Goal: Task Accomplishment & Management: Complete application form

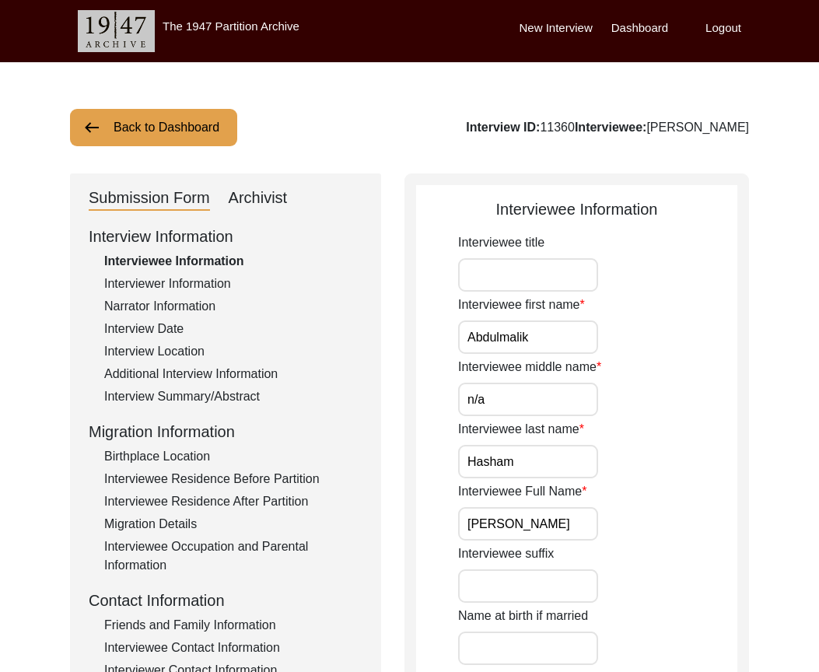
click at [593, 343] on input "Abdulmalik" at bounding box center [528, 336] width 140 height 33
click at [567, 404] on input "n/a" at bounding box center [528, 399] width 140 height 33
click at [525, 409] on input "n/a" at bounding box center [528, 399] width 140 height 33
type input "N/A"
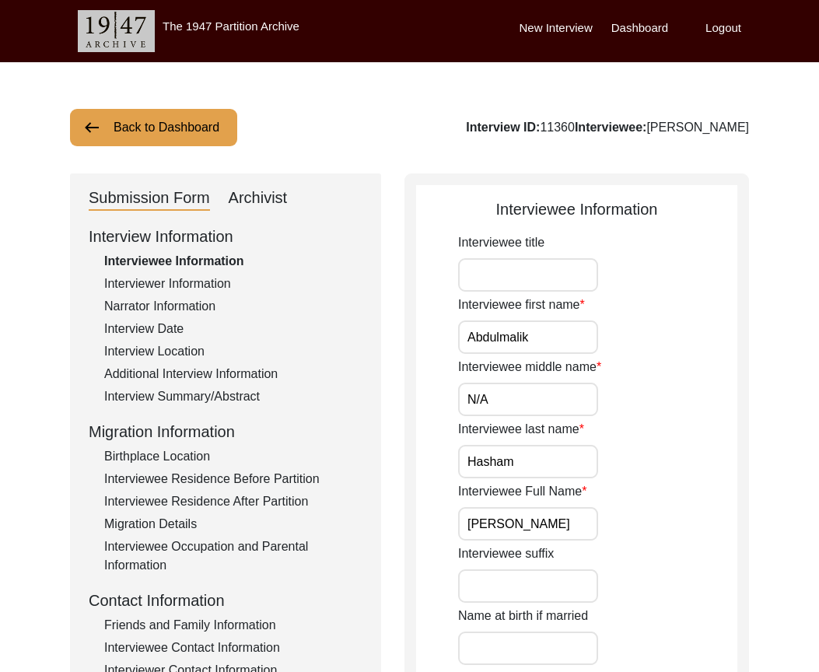
click at [532, 457] on input "Hasham" at bounding box center [528, 461] width 140 height 33
drag, startPoint x: 584, startPoint y: 521, endPoint x: 405, endPoint y: 516, distance: 178.9
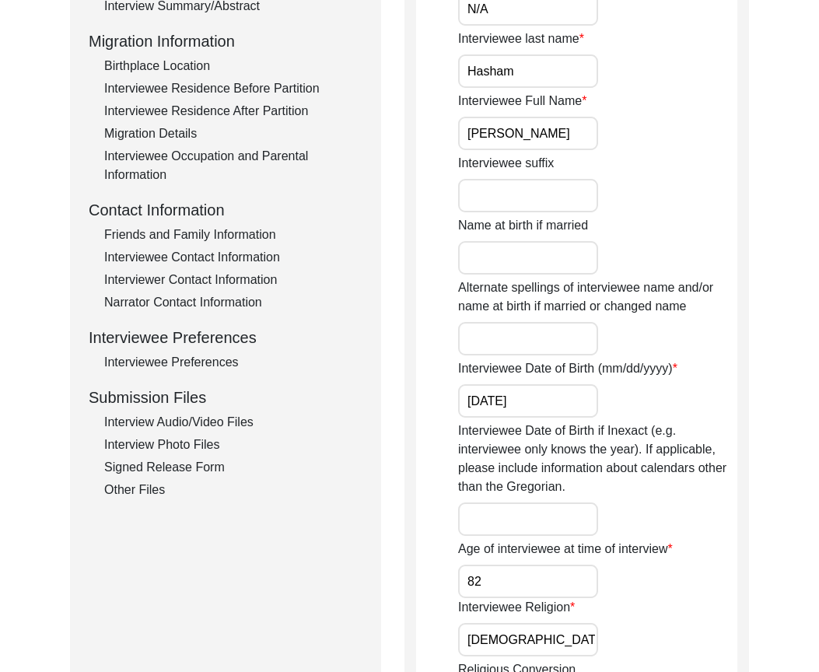
scroll to position [467, 0]
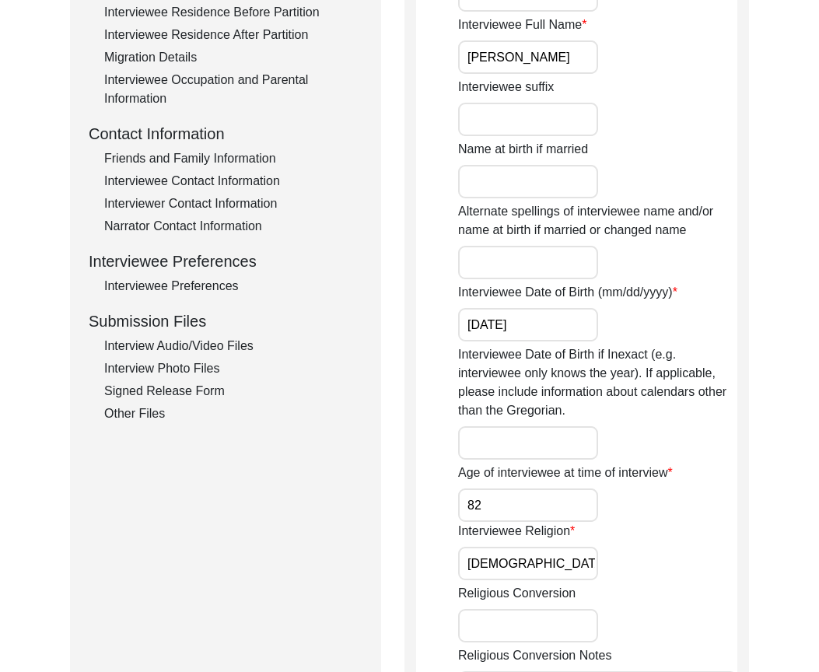
click at [526, 320] on input "[DATE]" at bounding box center [528, 324] width 140 height 33
click at [512, 515] on input "82" at bounding box center [528, 504] width 140 height 33
click at [518, 564] on input "[DEMOGRAPHIC_DATA]" at bounding box center [528, 563] width 140 height 33
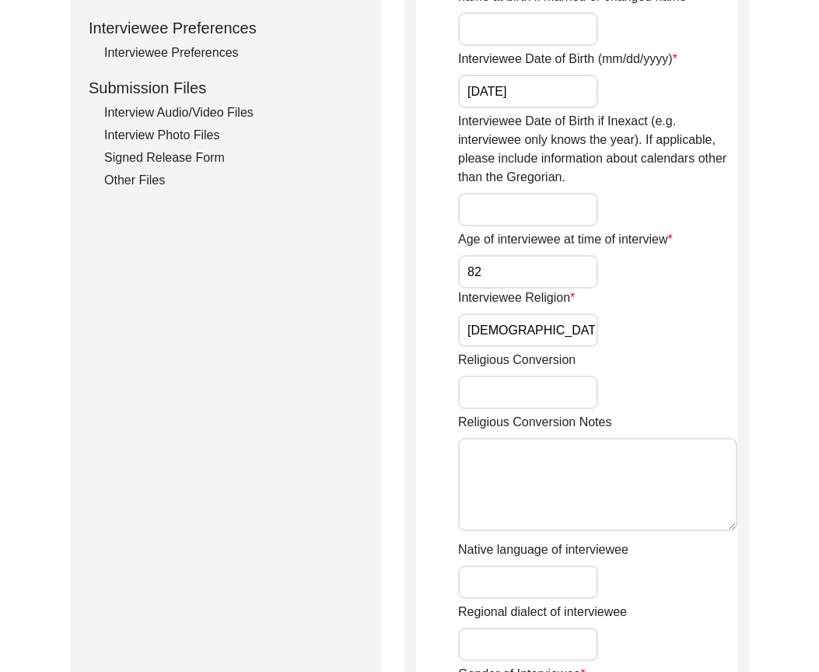
click at [535, 335] on input "[DEMOGRAPHIC_DATA]" at bounding box center [528, 329] width 140 height 33
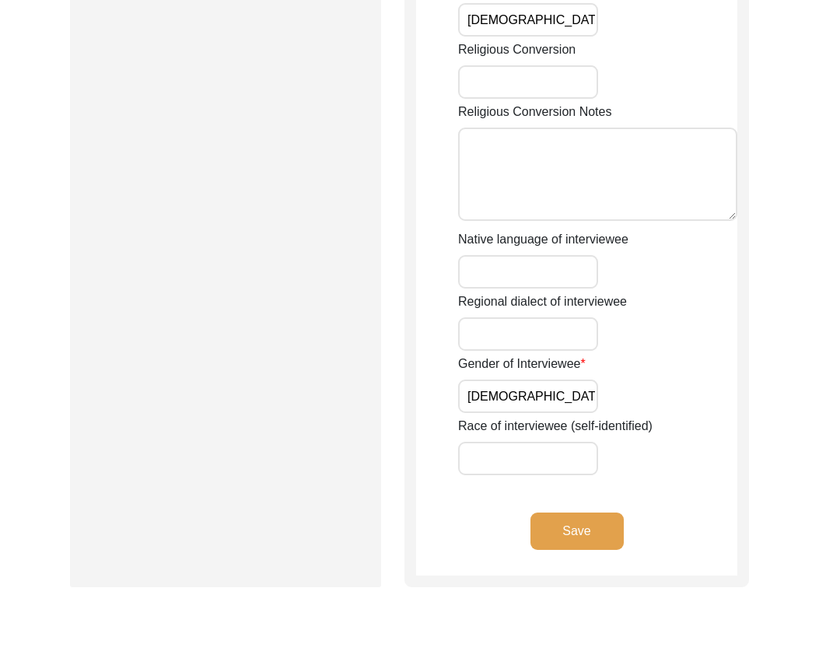
scroll to position [1011, 0]
type input "[DEMOGRAPHIC_DATA]"
click at [526, 386] on input "[DEMOGRAPHIC_DATA]" at bounding box center [528, 395] width 140 height 33
type input "[DEMOGRAPHIC_DATA]"
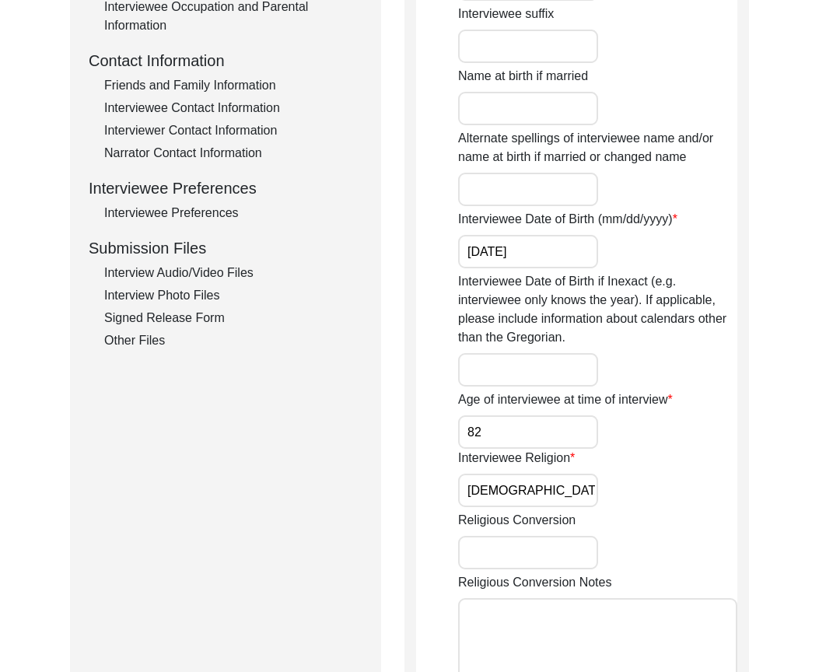
scroll to position [156, 0]
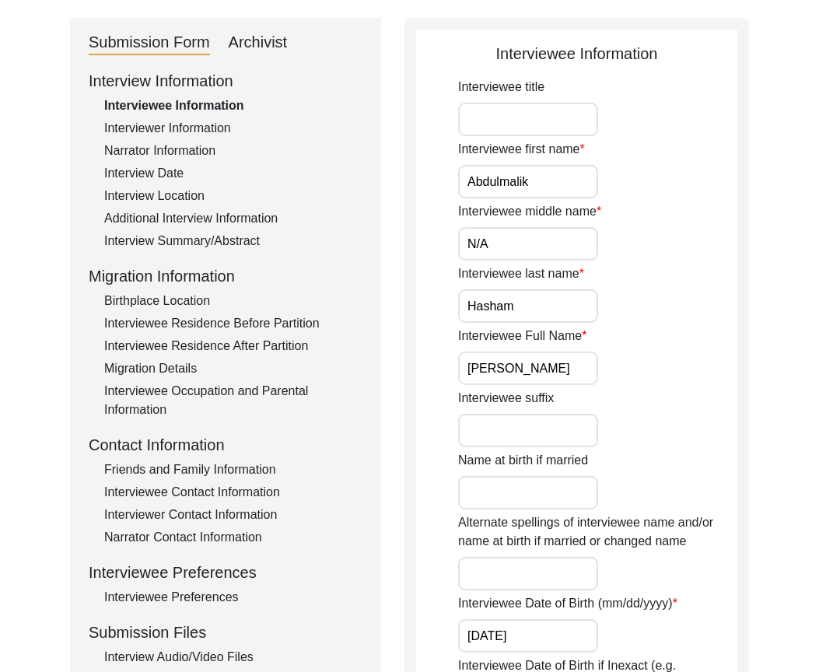
click at [516, 133] on input "Interviewee title" at bounding box center [528, 119] width 140 height 33
type input "Mr."
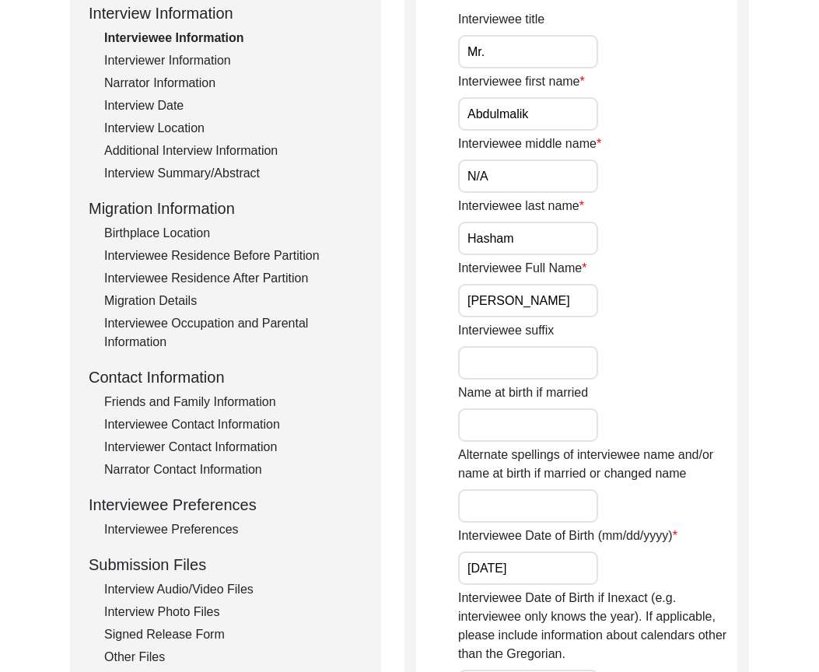
scroll to position [0, 0]
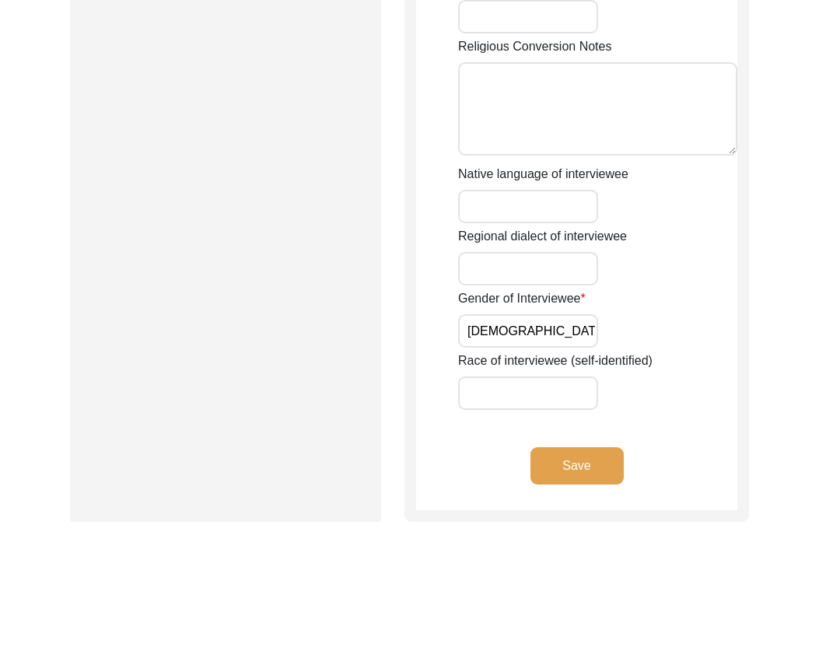
scroll to position [1148, 0]
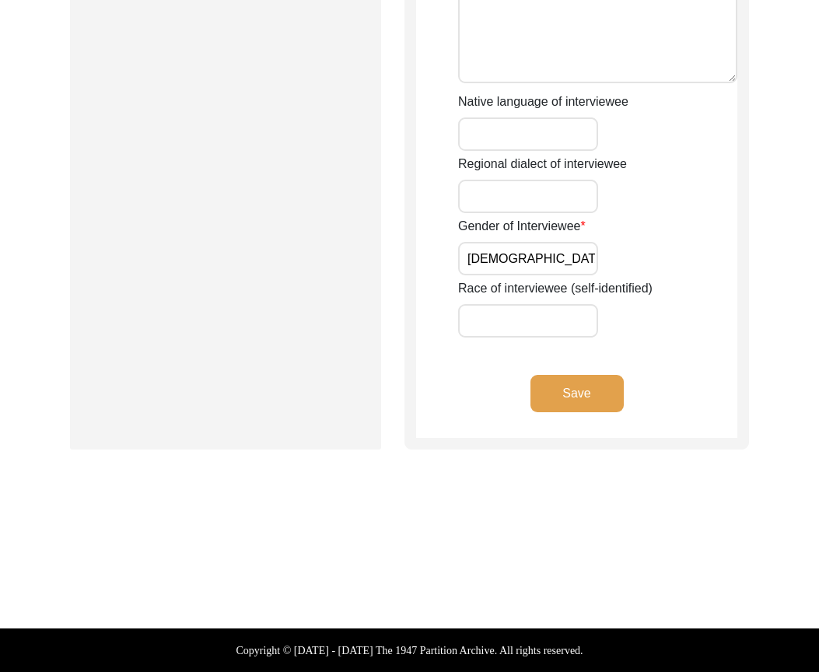
click at [573, 411] on button "Save" at bounding box center [576, 393] width 93 height 37
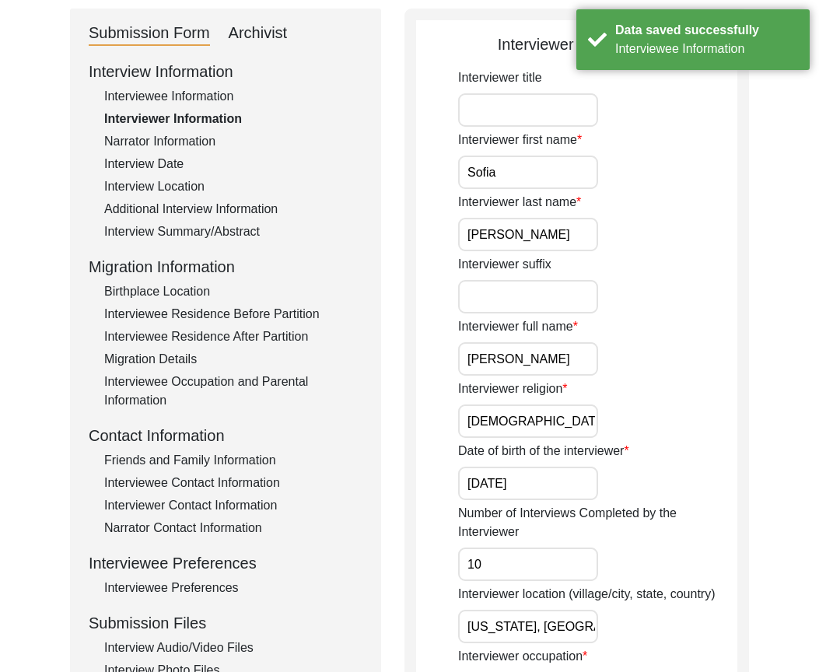
scroll to position [0, 0]
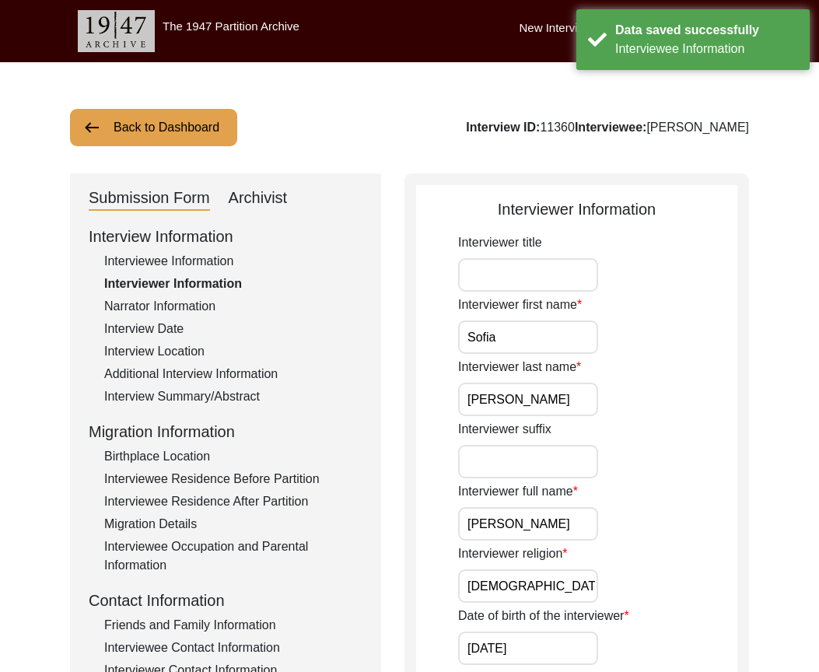
click at [521, 285] on input "Interviewer title" at bounding box center [528, 274] width 140 height 33
click at [488, 330] on input "Sofia" at bounding box center [528, 336] width 140 height 33
click at [497, 335] on input "Sofia" at bounding box center [528, 336] width 140 height 33
click at [513, 413] on input "[PERSON_NAME]" at bounding box center [528, 399] width 140 height 33
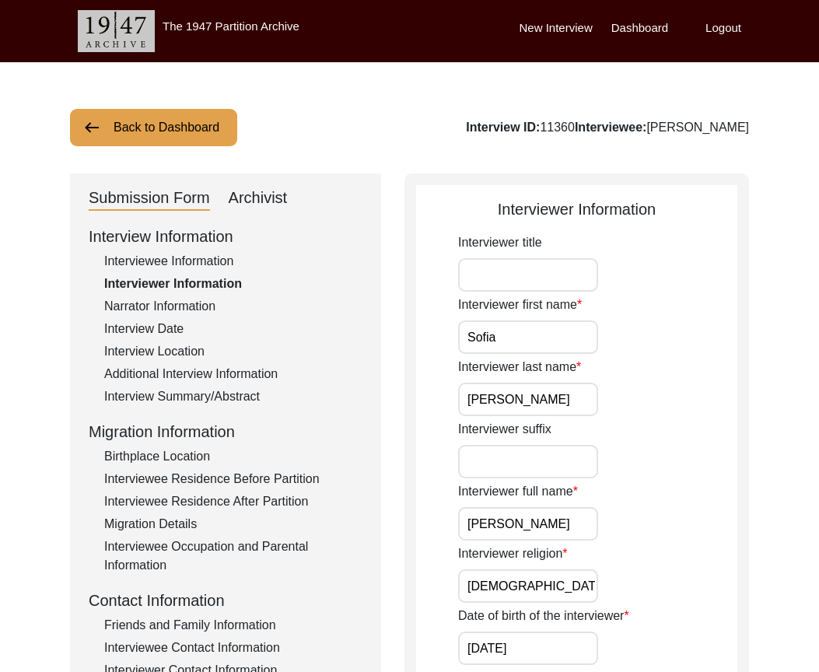
drag, startPoint x: 523, startPoint y: 518, endPoint x: 450, endPoint y: 518, distance: 72.3
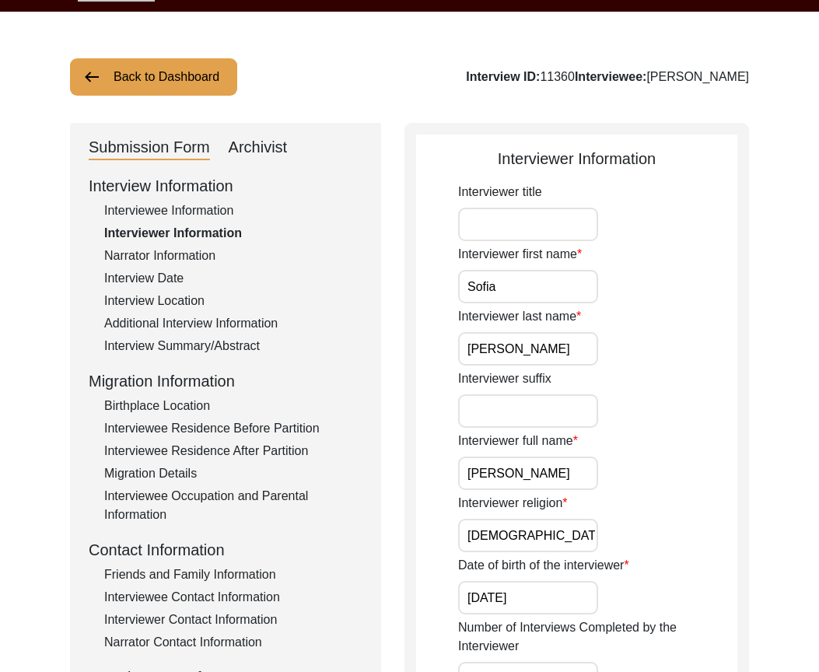
scroll to position [78, 0]
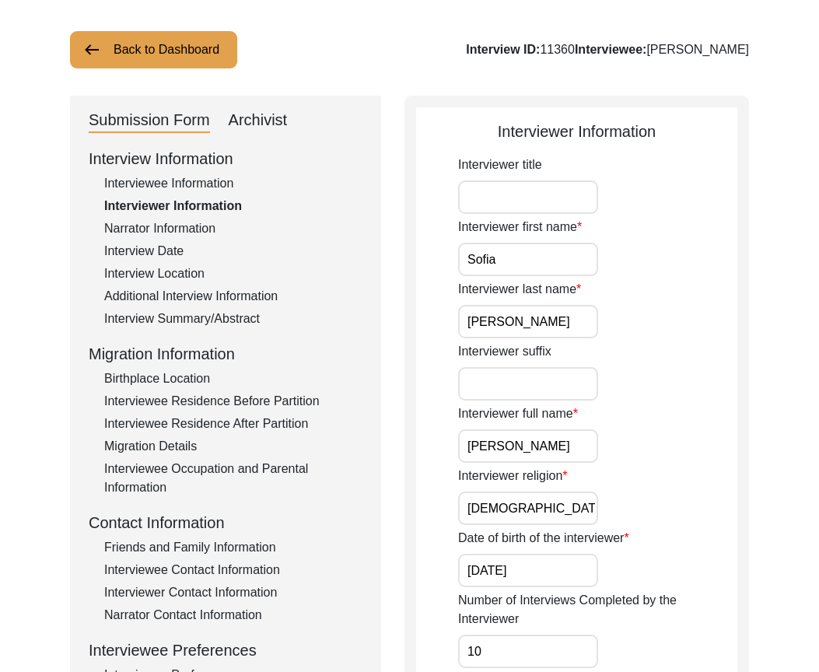
click at [565, 512] on input "[DEMOGRAPHIC_DATA]" at bounding box center [528, 507] width 140 height 33
type input "[DEMOGRAPHIC_DATA]"
click at [713, 439] on div "Interviewer full name [PERSON_NAME]" at bounding box center [597, 433] width 279 height 58
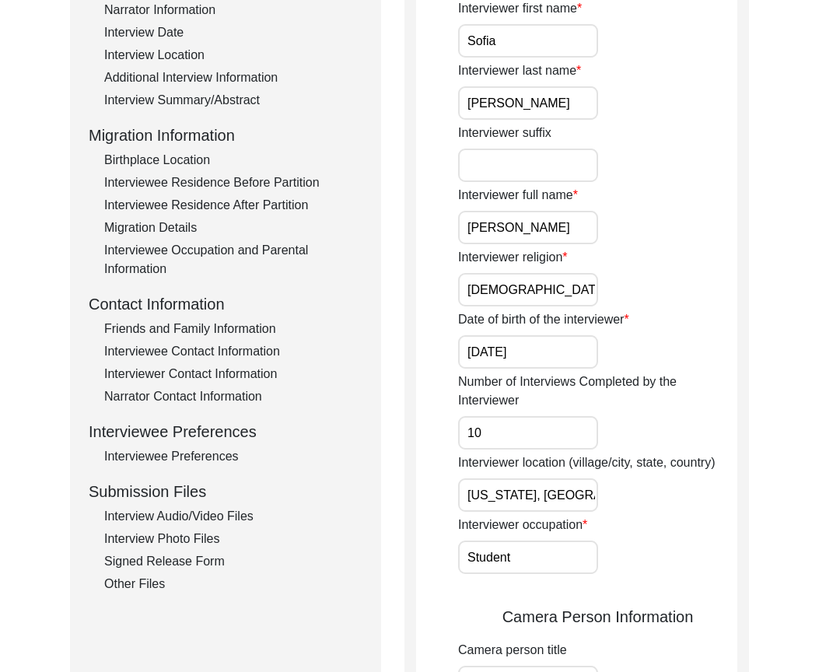
scroll to position [311, 0]
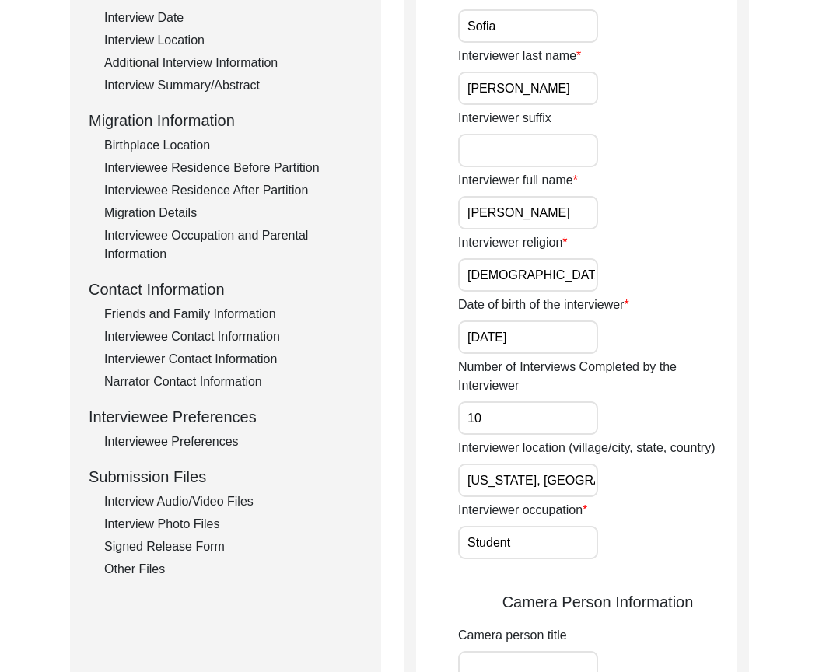
click at [560, 473] on input "[US_STATE], [GEOGRAPHIC_DATA], [GEOGRAPHIC_DATA]" at bounding box center [528, 479] width 140 height 33
click at [565, 476] on input "[US_STATE], [GEOGRAPHIC_DATA], [GEOGRAPHIC_DATA]" at bounding box center [528, 479] width 140 height 33
click at [704, 441] on label "Interviewer location (village/city, state, country)" at bounding box center [586, 448] width 257 height 19
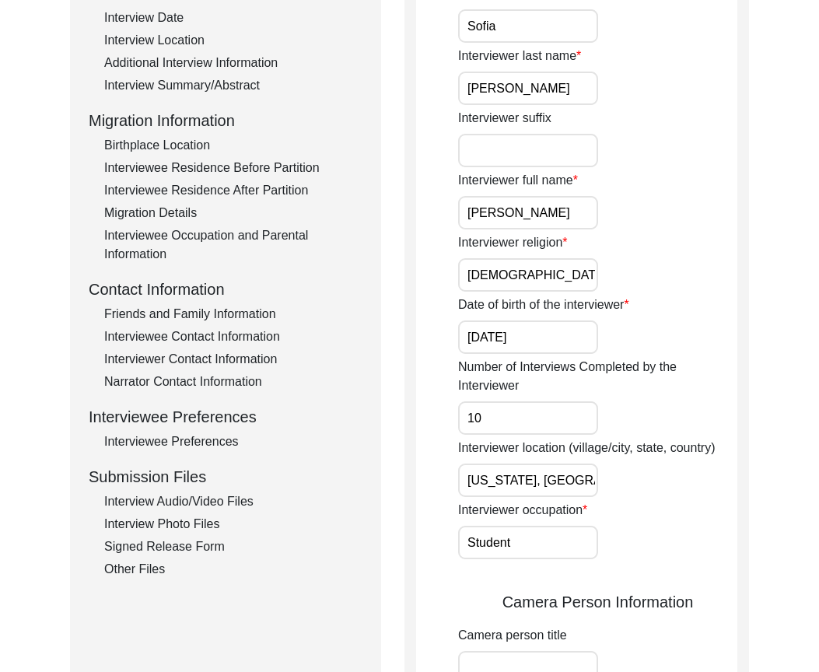
click at [598, 463] on input "[US_STATE], [GEOGRAPHIC_DATA], [GEOGRAPHIC_DATA]" at bounding box center [528, 479] width 140 height 33
click at [586, 530] on input "Student" at bounding box center [528, 542] width 140 height 33
click at [576, 402] on input "10" at bounding box center [528, 417] width 140 height 33
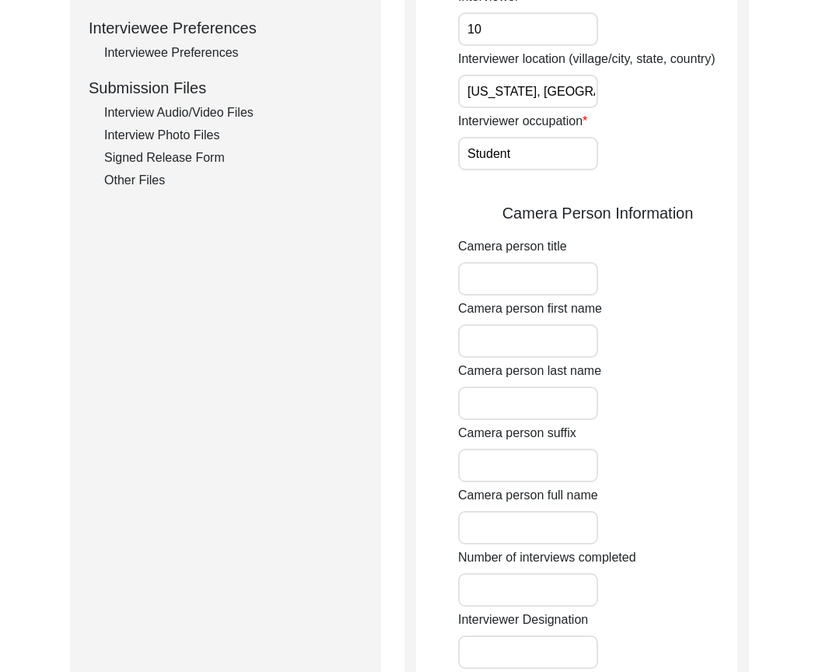
scroll to position [1011, 0]
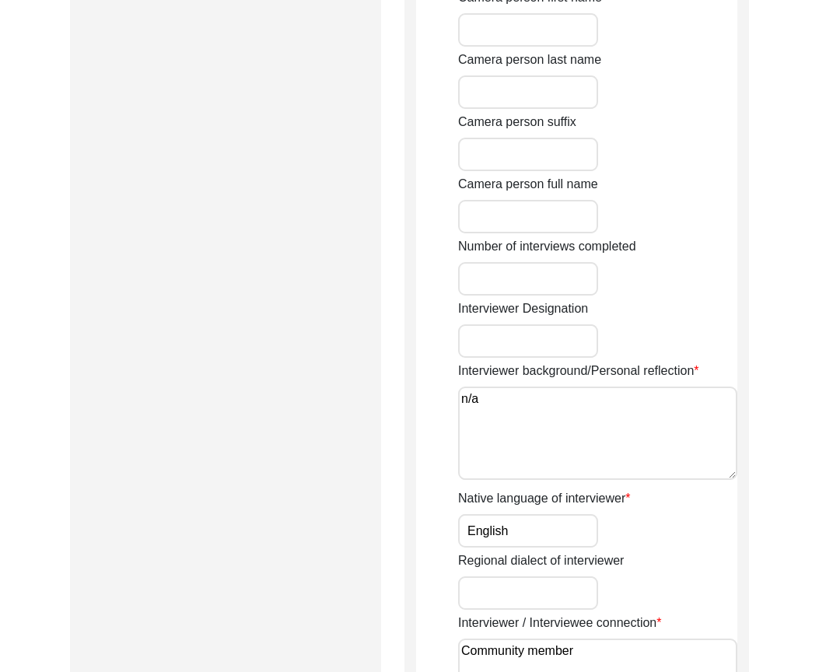
click at [555, 398] on textarea "n/a" at bounding box center [597, 432] width 279 height 93
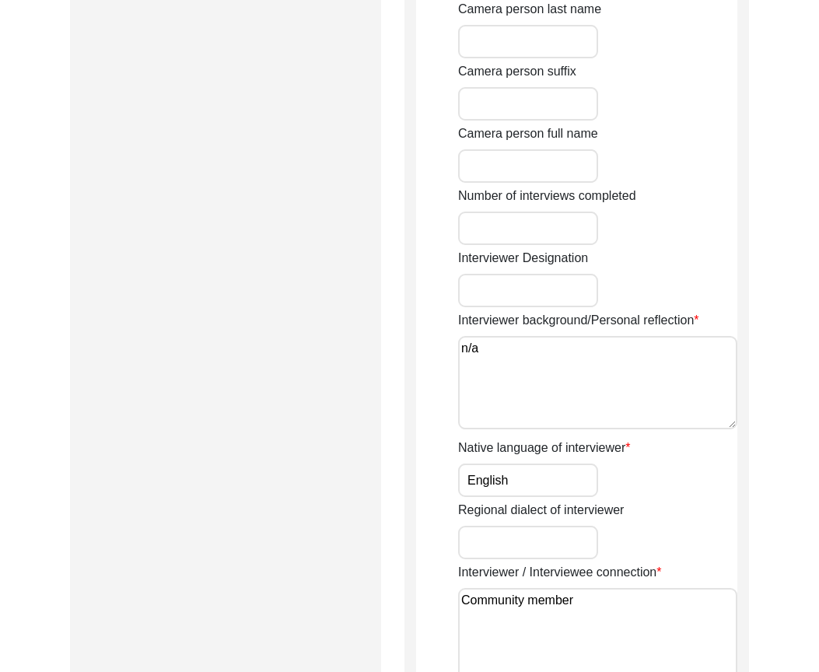
scroll to position [1089, 0]
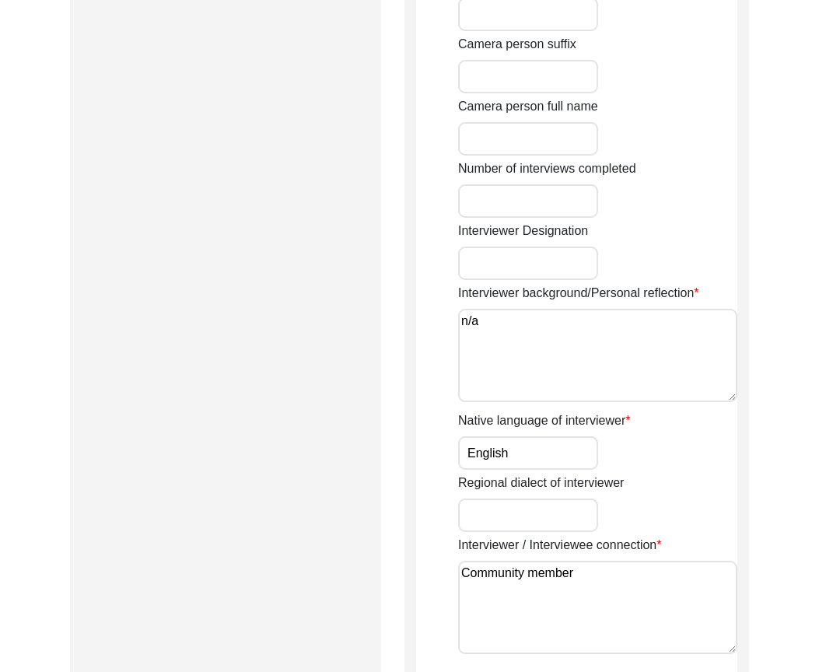
click at [544, 453] on input "English" at bounding box center [528, 452] width 140 height 33
click at [616, 569] on textarea "Community member" at bounding box center [597, 607] width 279 height 93
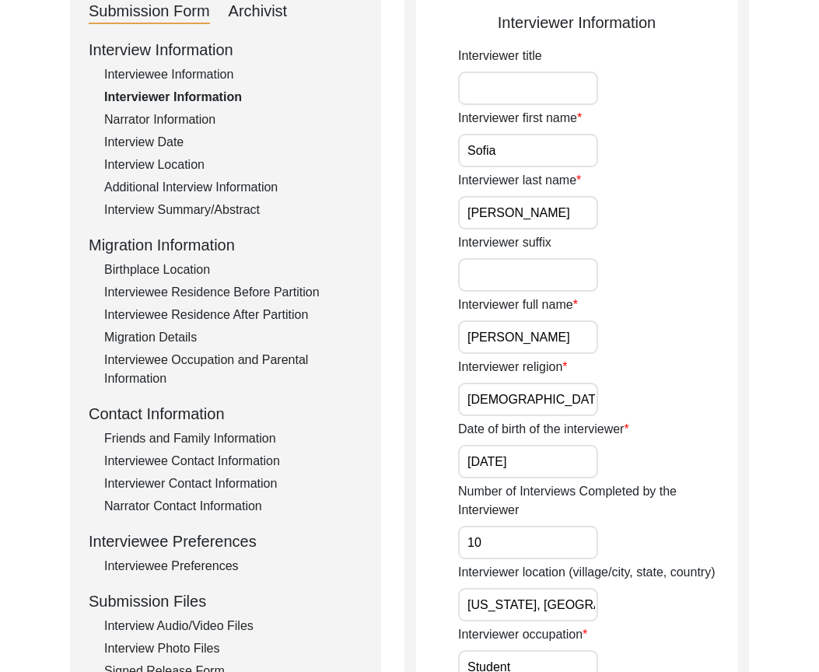
scroll to position [244, 0]
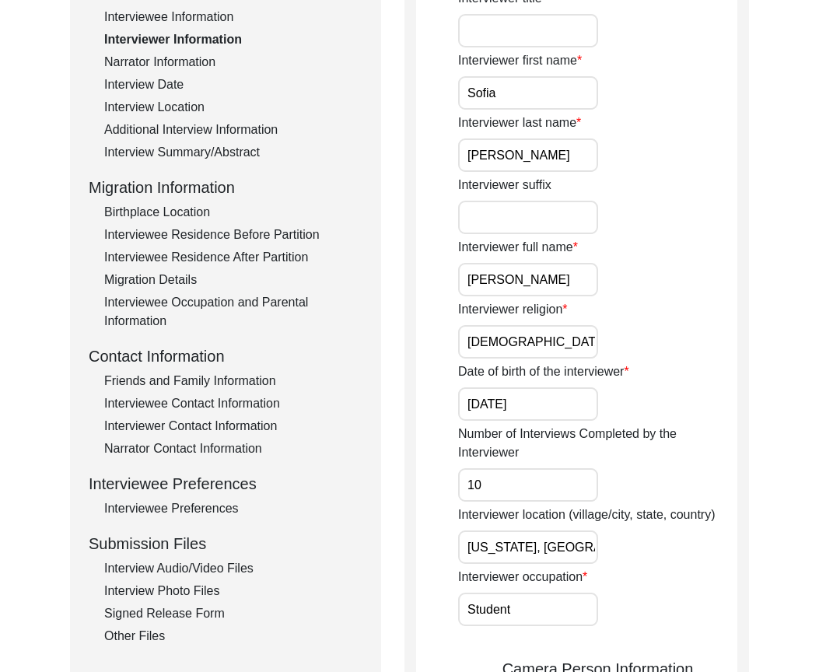
click at [579, 542] on input "[US_STATE], [GEOGRAPHIC_DATA], [GEOGRAPHIC_DATA]" at bounding box center [528, 546] width 140 height 33
paste input "City, [US_STATE]"
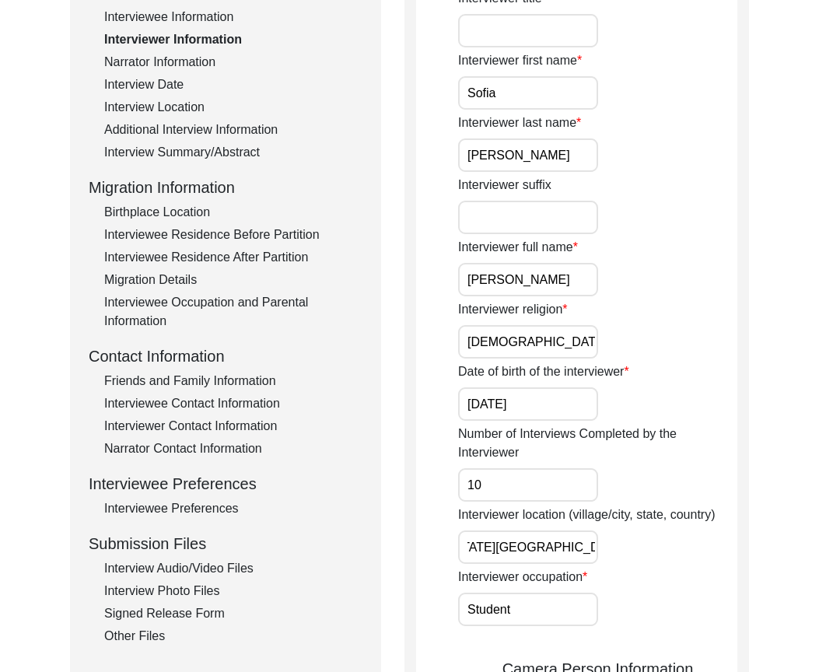
type input "[US_STATE][GEOGRAPHIC_DATA], [US_STATE], [GEOGRAPHIC_DATA]"
click at [665, 547] on div "Interviewer location (village/city, state, country) [US_STATE][GEOGRAPHIC_DATA]…" at bounding box center [597, 534] width 279 height 58
click at [576, 535] on input "[US_STATE][GEOGRAPHIC_DATA], [US_STATE], [GEOGRAPHIC_DATA]" at bounding box center [528, 546] width 140 height 33
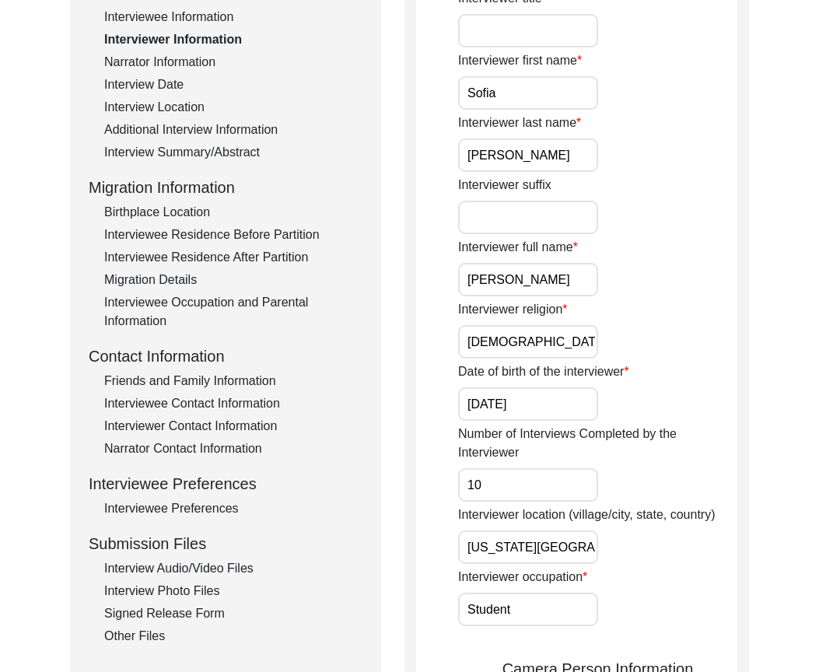
click at [576, 535] on input "[US_STATE][GEOGRAPHIC_DATA], [US_STATE], [GEOGRAPHIC_DATA]" at bounding box center [528, 546] width 140 height 33
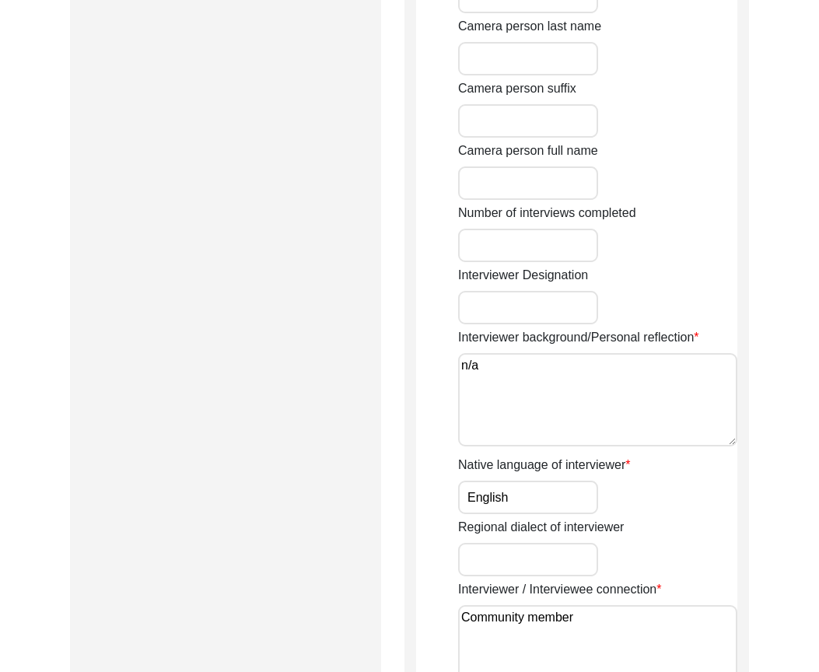
scroll to position [1411, 0]
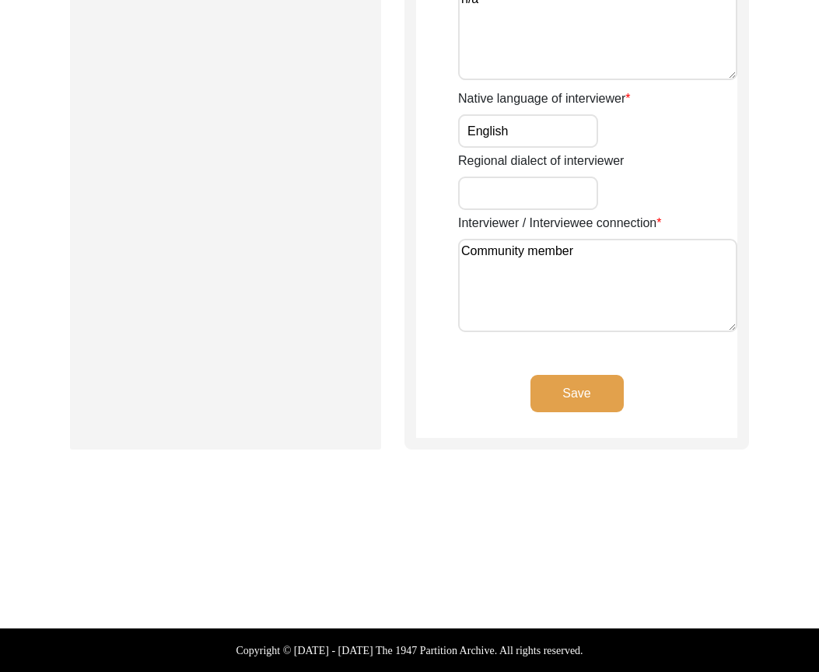
click at [593, 404] on button "Save" at bounding box center [576, 393] width 93 height 37
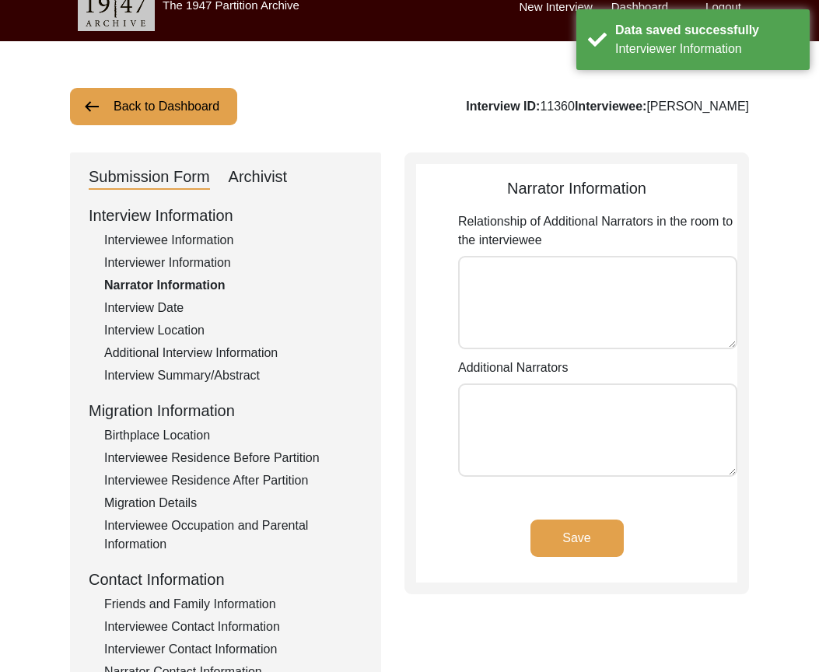
scroll to position [0, 0]
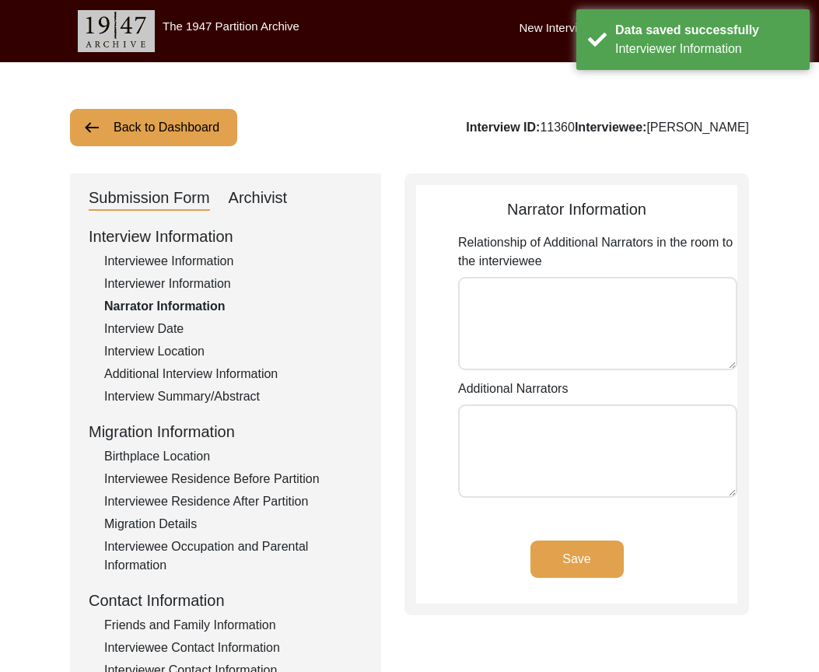
click at [582, 325] on textarea "Relationship of Additional Narrators in the room to the interviewee" at bounding box center [597, 323] width 279 height 93
click at [547, 454] on textarea "Additional Narrators" at bounding box center [597, 450] width 279 height 93
click at [602, 568] on button "Save" at bounding box center [576, 558] width 93 height 37
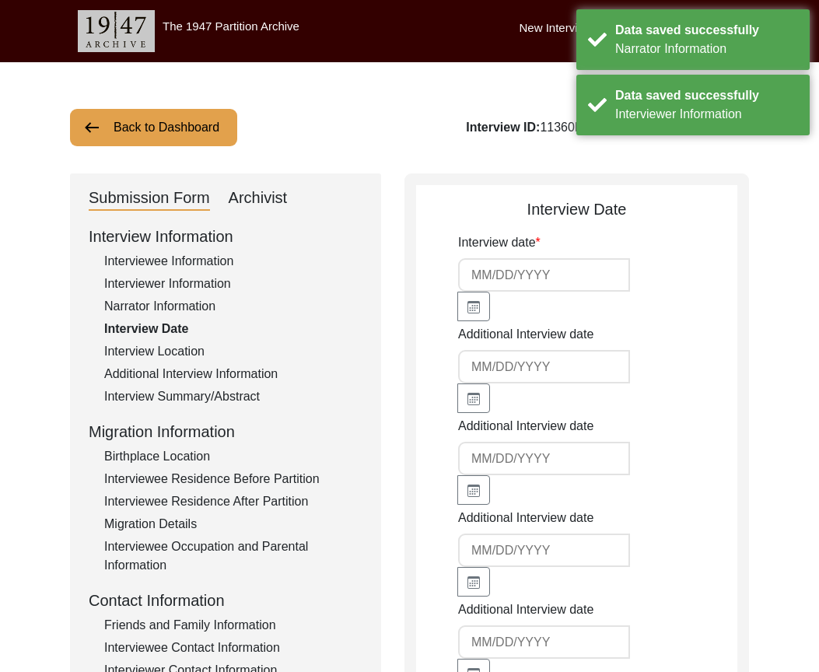
type input "[DATE]"
click at [563, 266] on input "[DATE]" at bounding box center [544, 274] width 172 height 33
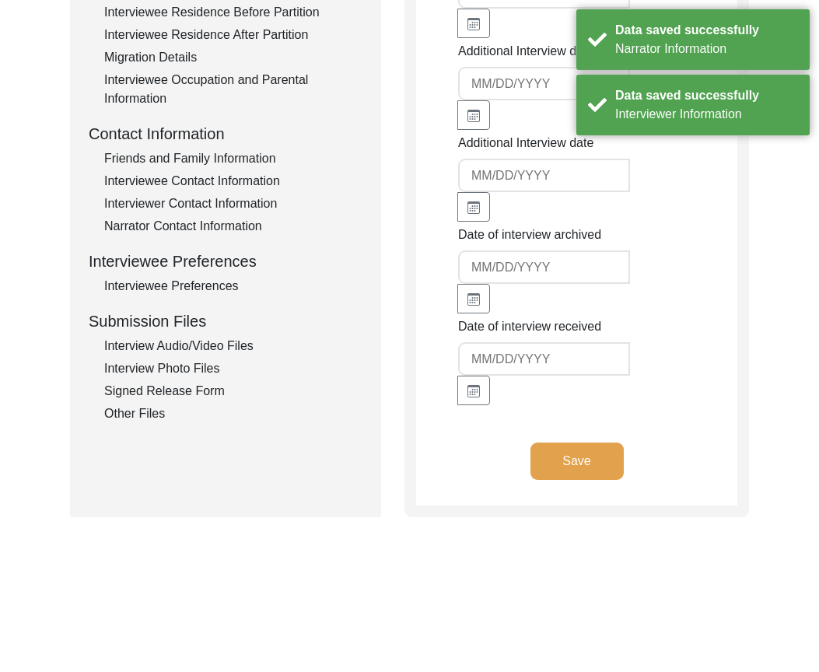
click at [596, 460] on button "Save" at bounding box center [576, 460] width 93 height 37
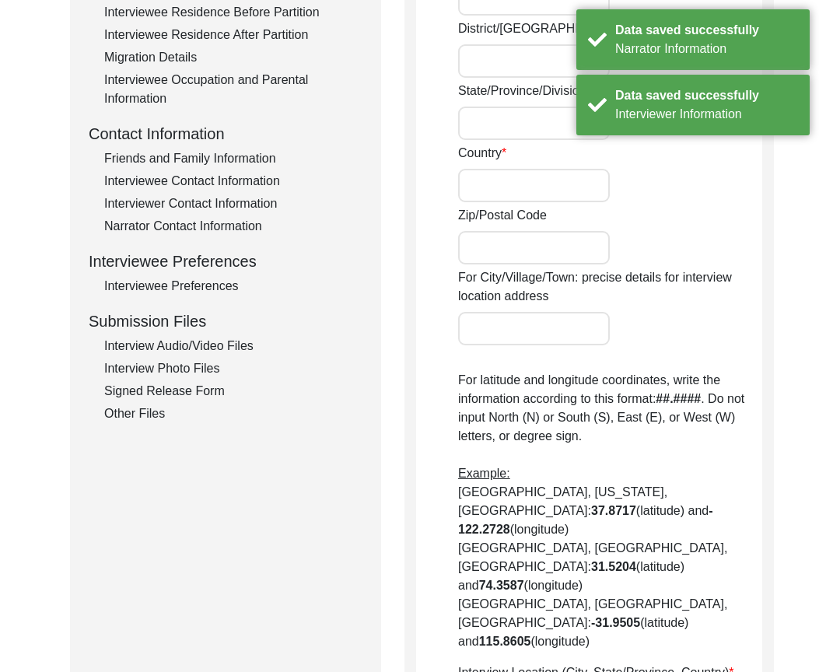
radio input "true"
type input "Sugar Land"
type input "[US_STATE]"
type input "[GEOGRAPHIC_DATA]"
type input "[GEOGRAPHIC_DATA], [GEOGRAPHIC_DATA], [GEOGRAPHIC_DATA]"
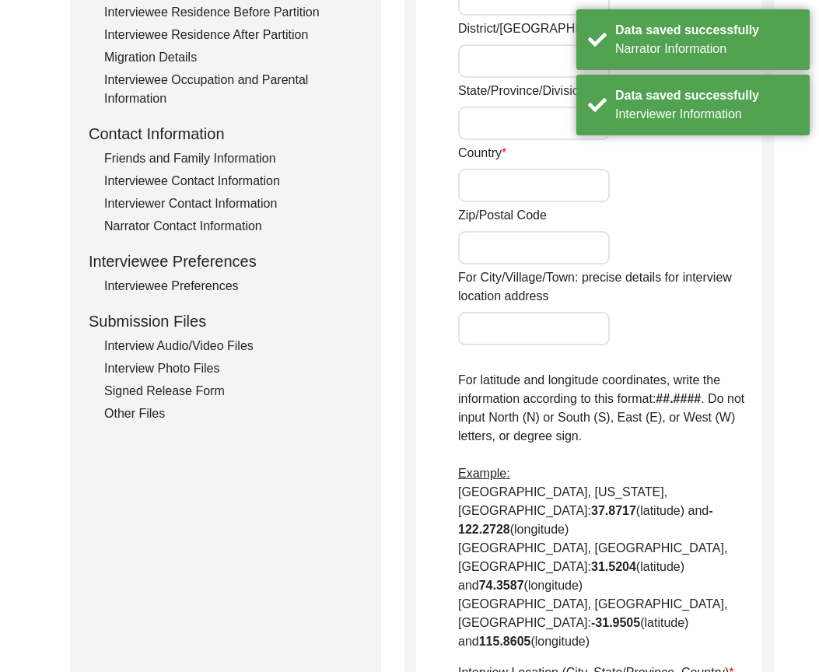
type input "29.5984"
type input "-95.6226"
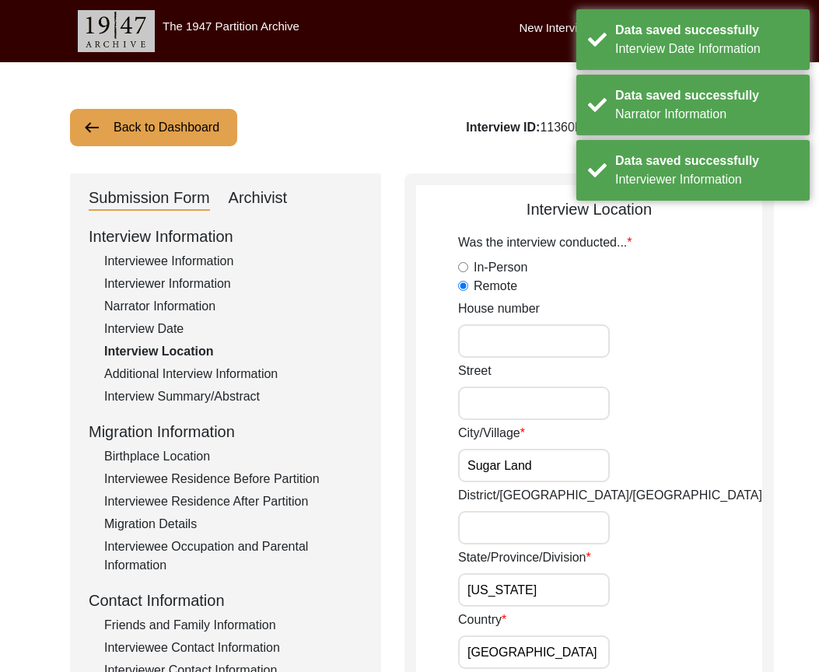
click at [553, 469] on input "Sugar Land" at bounding box center [534, 465] width 152 height 33
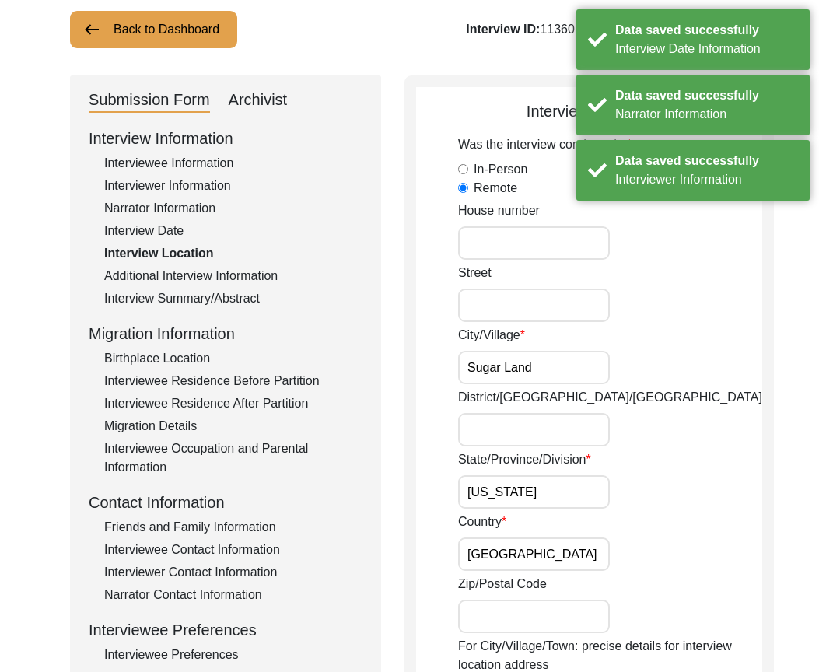
scroll to position [233, 0]
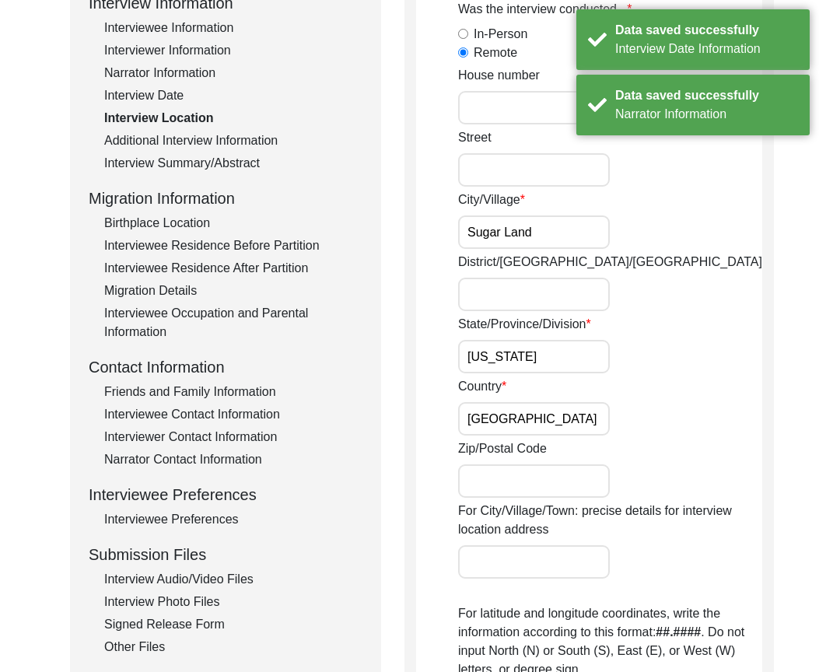
click at [544, 360] on input "[US_STATE]" at bounding box center [534, 356] width 152 height 33
click at [533, 401] on div "Country [GEOGRAPHIC_DATA]" at bounding box center [610, 406] width 304 height 58
click at [533, 406] on input "[GEOGRAPHIC_DATA]" at bounding box center [534, 418] width 152 height 33
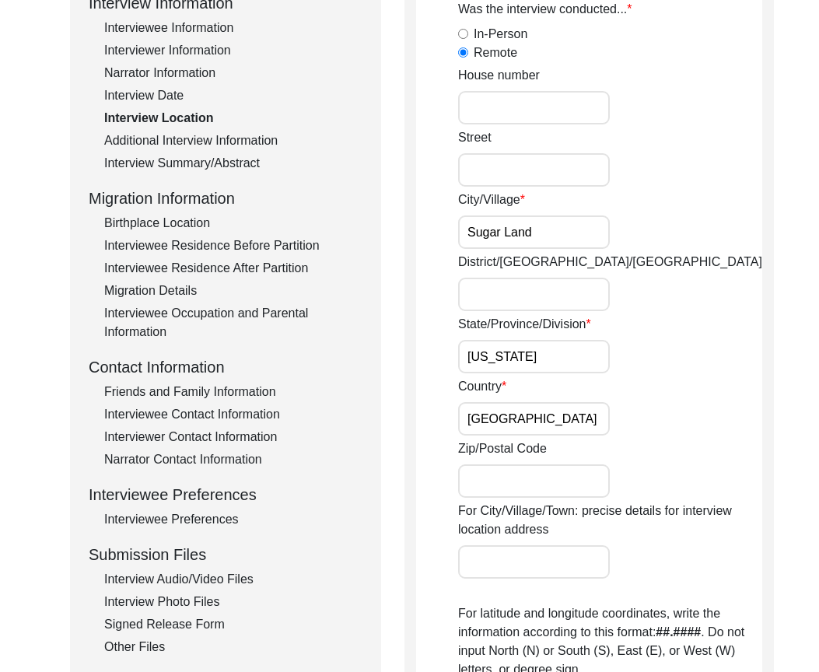
click at [510, 368] on input "[US_STATE]" at bounding box center [534, 356] width 152 height 33
click at [527, 410] on input "[GEOGRAPHIC_DATA]" at bounding box center [534, 418] width 152 height 33
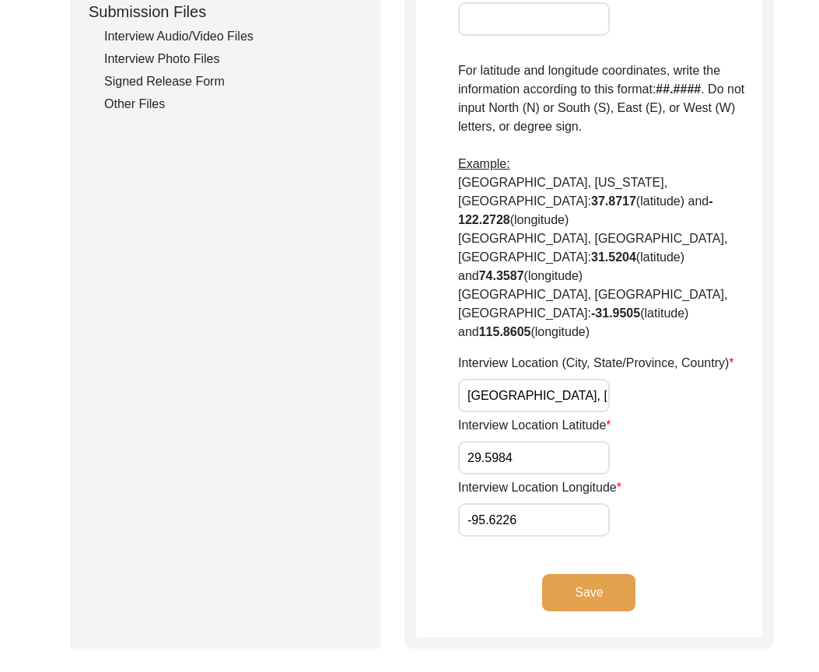
scroll to position [778, 0]
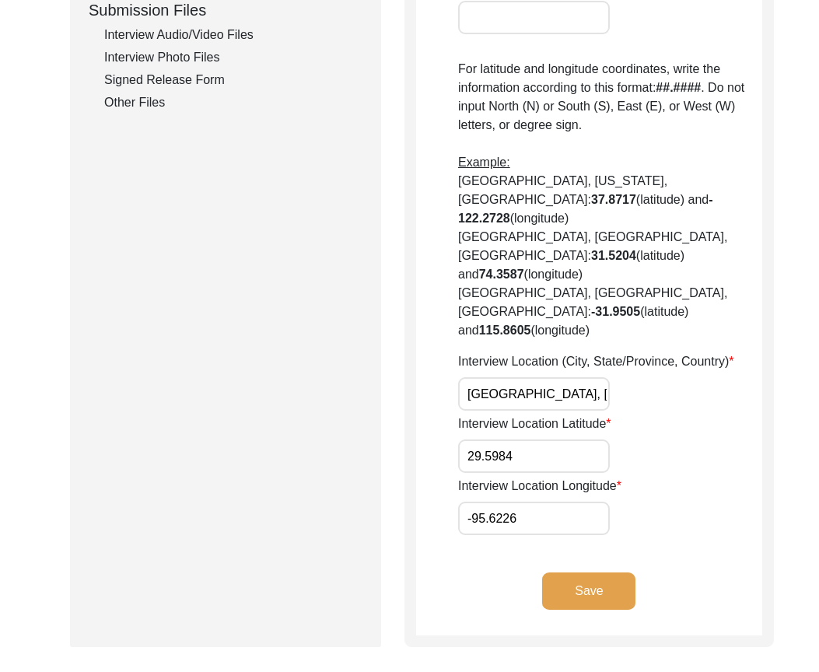
drag, startPoint x: 468, startPoint y: 337, endPoint x: 616, endPoint y: 337, distance: 147.7
click at [616, 352] on div "Interview Location (City, State/Province, Country) [GEOGRAPHIC_DATA], [GEOGRAPH…" at bounding box center [610, 381] width 304 height 58
click at [519, 377] on input "[GEOGRAPHIC_DATA], [GEOGRAPHIC_DATA], [GEOGRAPHIC_DATA]" at bounding box center [534, 393] width 152 height 33
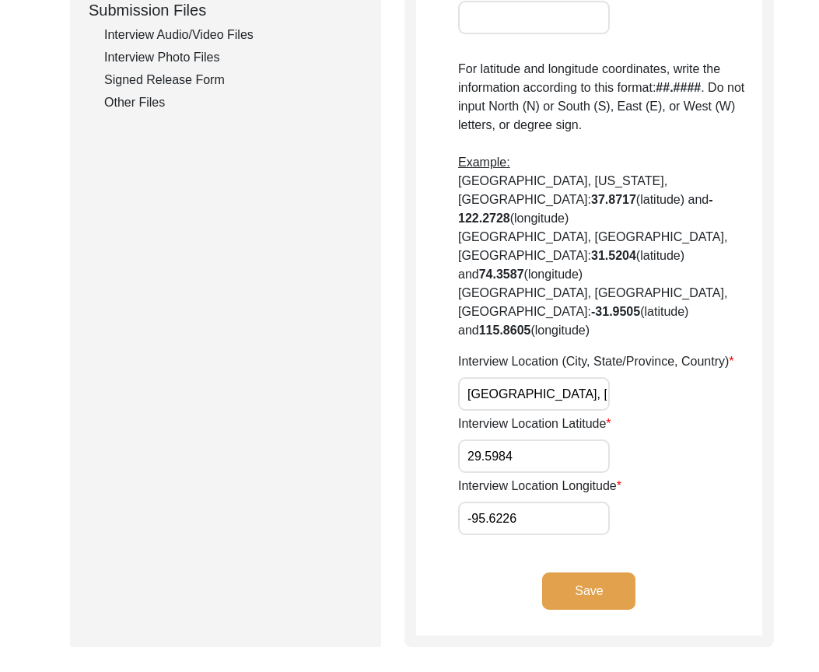
click at [519, 377] on input "[GEOGRAPHIC_DATA], [GEOGRAPHIC_DATA], [GEOGRAPHIC_DATA]" at bounding box center [534, 393] width 152 height 33
paste input "exas"
type input "[GEOGRAPHIC_DATA], [US_STATE], [GEOGRAPHIC_DATA]"
click at [649, 414] on div "Interview Location Latitude 29.5984" at bounding box center [610, 443] width 304 height 58
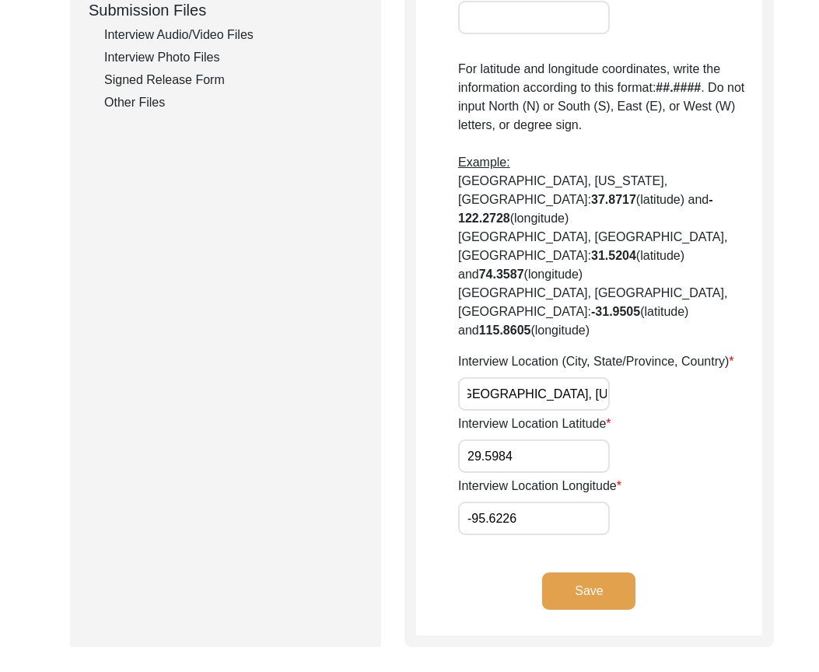
scroll to position [0, 0]
click at [559, 439] on input "29.5984" at bounding box center [534, 455] width 152 height 33
click at [540, 502] on input "-95.6226" at bounding box center [534, 518] width 152 height 33
click at [556, 572] on button "Save" at bounding box center [588, 590] width 93 height 37
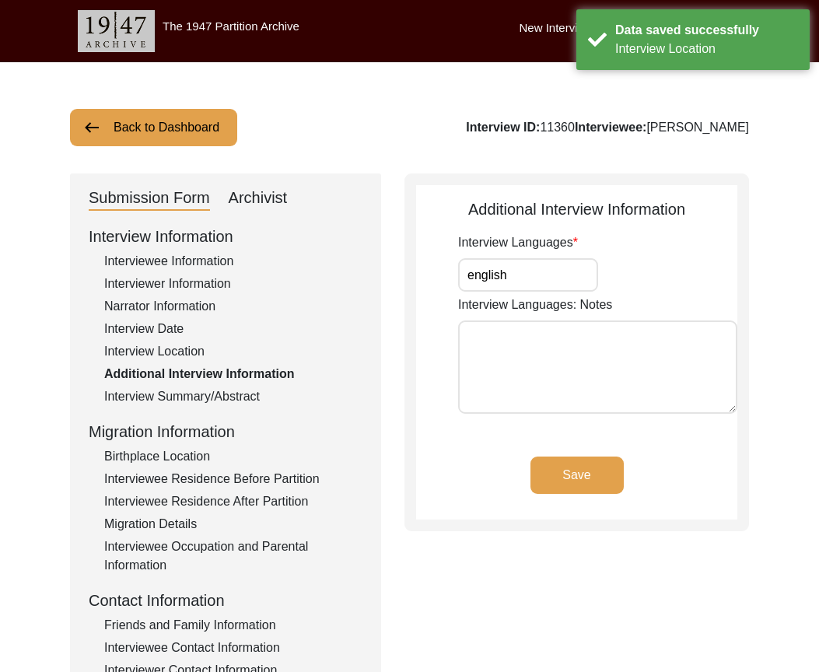
click at [528, 290] on input "english" at bounding box center [528, 274] width 140 height 33
type input "English"
click at [639, 274] on div "Interview Languages English" at bounding box center [597, 262] width 279 height 58
drag, startPoint x: 590, startPoint y: 453, endPoint x: 593, endPoint y: 466, distance: 13.4
click at [592, 460] on app-additional-information "Additional Interview Information Interview Languages English Interview Language…" at bounding box center [576, 359] width 321 height 322
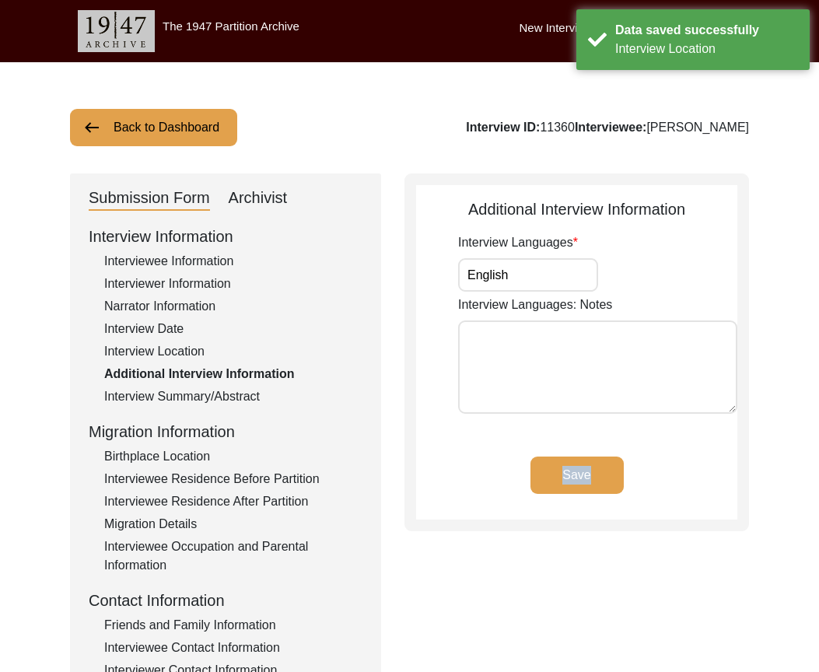
click at [593, 467] on button "Save" at bounding box center [576, 474] width 93 height 37
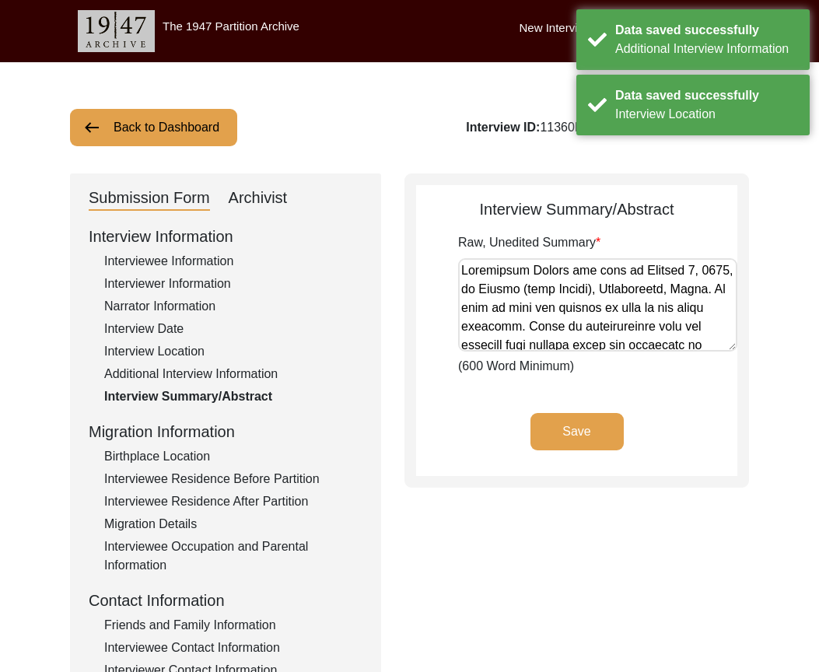
click at [593, 444] on button "Save" at bounding box center [576, 431] width 93 height 37
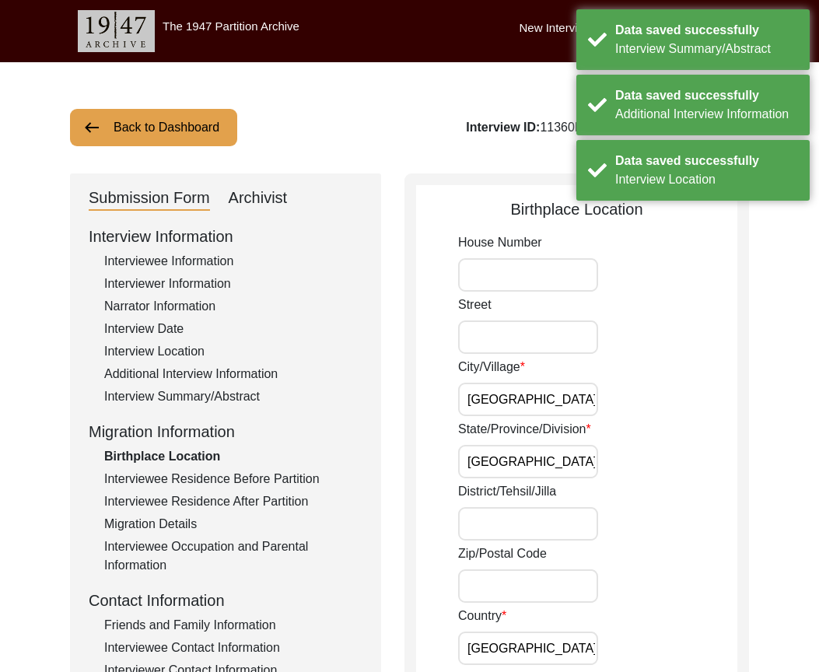
click at [561, 407] on input "[GEOGRAPHIC_DATA]" at bounding box center [528, 399] width 140 height 33
click at [563, 448] on input "[GEOGRAPHIC_DATA]" at bounding box center [528, 461] width 140 height 33
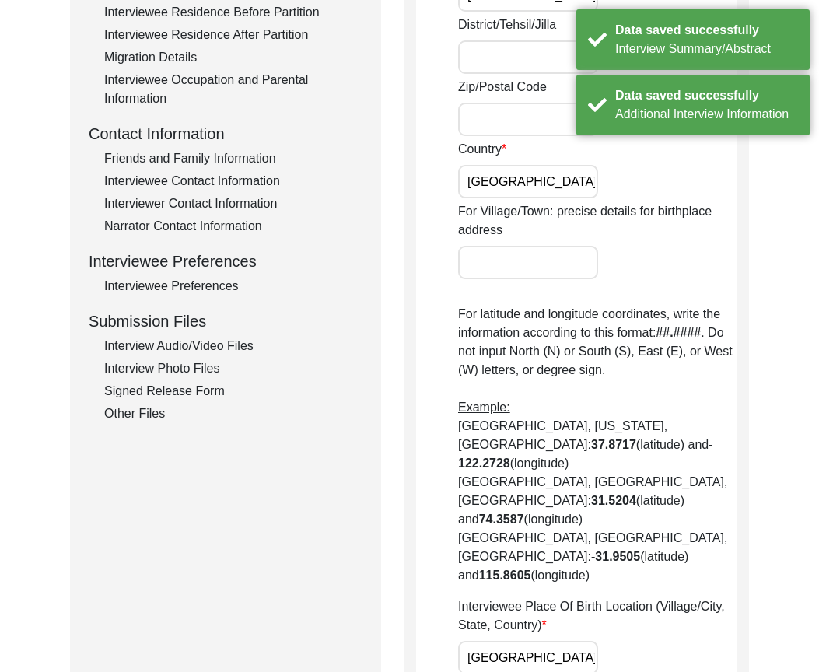
click at [511, 163] on div "Country [GEOGRAPHIC_DATA]" at bounding box center [597, 169] width 279 height 58
click at [513, 179] on input "[GEOGRAPHIC_DATA]" at bounding box center [528, 181] width 140 height 33
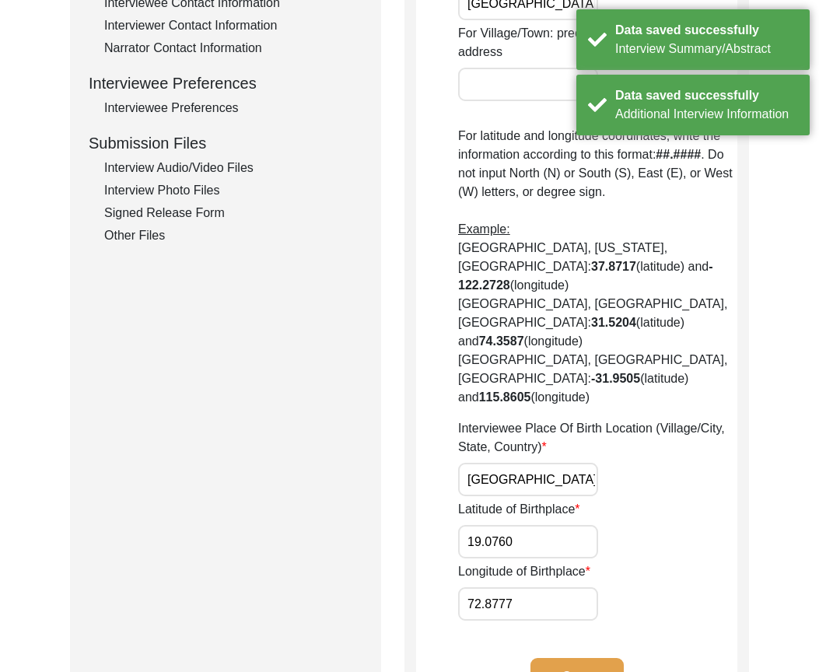
scroll to position [778, 0]
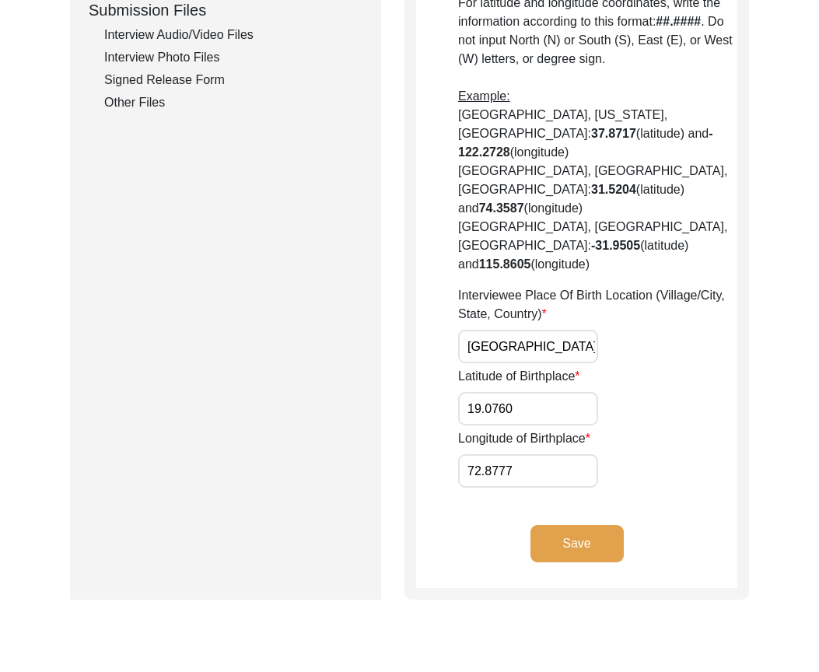
click at [599, 525] on button "Save" at bounding box center [576, 543] width 93 height 37
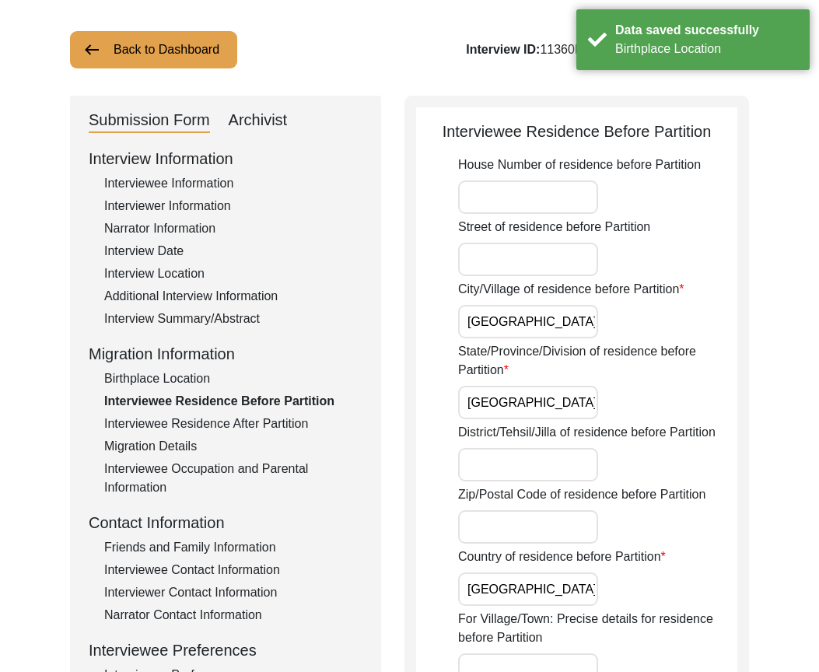
scroll to position [700, 0]
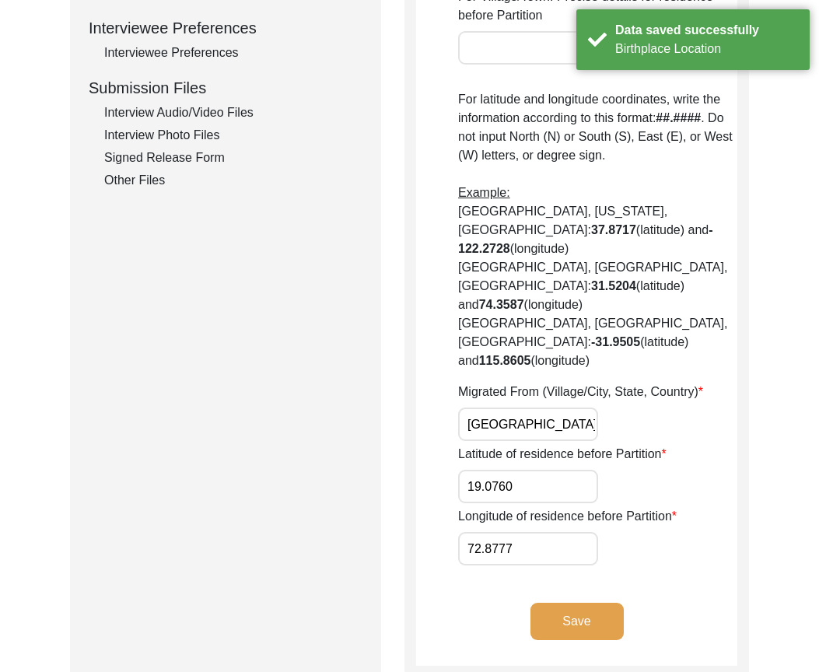
click at [592, 603] on button "Save" at bounding box center [576, 621] width 93 height 37
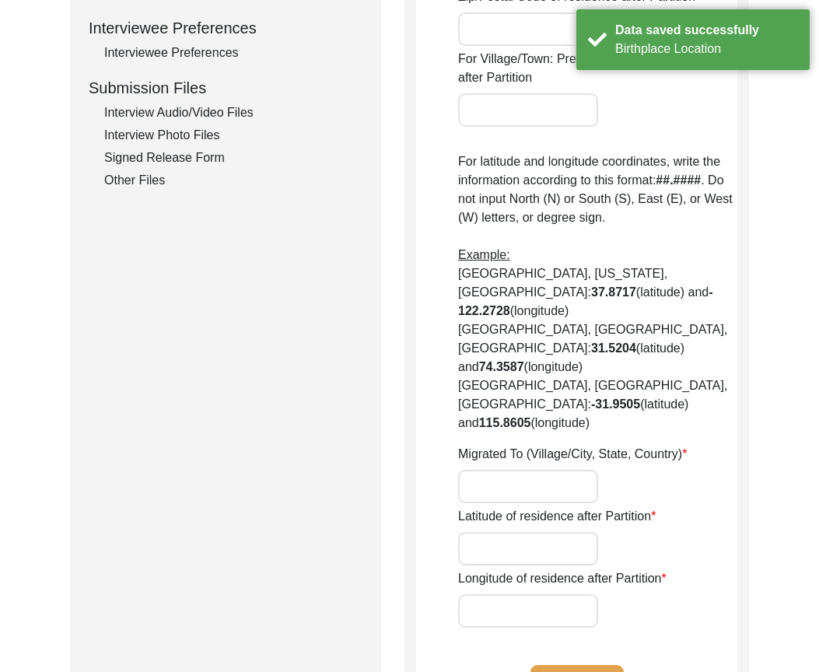
type input "yes"
type input "[GEOGRAPHIC_DATA]"
type input "Sindh"
type input "[GEOGRAPHIC_DATA]"
type input "[GEOGRAPHIC_DATA], [GEOGRAPHIC_DATA], [GEOGRAPHIC_DATA]"
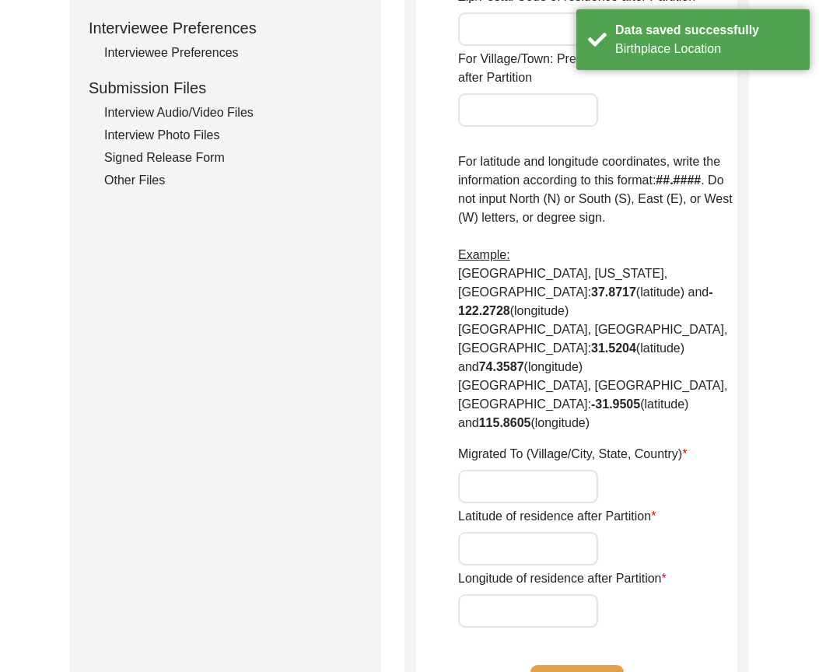
type input "24.8607"
type input "67.0011"
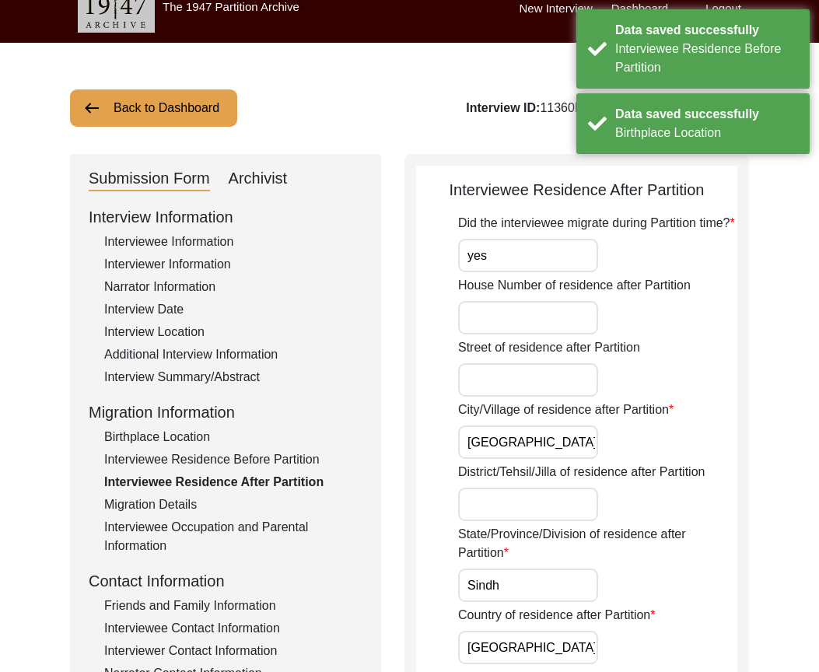
scroll to position [0, 0]
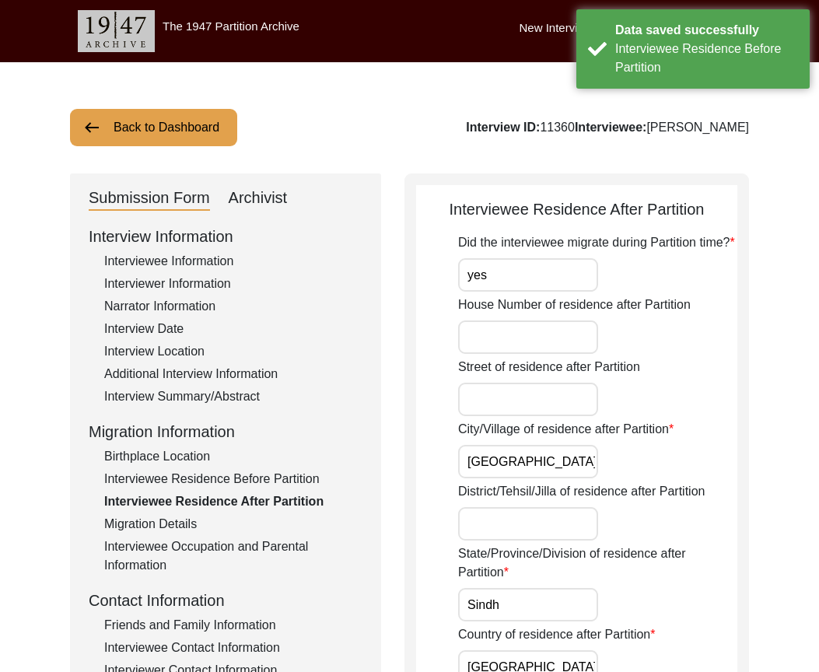
click at [541, 258] on input "yes" at bounding box center [528, 274] width 140 height 33
type input "Yes"
click at [636, 268] on div "Did the interviewee migrate during Partition time? Yes" at bounding box center [597, 262] width 279 height 58
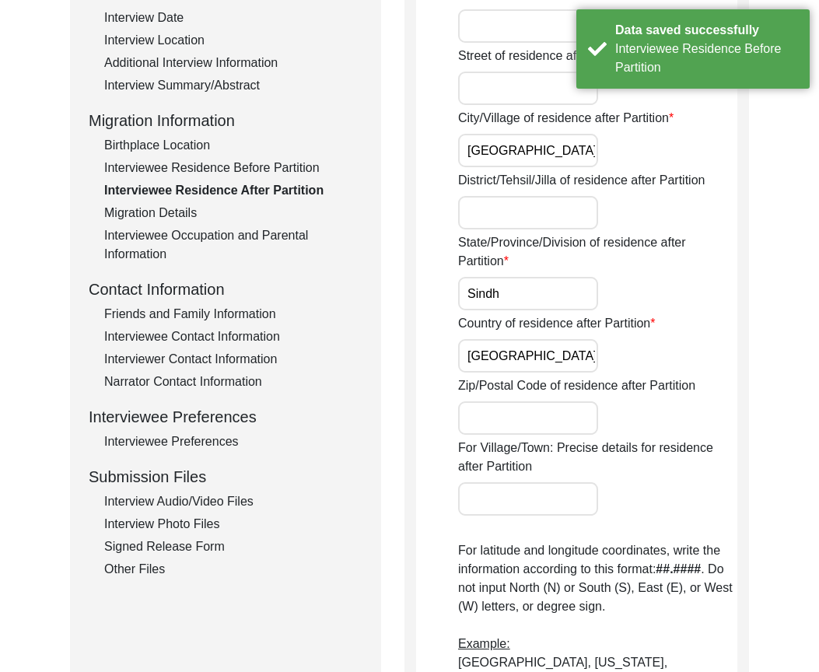
click at [572, 156] on input "[GEOGRAPHIC_DATA]" at bounding box center [528, 150] width 140 height 33
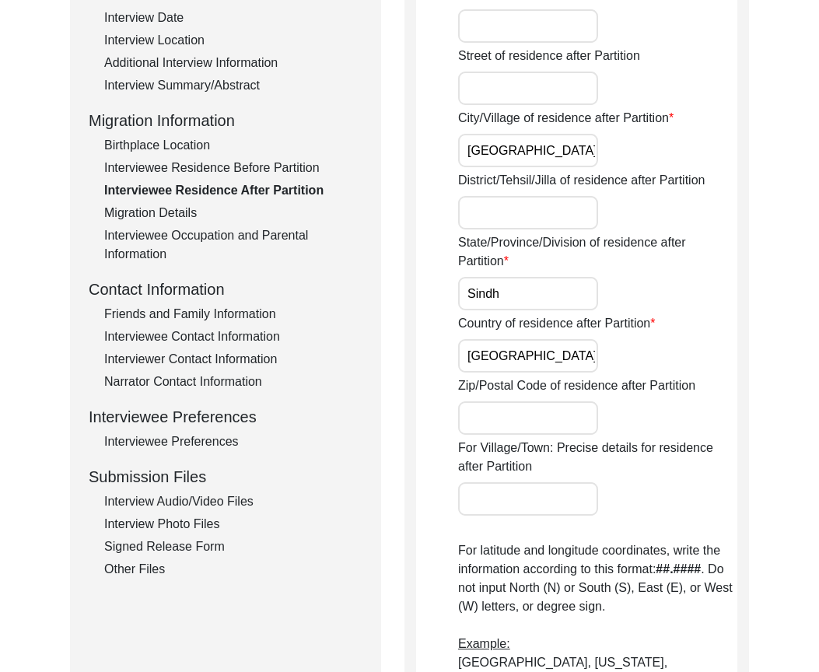
click at [539, 300] on input "Sindh" at bounding box center [528, 293] width 140 height 33
click at [544, 358] on input "[GEOGRAPHIC_DATA]" at bounding box center [528, 355] width 140 height 33
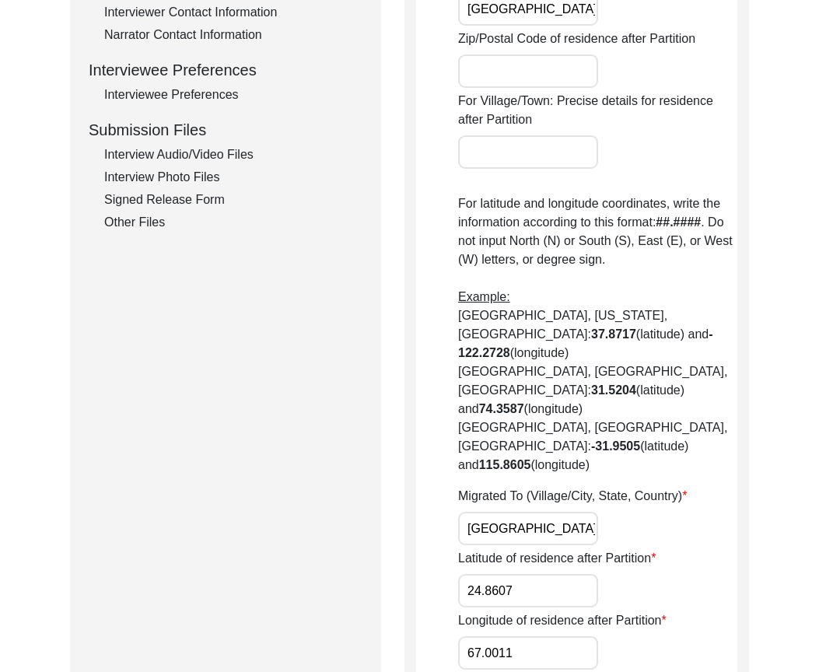
scroll to position [855, 0]
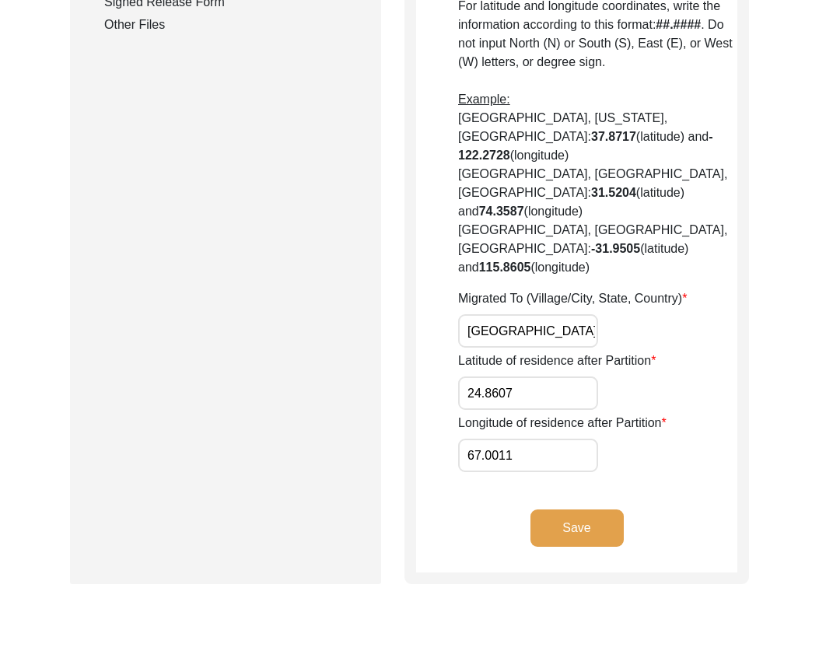
click at [593, 509] on button "Save" at bounding box center [576, 527] width 93 height 37
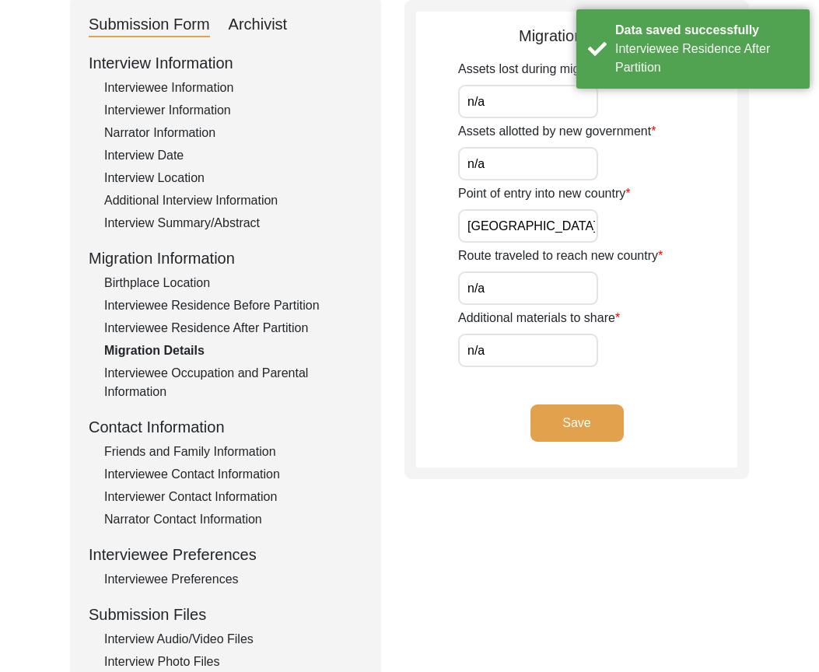
scroll to position [64, 0]
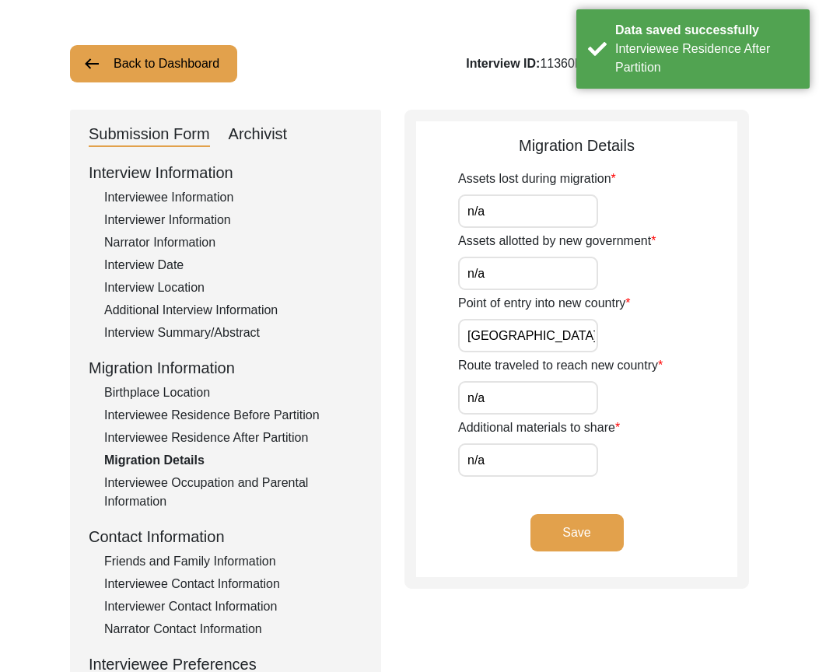
click at [523, 215] on input "n/a" at bounding box center [528, 210] width 140 height 33
click at [489, 271] on input "n/a" at bounding box center [528, 273] width 140 height 33
click at [532, 351] on div "Assets lost during migration n/a Assets allotted by new government n/a Point of…" at bounding box center [597, 323] width 279 height 307
click at [530, 349] on input "[GEOGRAPHIC_DATA]" at bounding box center [528, 335] width 140 height 33
click at [512, 398] on input "n/a" at bounding box center [528, 397] width 140 height 33
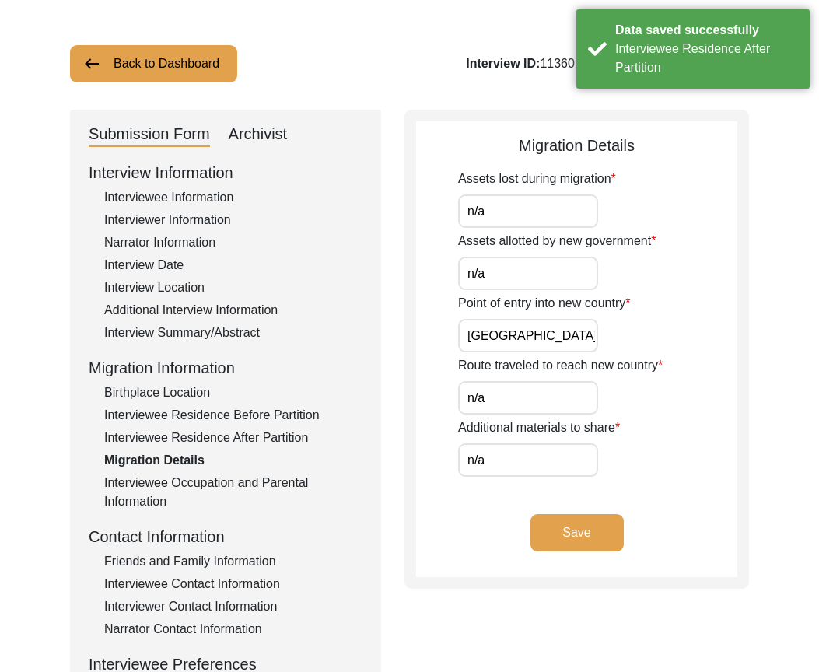
click at [502, 461] on input "n/a" at bounding box center [528, 459] width 140 height 33
drag, startPoint x: 405, startPoint y: 517, endPoint x: 477, endPoint y: 542, distance: 75.7
click at [405, 517] on div "Migration Details Assets lost during migration n/a Assets allotted by new gover…" at bounding box center [576, 349] width 344 height 479
click at [554, 533] on button "Save" at bounding box center [576, 532] width 93 height 37
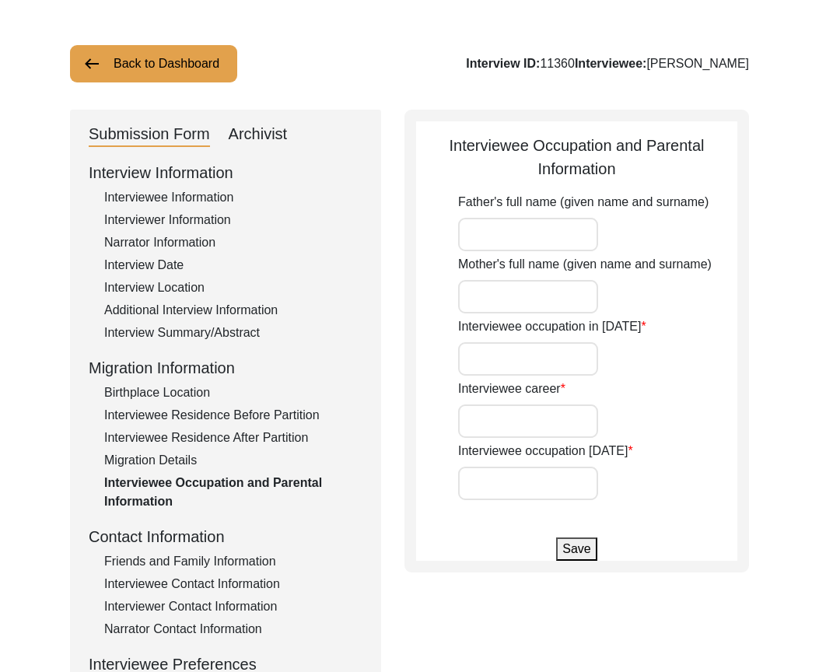
type input "student"
type input "bank manager, small business owner, administrative officer"
type input "retired"
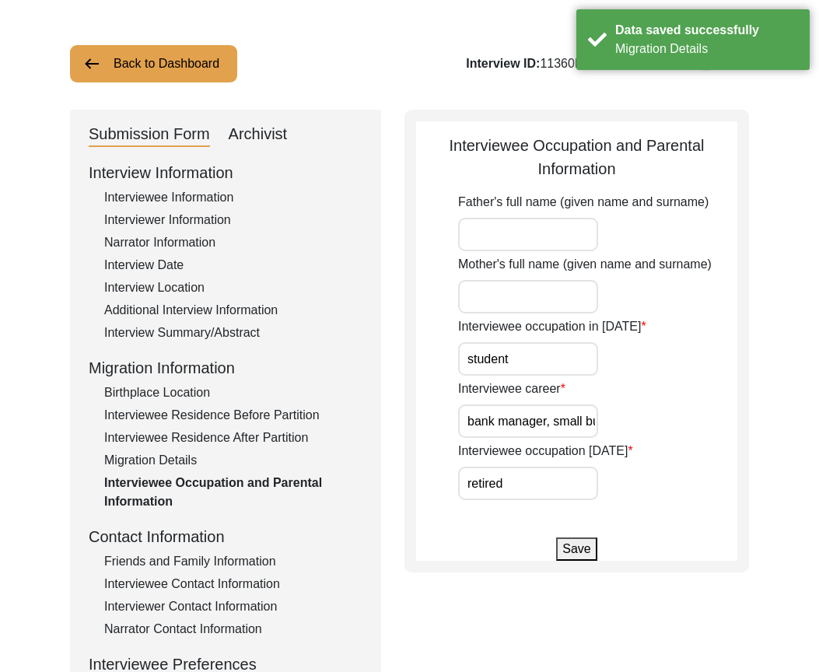
click at [557, 355] on input "student" at bounding box center [528, 358] width 140 height 33
type input "Student"
click at [518, 421] on input "bank manager, small business owner, administrative officer" at bounding box center [528, 420] width 140 height 33
drag, startPoint x: 515, startPoint y: 420, endPoint x: 658, endPoint y: 429, distance: 143.4
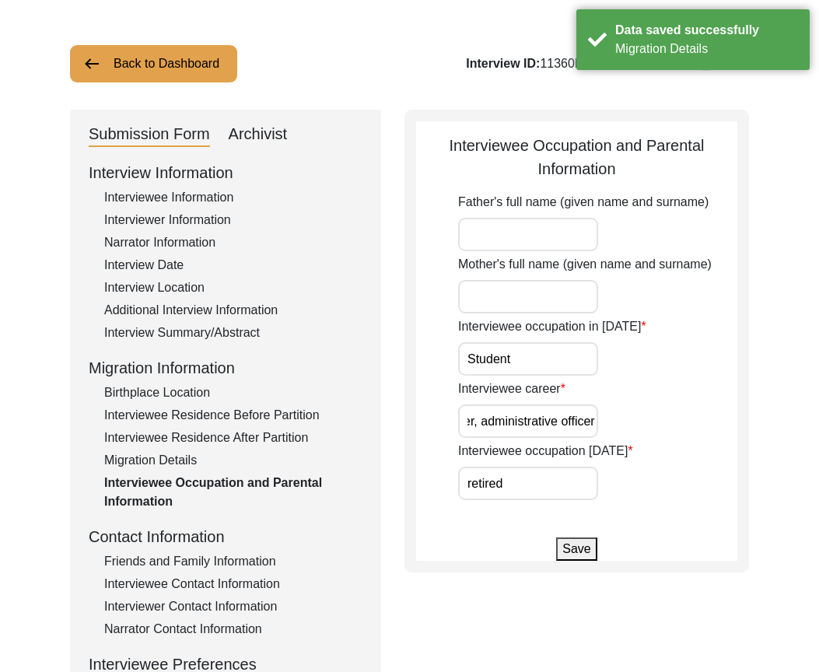
click at [658, 429] on div "Interviewee career bank manager, small business owner, administrative officer" at bounding box center [597, 408] width 279 height 58
click at [516, 433] on input "bank manager, small business owner, administrative officer" at bounding box center [528, 420] width 140 height 33
click at [467, 421] on input "bank manager, small business owner, administrative officer" at bounding box center [528, 420] width 140 height 33
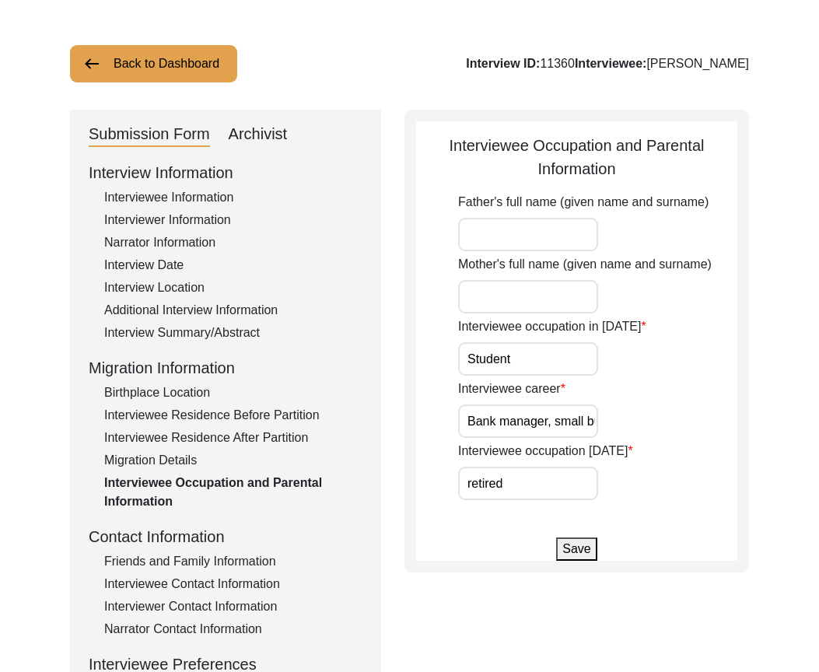
type input "Bank manager, small business owner, administrative officer"
click at [504, 478] on input "retired" at bounding box center [528, 483] width 140 height 33
type input "Retired"
drag, startPoint x: 652, startPoint y: 503, endPoint x: 636, endPoint y: 516, distance: 20.4
click at [652, 503] on app-parental-information "Interviewee Occupation and Parental Information Father's full name (given name …" at bounding box center [576, 347] width 321 height 427
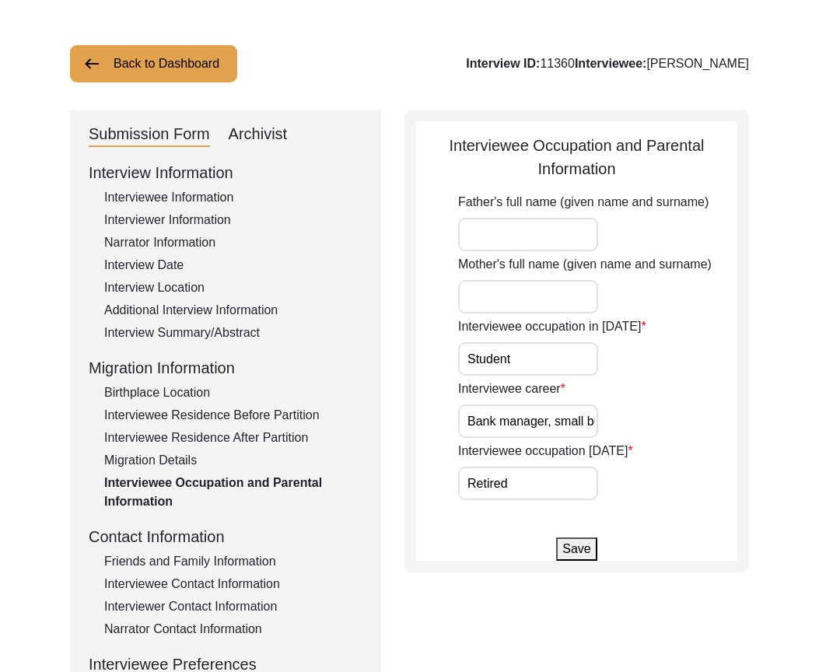
click at [572, 552] on button "Save" at bounding box center [576, 548] width 40 height 23
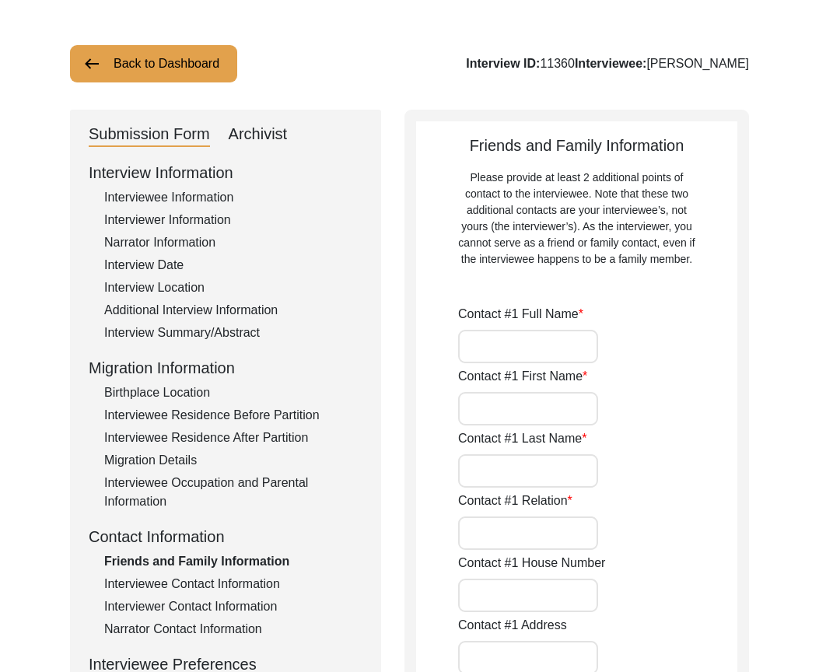
type input "[PERSON_NAME]"
type input "Rahim"
type input "Jiwa"
type input "Son in law"
type input "[GEOGRAPHIC_DATA]"
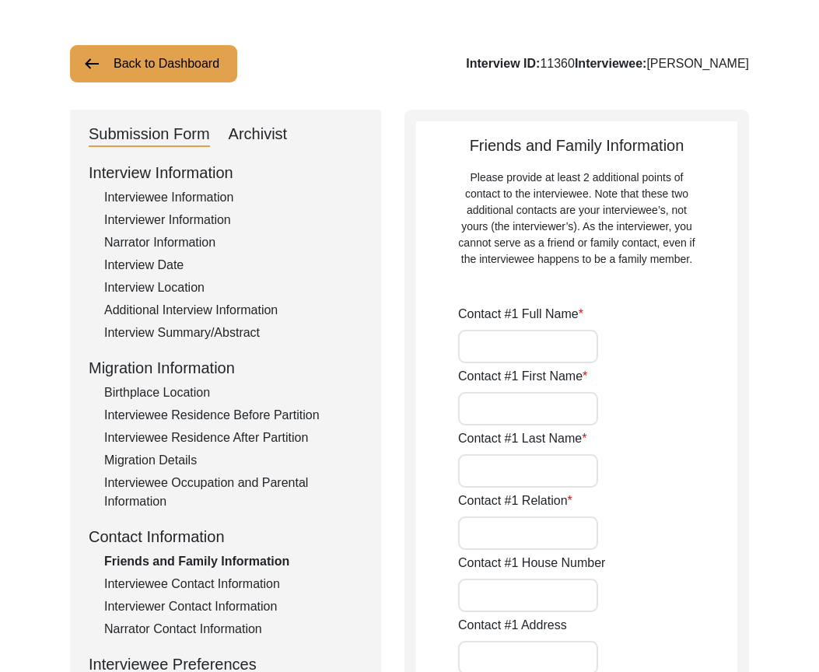
type input "7134983445"
type input "[EMAIL_ADDRESS][DOMAIN_NAME]"
type input "n/a"
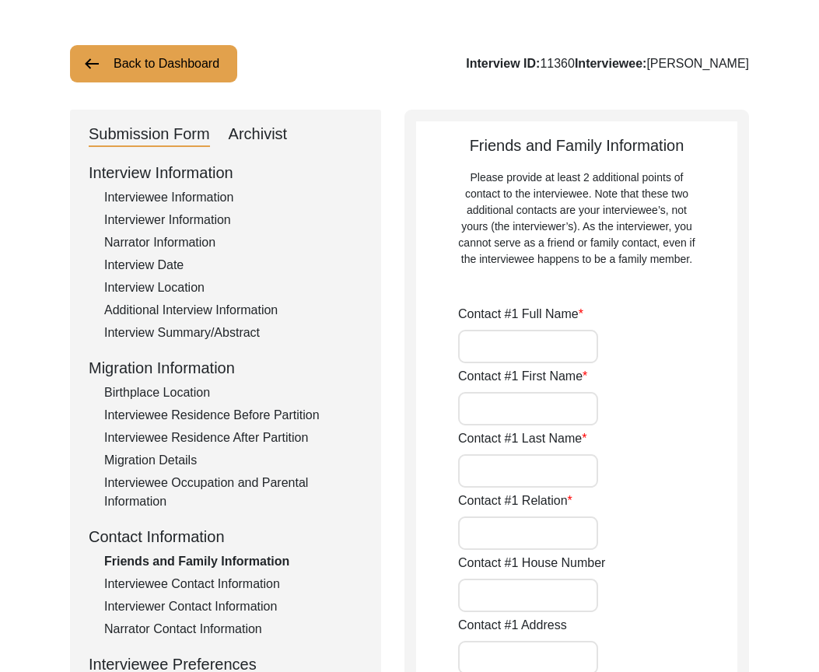
type input "n/a"
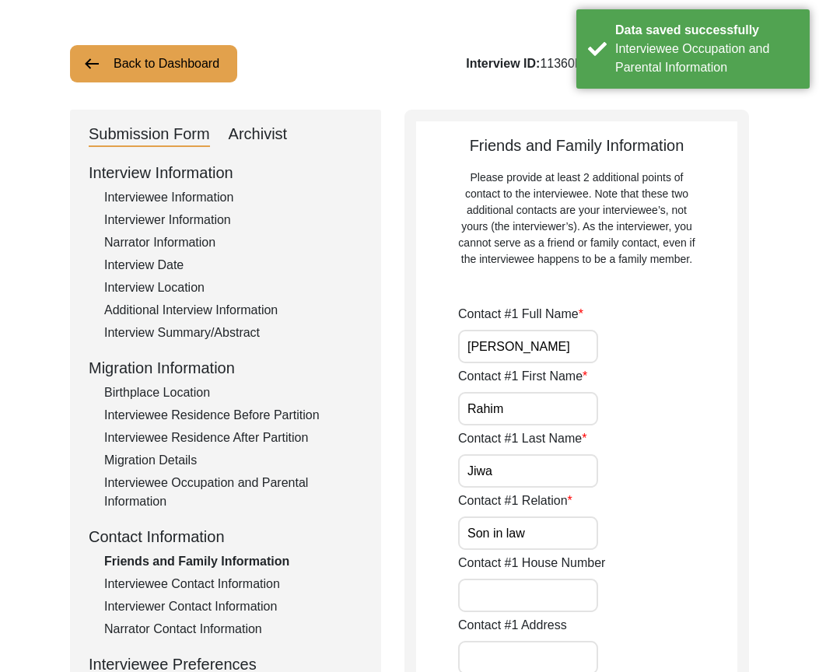
click at [557, 352] on input "[PERSON_NAME]" at bounding box center [528, 346] width 140 height 33
click at [534, 413] on input "Rahim" at bounding box center [528, 408] width 140 height 33
click at [526, 467] on input "Jiwa" at bounding box center [528, 470] width 140 height 33
click at [558, 531] on input "Son in law" at bounding box center [528, 532] width 140 height 33
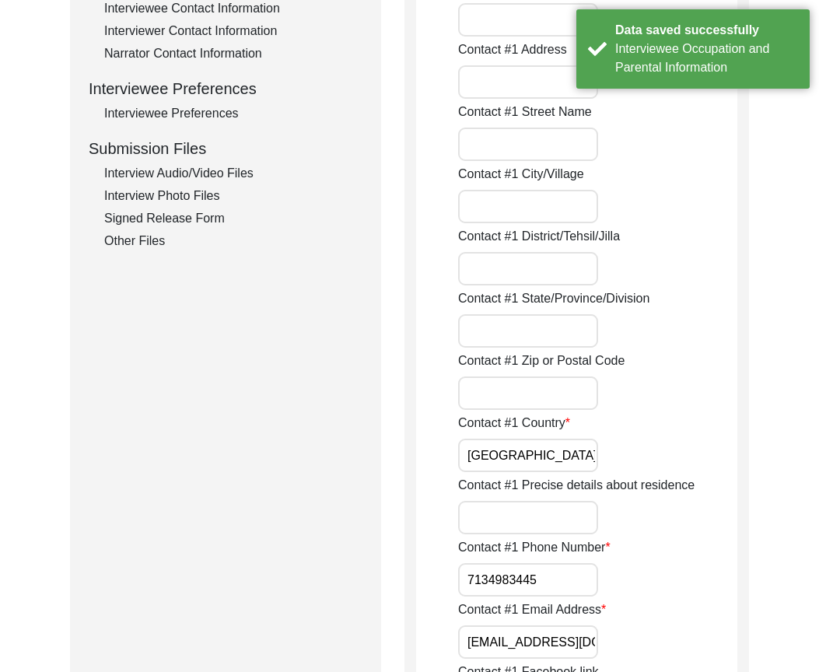
scroll to position [686, 0]
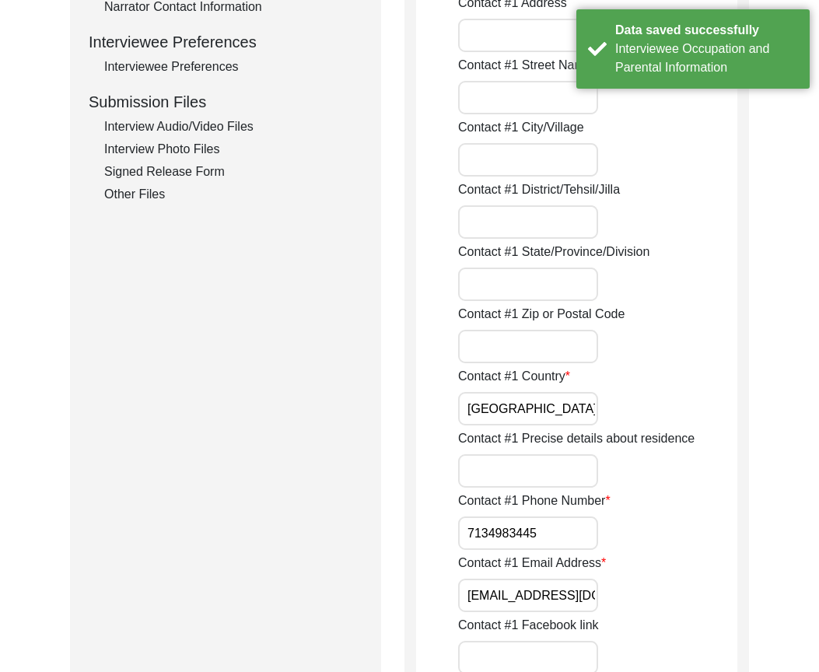
click at [528, 409] on input "[GEOGRAPHIC_DATA]" at bounding box center [528, 408] width 140 height 33
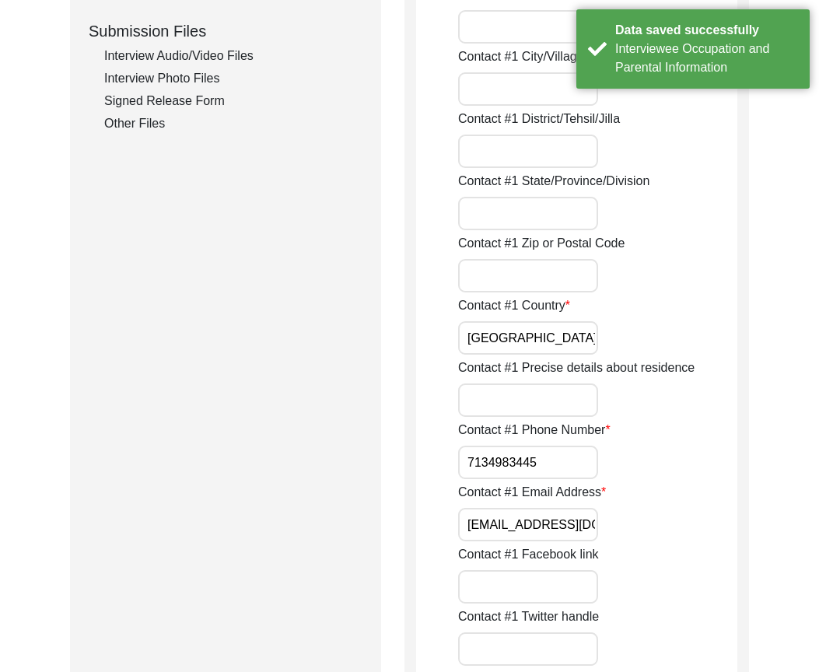
scroll to position [841, 0]
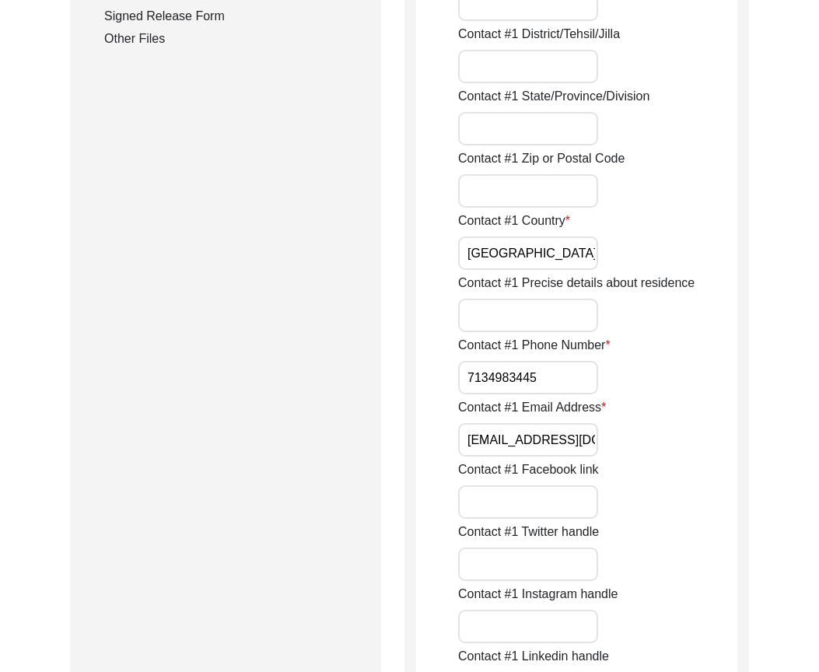
click at [541, 380] on input "7134983445" at bounding box center [528, 377] width 140 height 33
click at [465, 375] on input "7134983445" at bounding box center [528, 377] width 140 height 33
click at [503, 375] on input "[PHONE_NUMBER]" at bounding box center [528, 377] width 140 height 33
click at [534, 376] on input "[PHONE_NUMBER]" at bounding box center [528, 377] width 140 height 33
click at [530, 375] on input "[PHONE_NUMBER]" at bounding box center [528, 377] width 140 height 33
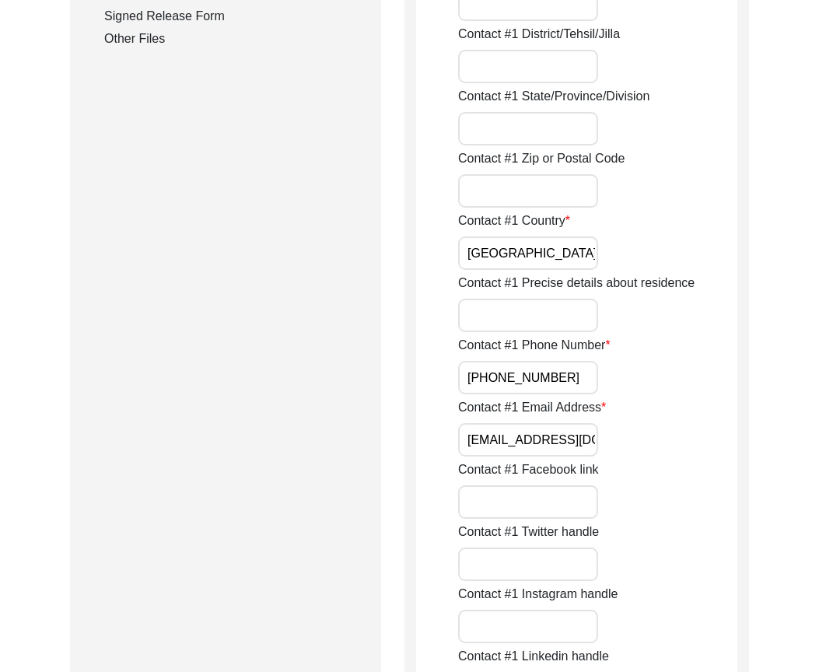
click at [584, 378] on input "[PHONE_NUMBER]" at bounding box center [528, 377] width 140 height 33
type input "[PHONE_NUMBER]"
click at [680, 376] on div "Contact #1 Phone Number [PHONE_NUMBER]" at bounding box center [597, 365] width 279 height 58
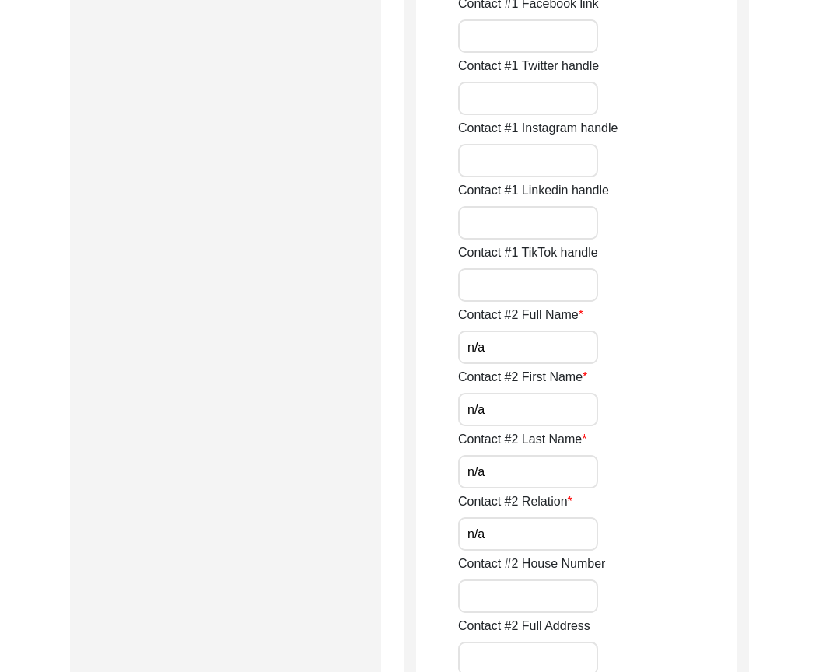
scroll to position [1308, 0]
click at [524, 343] on input "n/a" at bounding box center [528, 346] width 140 height 33
click at [506, 396] on input "n/a" at bounding box center [528, 408] width 140 height 33
click at [502, 470] on input "n/a" at bounding box center [528, 470] width 140 height 33
click at [500, 533] on input "n/a" at bounding box center [528, 532] width 140 height 33
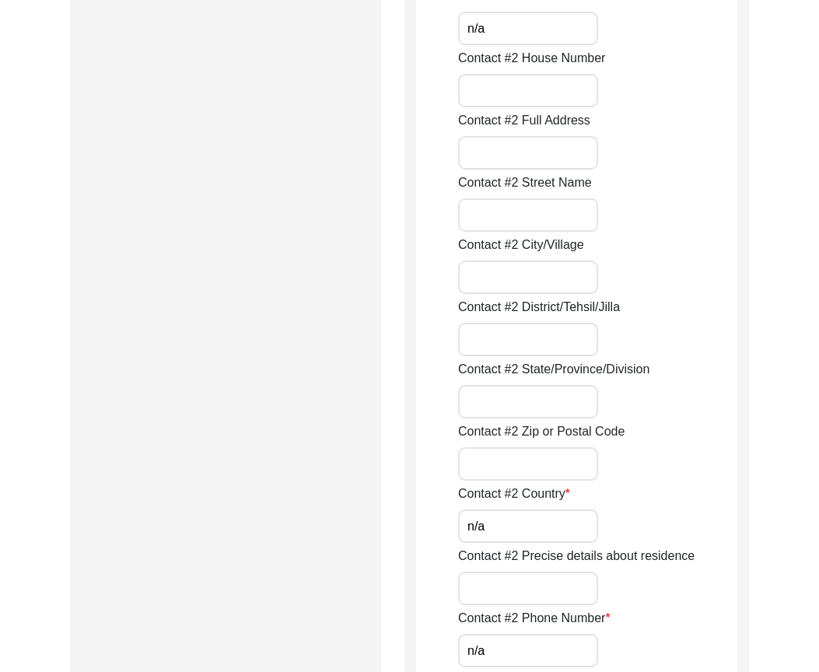
scroll to position [2163, 0]
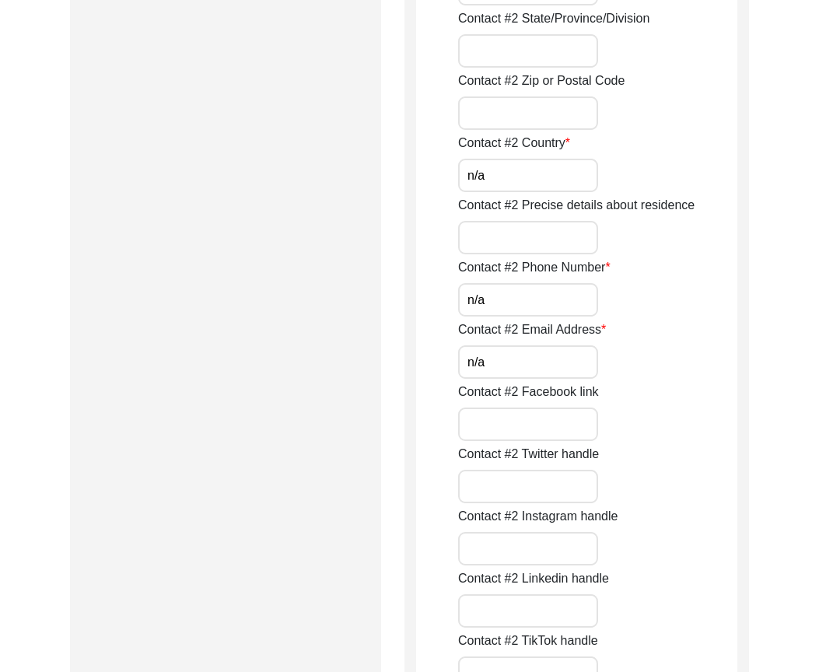
drag, startPoint x: 504, startPoint y: 180, endPoint x: 503, endPoint y: 222, distance: 42.8
click at [504, 179] on input "n/a" at bounding box center [528, 175] width 140 height 33
click at [491, 295] on input "n/a" at bounding box center [528, 299] width 140 height 33
click at [500, 350] on input "n/a" at bounding box center [528, 361] width 140 height 33
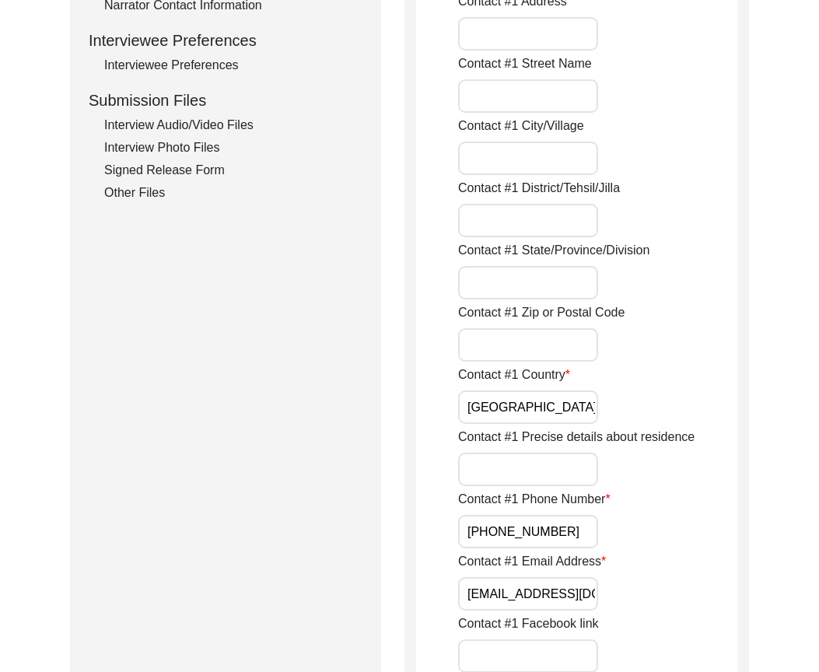
scroll to position [686, 0]
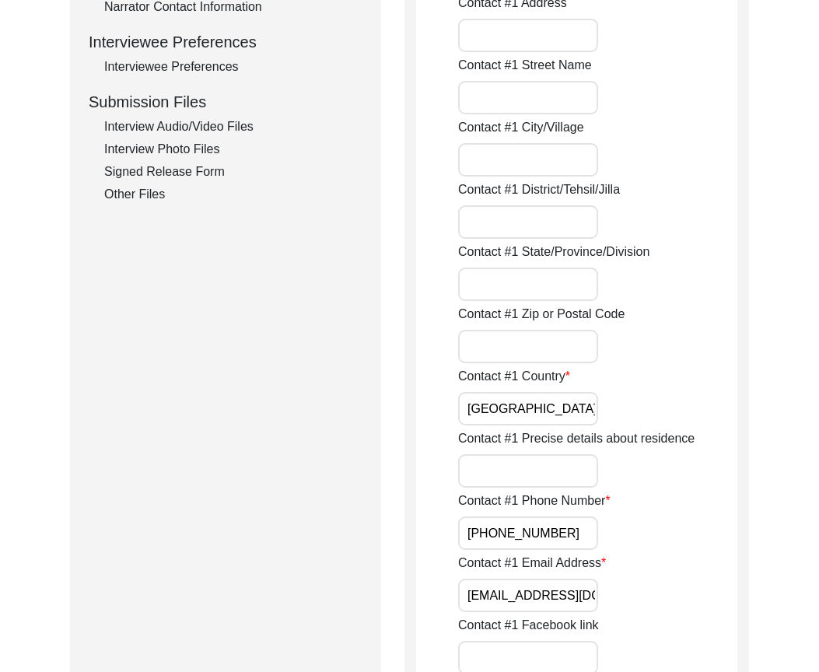
click at [481, 533] on input "[PHONE_NUMBER]" at bounding box center [528, 532] width 140 height 33
click at [487, 535] on input "[PHONE_NUMBER]" at bounding box center [528, 532] width 140 height 33
click at [717, 441] on div "Contact #1 Precise details about residence" at bounding box center [597, 458] width 279 height 58
click at [686, 494] on div "Contact #1 Phone Number [PHONE_NUMBER]" at bounding box center [597, 520] width 279 height 58
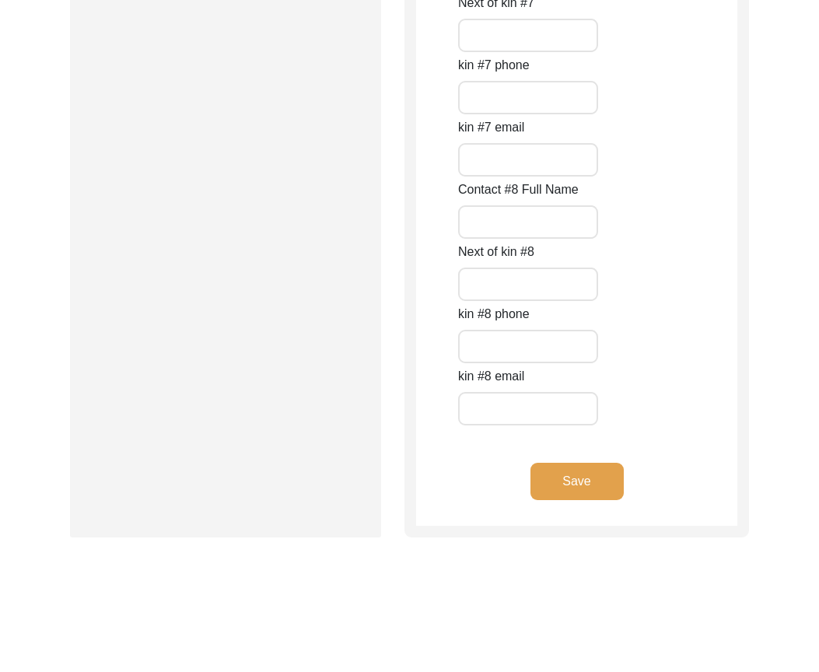
click at [608, 479] on button "Save" at bounding box center [576, 481] width 93 height 37
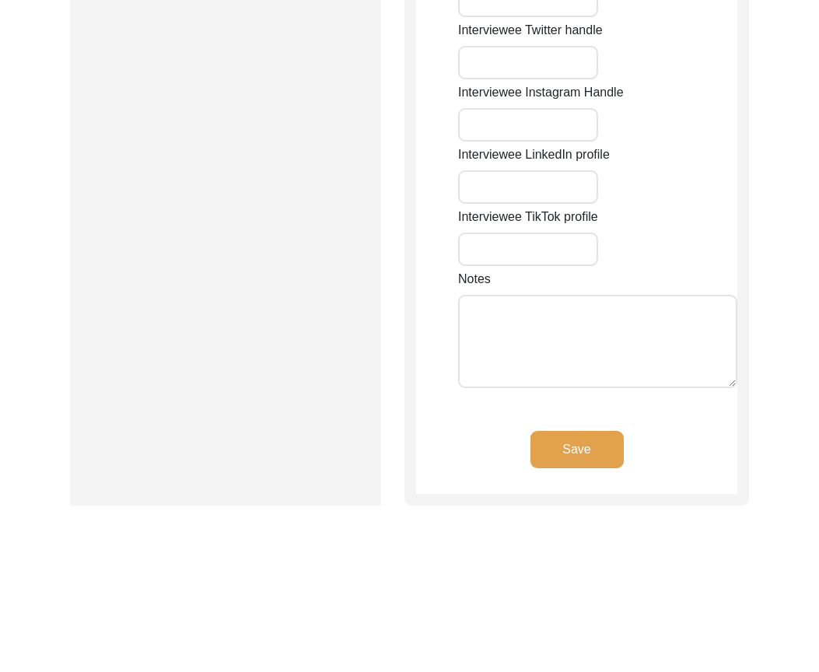
type input "6410"
type input "[PERSON_NAME]"
type input "Sugar Land"
type input "[GEOGRAPHIC_DATA]"
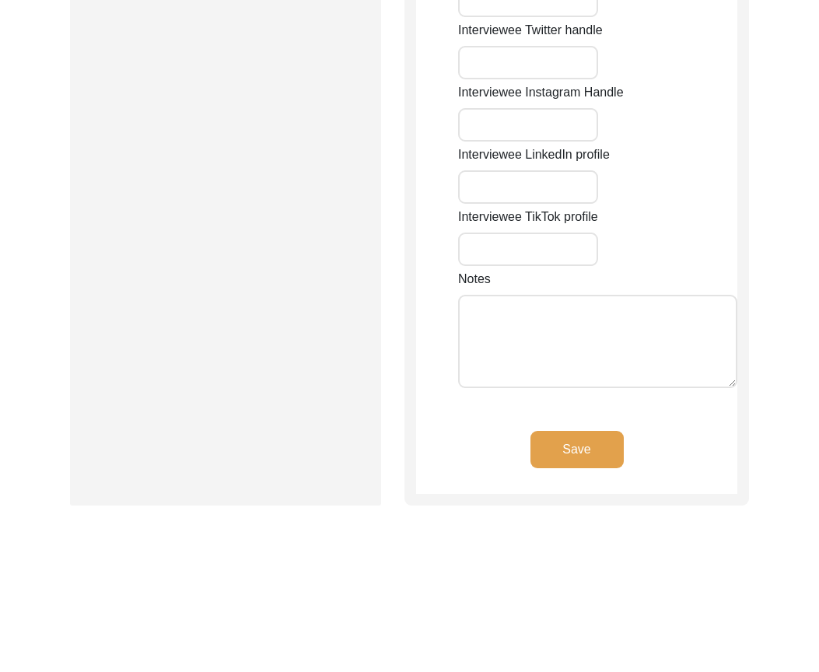
type input "77479"
type input "[GEOGRAPHIC_DATA]"
type input "[GEOGRAPHIC_DATA], [GEOGRAPHIC_DATA], [GEOGRAPHIC_DATA]"
type input "29.5984"
type input "-95.6226"
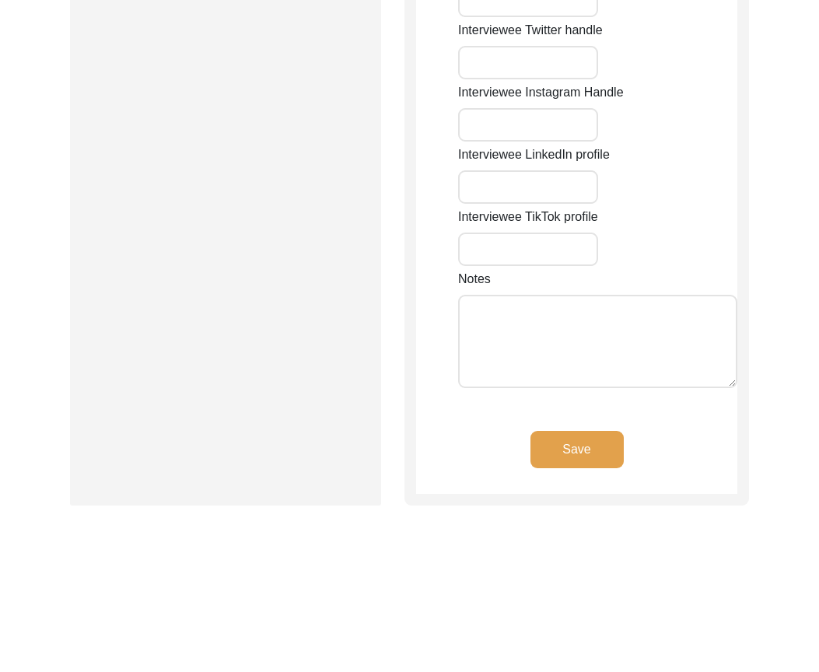
type input "2819036163"
type input "[EMAIL_ADDRESS][DOMAIN_NAME]"
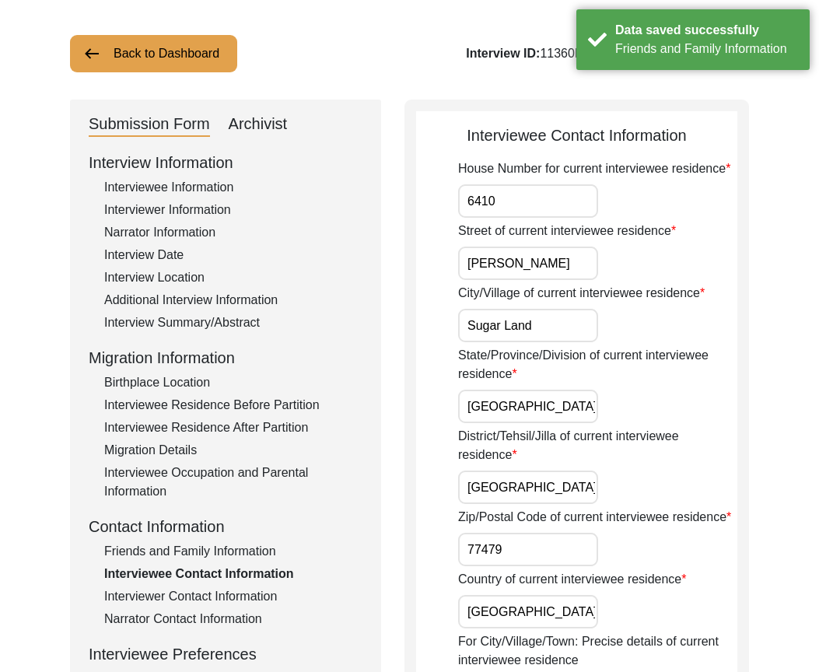
scroll to position [0, 0]
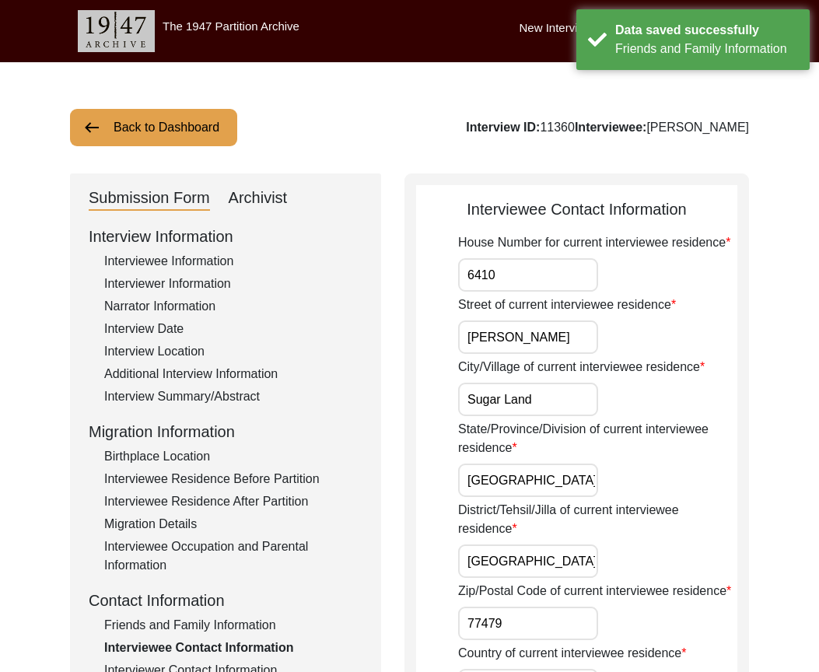
click at [514, 271] on input "6410" at bounding box center [528, 274] width 140 height 33
type input "6410"
click at [564, 351] on input "[PERSON_NAME]" at bounding box center [528, 336] width 140 height 33
click at [566, 387] on input "Sugar Land" at bounding box center [528, 399] width 140 height 33
click at [551, 474] on input "[GEOGRAPHIC_DATA]" at bounding box center [528, 479] width 140 height 33
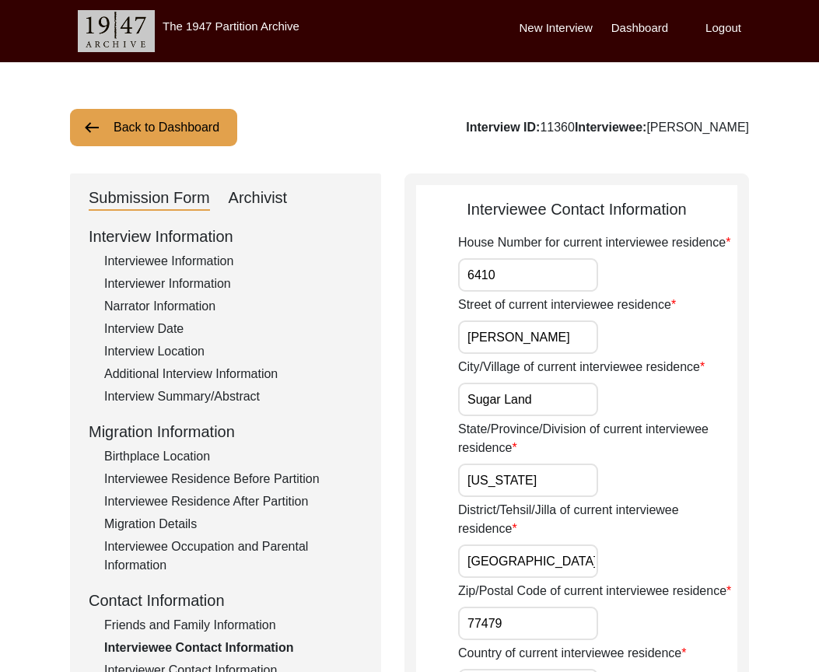
type input "[US_STATE]"
click at [574, 558] on input "[GEOGRAPHIC_DATA]" at bounding box center [528, 560] width 140 height 33
click at [530, 624] on input "77479" at bounding box center [528, 623] width 140 height 33
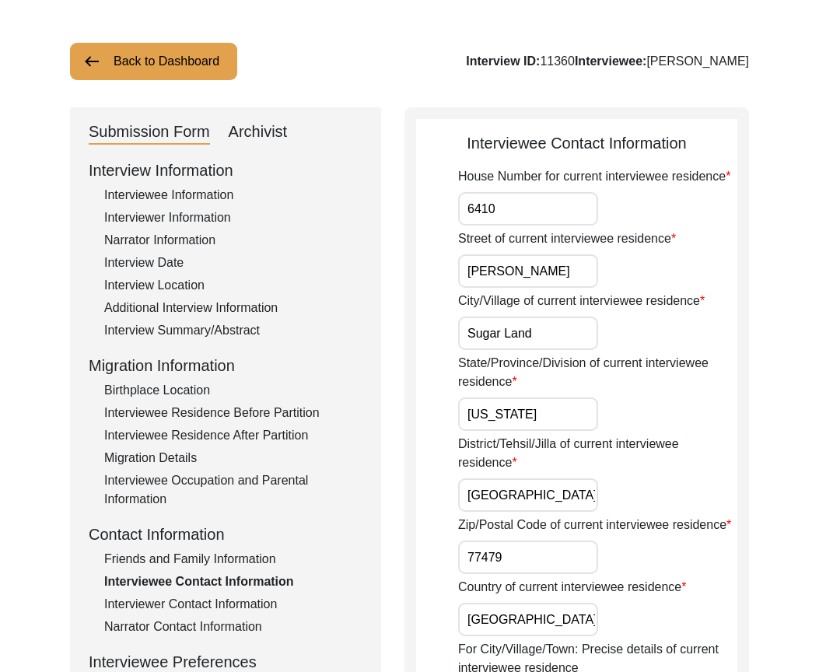
scroll to position [311, 0]
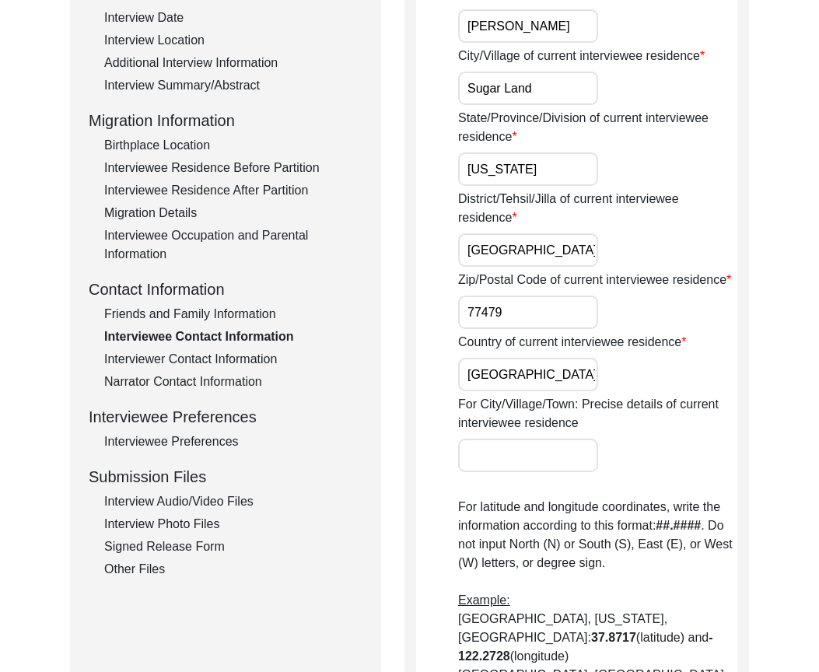
click at [540, 357] on div "Country of current interviewee residence [DEMOGRAPHIC_DATA]" at bounding box center [597, 362] width 279 height 58
click at [540, 359] on div "Country of current interviewee residence [DEMOGRAPHIC_DATA]" at bounding box center [597, 362] width 279 height 58
click at [540, 372] on input "[GEOGRAPHIC_DATA]" at bounding box center [528, 374] width 140 height 33
click at [533, 263] on input "[GEOGRAPHIC_DATA]" at bounding box center [528, 249] width 140 height 33
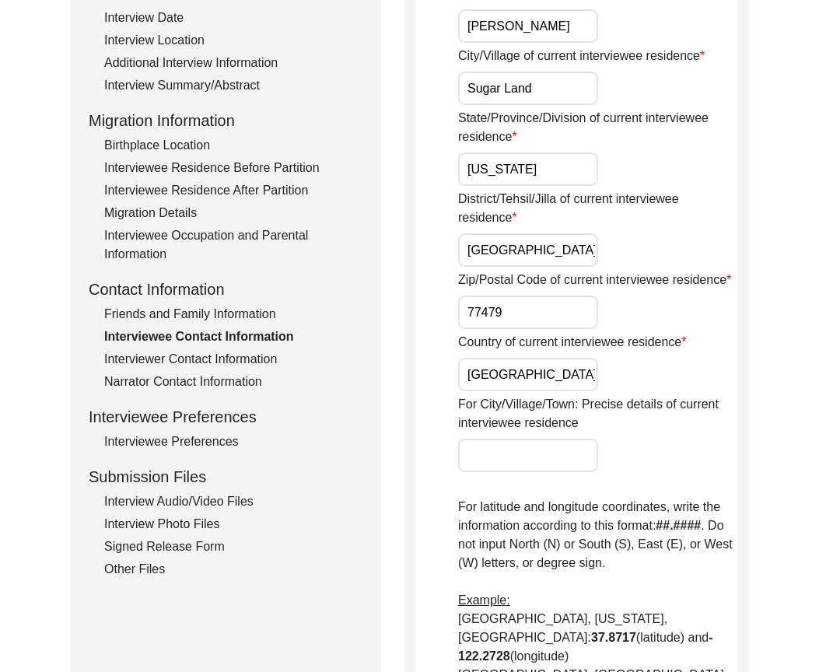
click at [533, 263] on input "[GEOGRAPHIC_DATA]" at bounding box center [528, 249] width 140 height 33
click at [546, 250] on input "[GEOGRAPHIC_DATA]" at bounding box center [528, 249] width 140 height 33
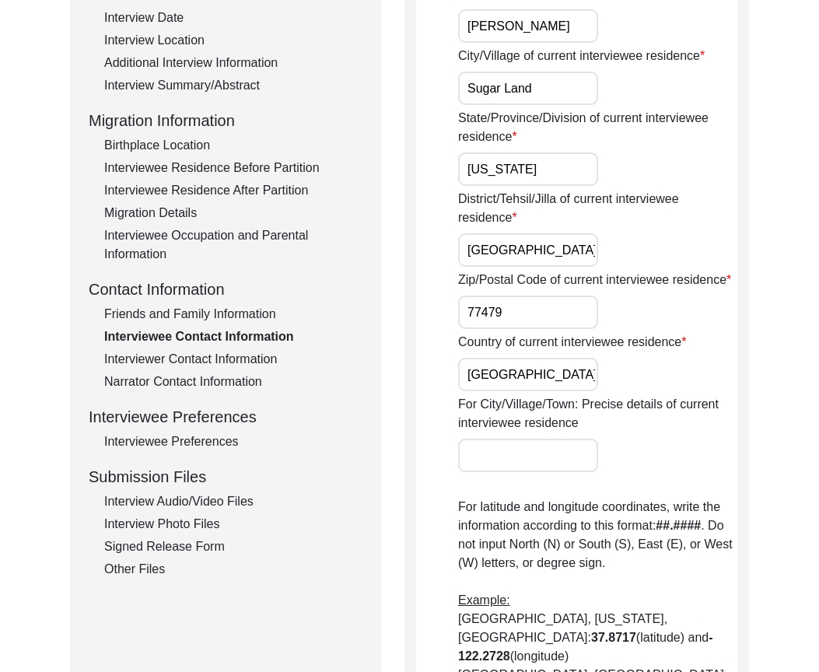
drag, startPoint x: 660, startPoint y: 264, endPoint x: 662, endPoint y: 288, distance: 24.2
click at [662, 264] on div "District/Tehsil/Jilla of current interviewee residence [GEOGRAPHIC_DATA]" at bounding box center [597, 228] width 279 height 77
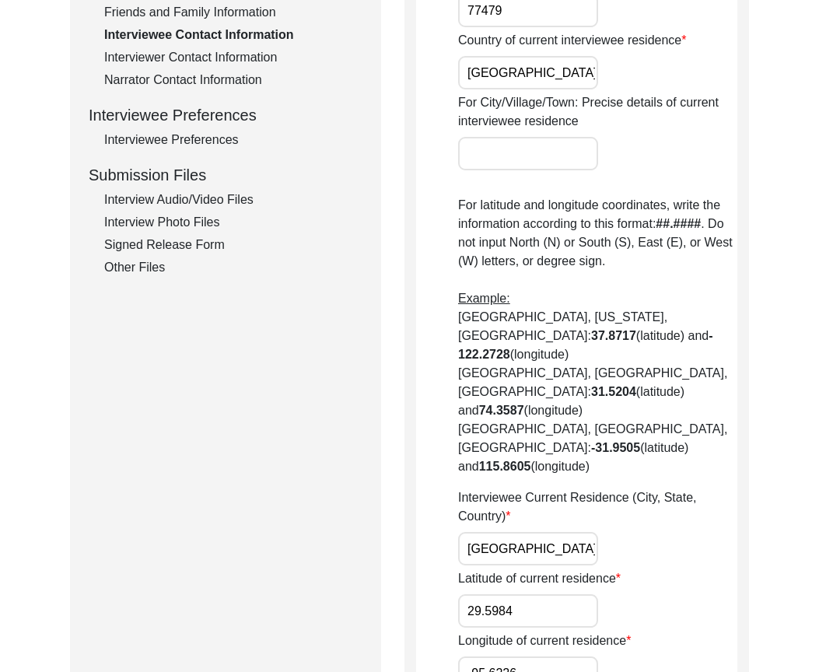
scroll to position [855, 0]
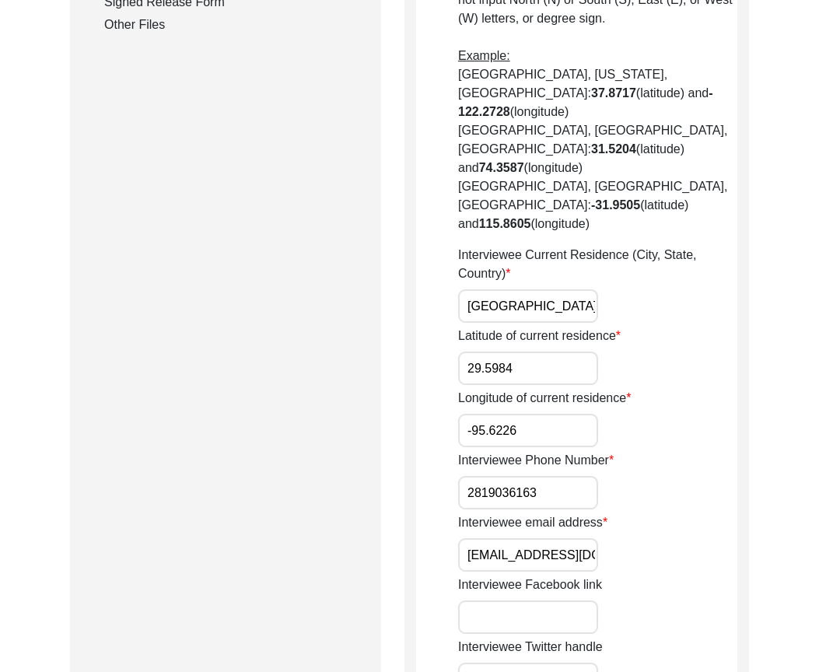
drag, startPoint x: 542, startPoint y: 248, endPoint x: 553, endPoint y: 251, distance: 11.3
click at [553, 289] on input "[GEOGRAPHIC_DATA], [GEOGRAPHIC_DATA], [GEOGRAPHIC_DATA]" at bounding box center [528, 305] width 140 height 33
type input "[GEOGRAPHIC_DATA], [US_STATE], [GEOGRAPHIC_DATA]"
click at [420, 321] on app-contact-information "Interviewee Contact Information House Number for current interviewee residence …" at bounding box center [576, 226] width 321 height 1768
click at [463, 476] on input "2819036163" at bounding box center [528, 492] width 140 height 33
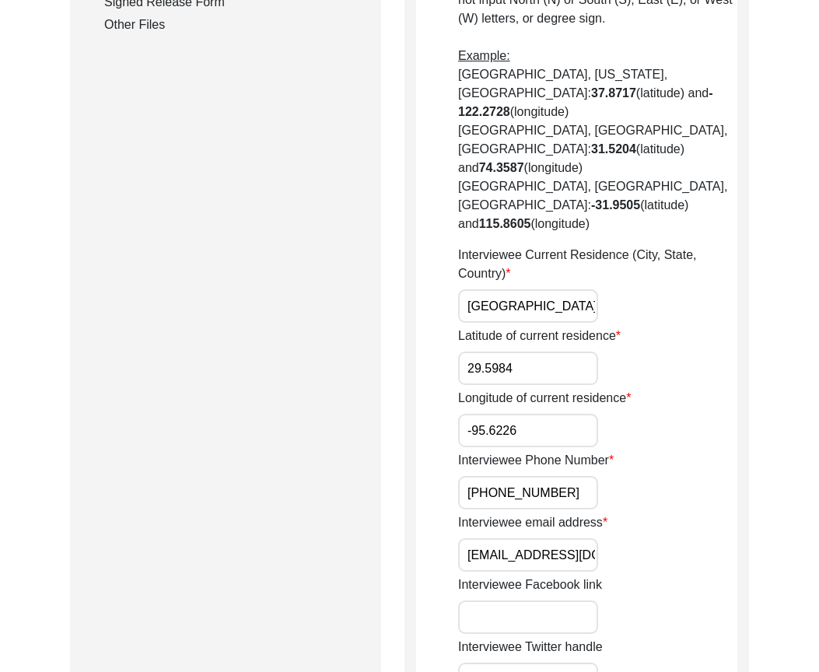
click at [505, 476] on input "[PHONE_NUMBER]" at bounding box center [528, 492] width 140 height 33
click at [531, 476] on input "[PHONE_NUMBER]" at bounding box center [528, 492] width 140 height 33
type input "[PHONE_NUMBER]"
click at [675, 451] on div "Interviewee Phone Number [PHONE_NUMBER]" at bounding box center [597, 480] width 279 height 58
click at [557, 414] on input "-95.6226" at bounding box center [528, 430] width 140 height 33
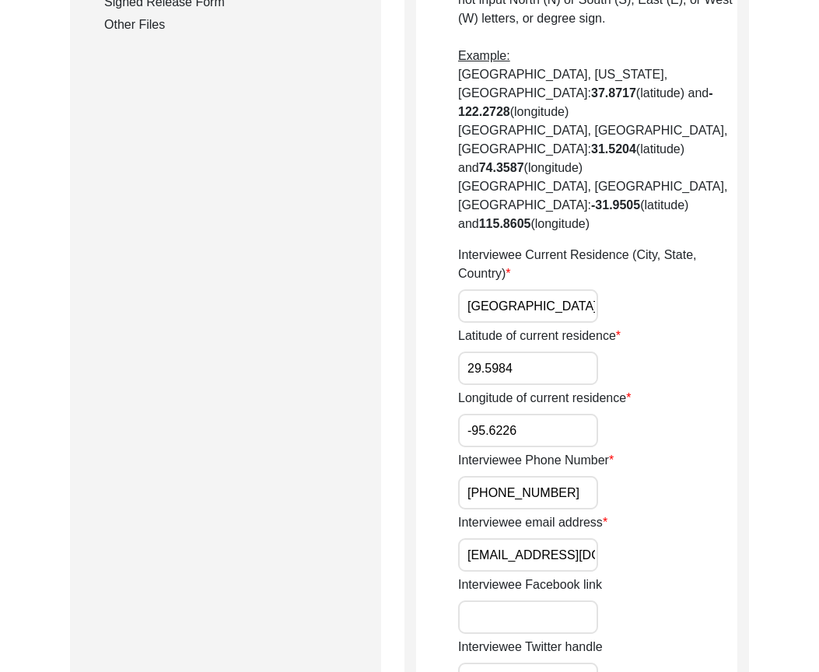
click at [576, 476] on input "[PHONE_NUMBER]" at bounding box center [528, 492] width 140 height 33
drag, startPoint x: 499, startPoint y: 496, endPoint x: 746, endPoint y: 498, distance: 246.5
click at [746, 498] on div "Interviewee Contact Information House Number for current interviewee residence …" at bounding box center [576, 220] width 344 height 1804
click at [713, 513] on div "Interviewee email address [EMAIL_ADDRESS][DOMAIN_NAME]" at bounding box center [597, 542] width 279 height 58
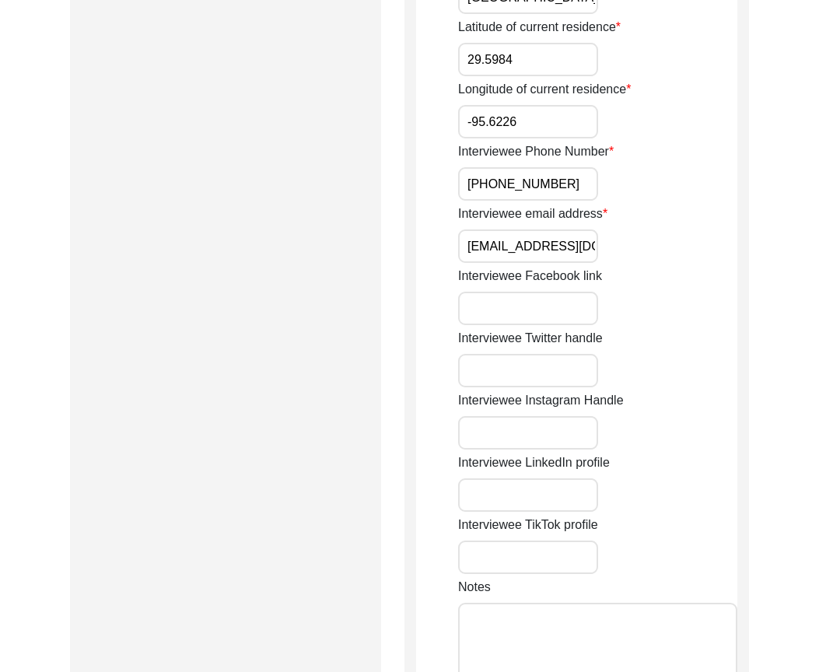
scroll to position [1244, 0]
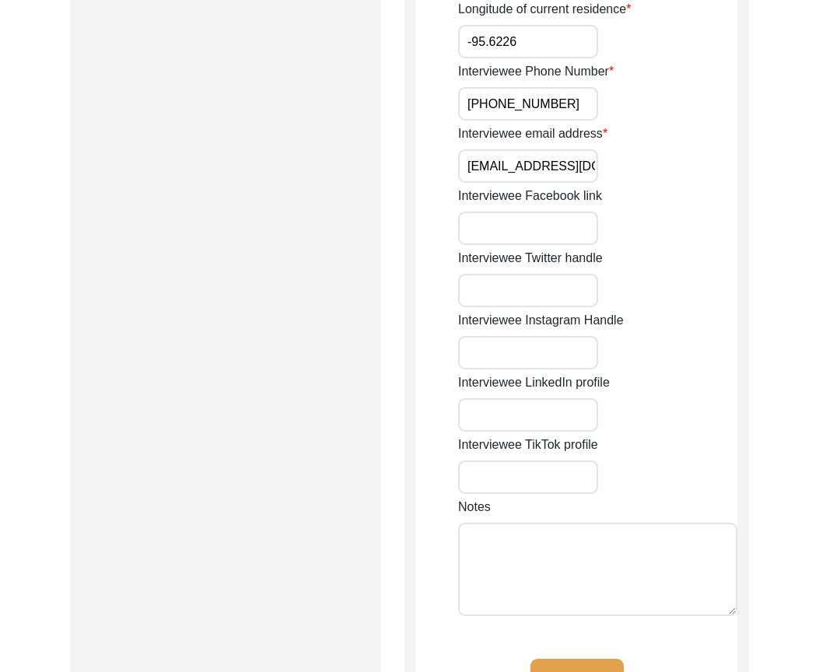
click at [598, 659] on button "Save" at bounding box center [576, 677] width 93 height 37
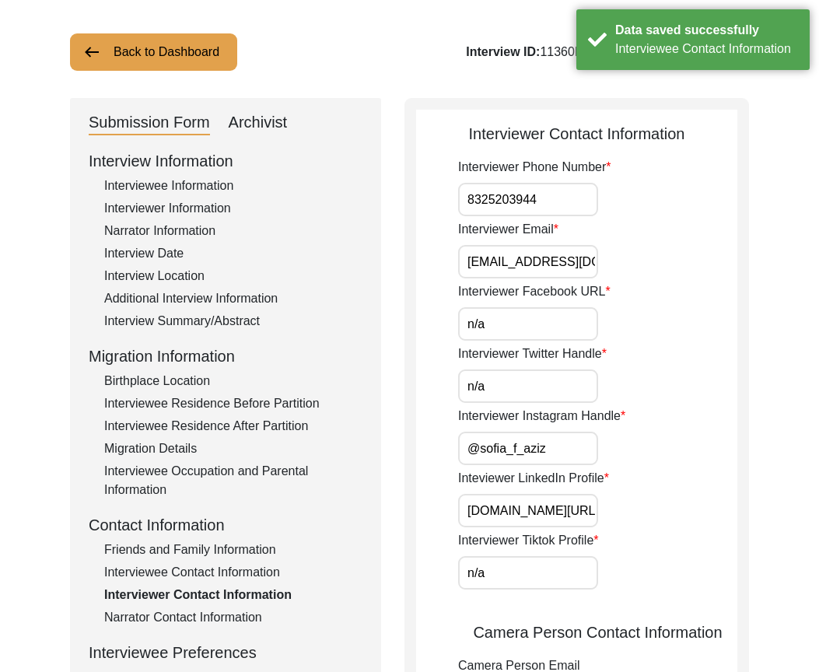
scroll to position [0, 0]
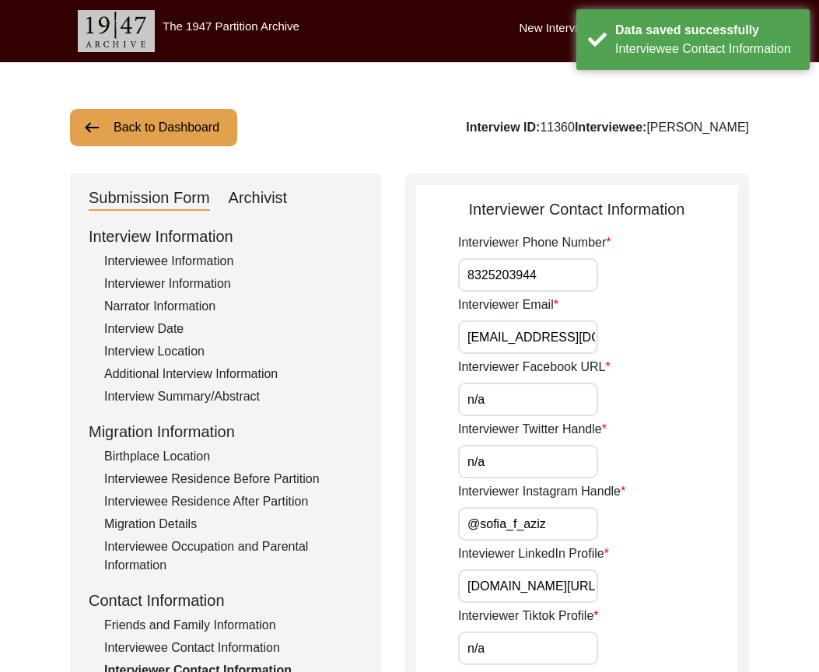
click at [223, 323] on div "Interview Date" at bounding box center [233, 329] width 258 height 19
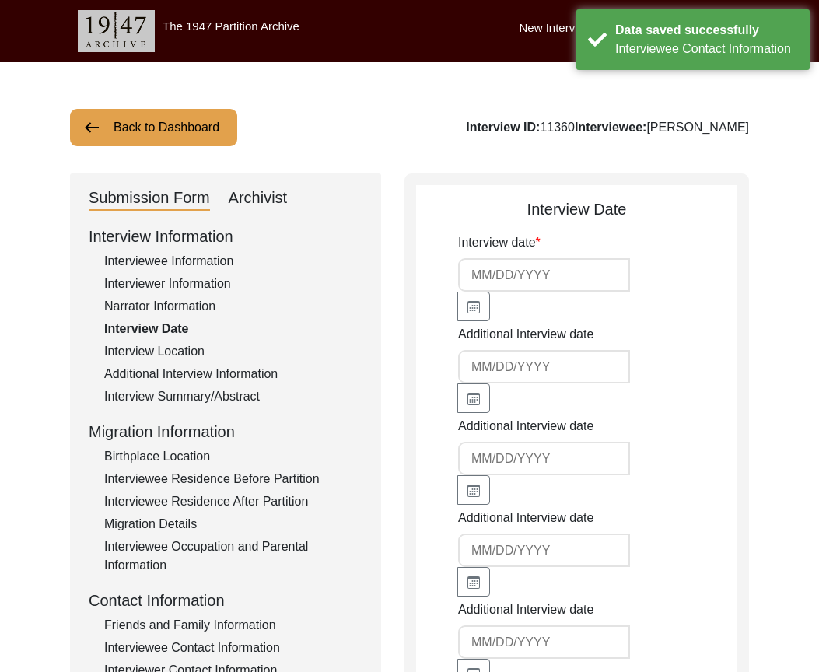
type input "[DATE]"
click at [196, 341] on div "Interview Information Interviewee Information Interviewer Information Narrator …" at bounding box center [226, 557] width 274 height 665
click at [197, 341] on div "Interview Information Interviewee Information Interviewer Information Narrator …" at bounding box center [226, 557] width 274 height 665
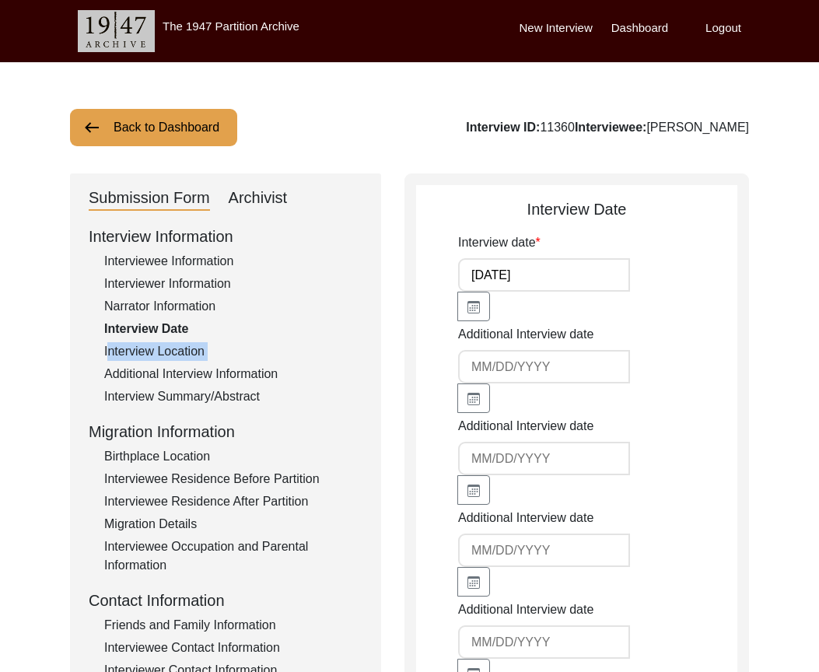
click at [198, 342] on div "Interview Information Interviewee Information Interviewer Information Narrator …" at bounding box center [226, 557] width 274 height 665
click at [198, 348] on div "Interview Location" at bounding box center [233, 351] width 258 height 19
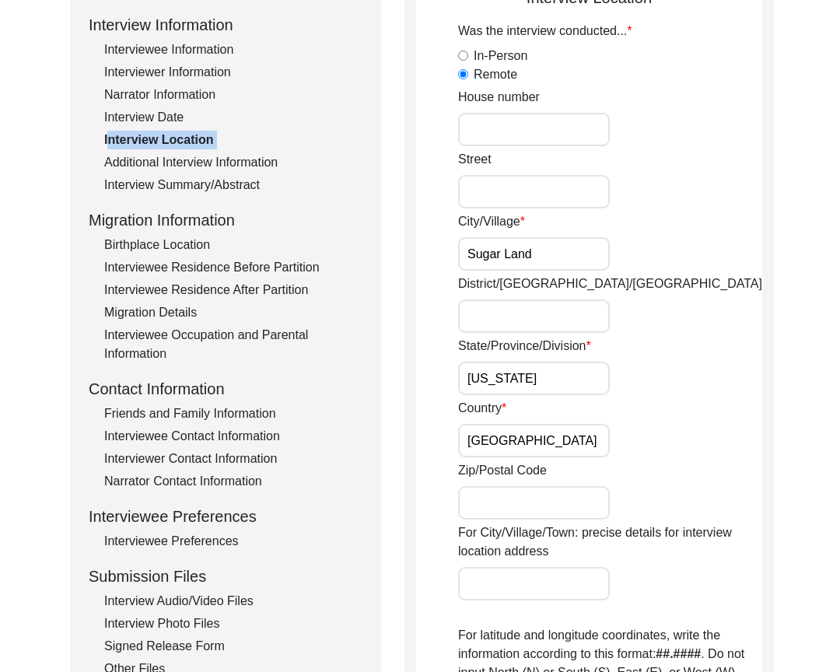
scroll to position [233, 0]
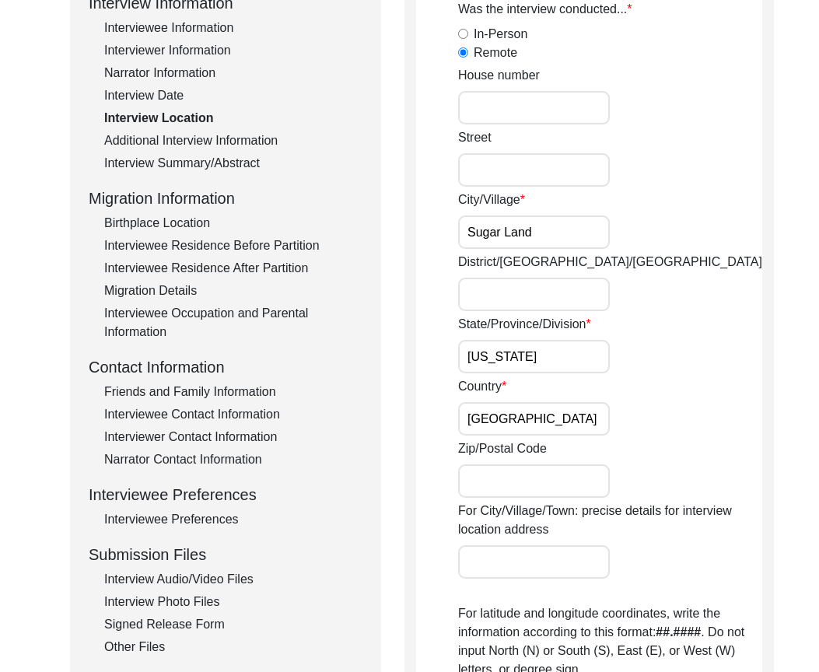
click at [527, 299] on input "District/[GEOGRAPHIC_DATA]/[GEOGRAPHIC_DATA]" at bounding box center [534, 294] width 152 height 33
paste input "[GEOGRAPHIC_DATA]"
type input "[GEOGRAPHIC_DATA]"
click at [657, 298] on div "District/[GEOGRAPHIC_DATA]/Jilla [GEOGRAPHIC_DATA]" at bounding box center [610, 282] width 304 height 58
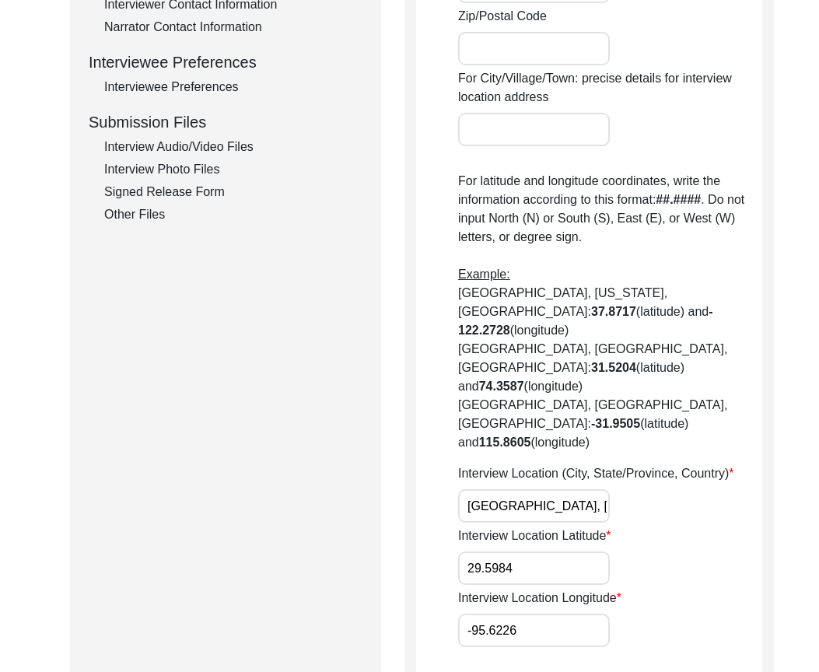
scroll to position [919, 0]
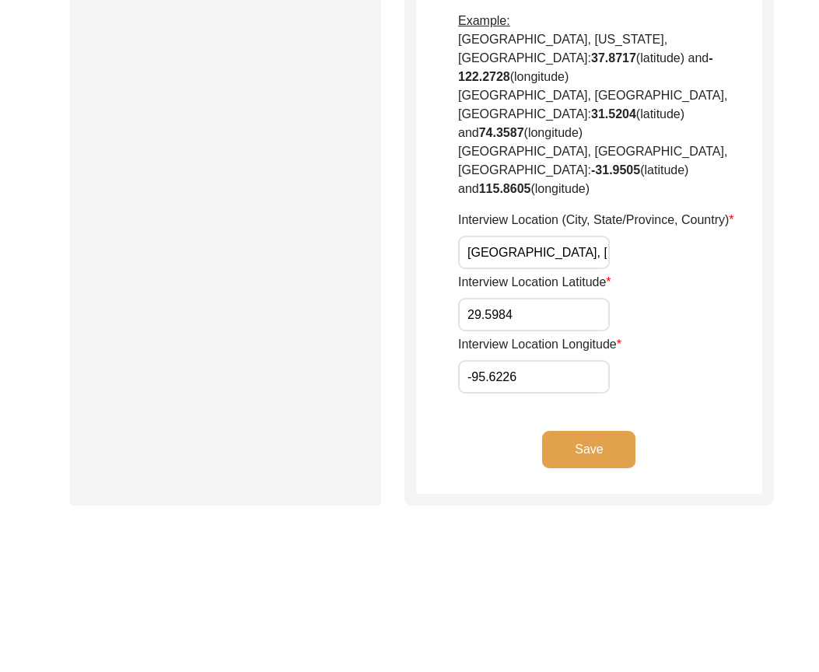
click at [584, 431] on button "Save" at bounding box center [588, 449] width 93 height 37
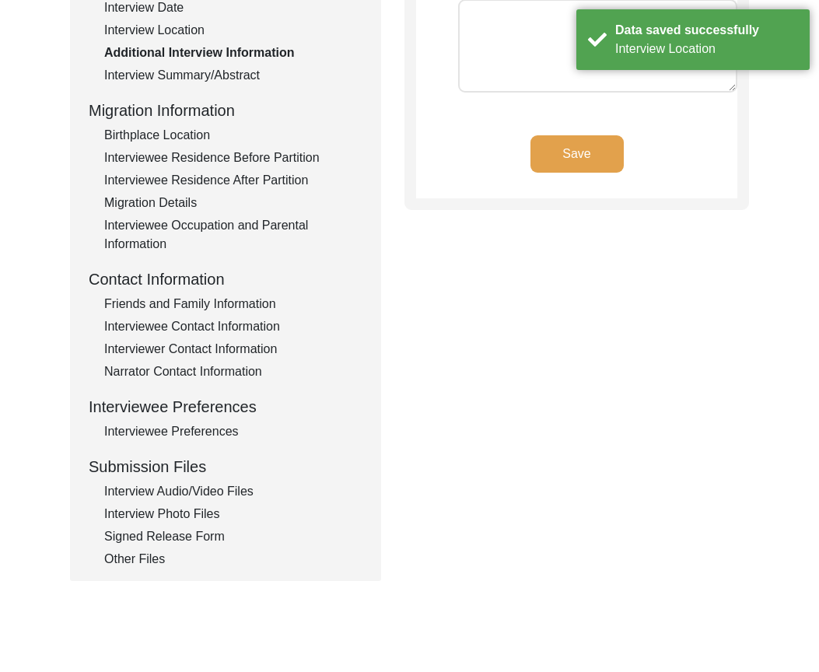
scroll to position [297, 0]
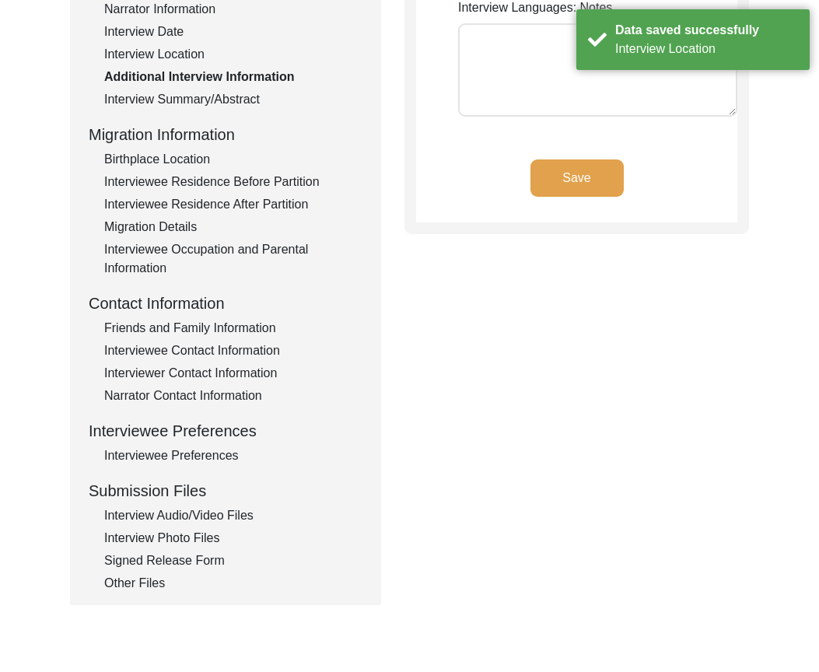
click at [191, 519] on div "Interview Audio/Video Files" at bounding box center [233, 515] width 258 height 19
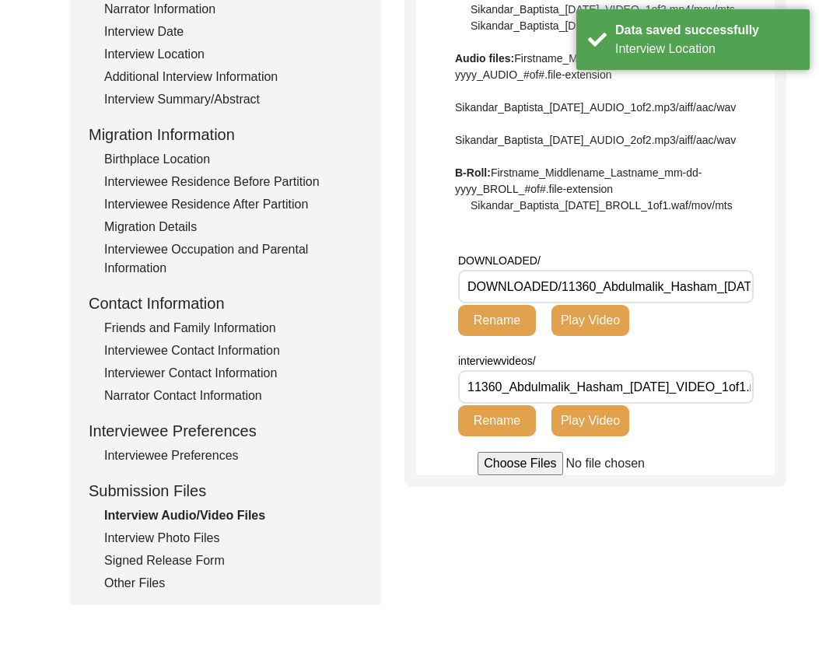
click at [212, 400] on div "Narrator Contact Information" at bounding box center [233, 395] width 258 height 19
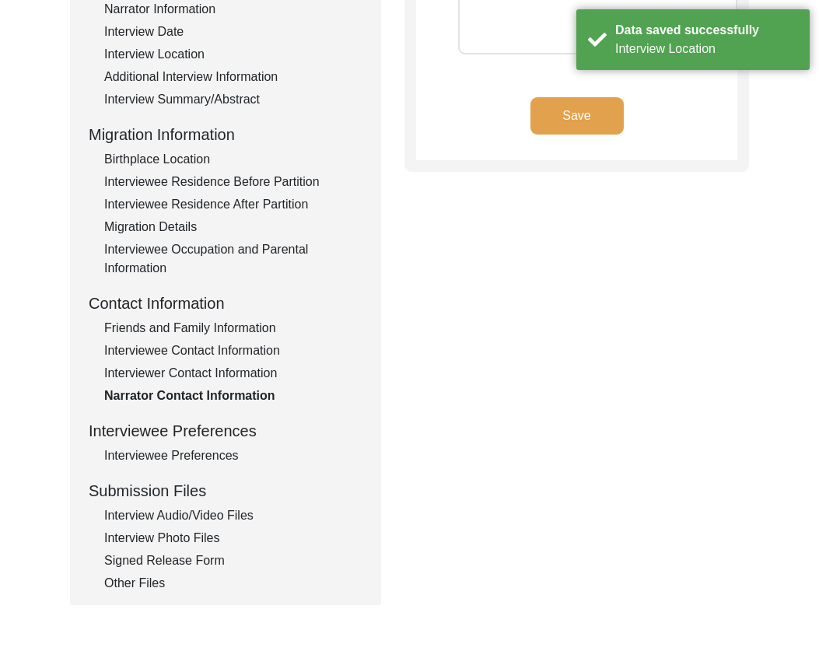
scroll to position [142, 0]
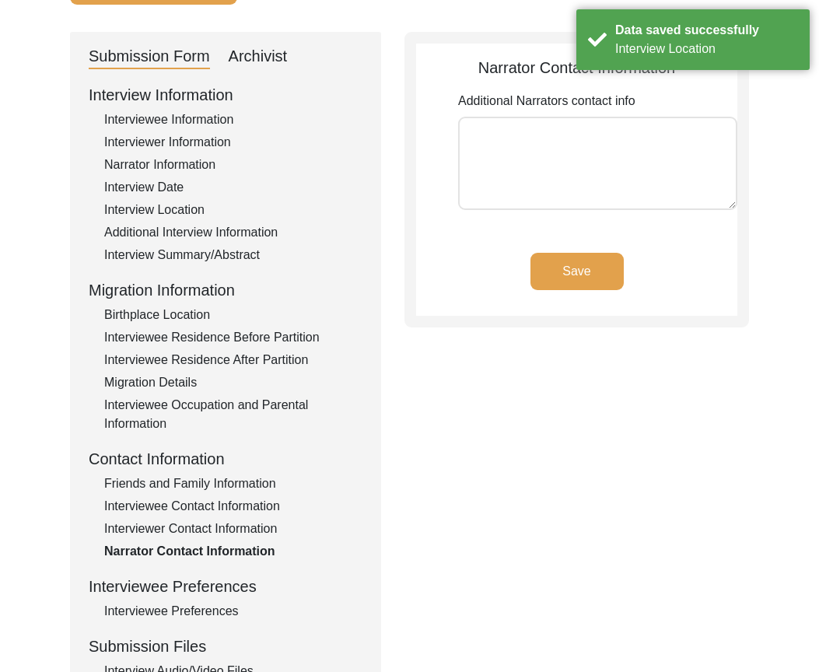
click at [212, 537] on div "Interviewer Contact Information" at bounding box center [233, 528] width 258 height 19
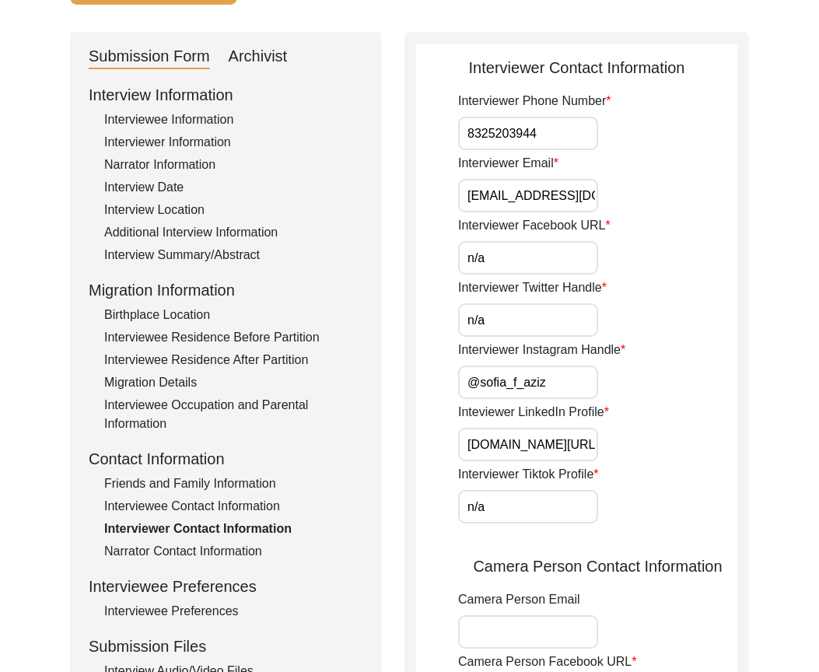
click at [543, 132] on input "8325203944" at bounding box center [528, 133] width 140 height 33
click at [469, 130] on input "8325203944" at bounding box center [528, 133] width 140 height 33
type input "[PHONE_NUMBER]"
drag, startPoint x: 459, startPoint y: 204, endPoint x: 690, endPoint y: 222, distance: 232.4
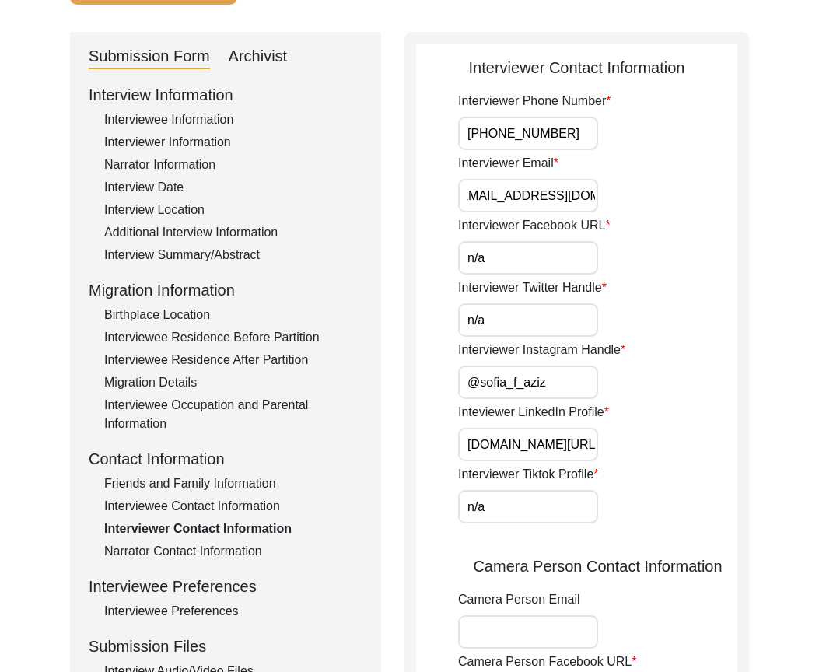
click at [693, 221] on div "Interviewer Phone Number [PHONE_NUMBER] Interviewer Email [EMAIL_ADDRESS][DOMAI…" at bounding box center [597, 557] width 279 height 930
click at [523, 267] on input "n/a" at bounding box center [528, 257] width 140 height 33
drag, startPoint x: 496, startPoint y: 325, endPoint x: 495, endPoint y: 334, distance: 8.6
click at [496, 325] on input "n/a" at bounding box center [528, 319] width 140 height 33
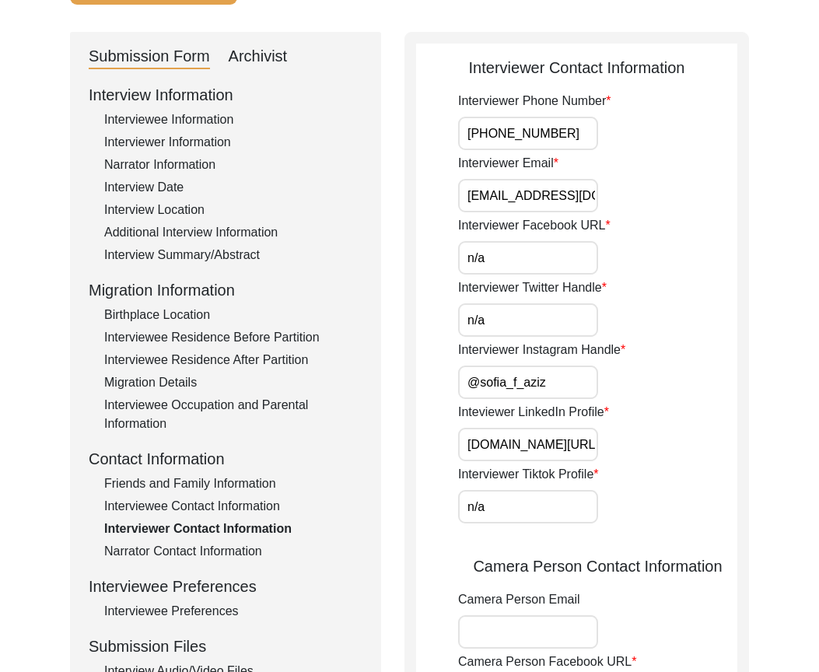
click at [480, 369] on input "@sofia_f_aziz" at bounding box center [528, 381] width 140 height 33
drag, startPoint x: 474, startPoint y: 376, endPoint x: 608, endPoint y: 384, distance: 134.0
click at [608, 384] on div "Interviewer Instagram Handle @sofia_f_aziz" at bounding box center [597, 370] width 279 height 58
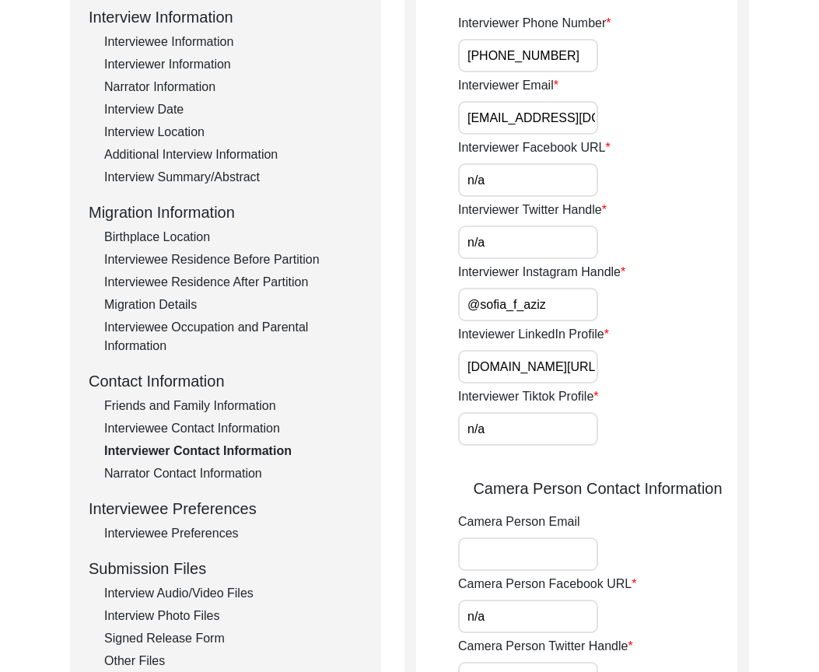
scroll to position [0, 107]
drag, startPoint x: 465, startPoint y: 365, endPoint x: 699, endPoint y: 398, distance: 236.3
click at [727, 390] on div "Interviewer Phone Number [PHONE_NUMBER] Interviewer Email [EMAIL_ADDRESS][DOMAI…" at bounding box center [597, 479] width 279 height 930
click at [533, 440] on input "n/a" at bounding box center [528, 428] width 140 height 33
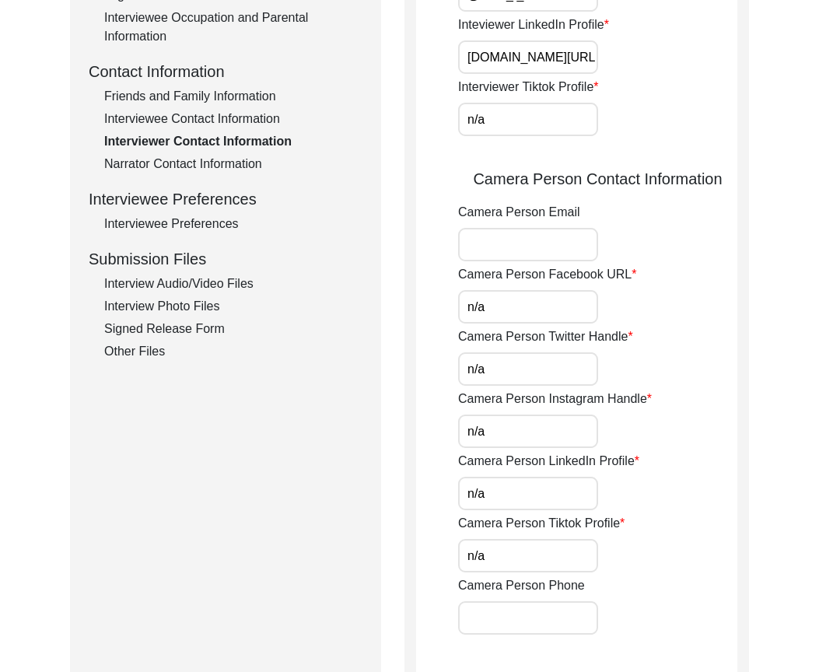
scroll to position [530, 0]
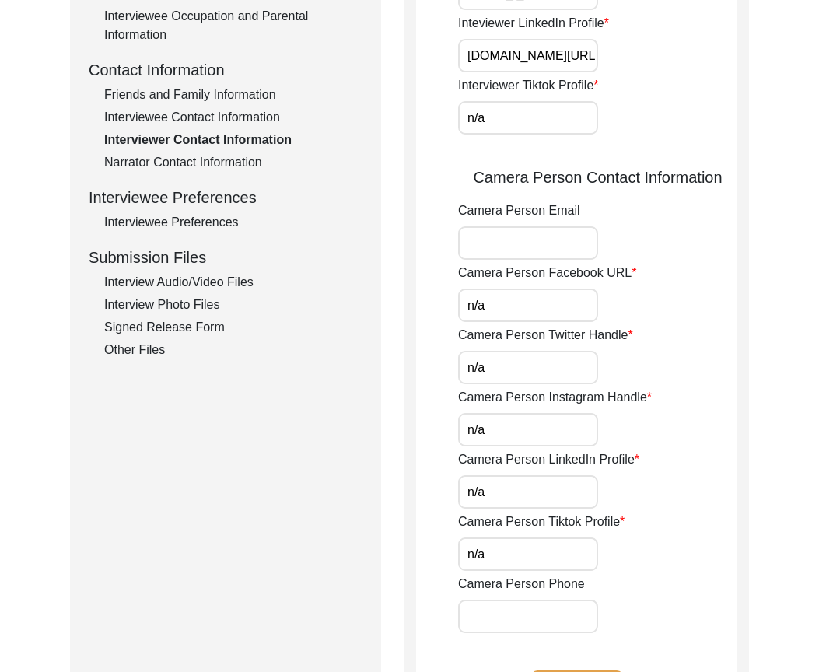
click at [505, 316] on input "n/a" at bounding box center [528, 304] width 140 height 33
click at [489, 370] on input "n/a" at bounding box center [528, 367] width 140 height 33
click at [490, 435] on input "n/a" at bounding box center [528, 429] width 140 height 33
click at [485, 484] on input "n/a" at bounding box center [528, 491] width 140 height 33
drag, startPoint x: 487, startPoint y: 547, endPoint x: 439, endPoint y: 515, distance: 57.6
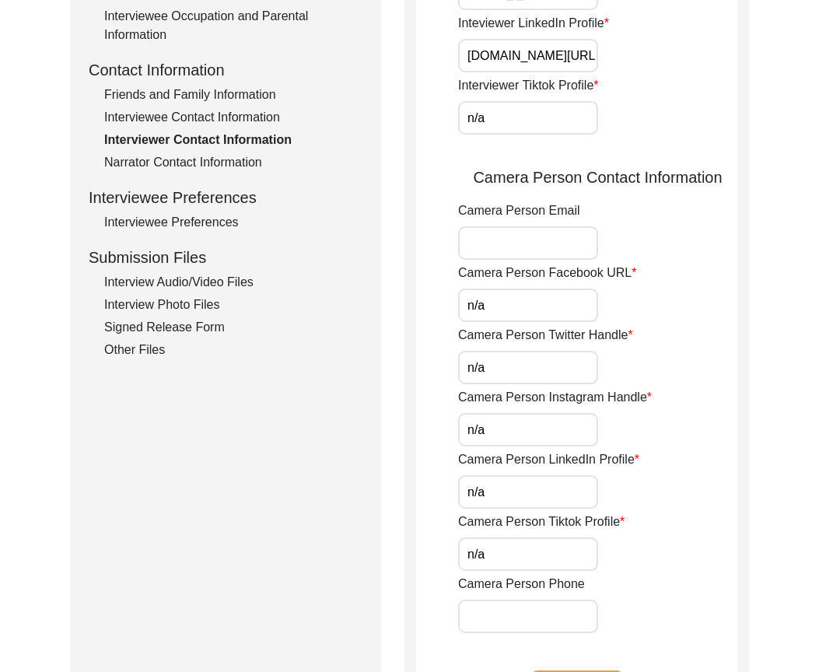
click at [487, 548] on input "n/a" at bounding box center [528, 553] width 140 height 33
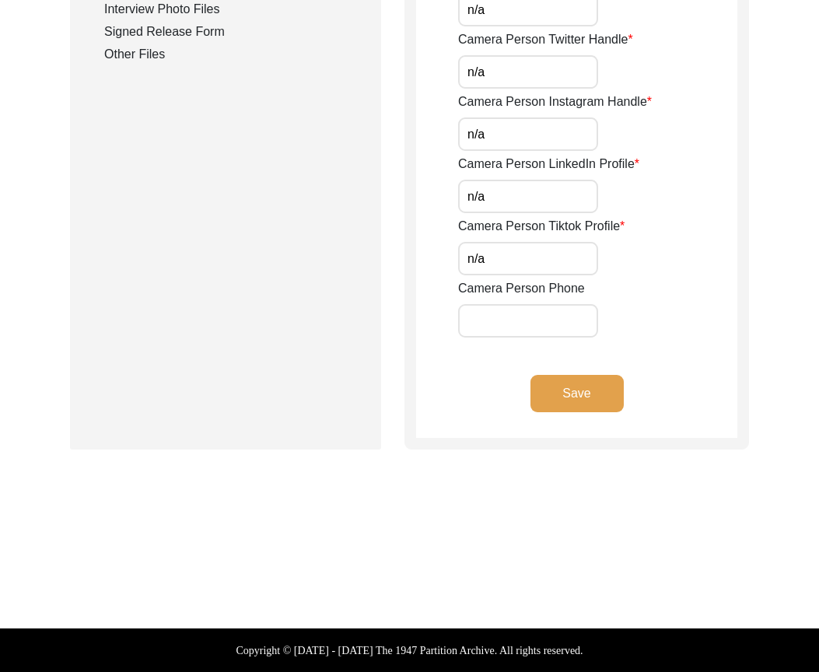
drag, startPoint x: 390, startPoint y: 471, endPoint x: 516, endPoint y: 416, distance: 138.2
click at [557, 402] on button "Save" at bounding box center [576, 393] width 93 height 37
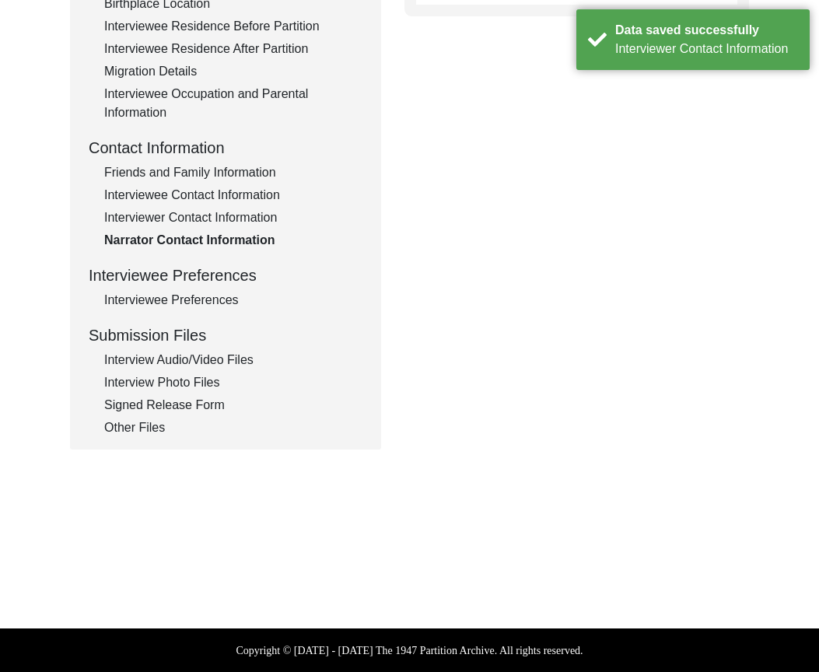
scroll to position [0, 0]
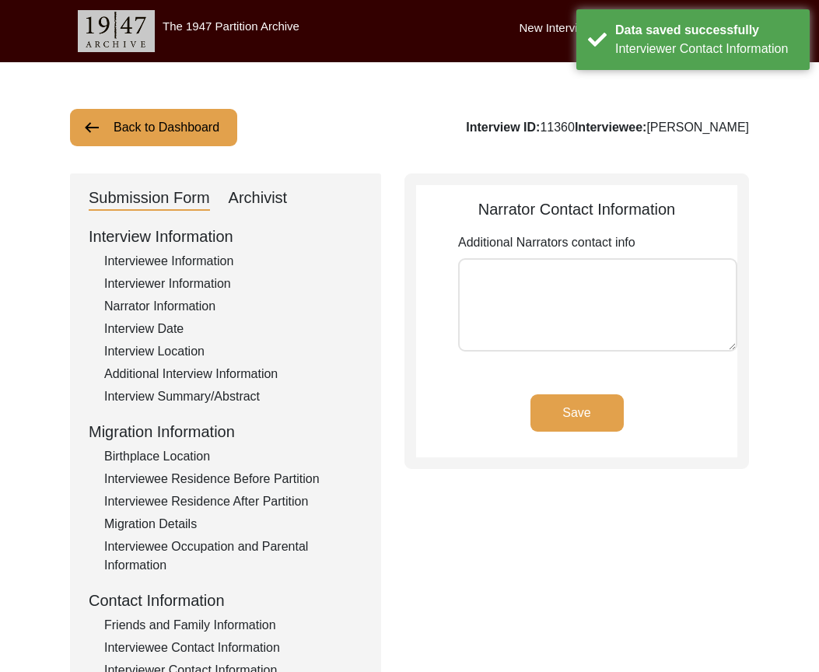
click at [551, 427] on button "Save" at bounding box center [576, 412] width 93 height 37
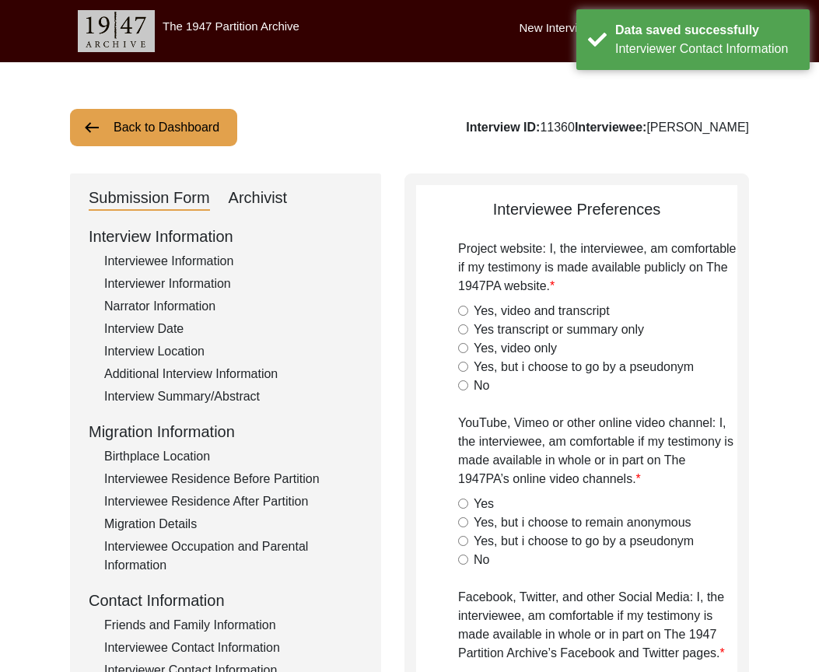
radio input "true"
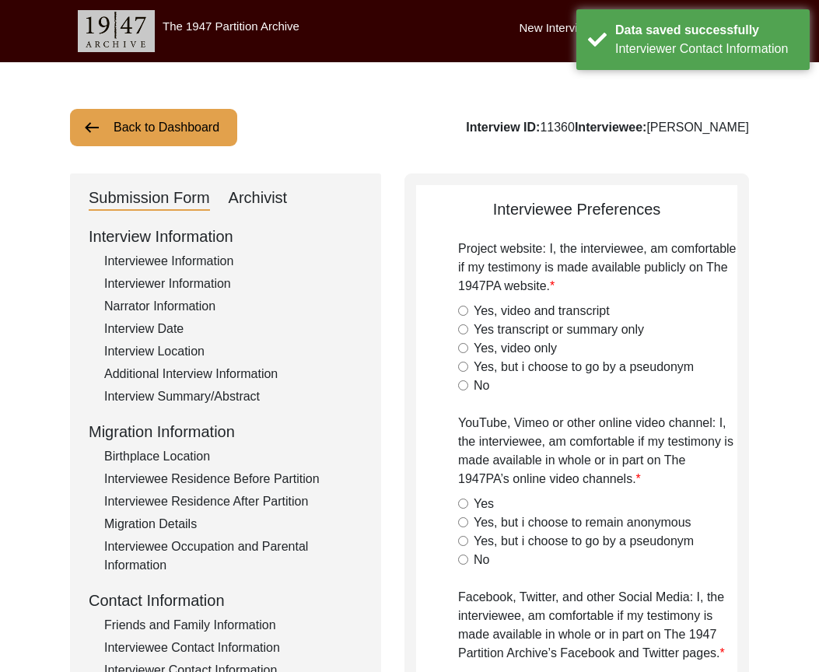
radio input "true"
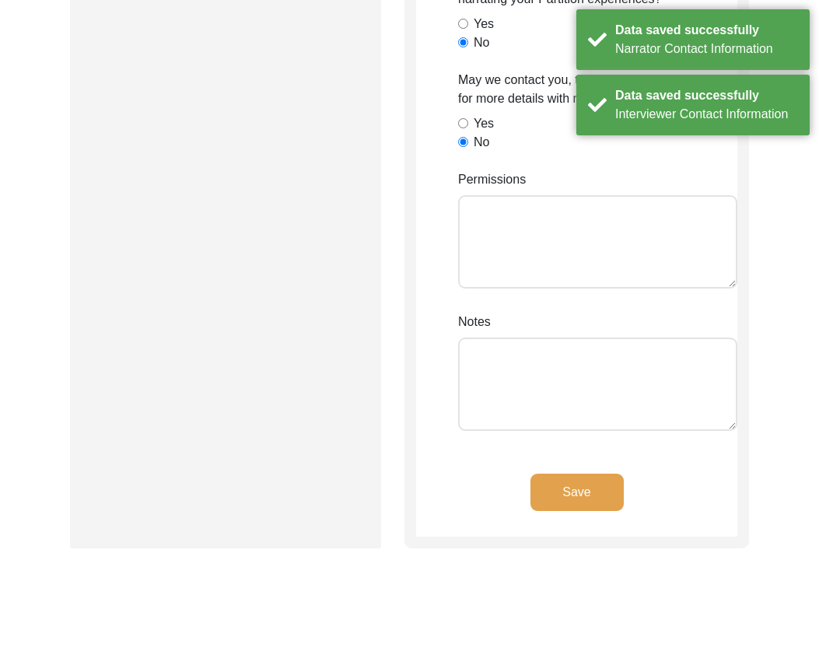
scroll to position [1477, 0]
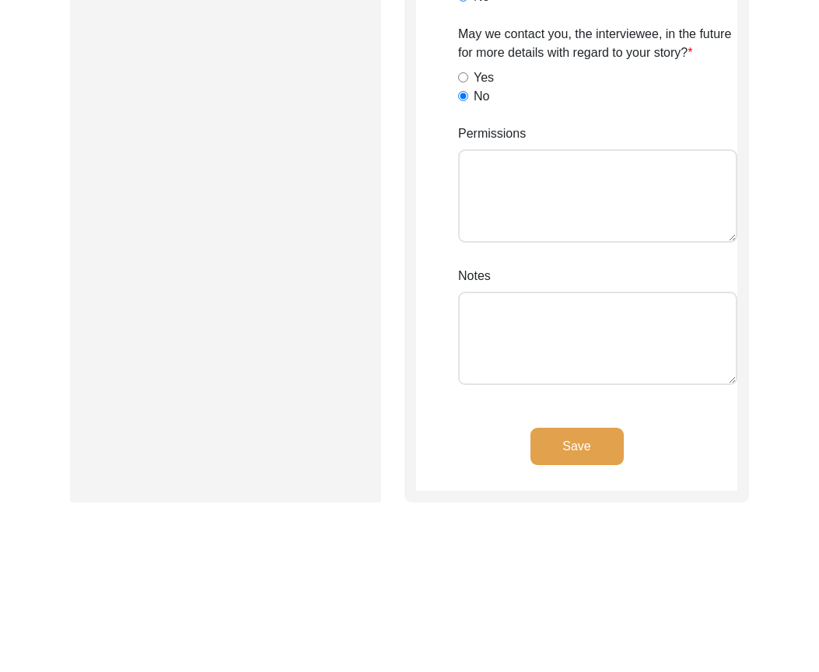
click at [556, 445] on button "Save" at bounding box center [576, 446] width 93 height 37
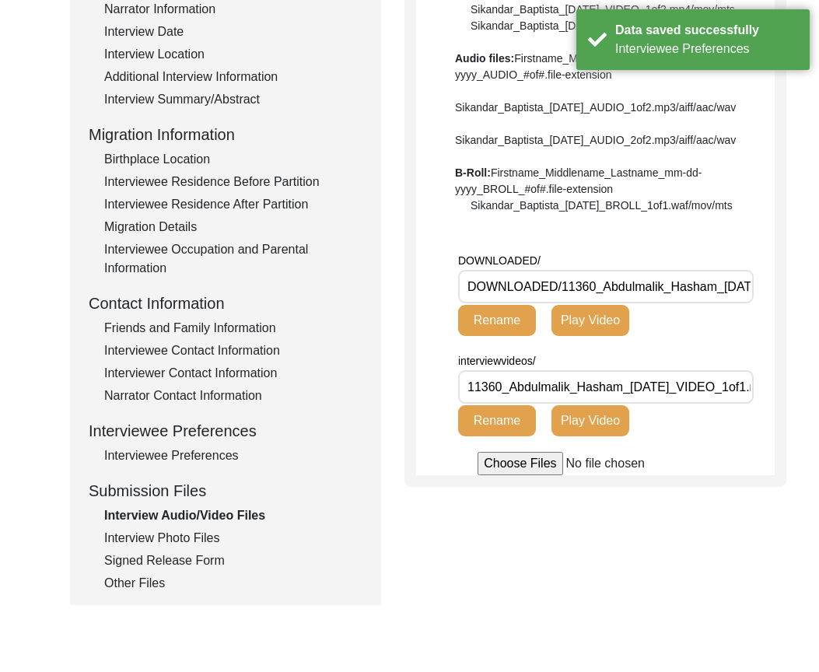
scroll to position [0, 32]
drag, startPoint x: 690, startPoint y: 431, endPoint x: 763, endPoint y: 436, distance: 72.5
click at [763, 436] on div "Interview Audio/Video Files File Naming Convention: Video files: Firstname_Midd…" at bounding box center [595, 181] width 382 height 610
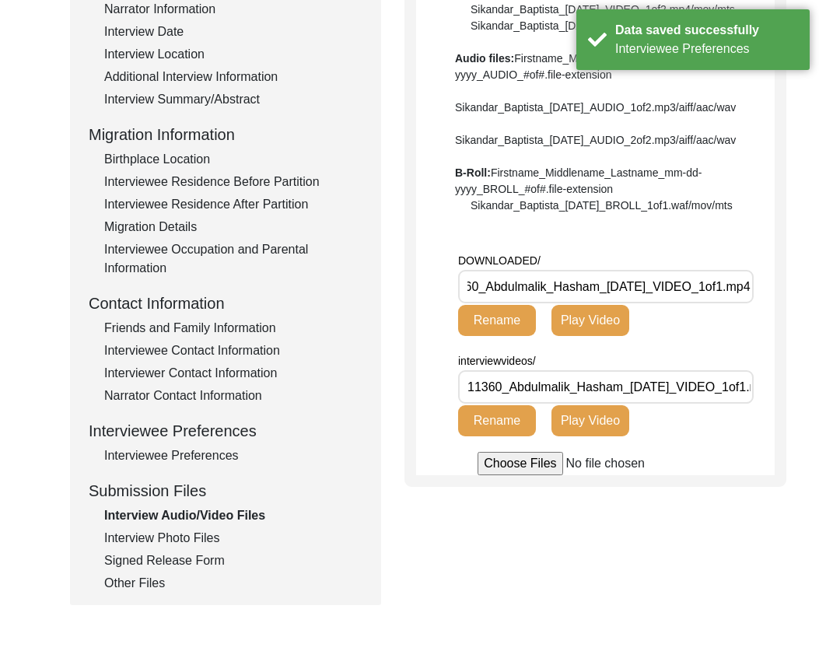
drag, startPoint x: 671, startPoint y: 343, endPoint x: 772, endPoint y: 362, distance: 102.8
click at [772, 362] on div "Back to Dashboard Interview ID: 11360 Interviewee: [PERSON_NAME] Submission For…" at bounding box center [409, 243] width 819 height 956
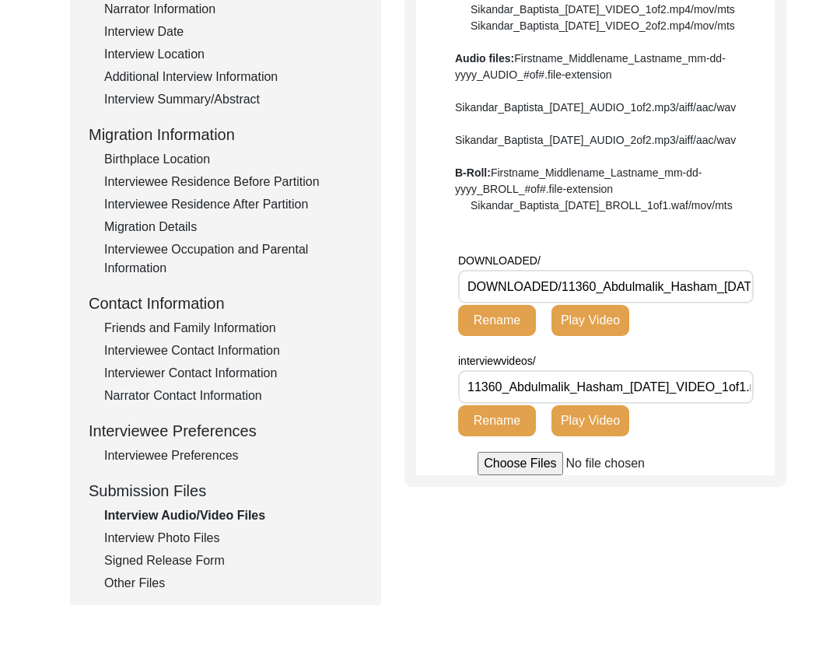
click at [177, 541] on div "Interview Photo Files" at bounding box center [233, 538] width 258 height 19
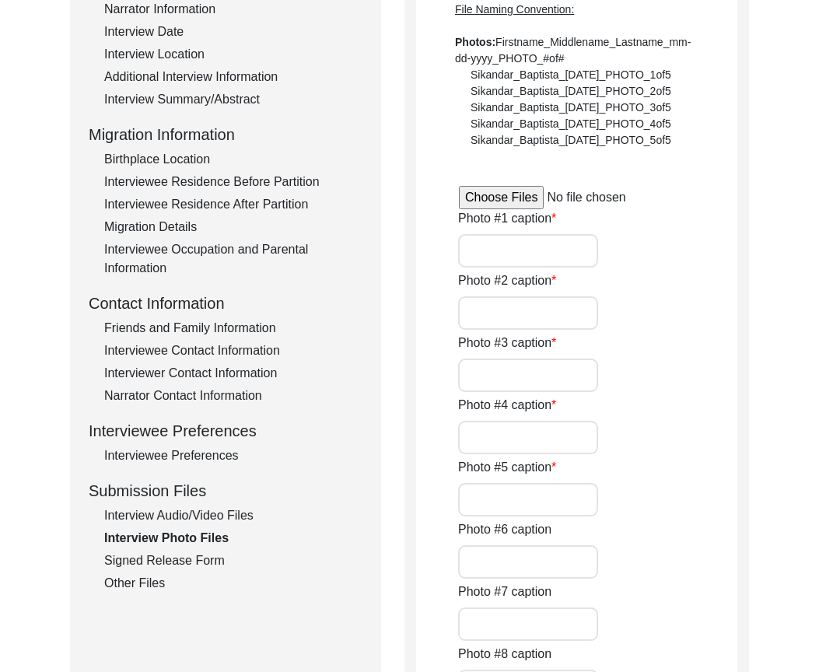
type input "Interviewee"
type input "Interviewee and interviewer during interview"
type input "n/a"
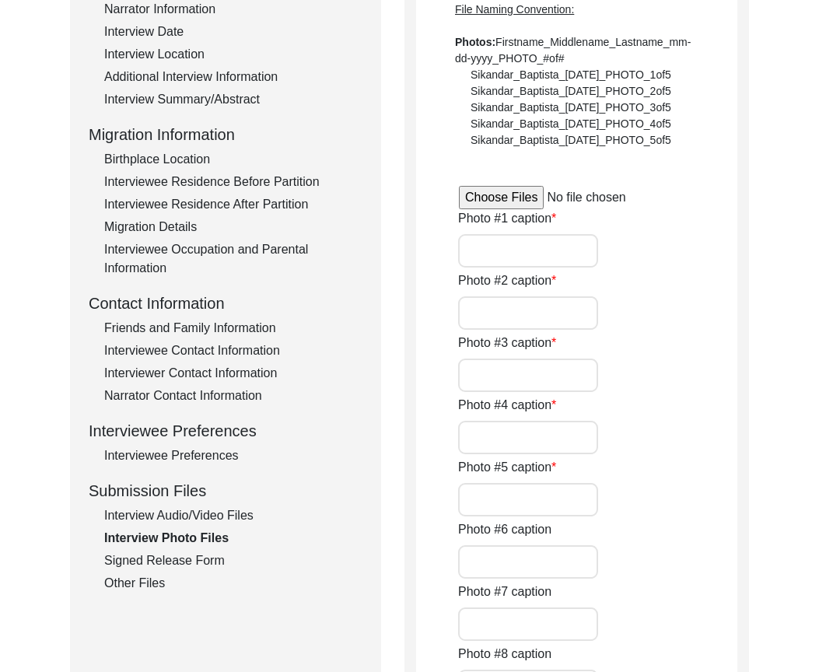
type input "0"
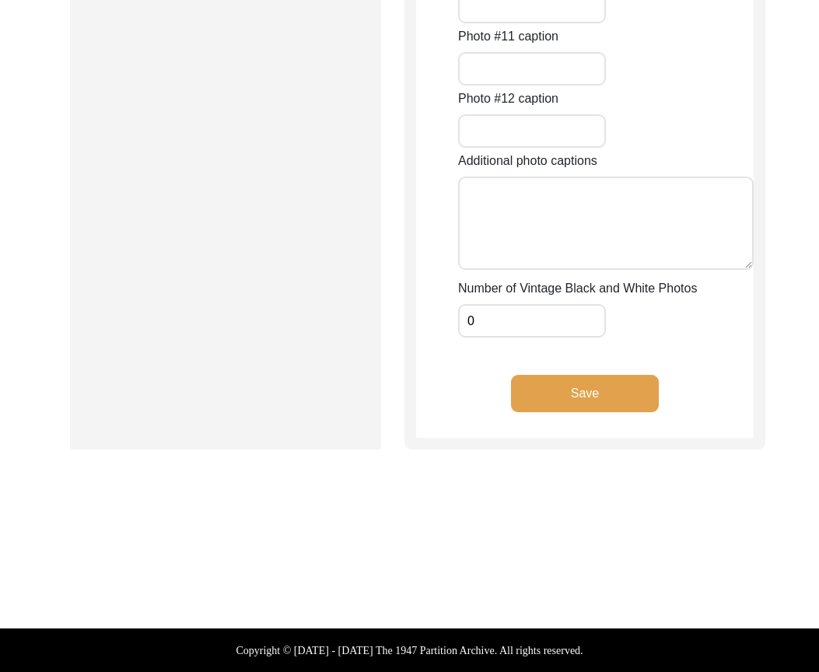
click at [498, 317] on input "0" at bounding box center [532, 320] width 148 height 33
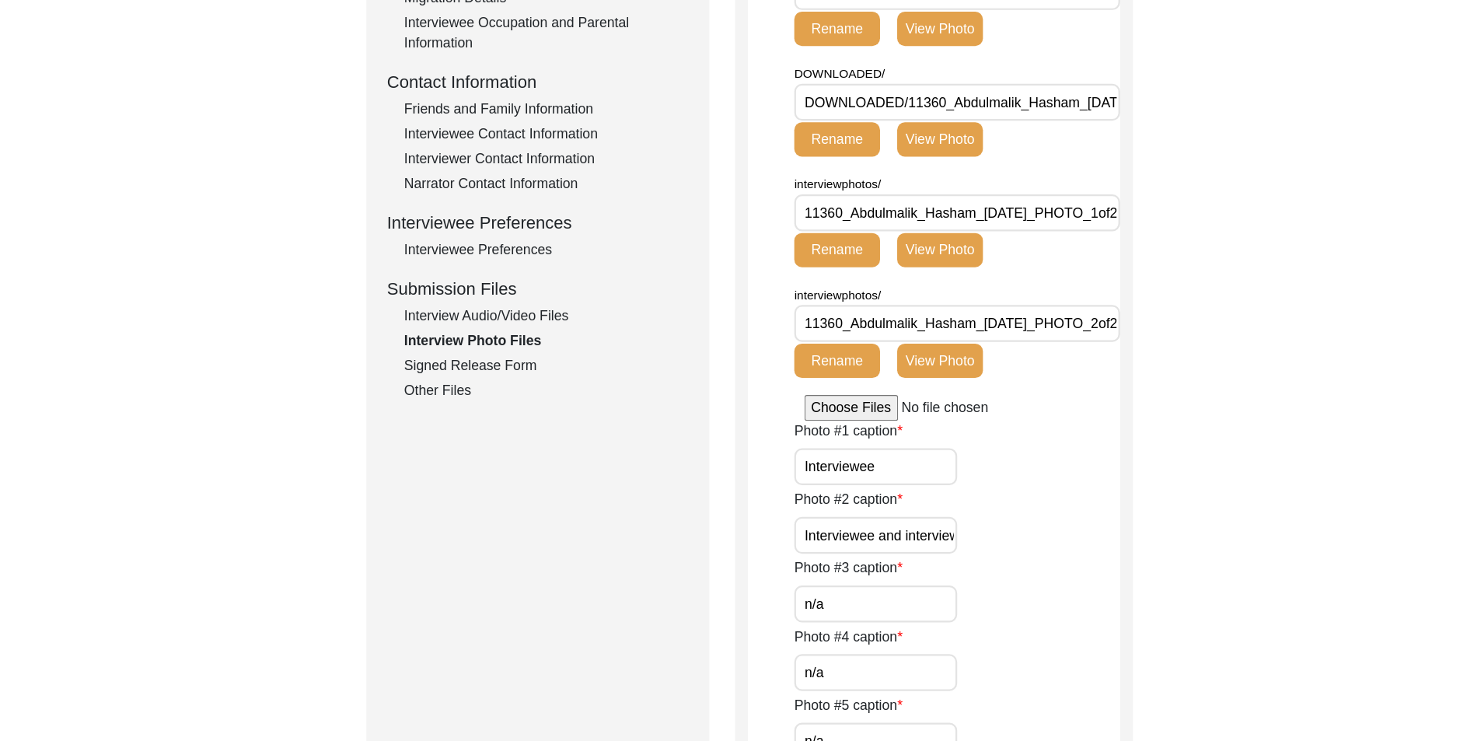
scroll to position [414, 0]
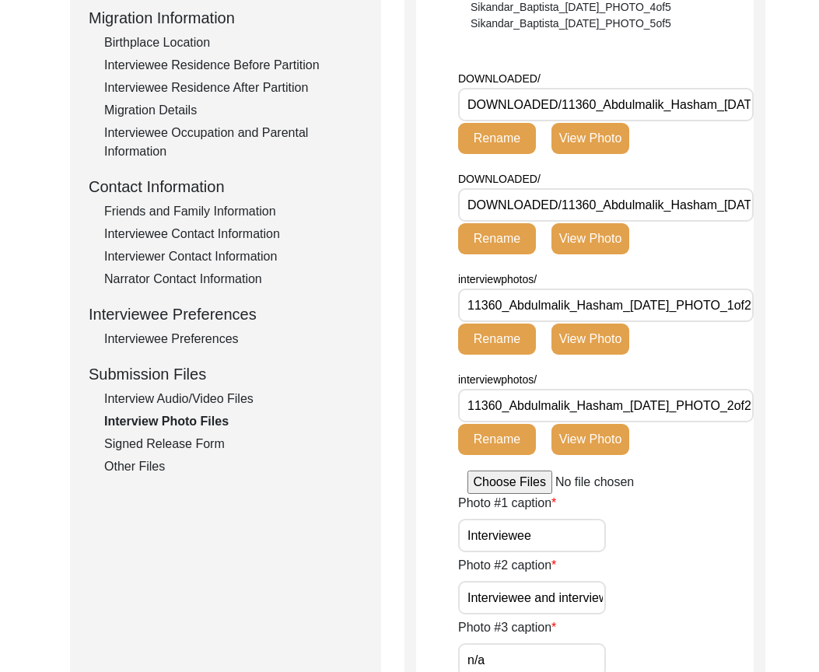
click at [382, 563] on div "Submission Form Archivist Interview Information Interviewee Information Intervi…" at bounding box center [409, 649] width 679 height 1778
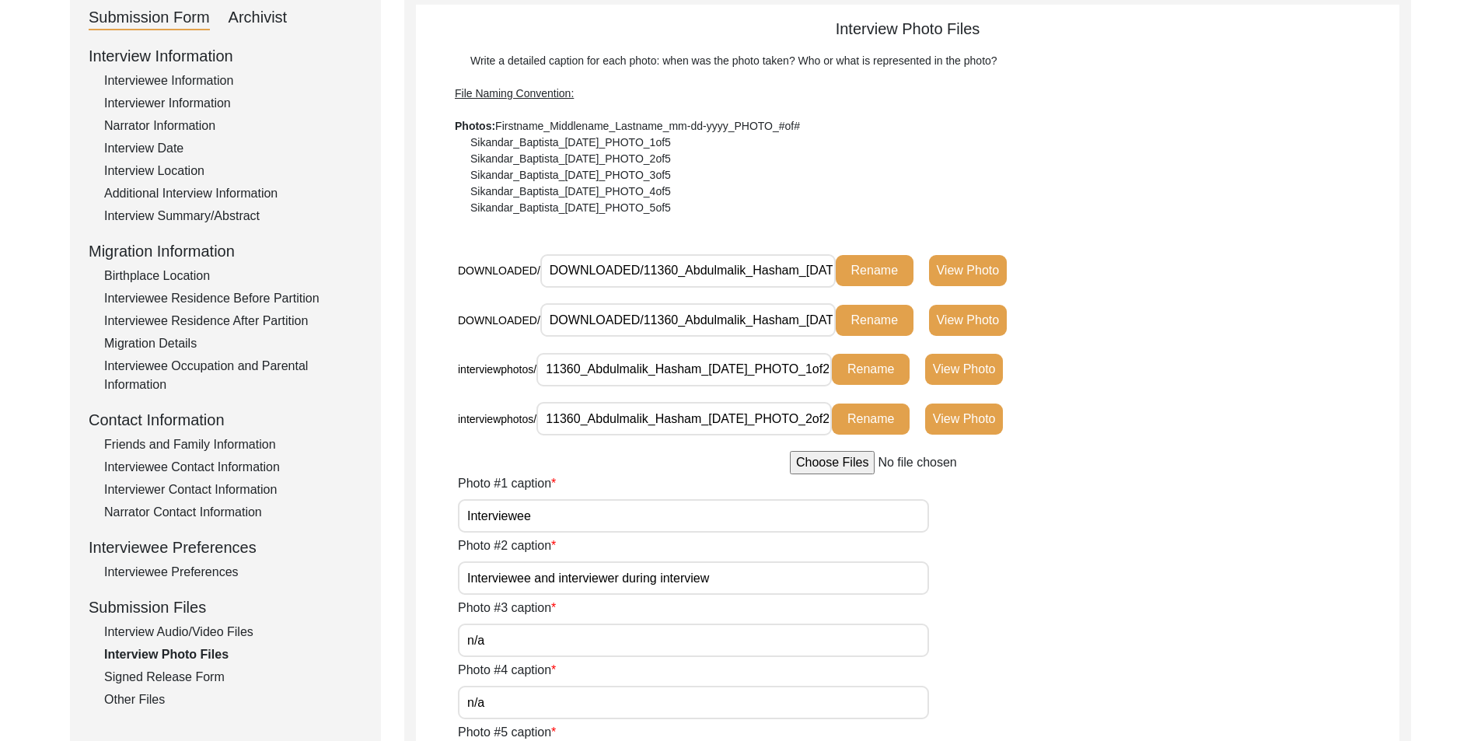
scroll to position [0, 142]
drag, startPoint x: 758, startPoint y: 323, endPoint x: 1016, endPoint y: 324, distance: 258.2
click at [1016, 324] on div "DOWNLOADED/ DOWNLOADED/11360_Abdulmalik_Hasham_[DATE]_PHOTO_2of2.png Rename Vie…" at bounding box center [787, 320] width 659 height 34
drag, startPoint x: 734, startPoint y: 371, endPoint x: 1058, endPoint y: 371, distance: 323.5
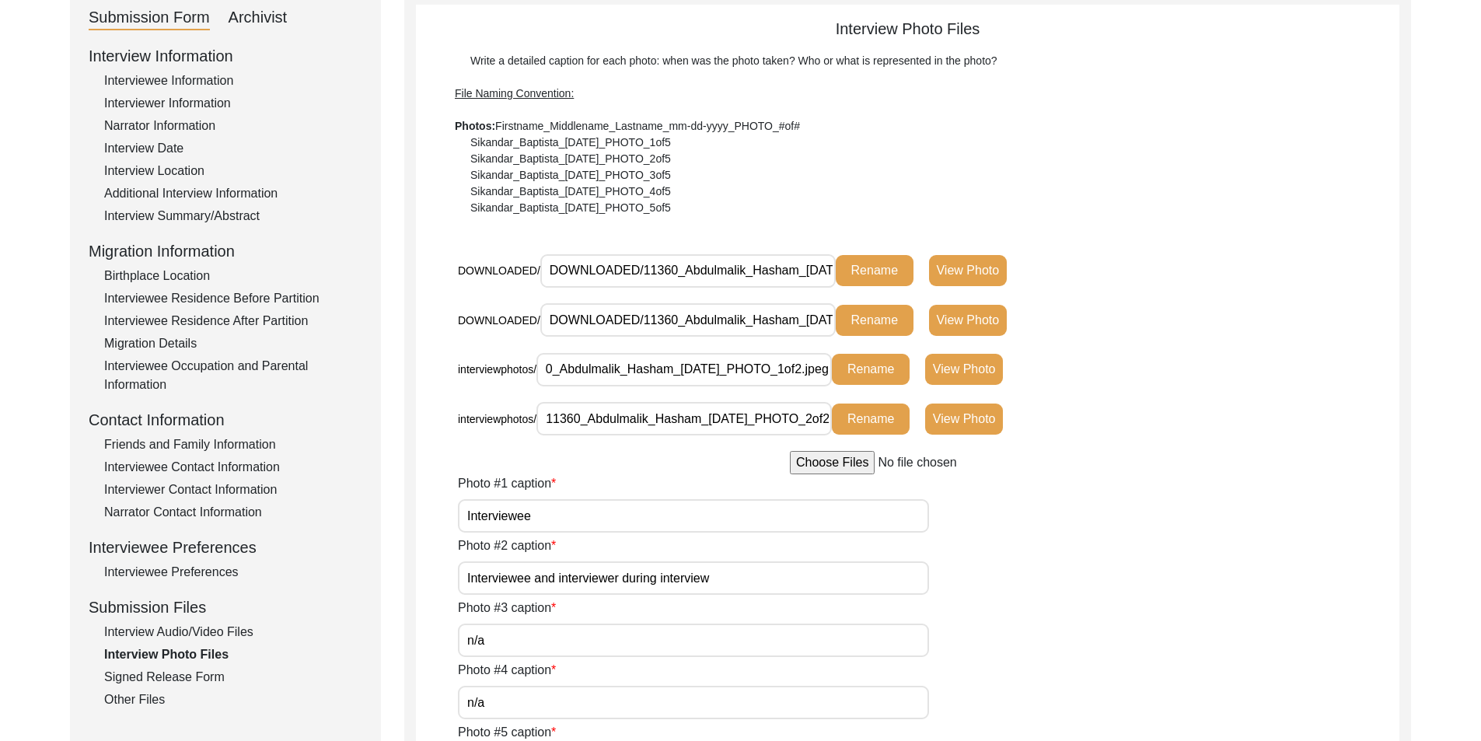
click at [1058, 371] on div "interviewphotos/ 11360_Abdulmalik_Hasham_[DATE]_PHOTO_1of2.jpeg Rename View Pho…" at bounding box center [787, 369] width 659 height 34
drag, startPoint x: 733, startPoint y: 410, endPoint x: 1053, endPoint y: 410, distance: 319.6
click at [1053, 410] on div "interviewphotos/ 11360_Abdulmalik_Hasham_[DATE]_PHOTO_2of2.png Rename View Photo" at bounding box center [787, 419] width 659 height 34
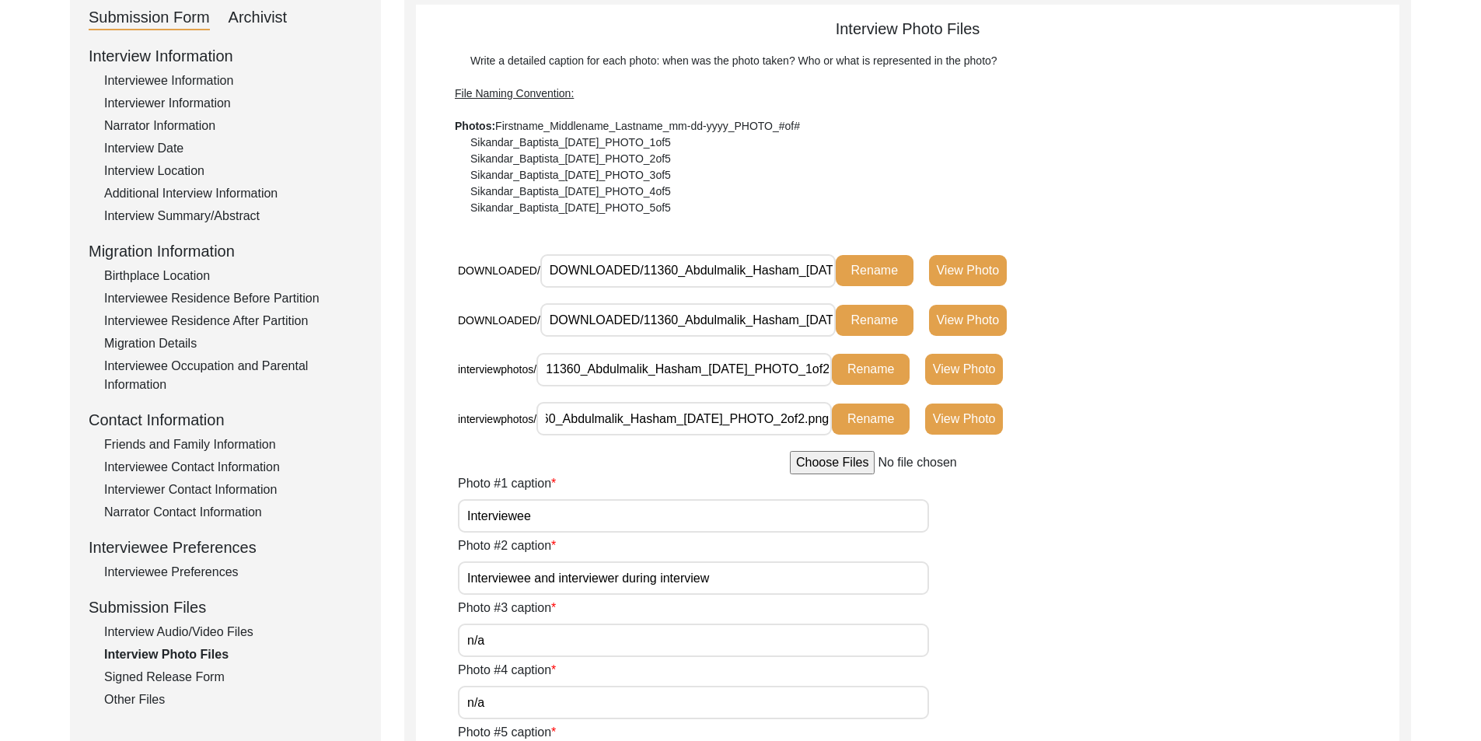
scroll to position [0, 0]
click at [947, 376] on button "View Photo" at bounding box center [964, 369] width 78 height 31
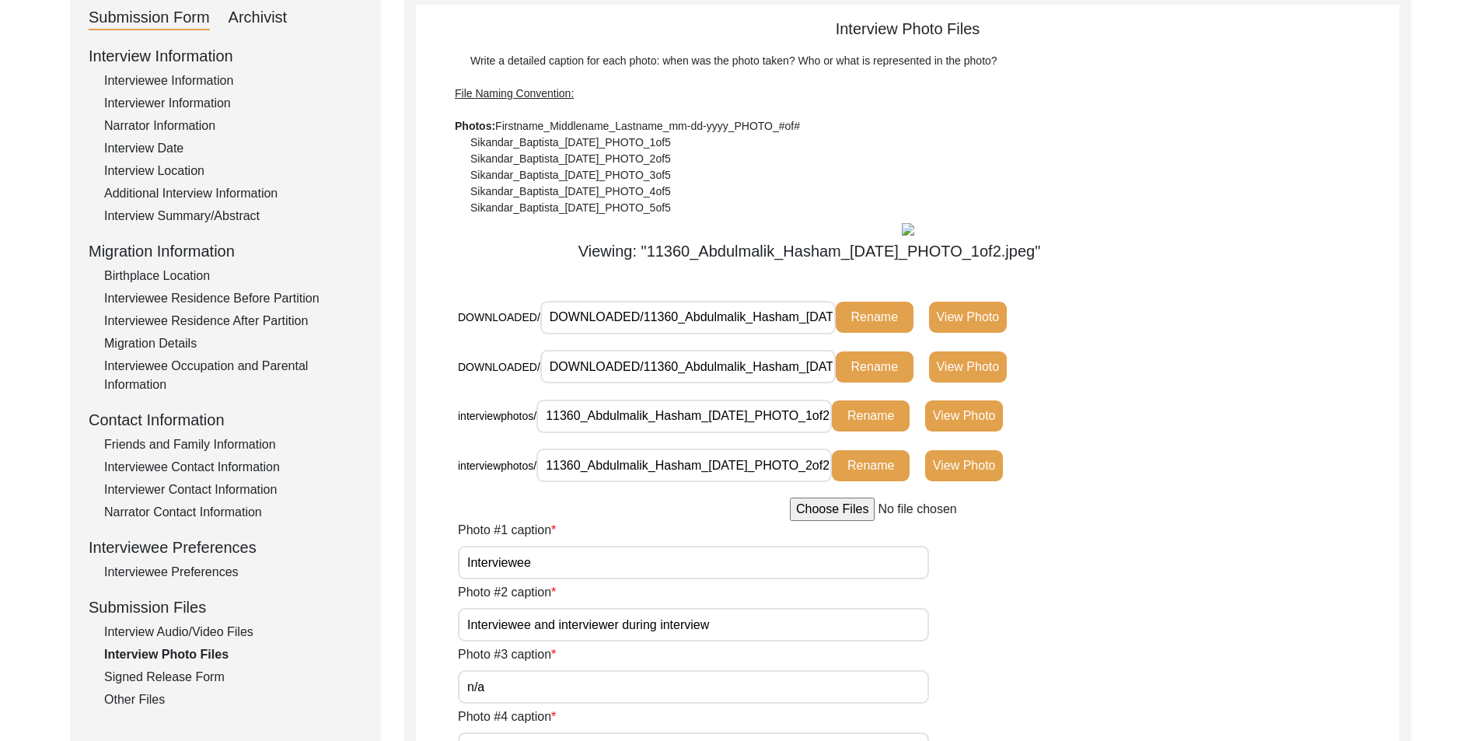
click at [974, 327] on button "View Photo" at bounding box center [968, 317] width 78 height 31
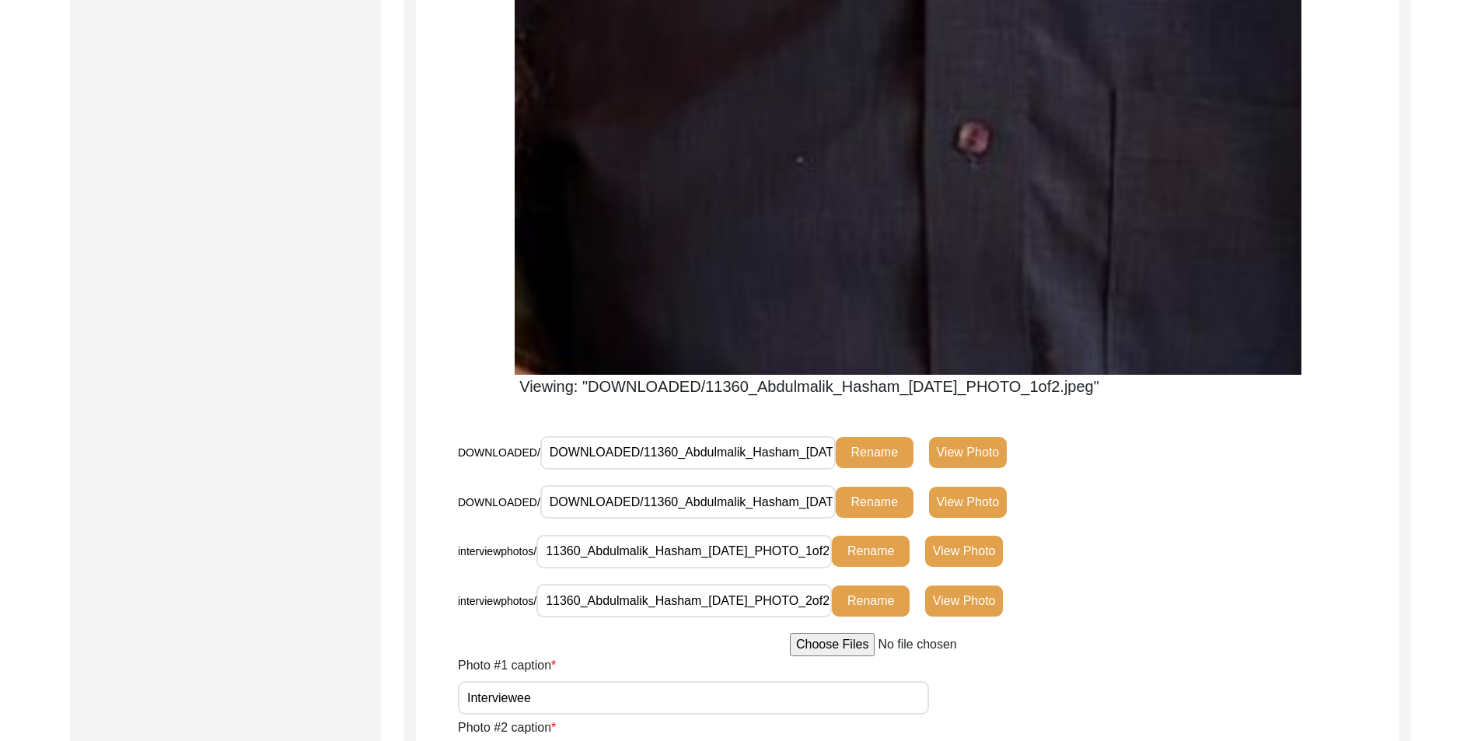
scroll to position [1580, 0]
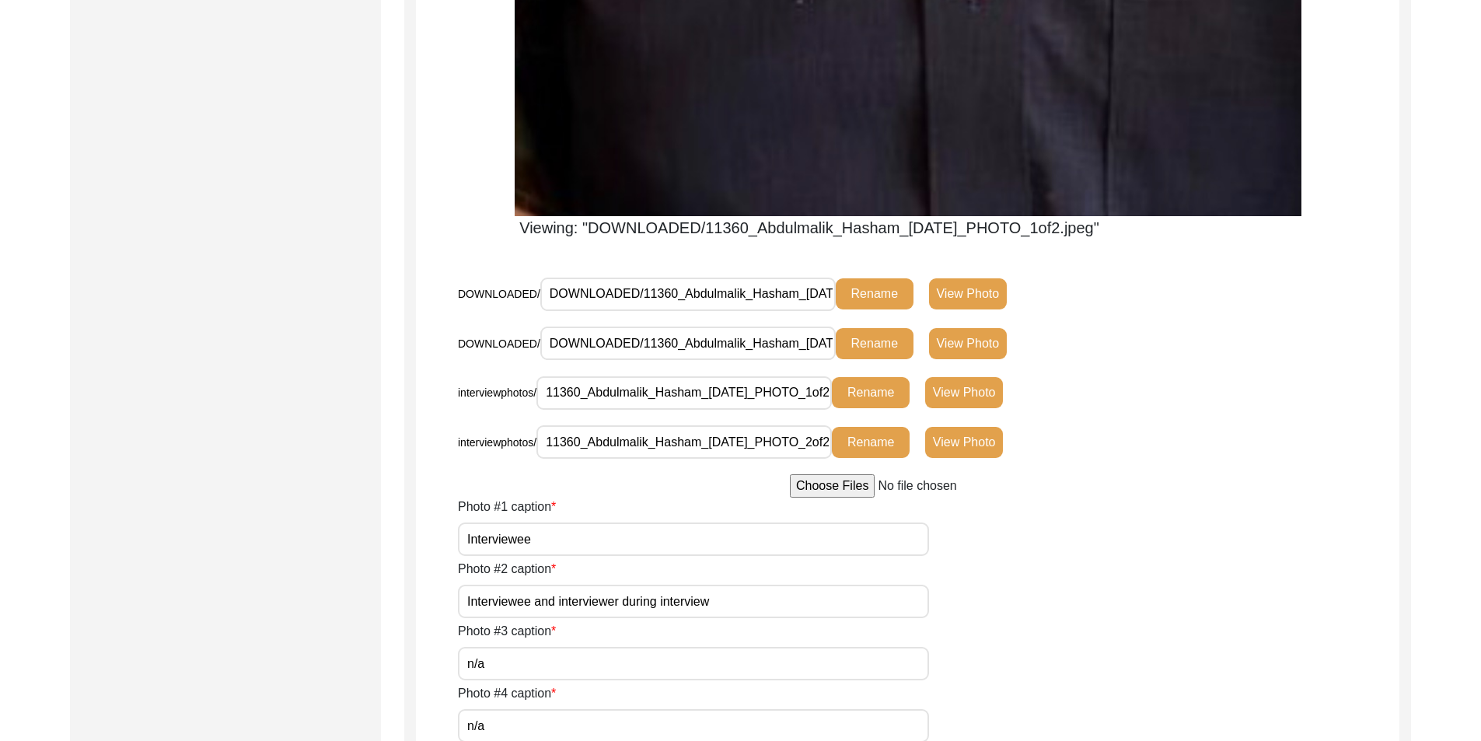
click at [969, 351] on button "View Photo" at bounding box center [968, 343] width 78 height 31
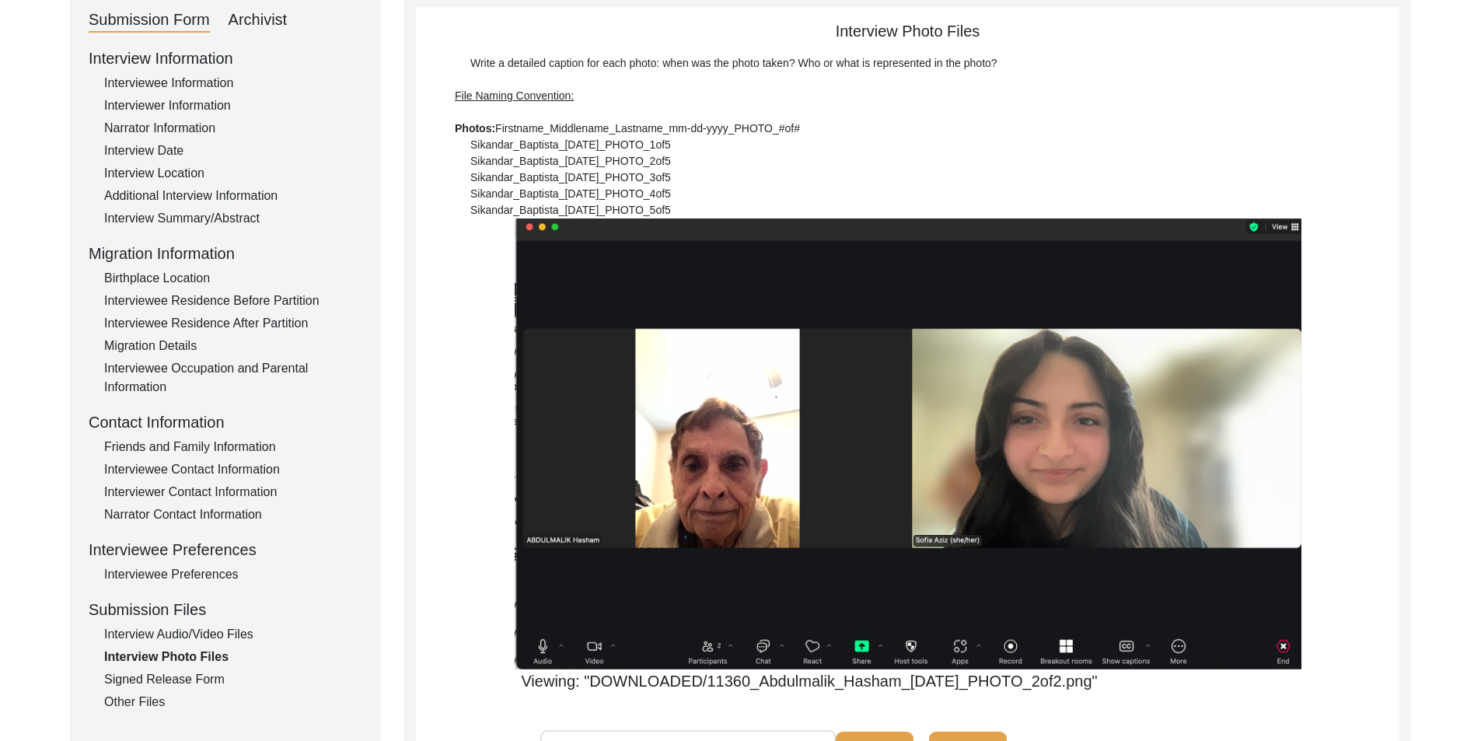
scroll to position [258, 0]
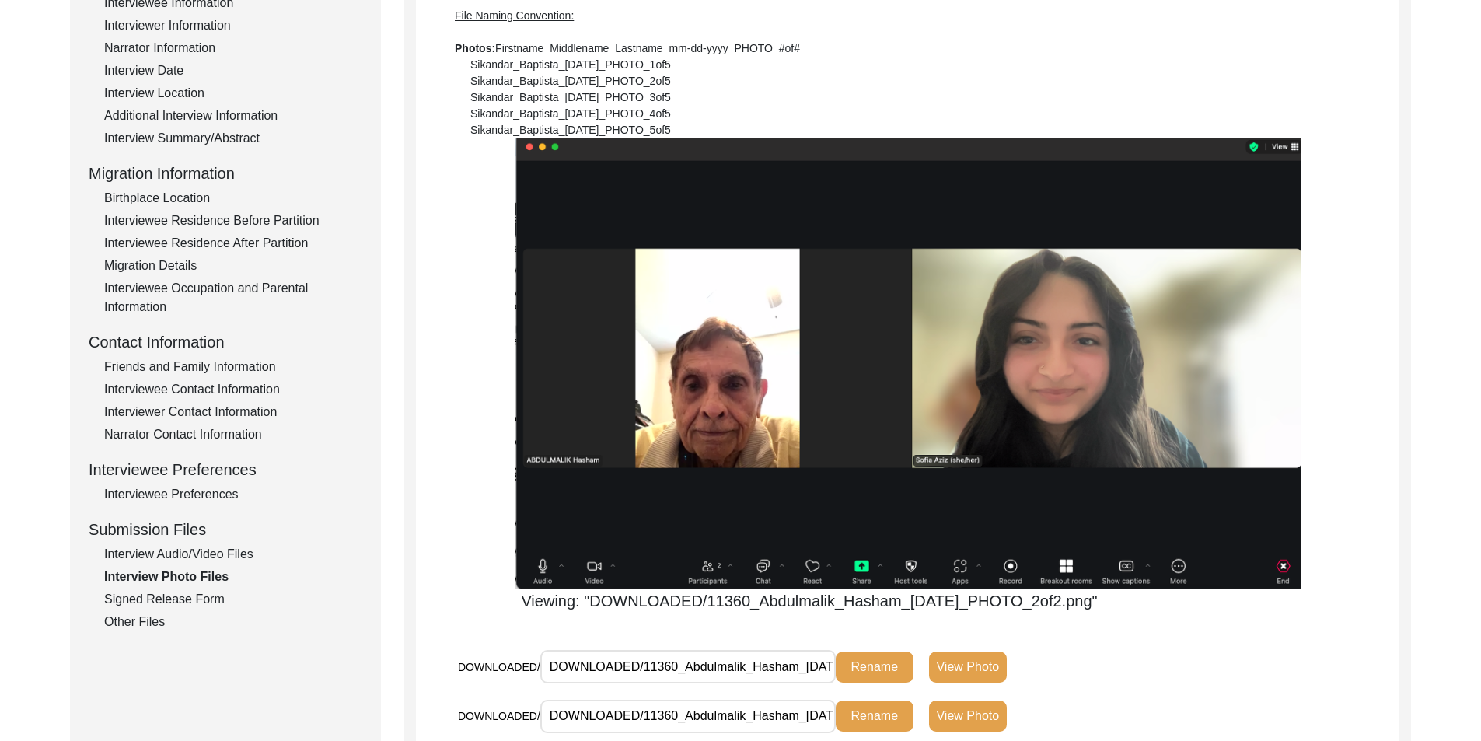
click at [178, 603] on div "Signed Release Form" at bounding box center [233, 599] width 258 height 19
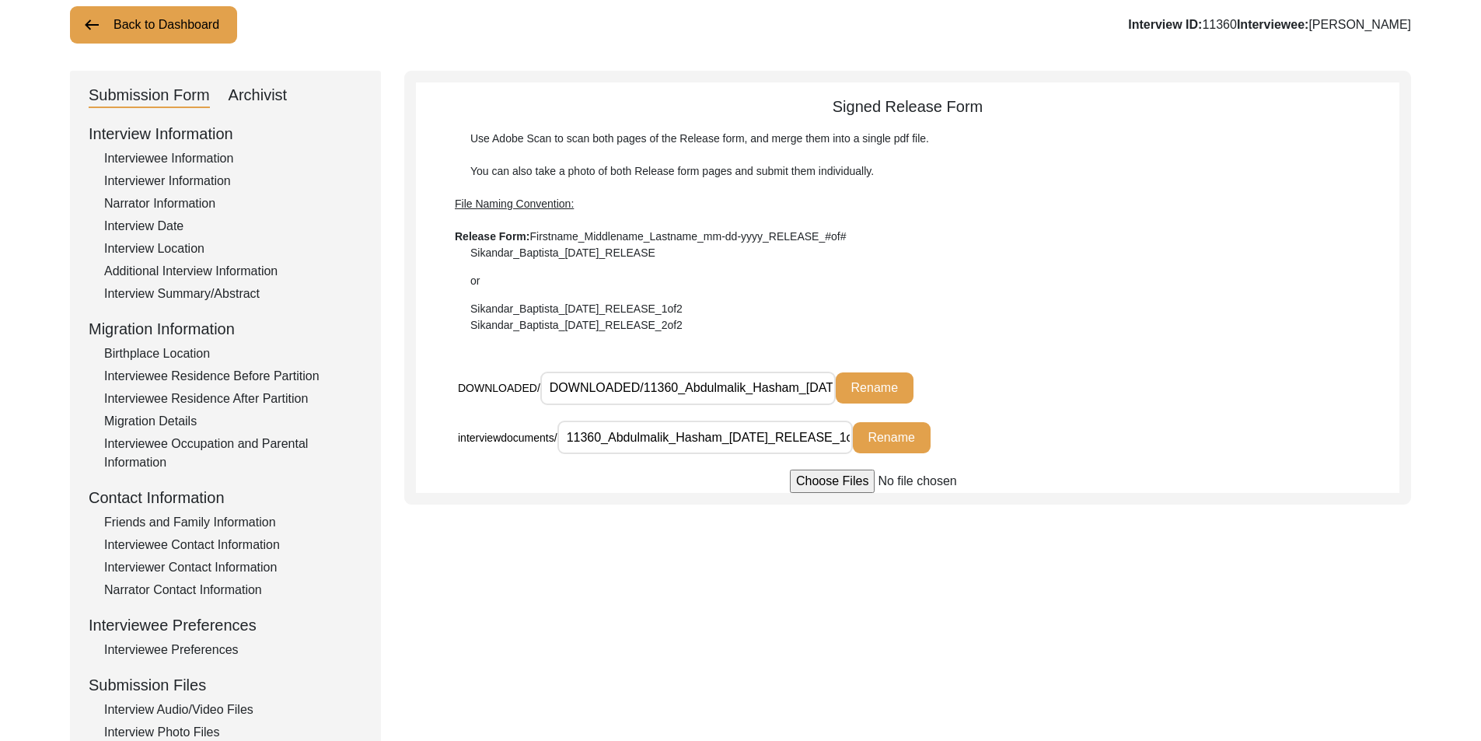
scroll to position [0, 58]
drag, startPoint x: 589, startPoint y: 439, endPoint x: 1086, endPoint y: 436, distance: 497.7
click at [1086, 436] on div "interviewdocuments/ 11360_Abdulmalik_Hasham_[DATE]_RELEASE_1of1.pdf Rename" at bounding box center [787, 438] width 659 height 34
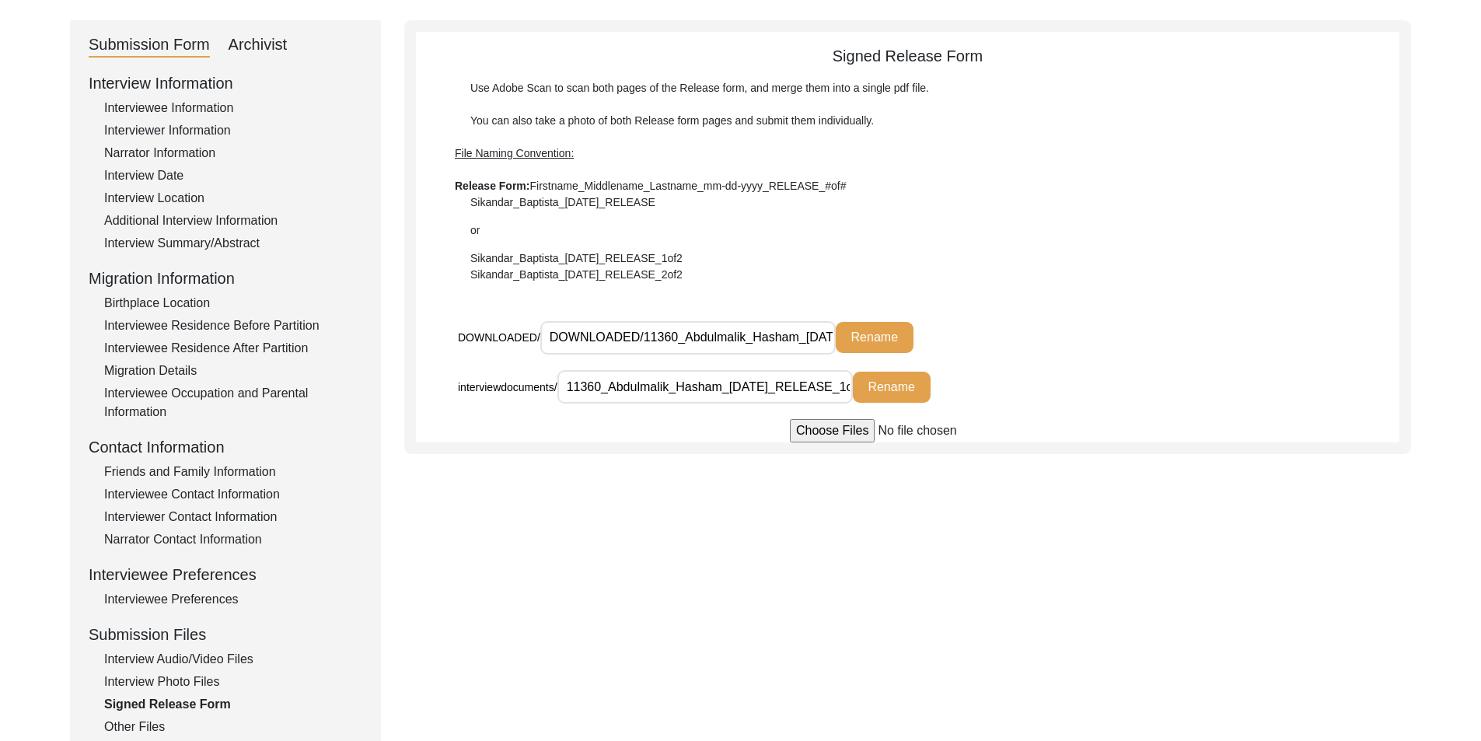
scroll to position [180, 0]
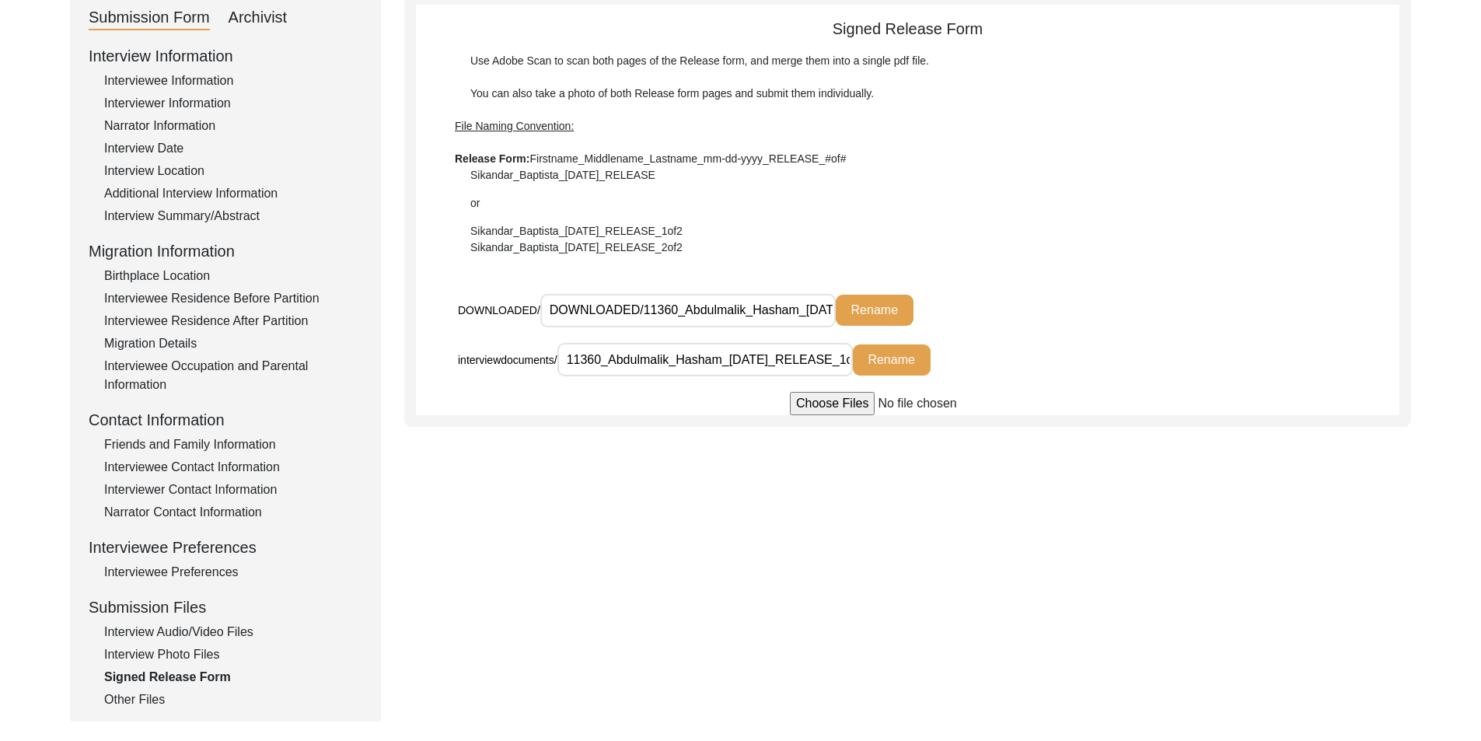
click at [151, 699] on div "Other Files" at bounding box center [233, 699] width 258 height 19
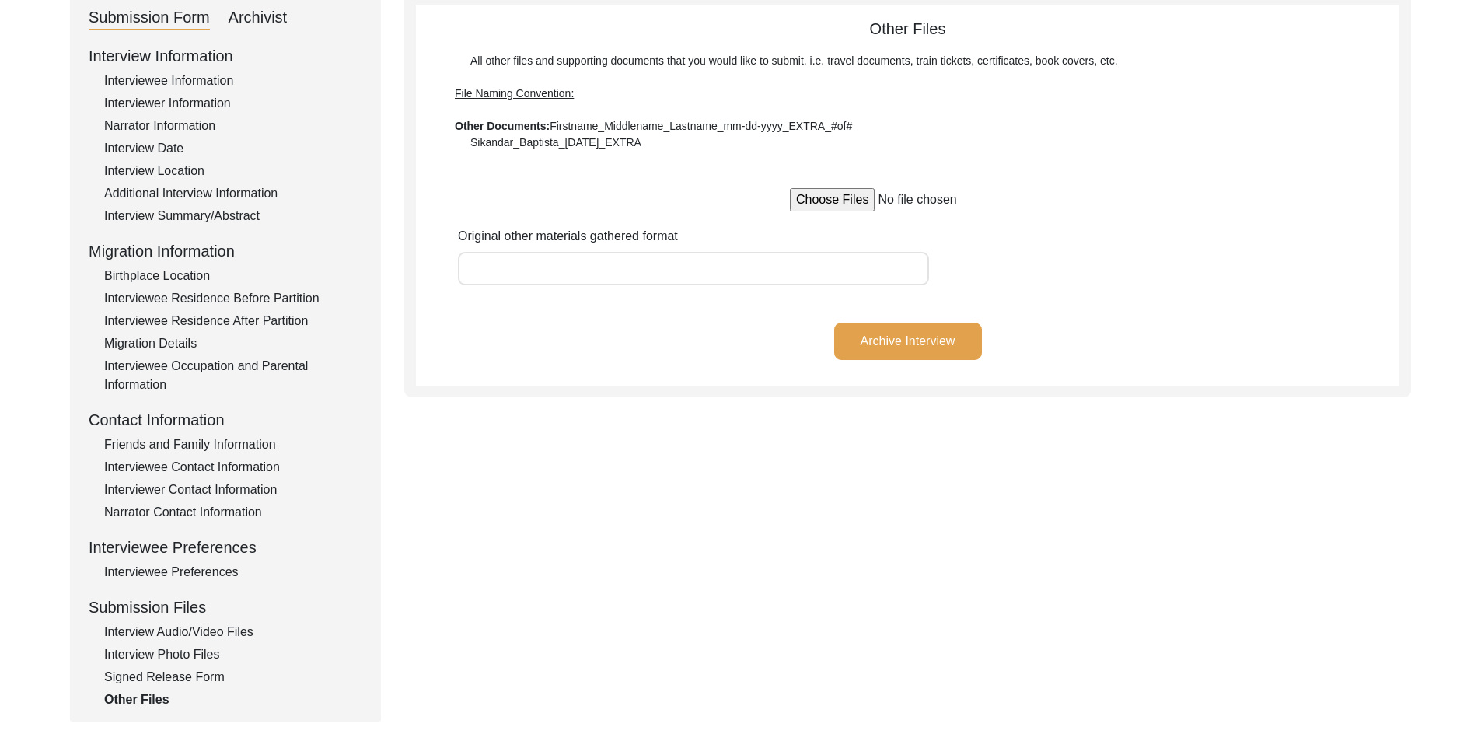
scroll to position [0, 0]
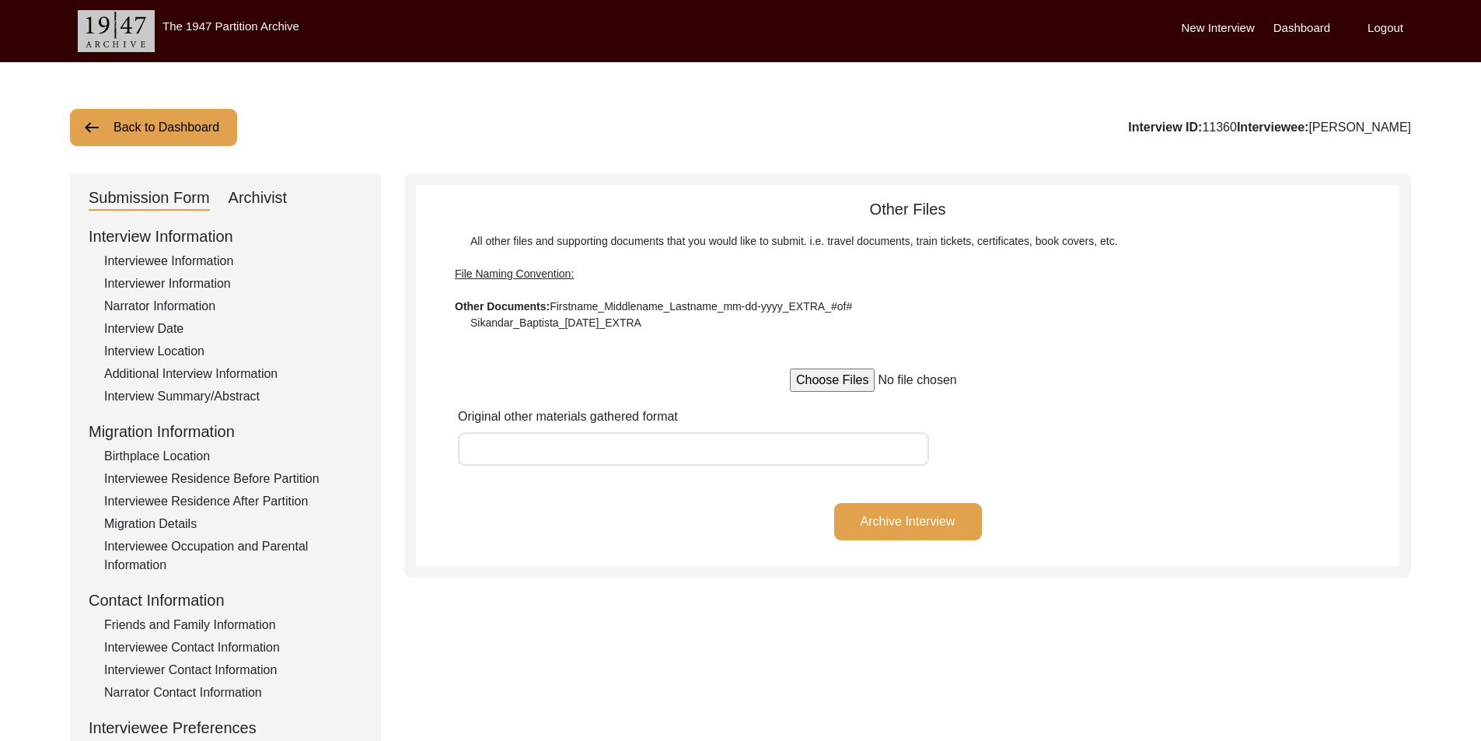
click at [244, 213] on div "Submission Form Archivist Interview Information Interviewee Information Intervi…" at bounding box center [225, 537] width 311 height 729
click at [246, 205] on div "Archivist" at bounding box center [258, 198] width 59 height 25
select select "442"
select select "Auditing In Progress"
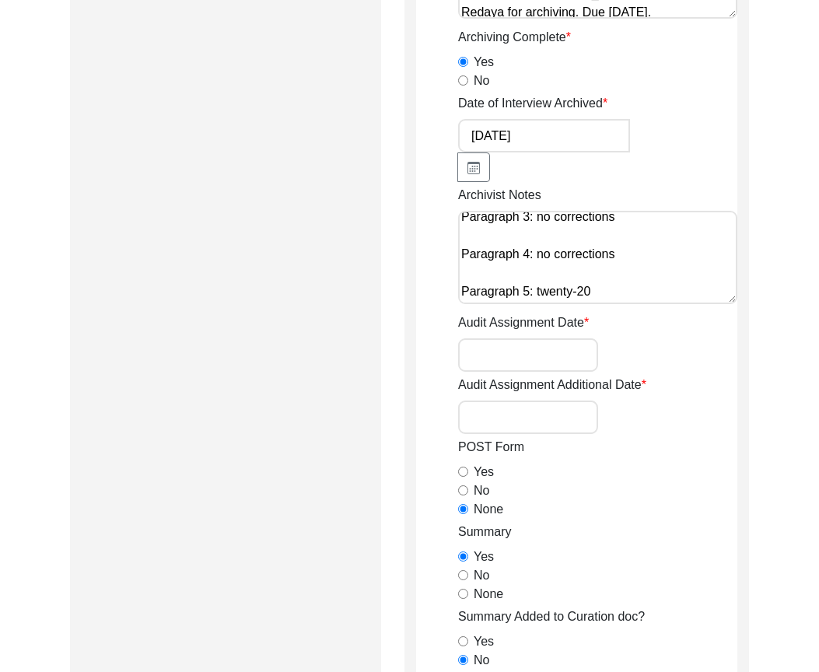
click at [505, 355] on input "Audit Assignment Date" at bounding box center [528, 354] width 140 height 33
click at [564, 368] on input "08/" at bounding box center [528, 354] width 140 height 33
type input "[DATE]"
click at [554, 412] on input "Audit Assignment Additional Date" at bounding box center [528, 416] width 140 height 33
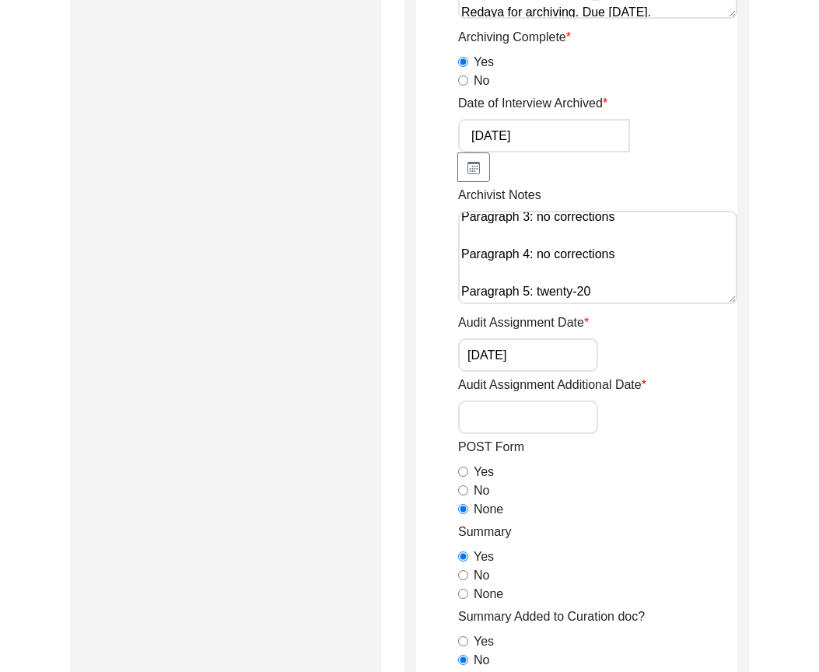
type input "N/A"
click at [657, 385] on div "Audit Assignment Additional Date N/A" at bounding box center [597, 405] width 279 height 58
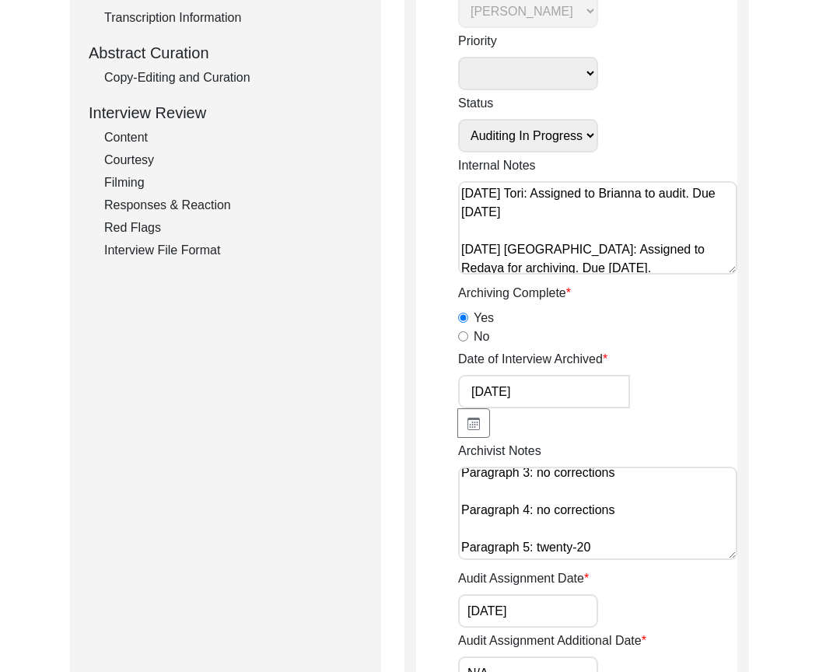
scroll to position [311, 0]
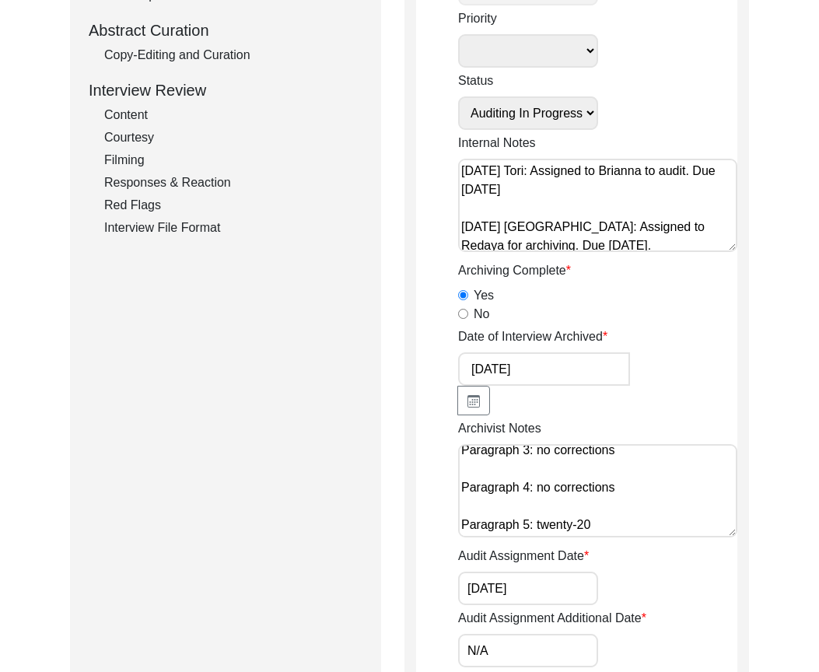
click at [540, 117] on select "Submission In Progress Submitted/Received Archiving In Progress Archiving Compl…" at bounding box center [528, 112] width 140 height 33
select select "Auditing Completed"
click at [458, 96] on select "Submission In Progress Submitted/Received Archiving In Progress Archiving Compl…" at bounding box center [528, 112] width 140 height 33
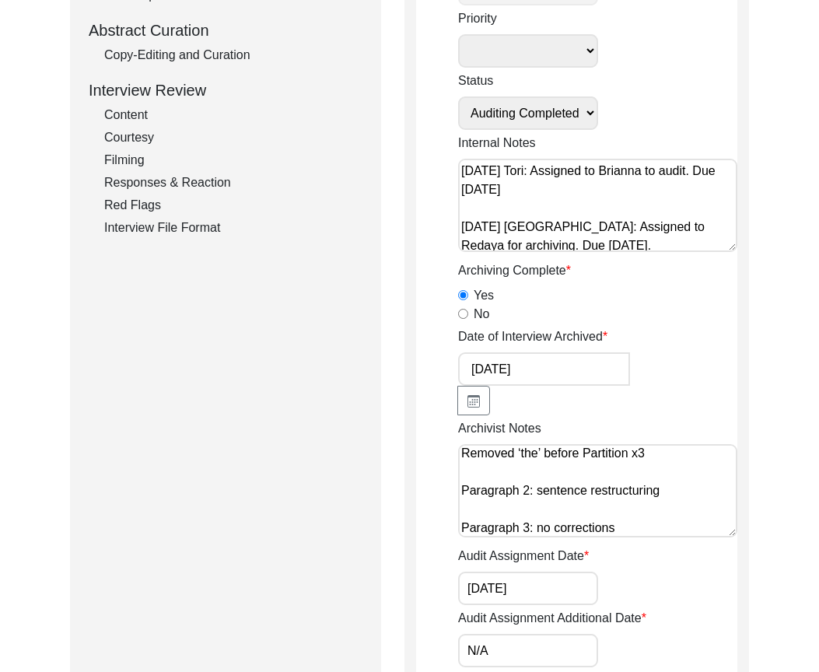
scroll to position [342, 0]
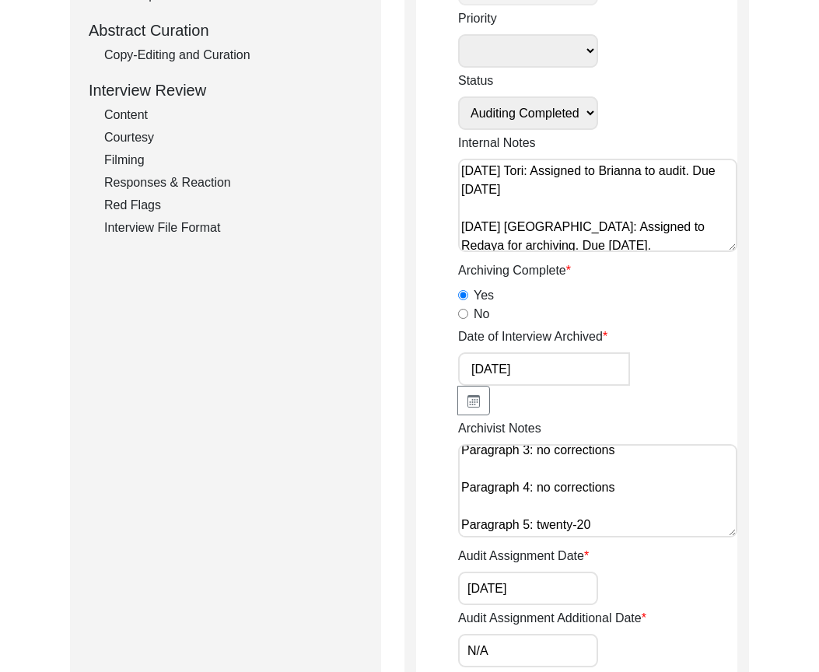
click at [612, 522] on textarea "[DATE] Redaya: Interviewer Information Added ‘10’ to # of Interviews completed …" at bounding box center [597, 490] width 279 height 93
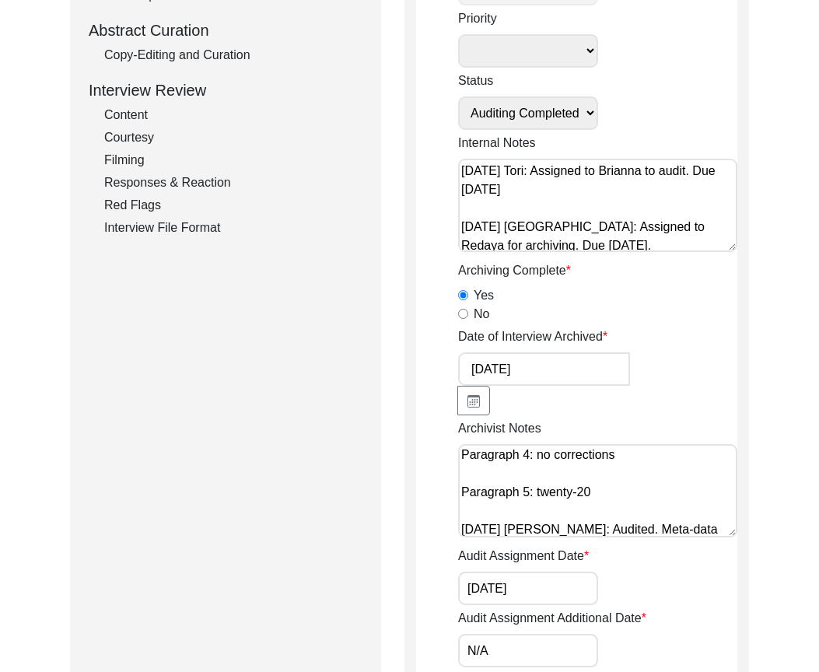
scroll to position [393, 0]
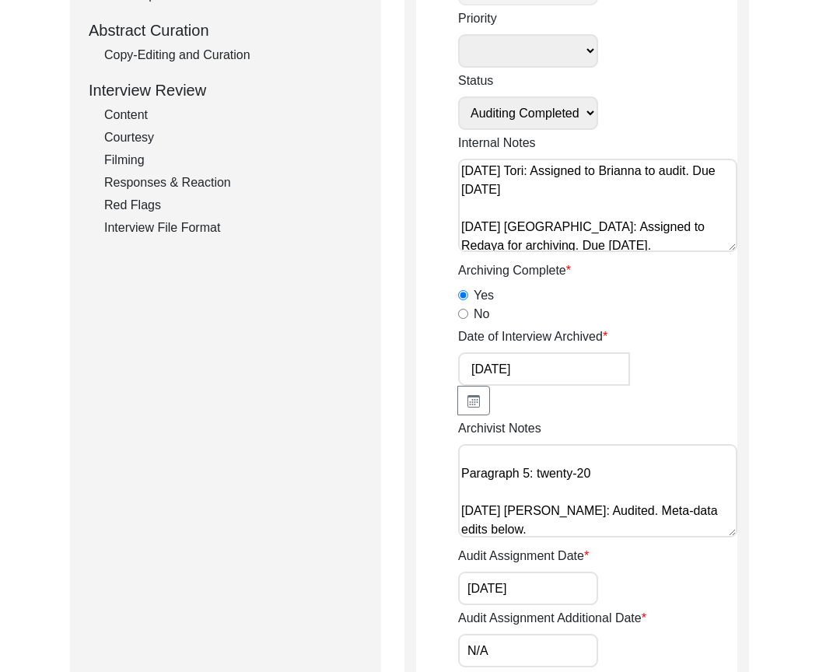
click at [666, 526] on textarea "[DATE] Redaya: Interviewer Information Added ‘10’ to # of Interviews completed …" at bounding box center [597, 490] width 279 height 93
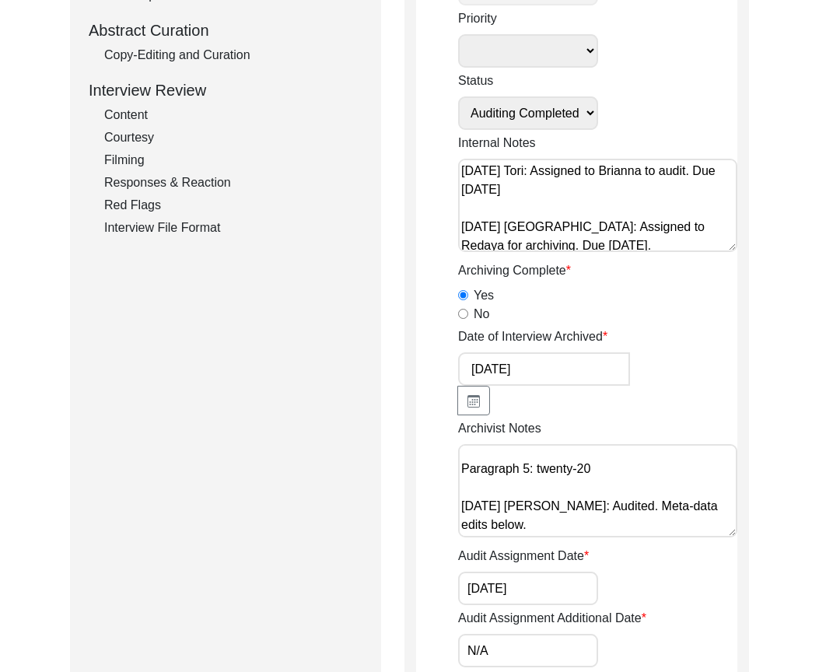
paste textarea "Capitalized words when necessary Interviewee Title: Added Mr. Interviewee/Inter…"
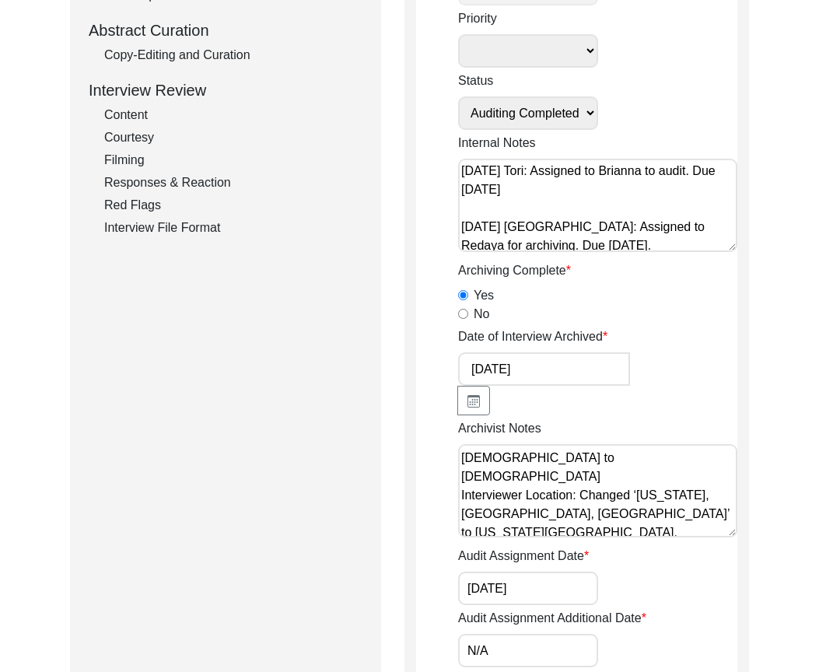
scroll to position [585, 0]
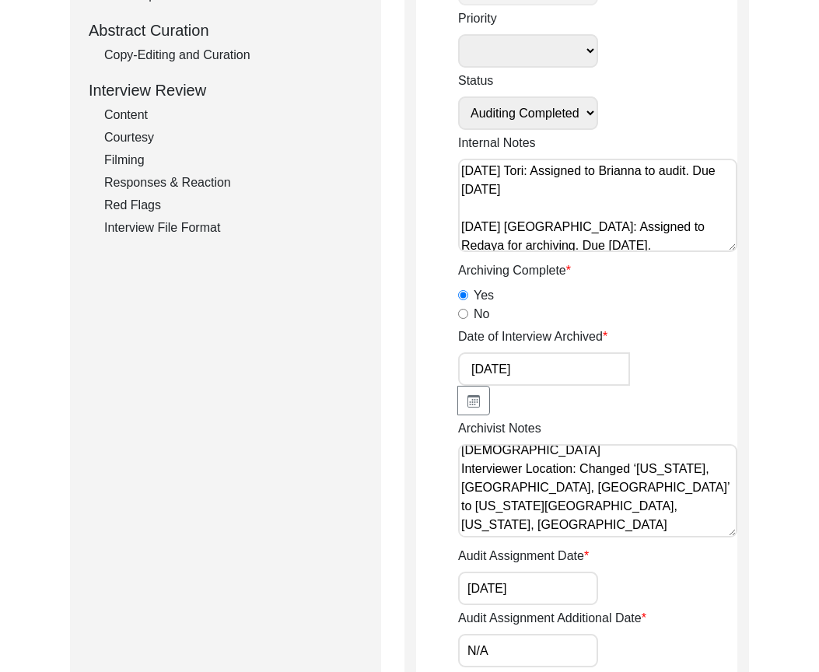
click at [666, 526] on textarea "[DATE] Redaya: Interviewer Information Added ‘10’ to # of Interviews completed …" at bounding box center [597, 490] width 279 height 93
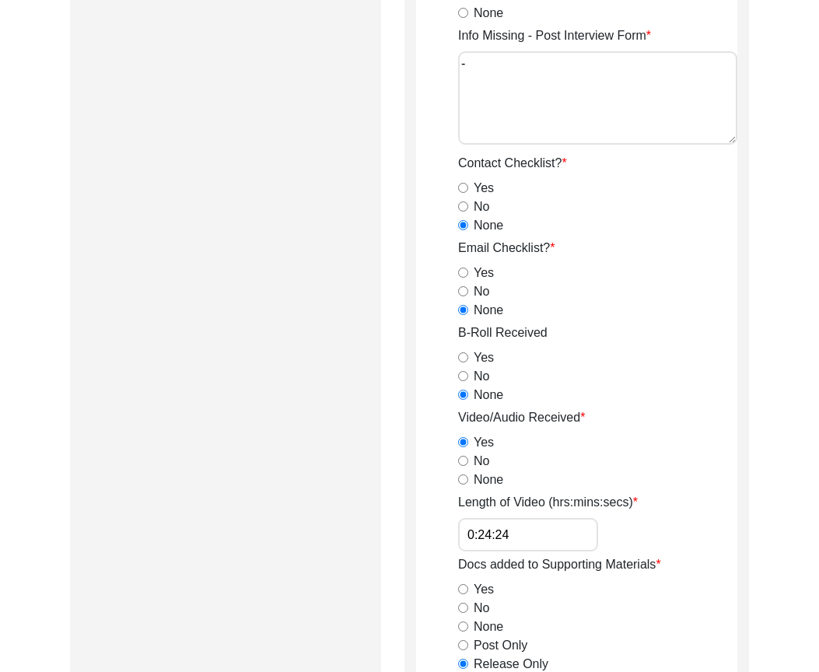
scroll to position [1322, 0]
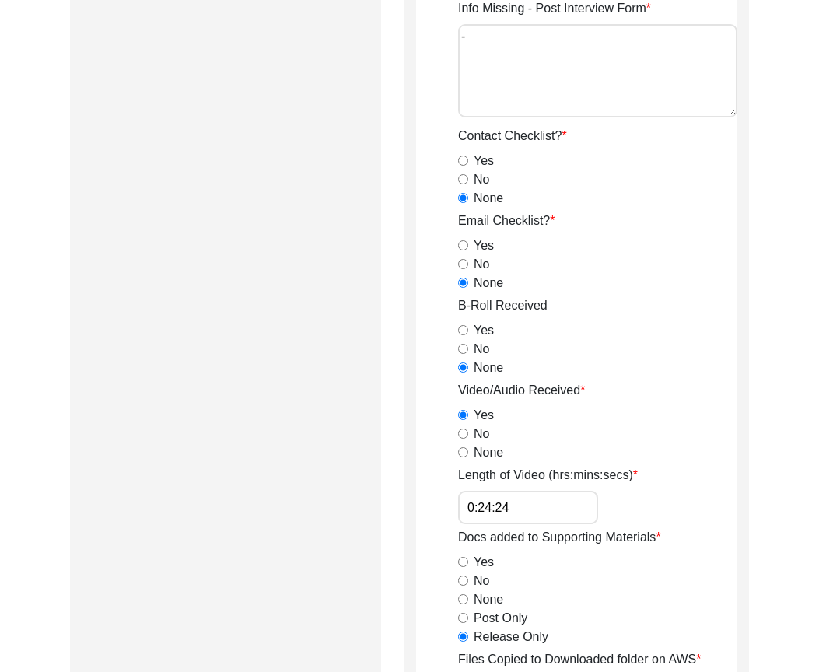
type textarea "[DATE] Redaya: Interviewer Information Added ‘10’ to # of Interviews completed …"
drag, startPoint x: 528, startPoint y: 510, endPoint x: 440, endPoint y: 495, distance: 89.1
click at [440, 495] on app-archivist-form "Archivist Assigned To [PERSON_NAME] [PERSON_NAME] archivist [PERSON_NAME] [PERS…" at bounding box center [576, 211] width 321 height 2671
click at [311, 363] on div "Submission Form Archivist Archiving Process Archivist Archivist Contact Informa…" at bounding box center [225, 205] width 311 height 2707
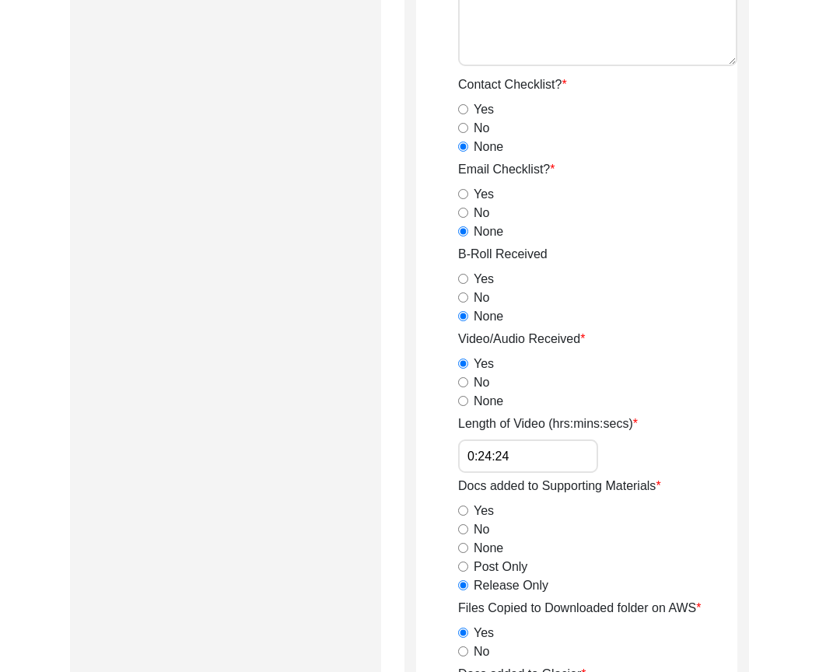
scroll to position [1400, 0]
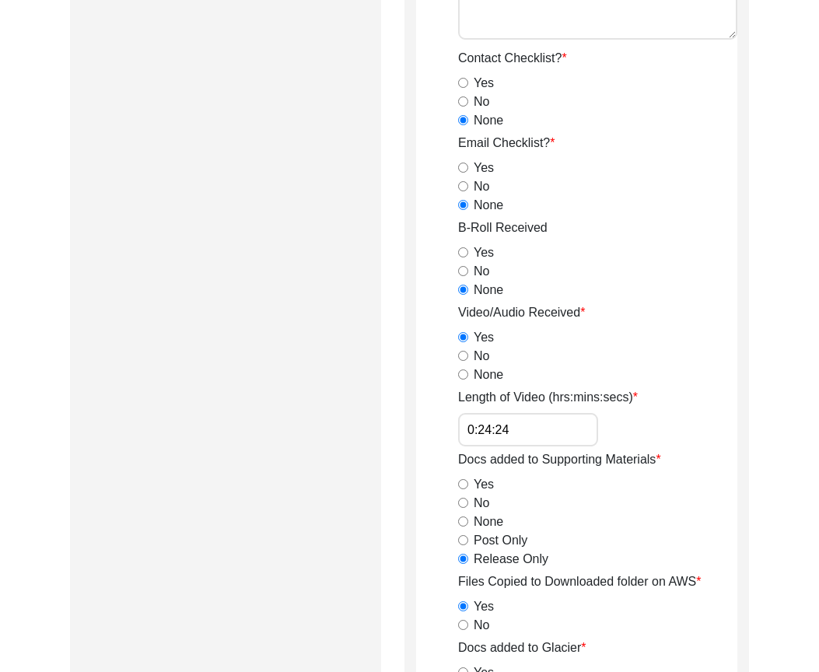
click at [287, 369] on div "Submission Form Archivist Archiving Process Archivist Archivist Contact Informa…" at bounding box center [225, 127] width 311 height 2707
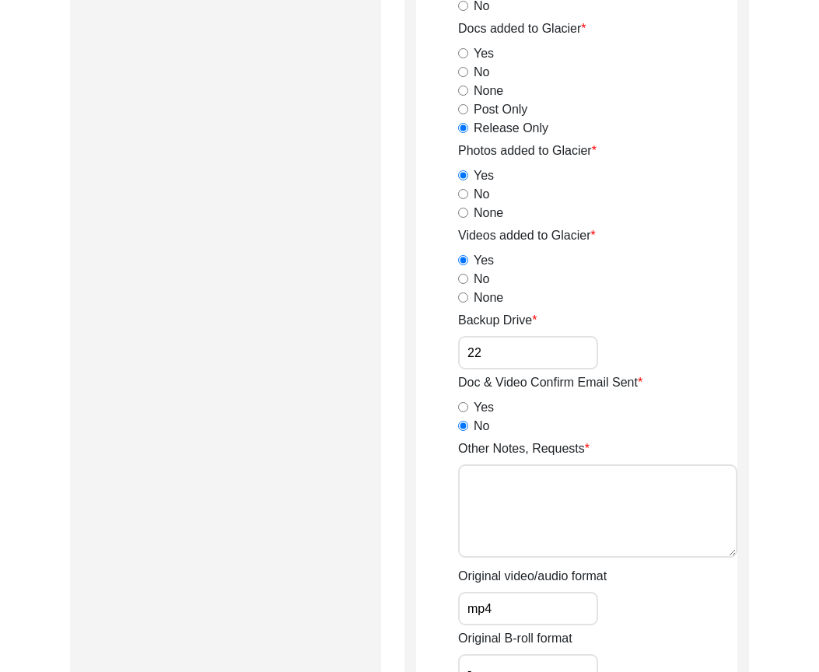
scroll to position [2255, 0]
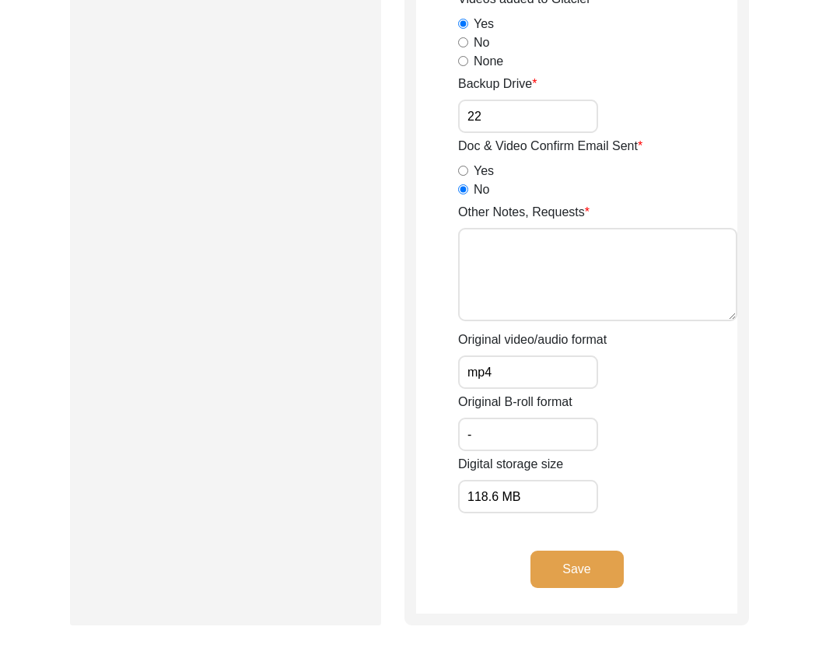
click at [524, 511] on input "118.6 MB" at bounding box center [528, 496] width 140 height 33
click at [544, 562] on button "Save" at bounding box center [576, 569] width 93 height 37
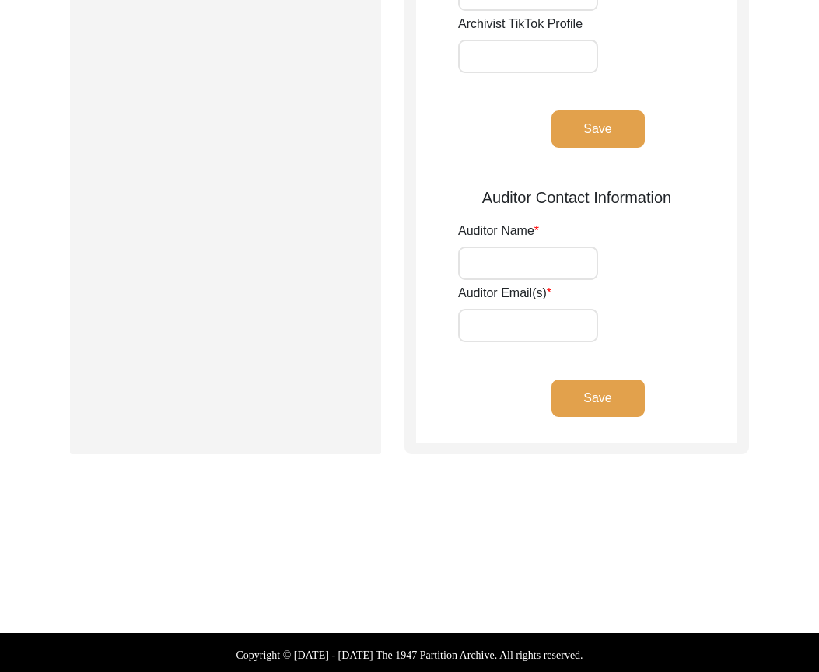
type input "Redaya Red Fox"
type input "[EMAIL_ADDRESS][DOMAIN_NAME]"
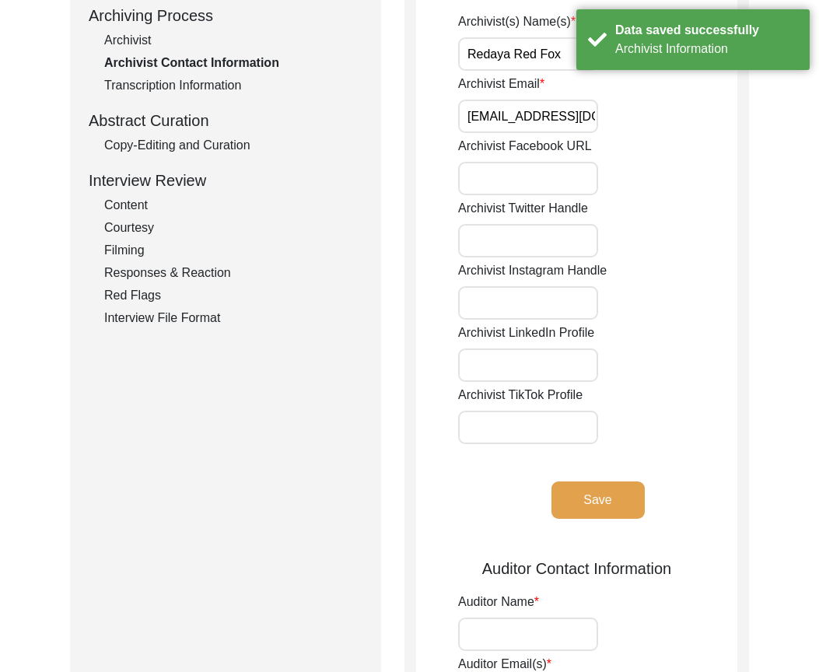
scroll to position [0, 0]
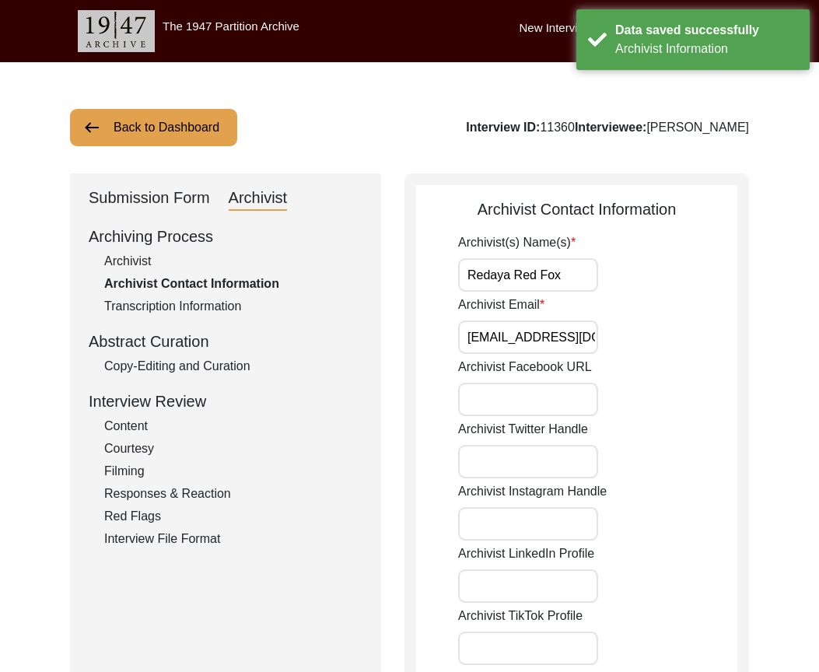
click at [183, 206] on div "Submission Form" at bounding box center [149, 198] width 121 height 25
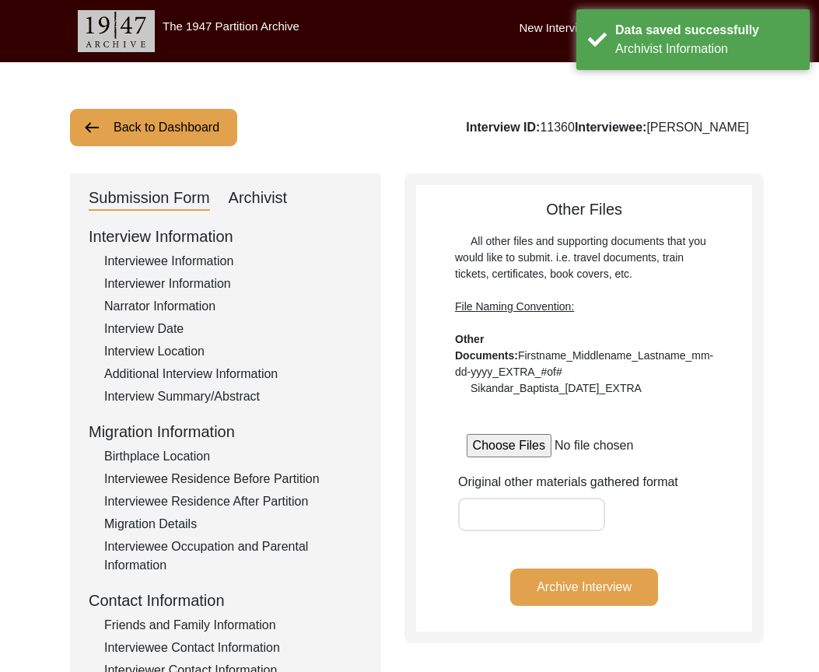
click at [210, 284] on div "Interviewer Information" at bounding box center [233, 283] width 258 height 19
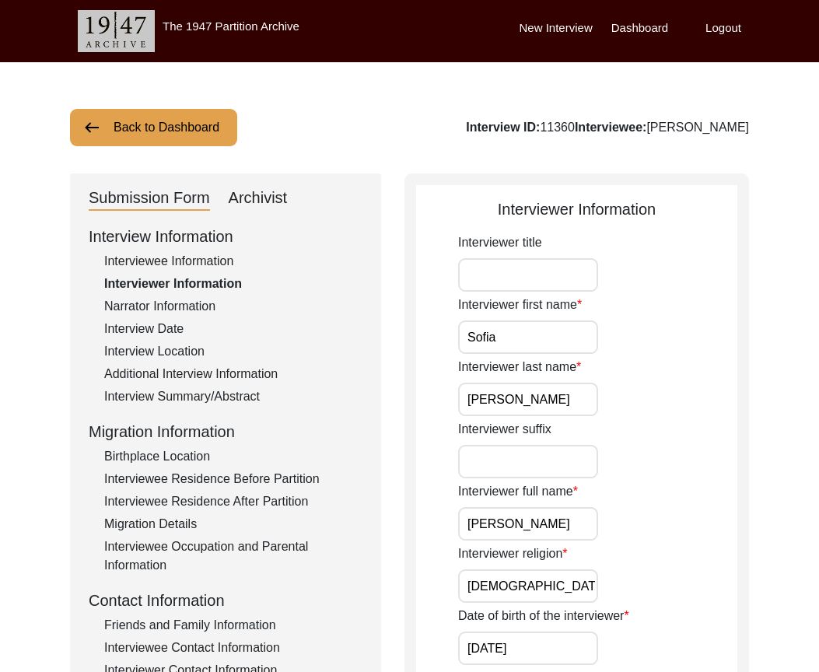
click at [258, 191] on div "Archivist" at bounding box center [258, 198] width 59 height 25
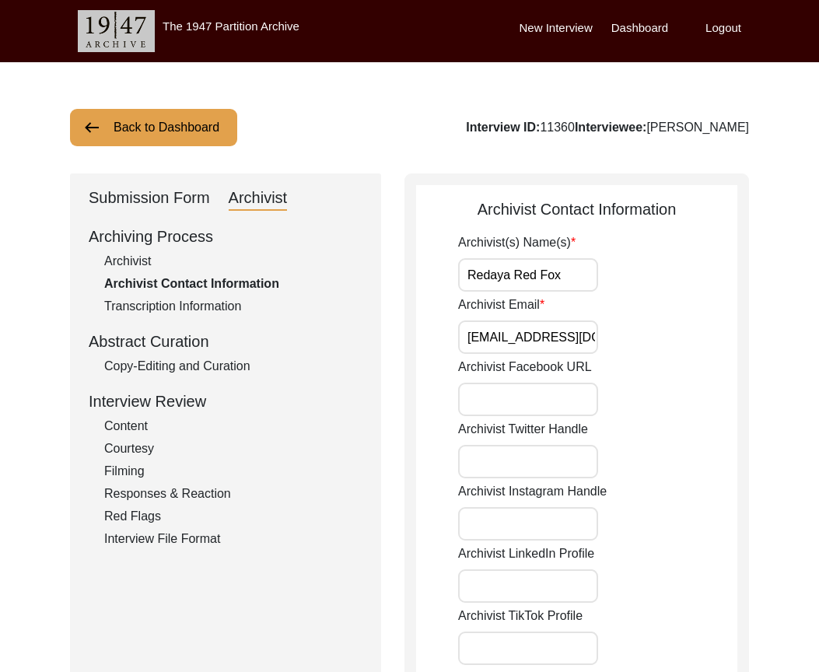
click at [188, 349] on div "Abstract Curation" at bounding box center [226, 341] width 274 height 23
click at [188, 354] on div "Archiving Process Archivist Archivist Contact Information Transcription Informa…" at bounding box center [226, 386] width 274 height 323
click at [189, 358] on div "Copy-Editing and Curation" at bounding box center [233, 366] width 258 height 19
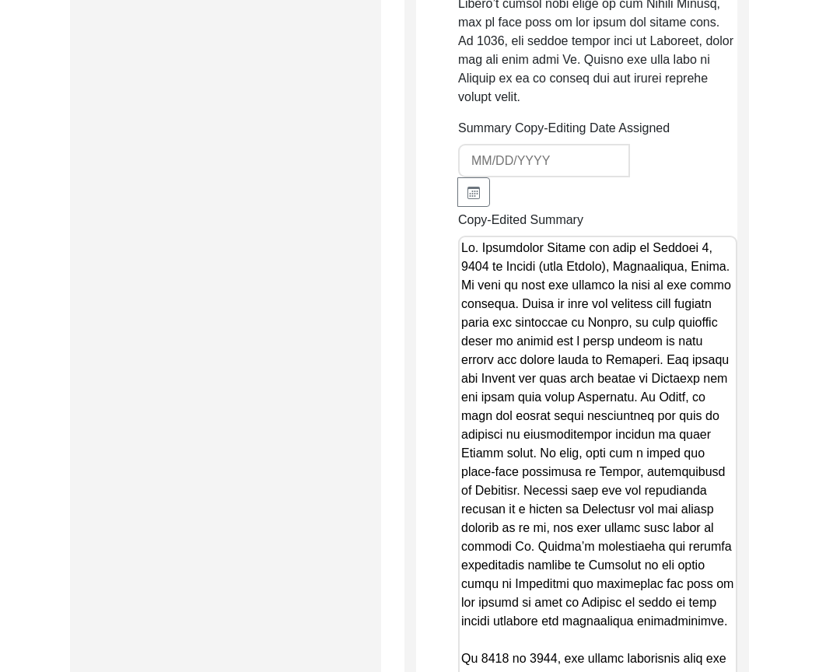
scroll to position [2177, 0]
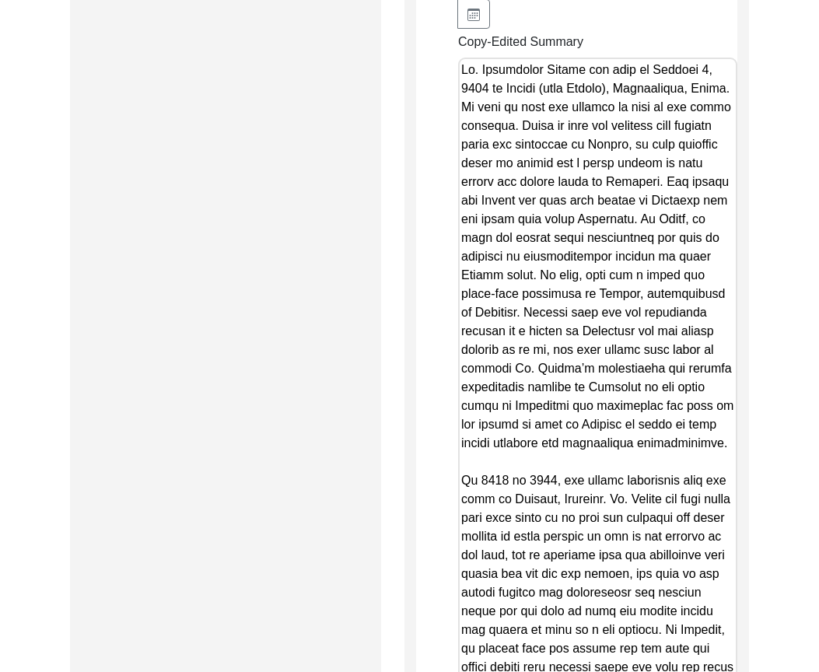
click at [535, 368] on textarea "Copy-Edited Summary" at bounding box center [597, 417] width 279 height 718
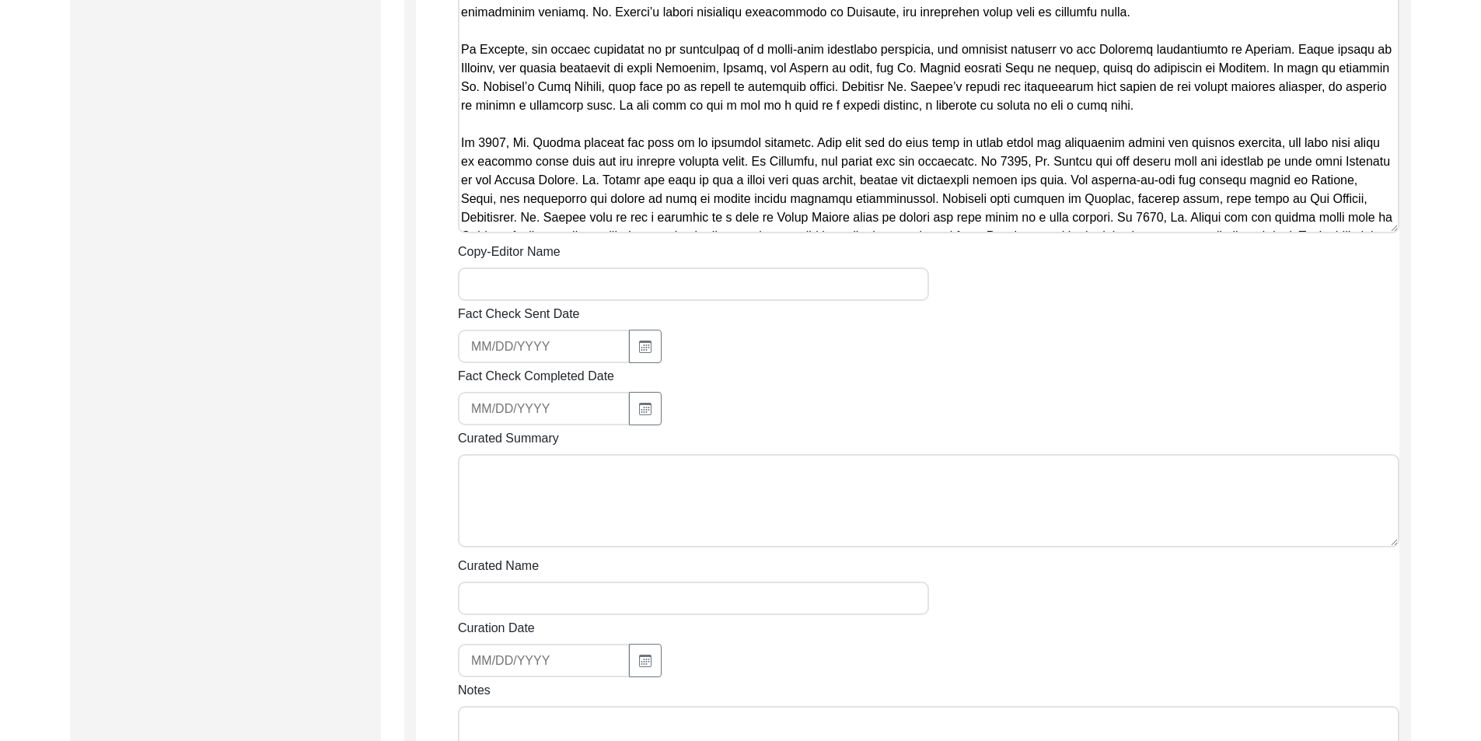
scroll to position [977, 0]
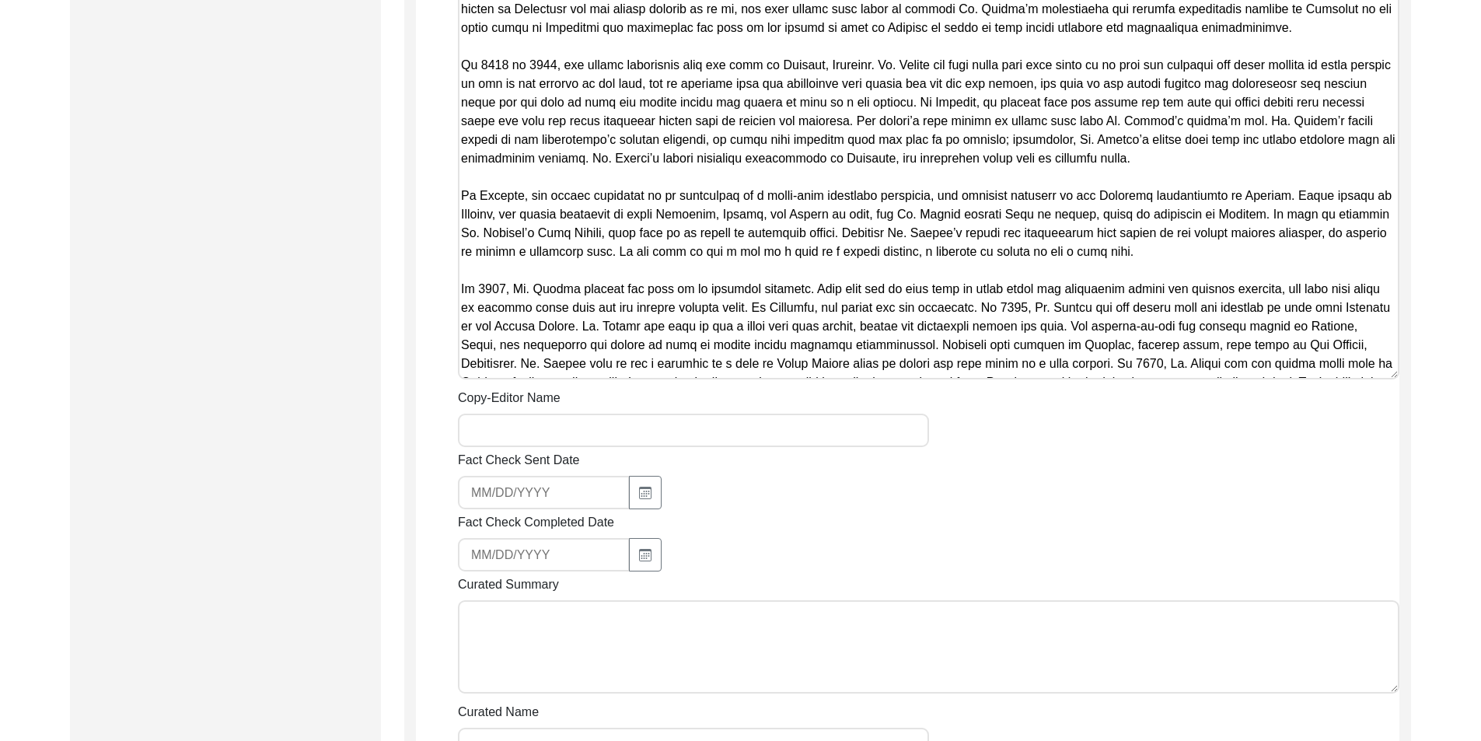
paste textarea "Loremi, dolorsitamet co Adipisci. Elits doei tem inc utlaboreet dolorem al e ad…"
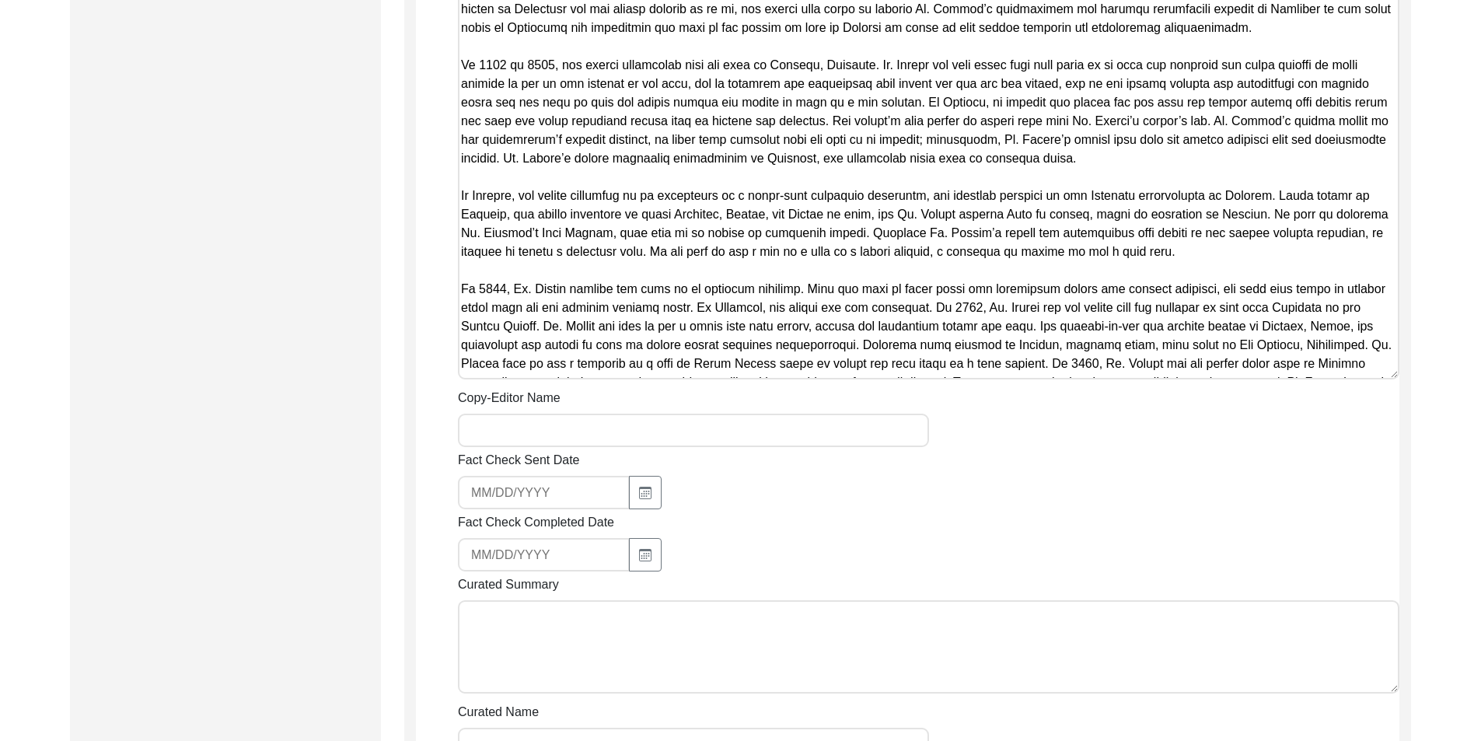
scroll to position [160, 0]
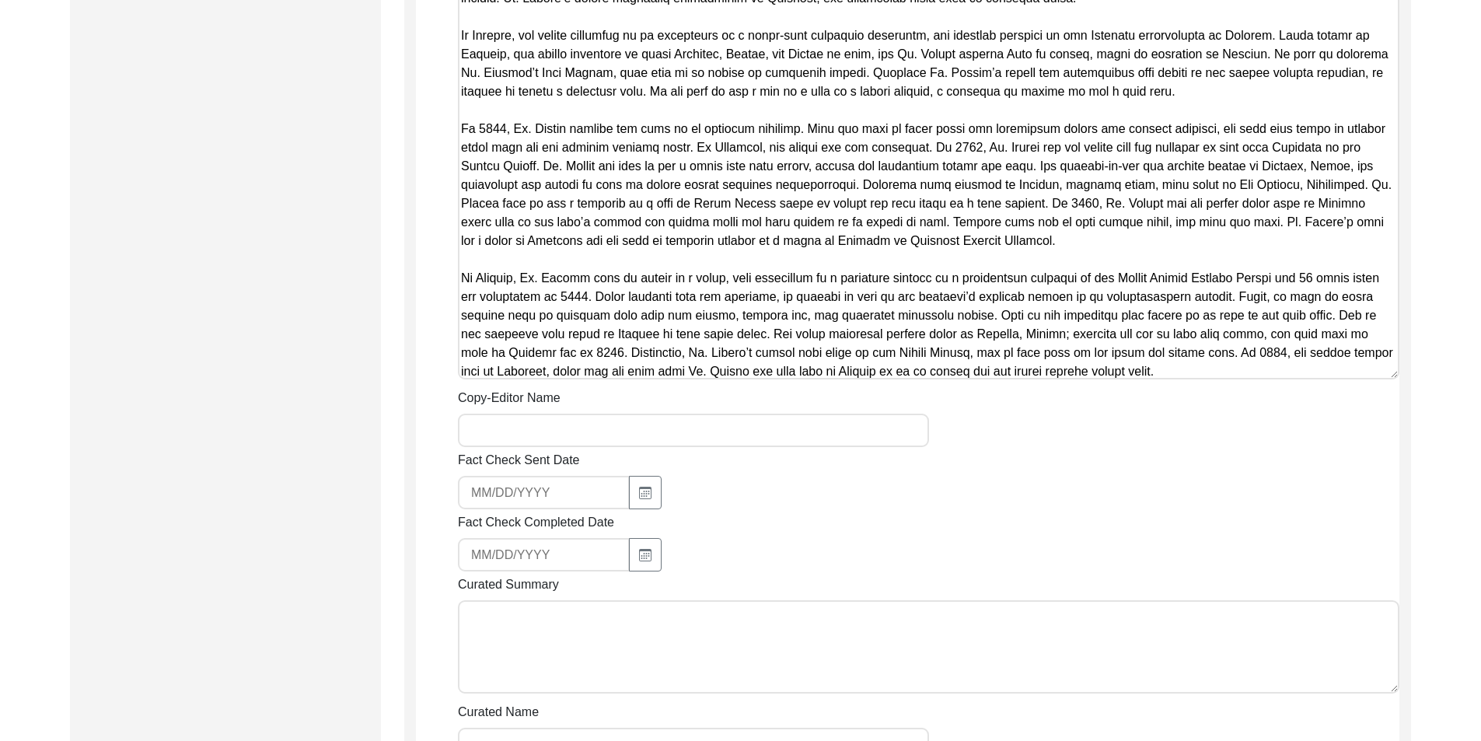
type textarea "Lo. Ipsumdolor Sitame con adip el Seddoei 1, 4917 te Incidi (utla Etdolo), Magn…"
click at [600, 427] on input "Copy-Editor Name" at bounding box center [693, 430] width 471 height 33
click at [760, 461] on div "Fact Check Sent Date" at bounding box center [929, 480] width 942 height 58
click at [584, 433] on input "Red" at bounding box center [693, 430] width 471 height 33
type input "Redaya Red Fox"
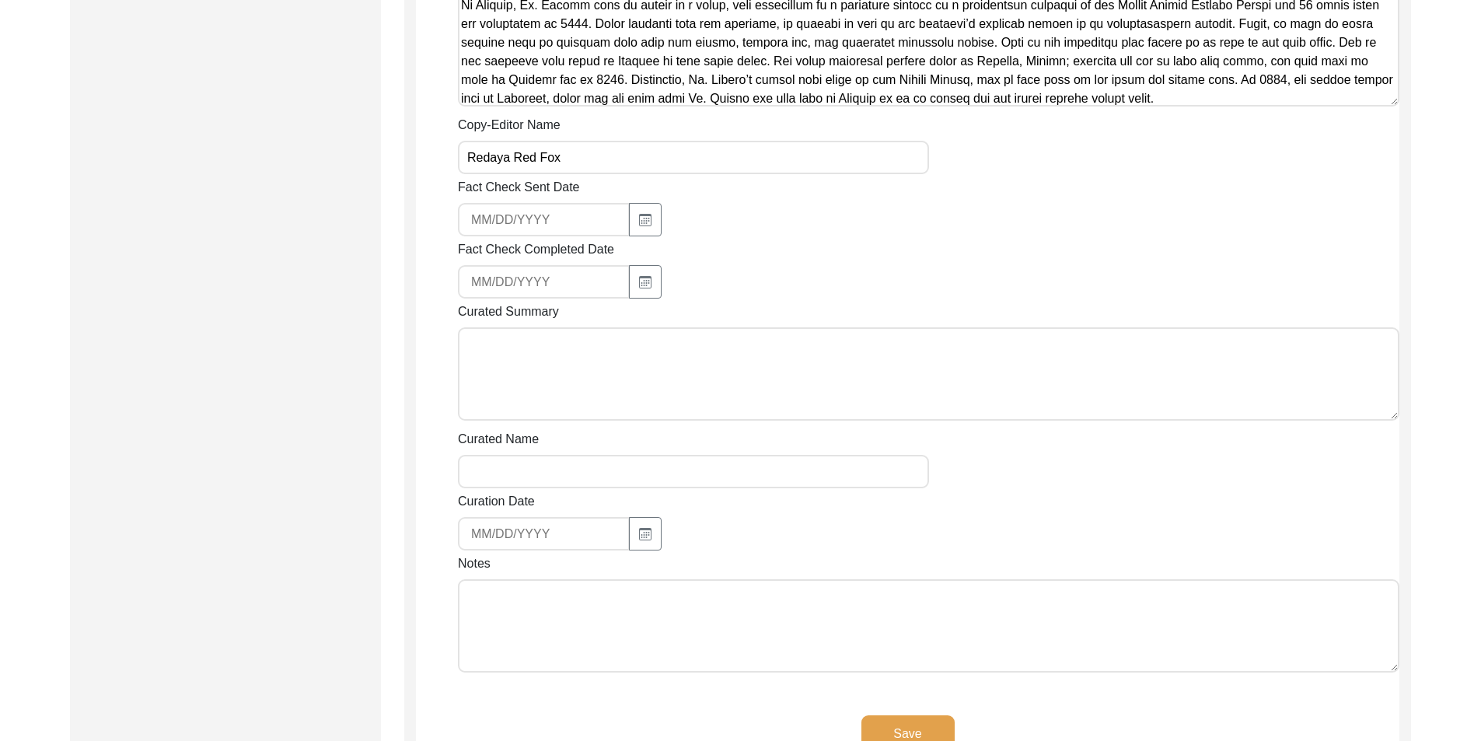
scroll to position [1365, 0]
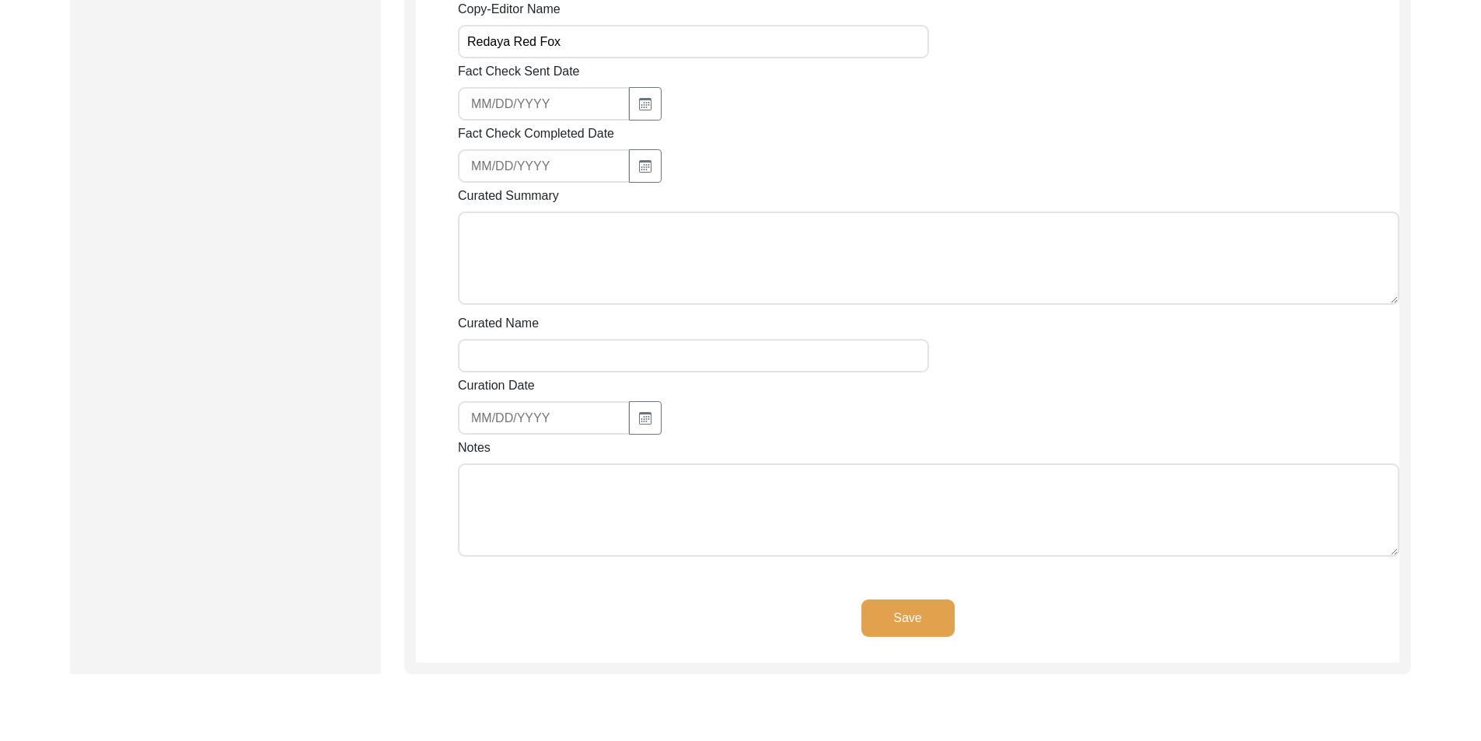
click at [581, 498] on textarea "Notes" at bounding box center [929, 509] width 942 height 93
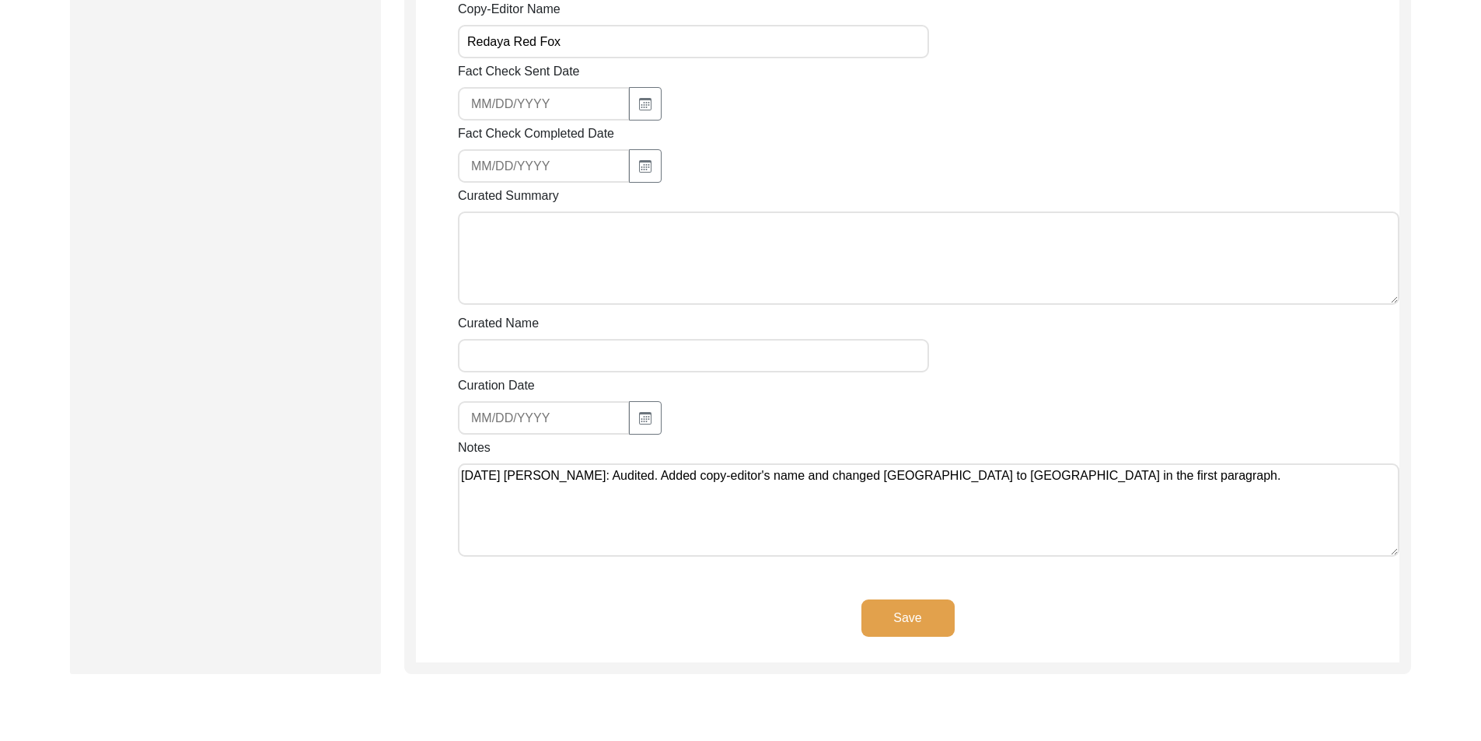
click at [872, 512] on textarea "[DATE] [PERSON_NAME]: Audited. Added copy-editor's name and changed [GEOGRAPHIC…" at bounding box center [929, 509] width 942 height 93
type textarea "[DATE] [PERSON_NAME]: Audited. Added copy-editor's name and changed [GEOGRAPHIC…"
click at [910, 622] on button "Save" at bounding box center [908, 618] width 93 height 37
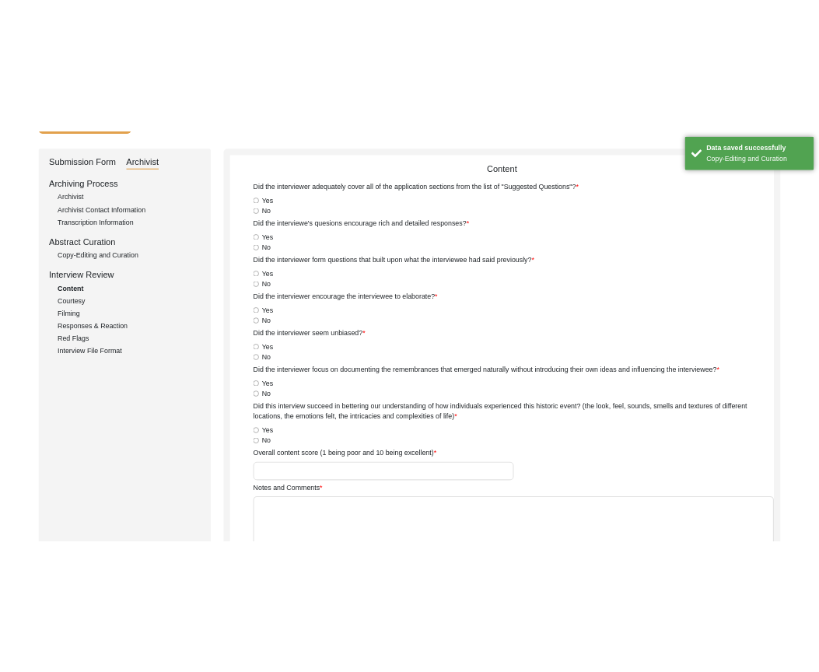
scroll to position [0, 0]
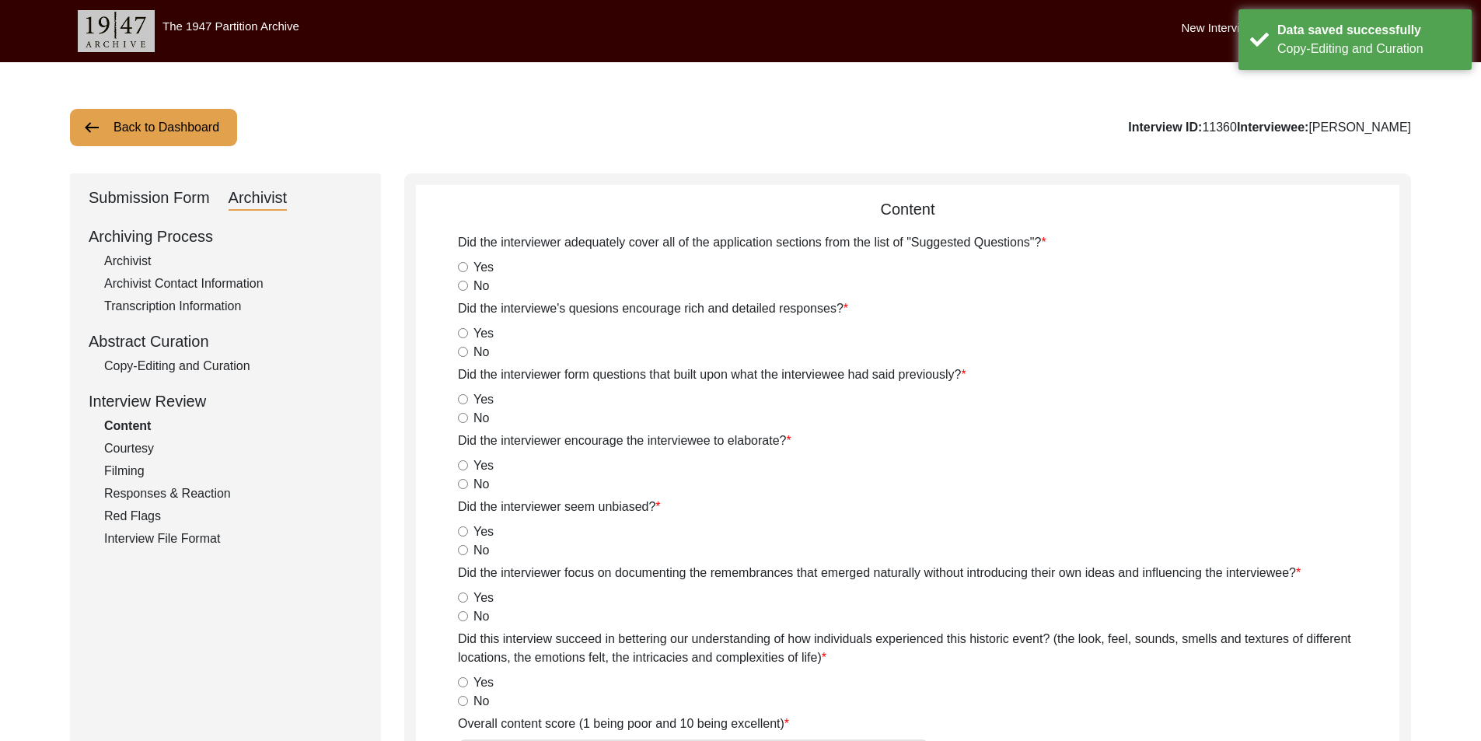
click at [204, 198] on div "Submission Form" at bounding box center [149, 198] width 121 height 25
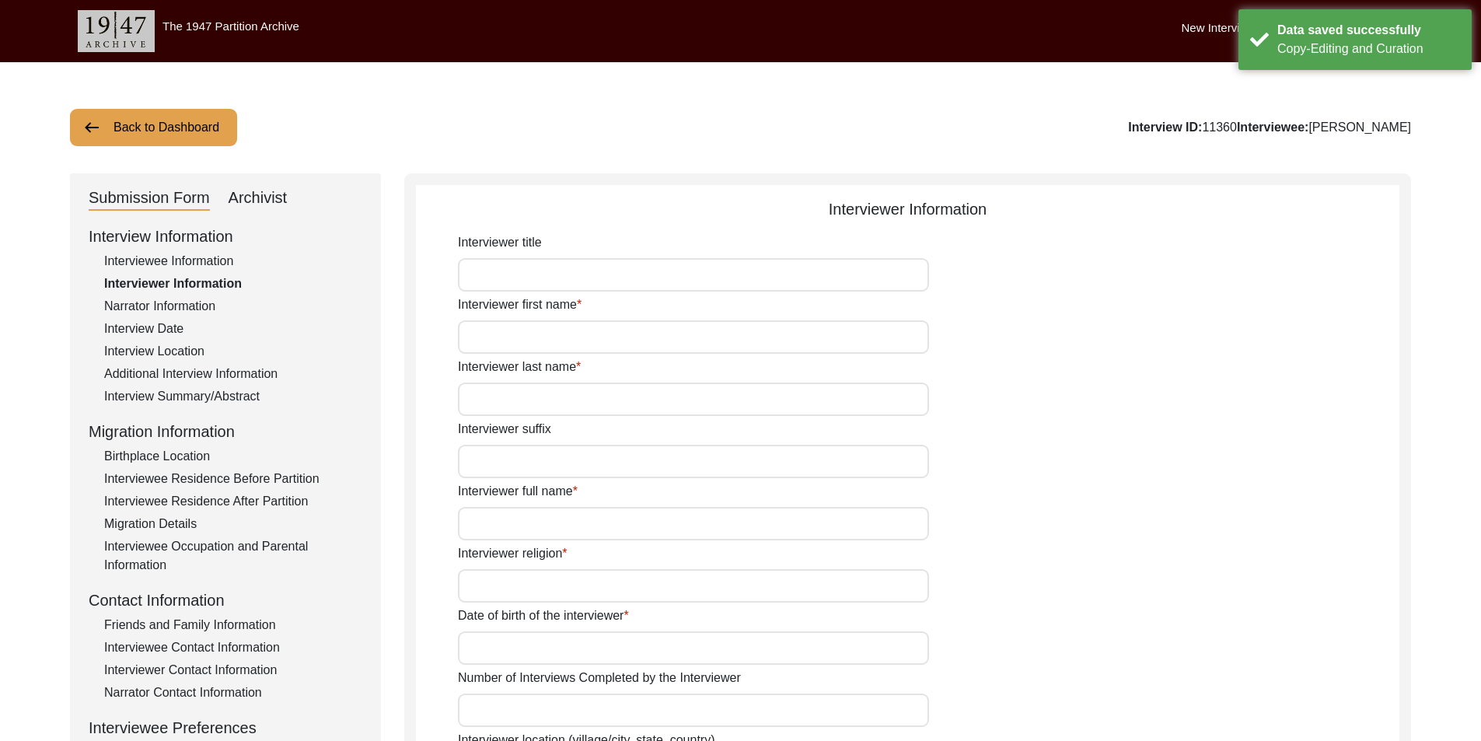
type input "Sofia"
type input "[PERSON_NAME]"
type input "[DEMOGRAPHIC_DATA]"
type input "[DATE]"
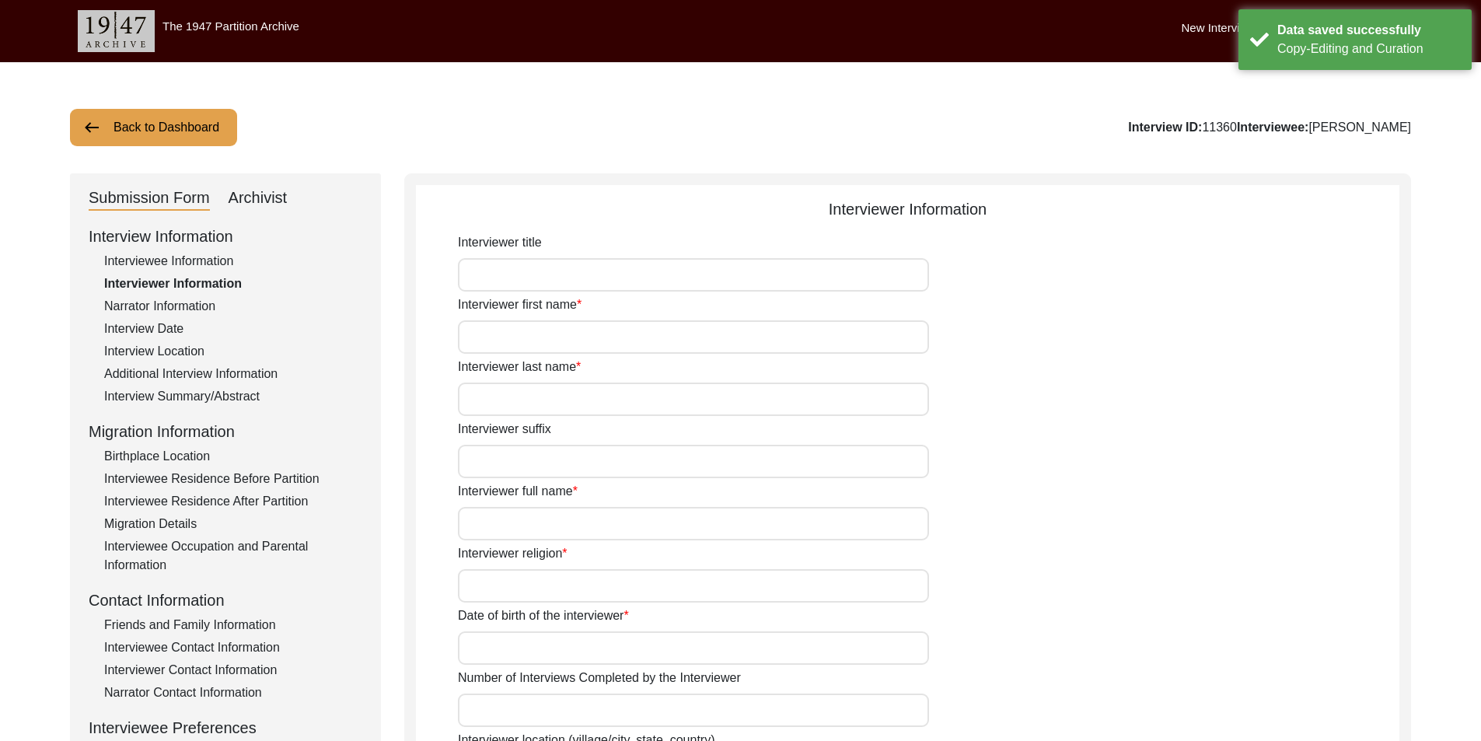
type input "10"
type input "[US_STATE][GEOGRAPHIC_DATA], [US_STATE], [GEOGRAPHIC_DATA]"
type input "Student"
type textarea "n/a"
type input "English"
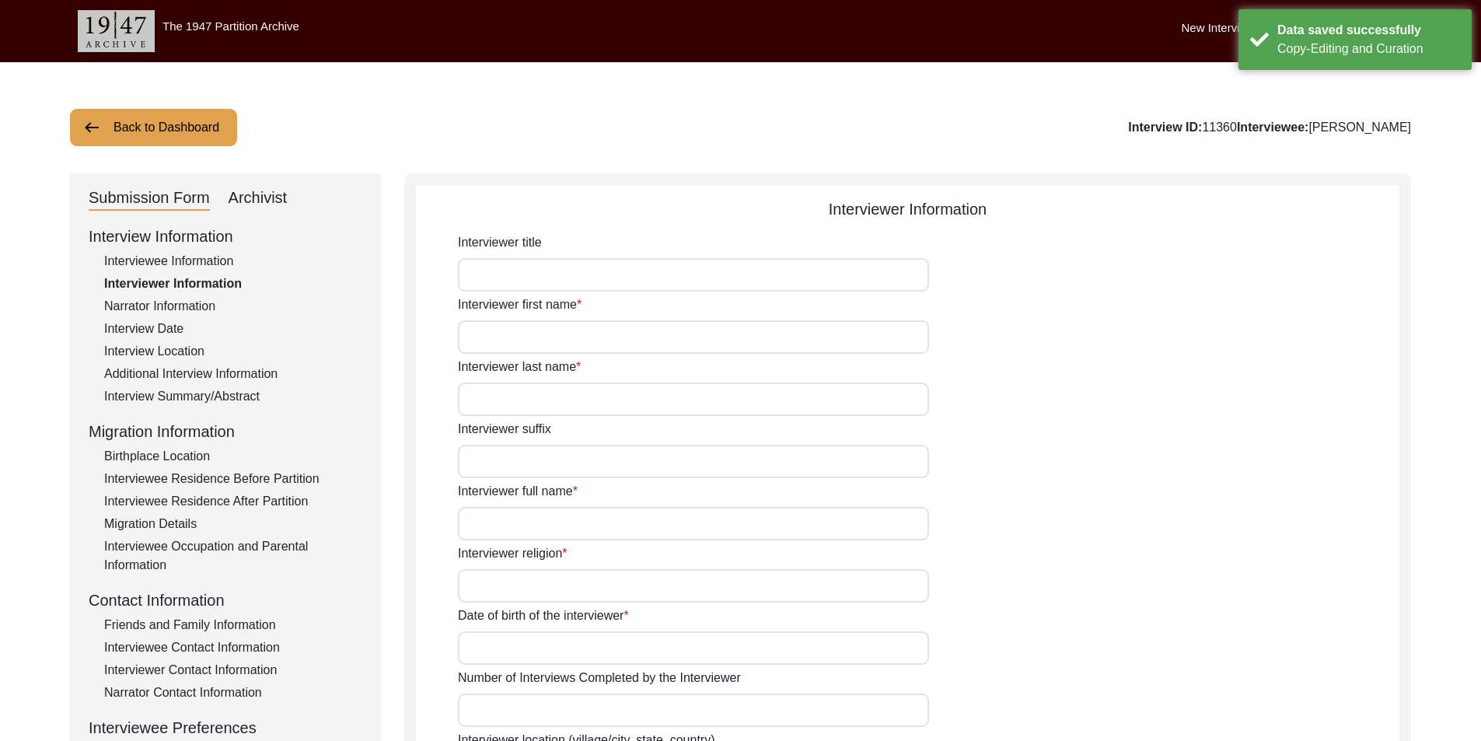
type textarea "Community member"
click at [163, 143] on button "Back to Dashboard" at bounding box center [153, 127] width 167 height 37
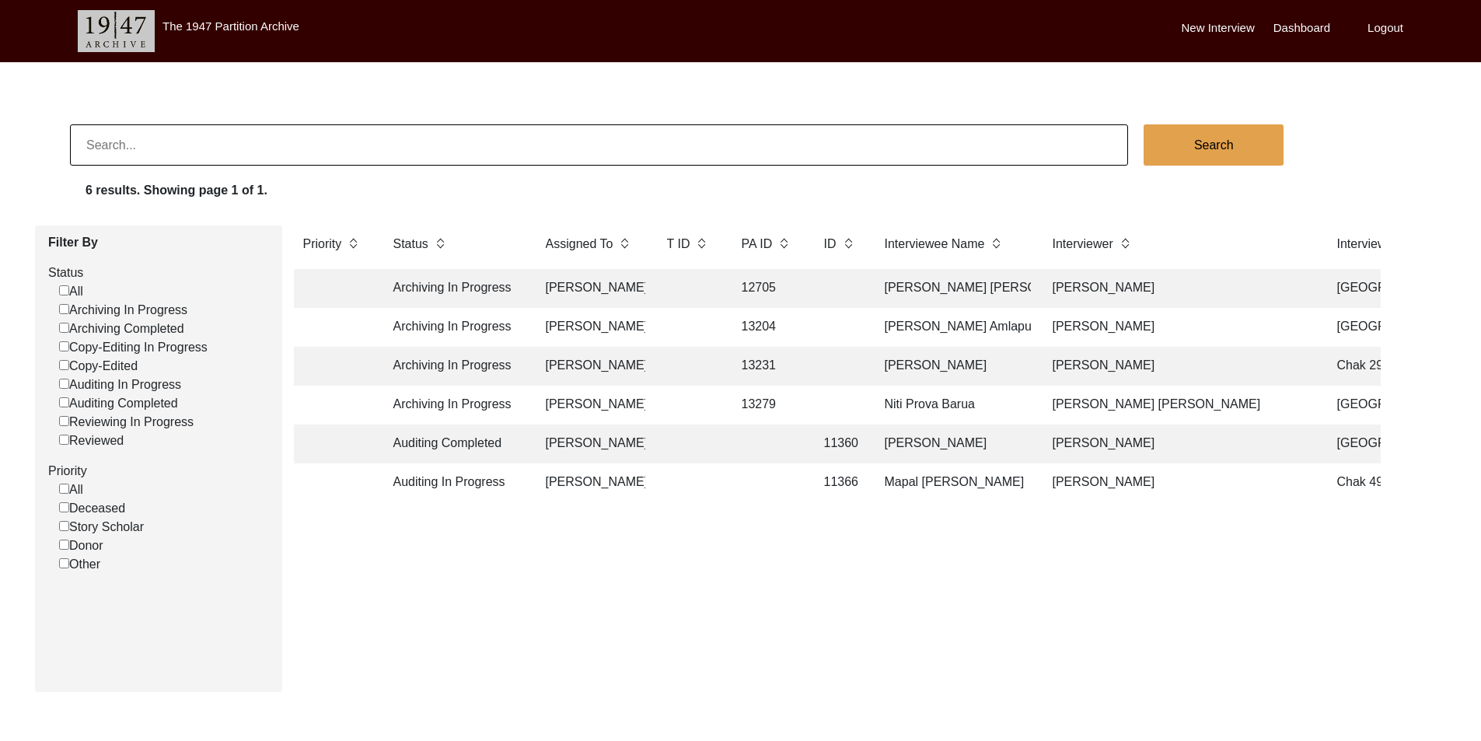
click at [579, 485] on td "[PERSON_NAME]" at bounding box center [591, 482] width 109 height 39
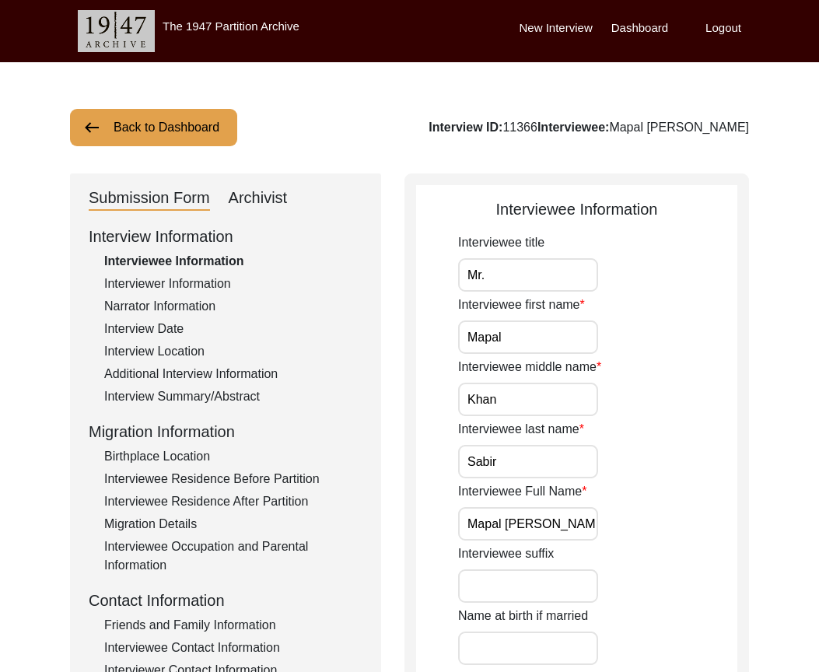
click at [541, 263] on input "Mr." at bounding box center [528, 274] width 140 height 33
click at [544, 323] on input "Mapal" at bounding box center [528, 336] width 140 height 33
click at [534, 393] on input "Khan" at bounding box center [528, 399] width 140 height 33
click at [533, 445] on input "Sabir" at bounding box center [528, 461] width 140 height 33
click at [599, 509] on div "Interviewee Full Name [PERSON_NAME]" at bounding box center [597, 511] width 279 height 58
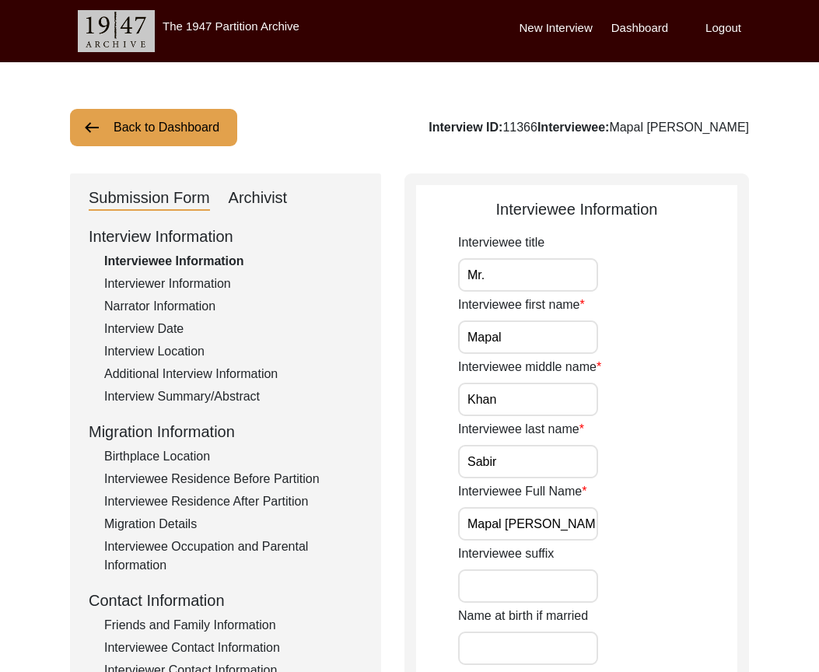
click at [585, 518] on input "Mapal [PERSON_NAME]" at bounding box center [528, 523] width 140 height 33
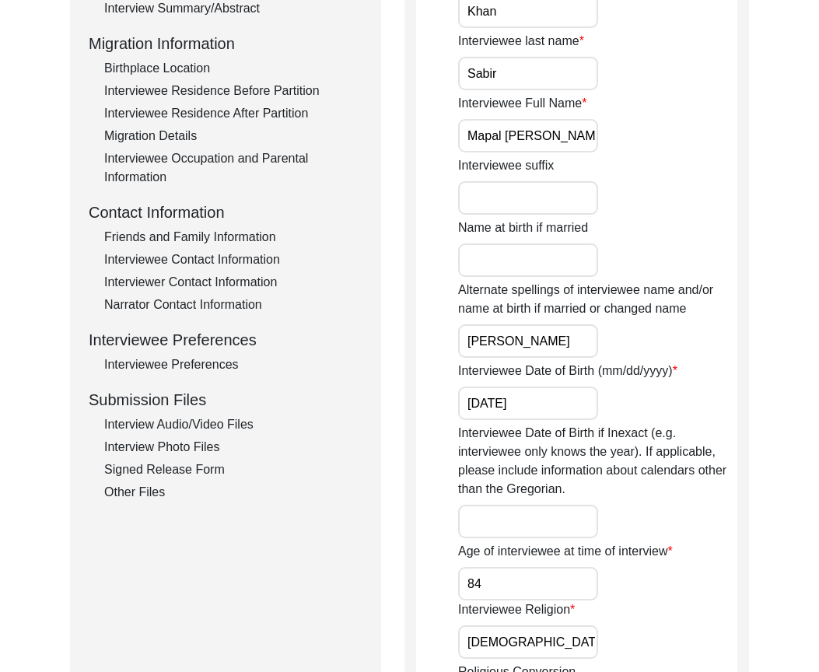
scroll to position [389, 0]
click at [553, 341] on input "[PERSON_NAME]" at bounding box center [528, 339] width 140 height 33
click at [547, 397] on input "[DATE]" at bounding box center [528, 402] width 140 height 33
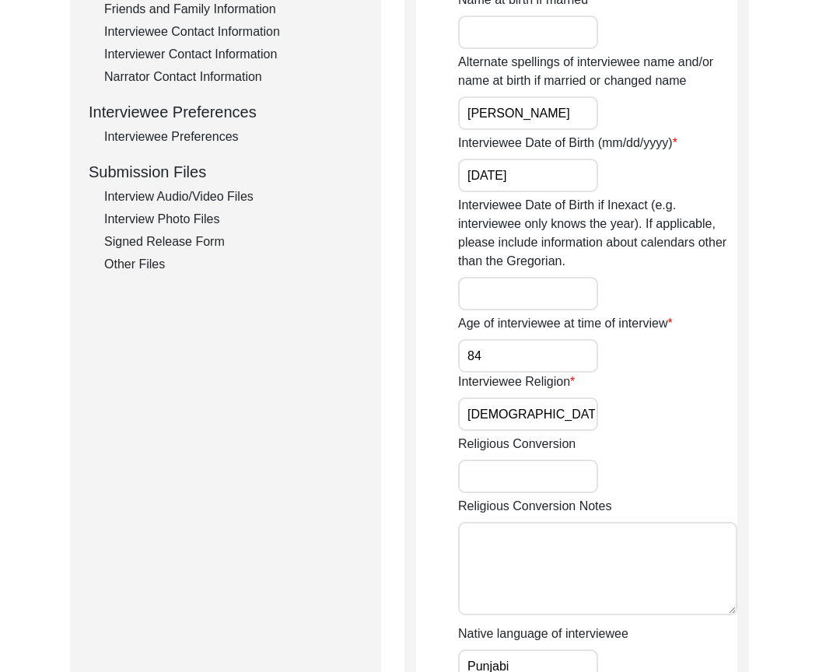
scroll to position [622, 0]
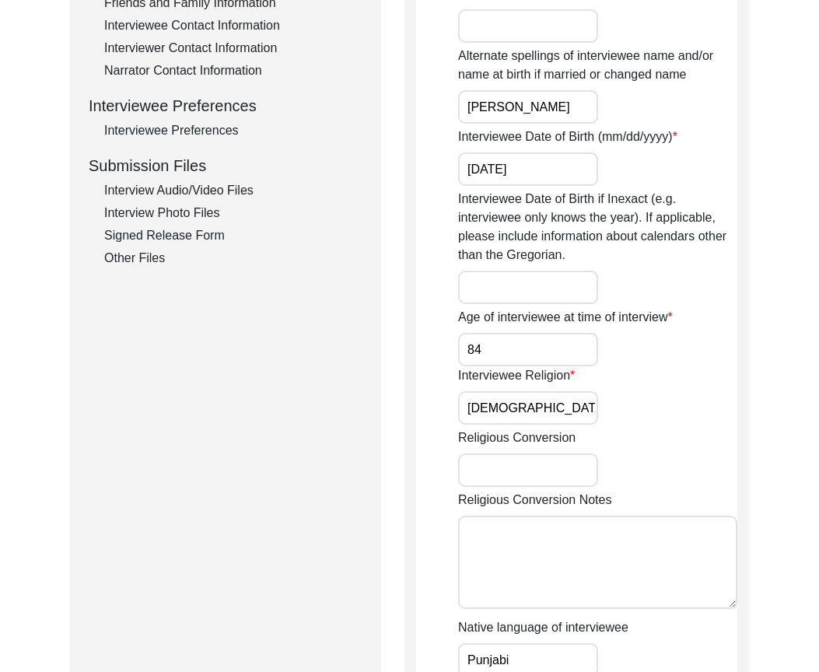
click at [503, 358] on input "84" at bounding box center [528, 349] width 140 height 33
click at [509, 392] on input "[DEMOGRAPHIC_DATA]" at bounding box center [528, 407] width 140 height 33
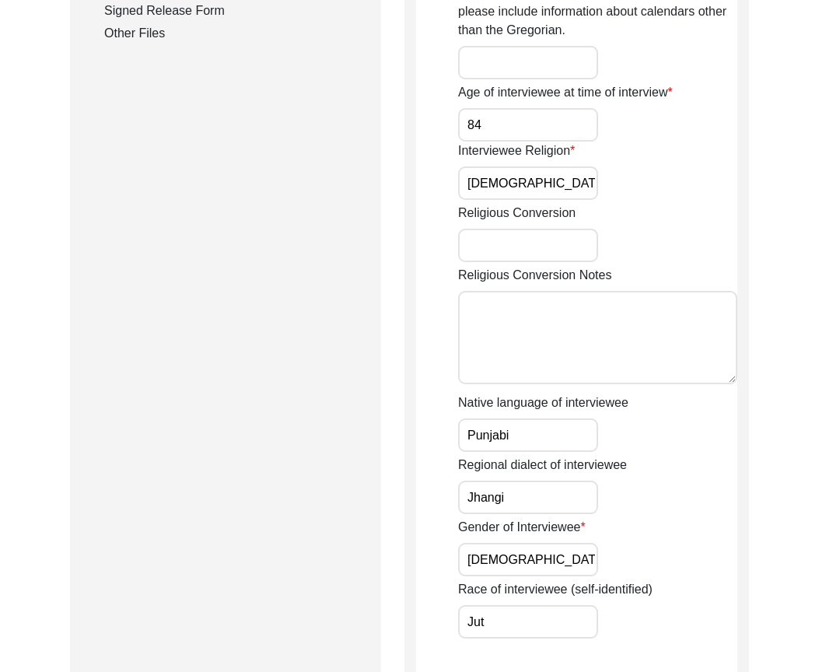
scroll to position [1011, 0]
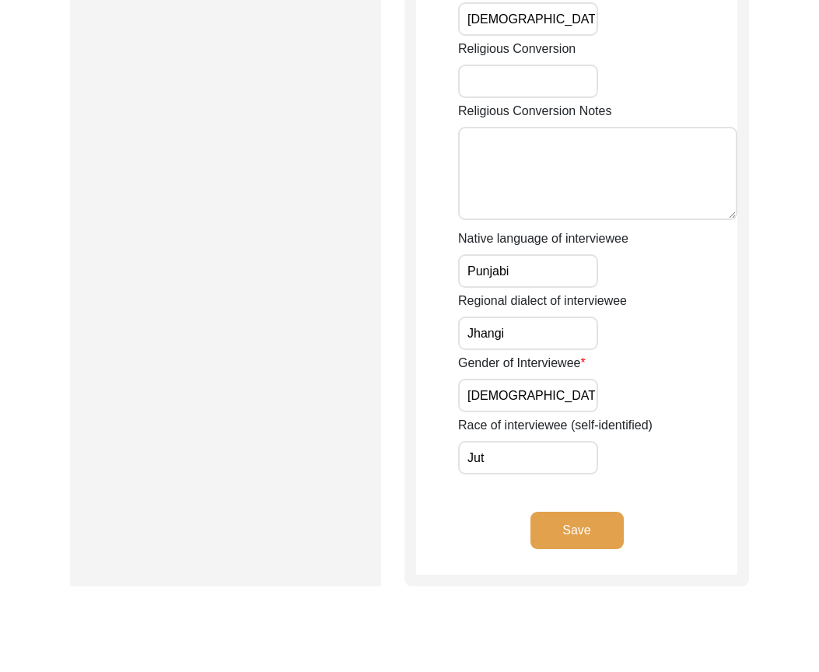
click at [533, 265] on input "Punjabi" at bounding box center [528, 270] width 140 height 33
click at [516, 323] on input "Jhangi" at bounding box center [528, 332] width 140 height 33
click at [502, 399] on input "[DEMOGRAPHIC_DATA]" at bounding box center [528, 395] width 140 height 33
click at [499, 456] on input "Jut" at bounding box center [528, 457] width 140 height 33
click at [544, 519] on button "Save" at bounding box center [576, 530] width 93 height 37
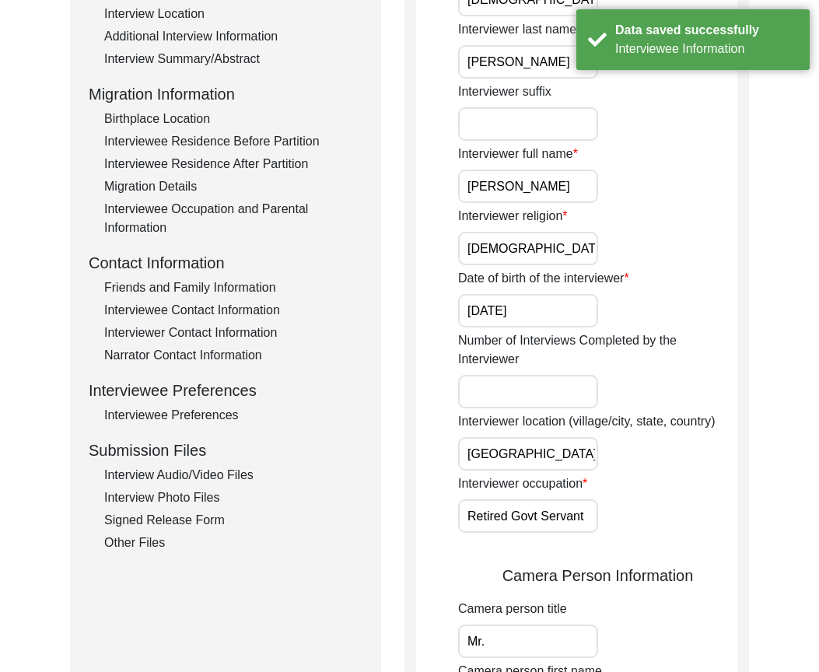
scroll to position [156, 0]
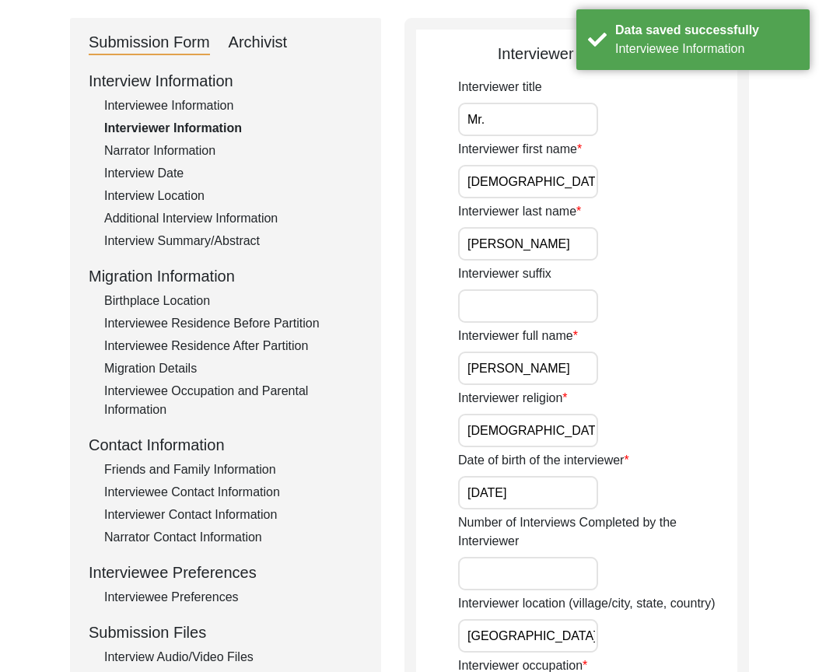
click at [511, 124] on input "Mr." at bounding box center [528, 119] width 140 height 33
click at [555, 190] on input "[DEMOGRAPHIC_DATA]" at bounding box center [528, 181] width 140 height 33
click at [530, 118] on input "Mr." at bounding box center [528, 119] width 140 height 33
type input "Mr"
click at [336, 191] on div "Interview Location" at bounding box center [233, 196] width 258 height 19
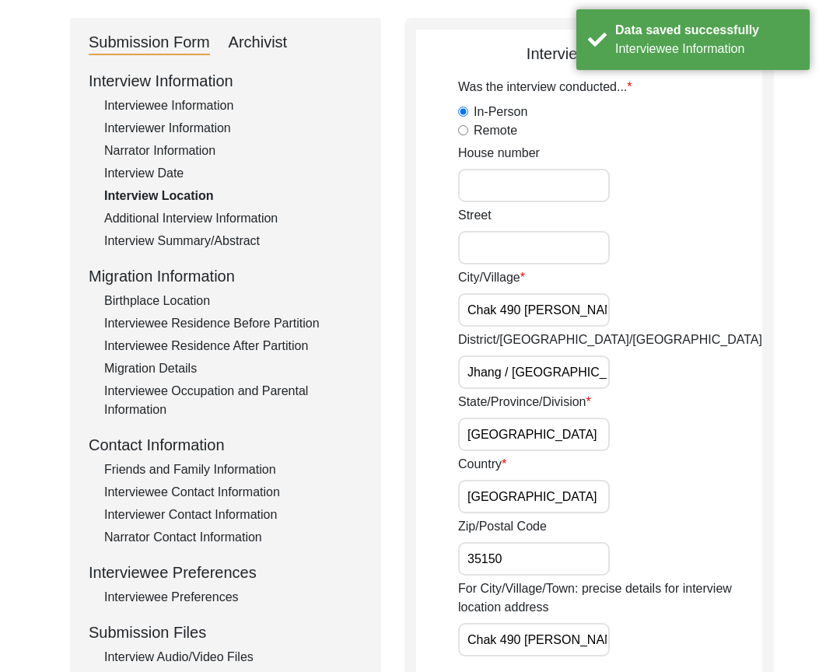
click at [201, 135] on div "Interviewer Information" at bounding box center [233, 128] width 258 height 19
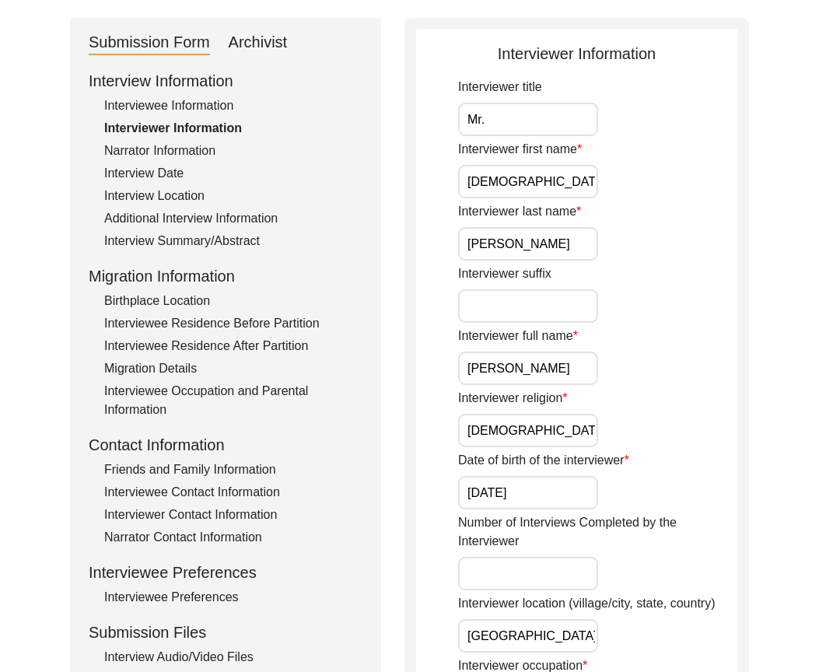
click at [555, 170] on input "[DEMOGRAPHIC_DATA]" at bounding box center [528, 181] width 140 height 33
click at [551, 225] on div "Interviewer last name [PERSON_NAME]" at bounding box center [597, 231] width 279 height 58
click at [533, 246] on input "[PERSON_NAME]" at bounding box center [528, 243] width 140 height 33
click at [586, 365] on input "[PERSON_NAME]" at bounding box center [528, 367] width 140 height 33
click at [537, 452] on label "Date of birth of the interviewer" at bounding box center [543, 460] width 171 height 19
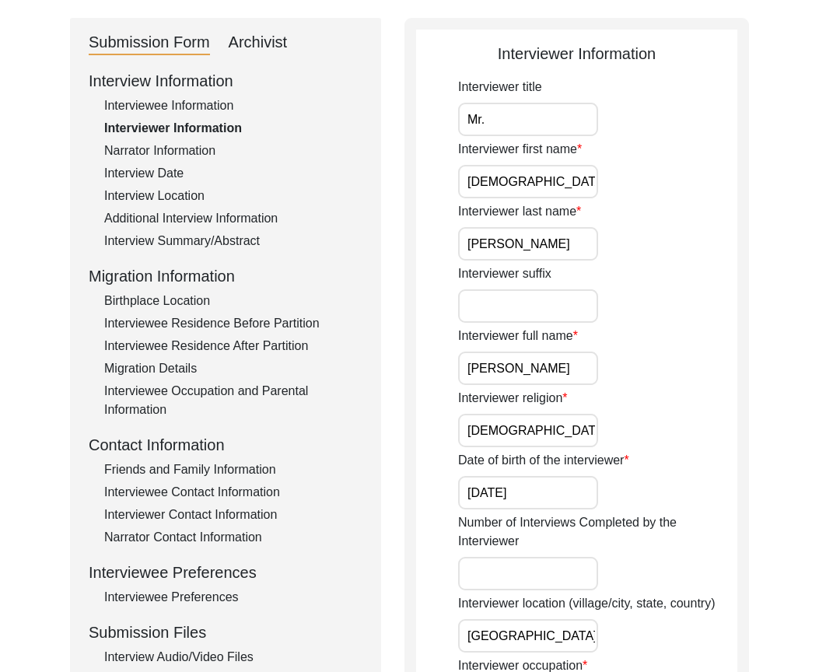
click at [537, 476] on input "[DATE]" at bounding box center [528, 492] width 140 height 33
click at [531, 437] on input "[DEMOGRAPHIC_DATA]" at bounding box center [528, 430] width 140 height 33
click at [541, 485] on input "[DATE]" at bounding box center [528, 492] width 140 height 33
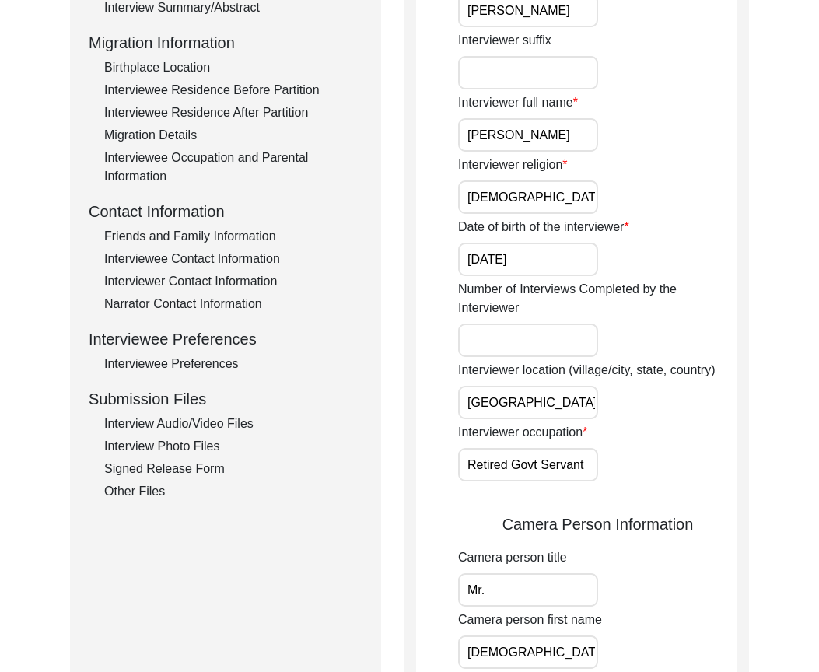
scroll to position [0, 40]
drag, startPoint x: 481, startPoint y: 406, endPoint x: 688, endPoint y: 408, distance: 206.9
click at [688, 408] on div "Interviewer location (village/city, state, country) [GEOGRAPHIC_DATA], [GEOGRAP…" at bounding box center [597, 390] width 279 height 58
click at [522, 469] on input "Retired Govt Servant" at bounding box center [528, 464] width 140 height 33
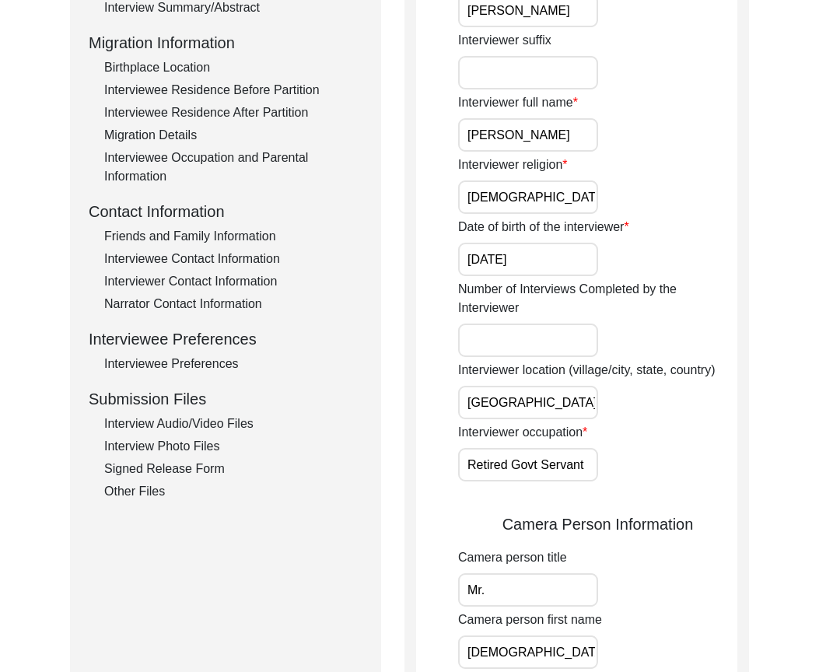
drag, startPoint x: 537, startPoint y: 467, endPoint x: 646, endPoint y: 463, distance: 109.7
click at [645, 463] on div "Interviewer occupation Retired Govt Servant" at bounding box center [597, 452] width 279 height 58
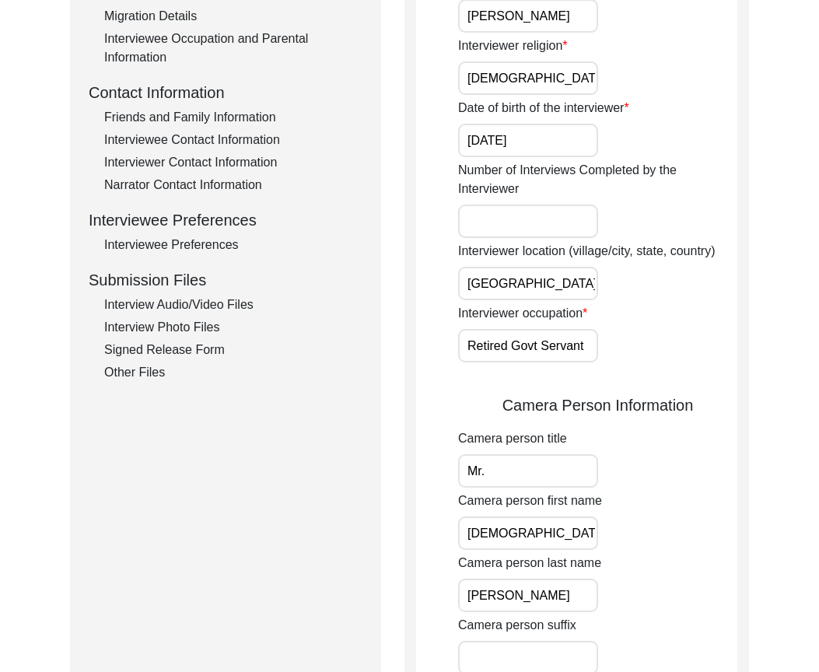
scroll to position [700, 0]
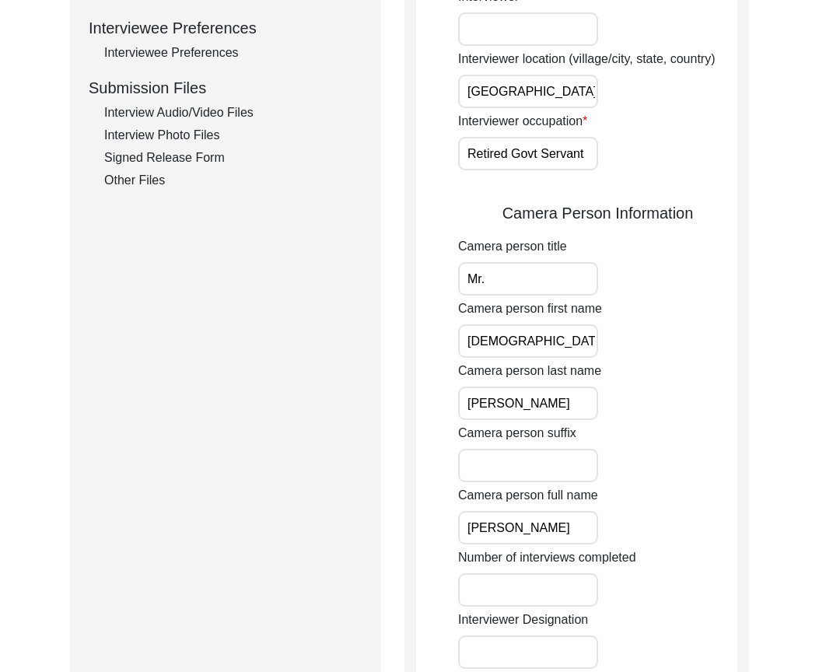
click at [500, 274] on input "Mr." at bounding box center [528, 278] width 140 height 33
click at [566, 339] on input "[DEMOGRAPHIC_DATA]" at bounding box center [528, 340] width 140 height 33
click at [554, 399] on input "[PERSON_NAME]" at bounding box center [528, 402] width 140 height 33
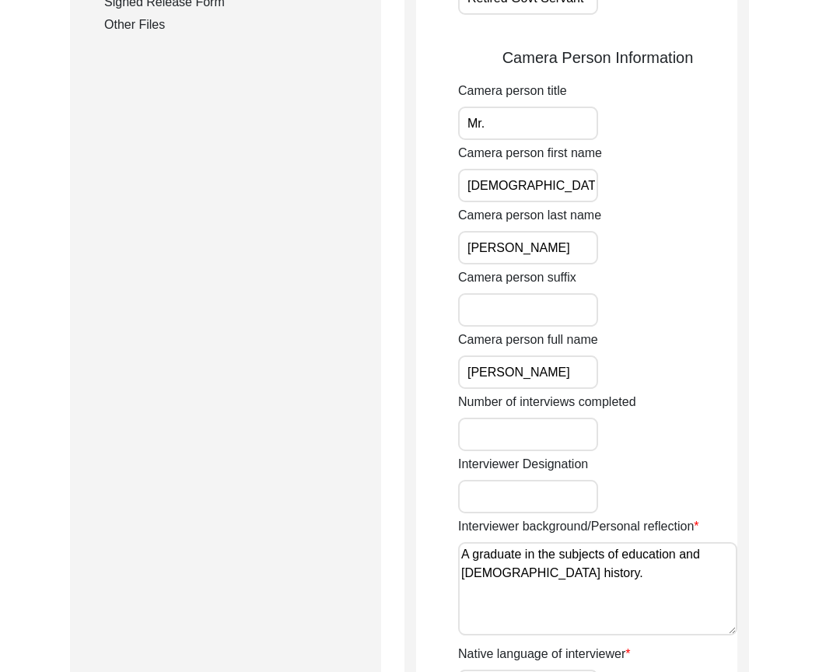
click at [585, 375] on input "[PERSON_NAME]" at bounding box center [528, 371] width 140 height 33
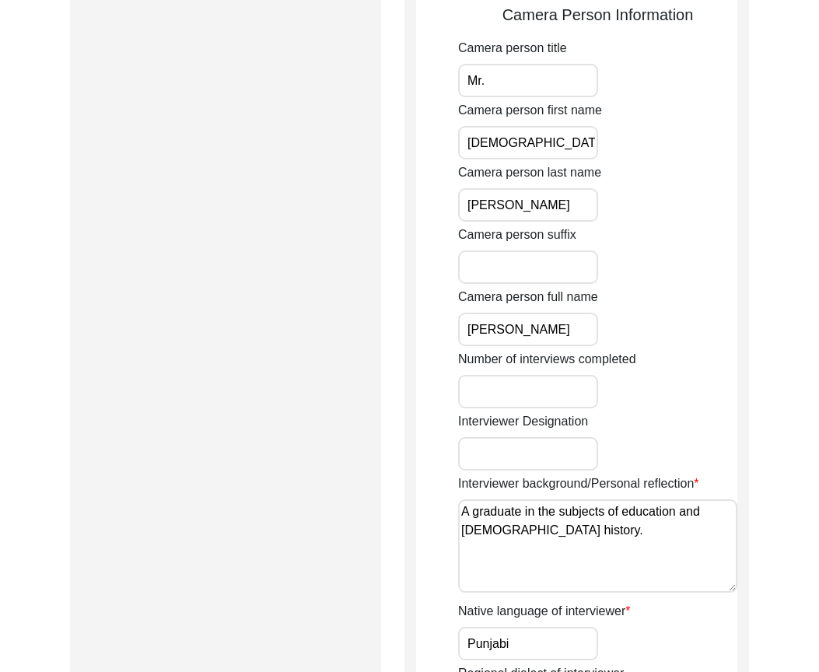
scroll to position [933, 0]
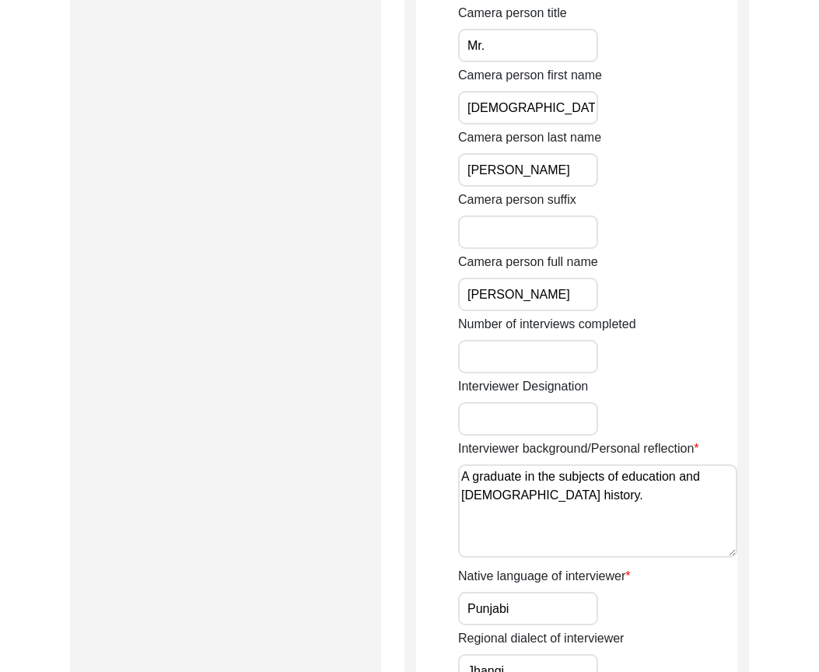
drag, startPoint x: 558, startPoint y: 492, endPoint x: 436, endPoint y: 467, distance: 124.6
click at [436, 467] on app-interviewer-information "Interviewer Information Interviewer title Mr. Interviewer first name [PERSON_NA…" at bounding box center [576, 89] width 321 height 1651
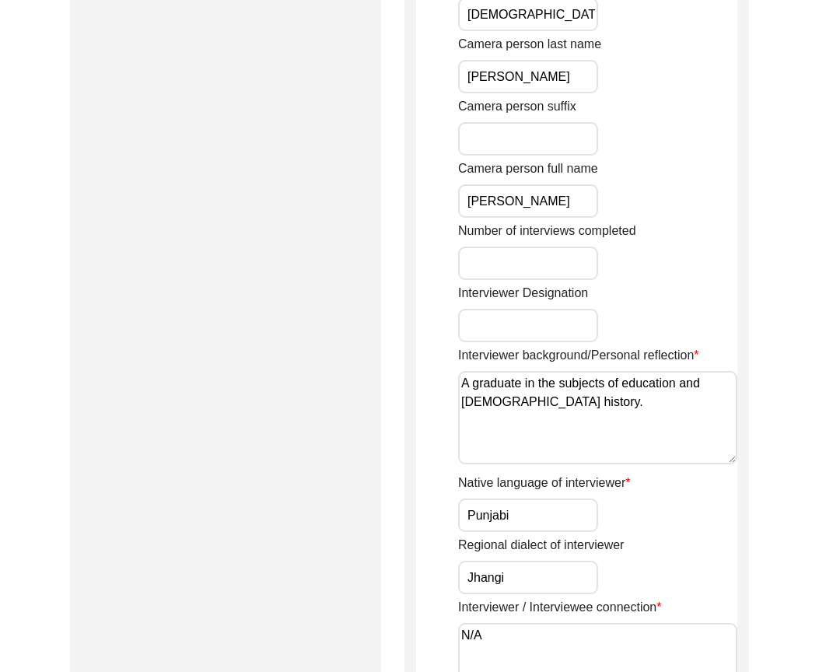
scroll to position [1166, 0]
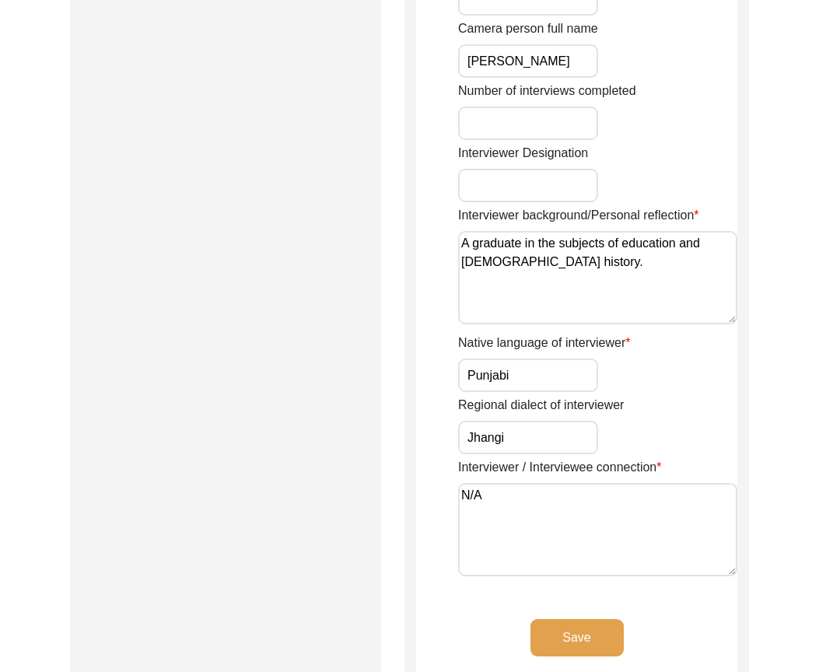
drag, startPoint x: 526, startPoint y: 354, endPoint x: 528, endPoint y: 367, distance: 13.3
click at [528, 355] on div "Native language of interviewer Punjabi" at bounding box center [597, 363] width 279 height 58
click at [528, 372] on input "Punjabi" at bounding box center [528, 374] width 140 height 33
click at [514, 451] on input "Jhangi" at bounding box center [528, 437] width 140 height 33
click at [504, 505] on textarea "N/A" at bounding box center [597, 529] width 279 height 93
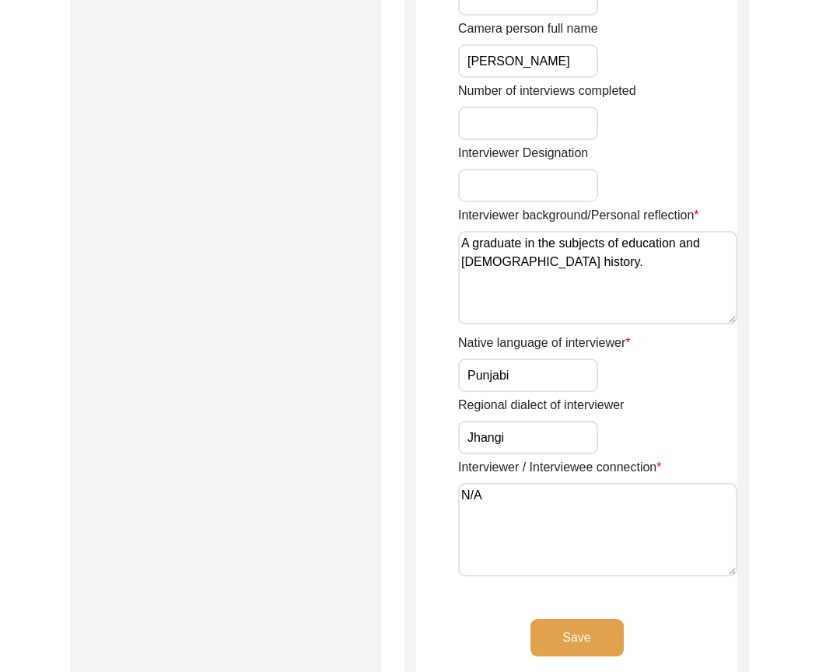
click at [589, 630] on button "Save" at bounding box center [576, 637] width 93 height 37
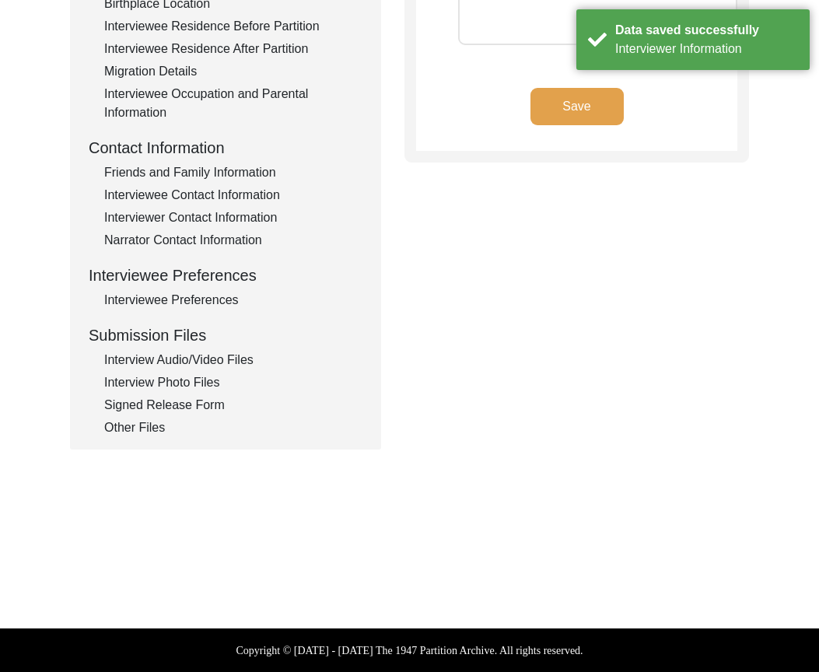
scroll to position [0, 0]
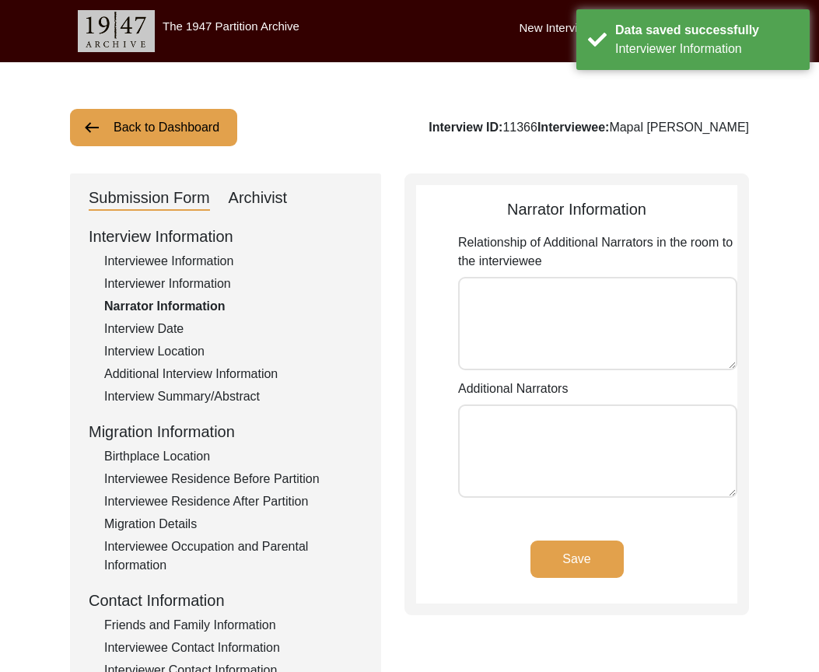
click at [537, 569] on button "Save" at bounding box center [576, 558] width 93 height 37
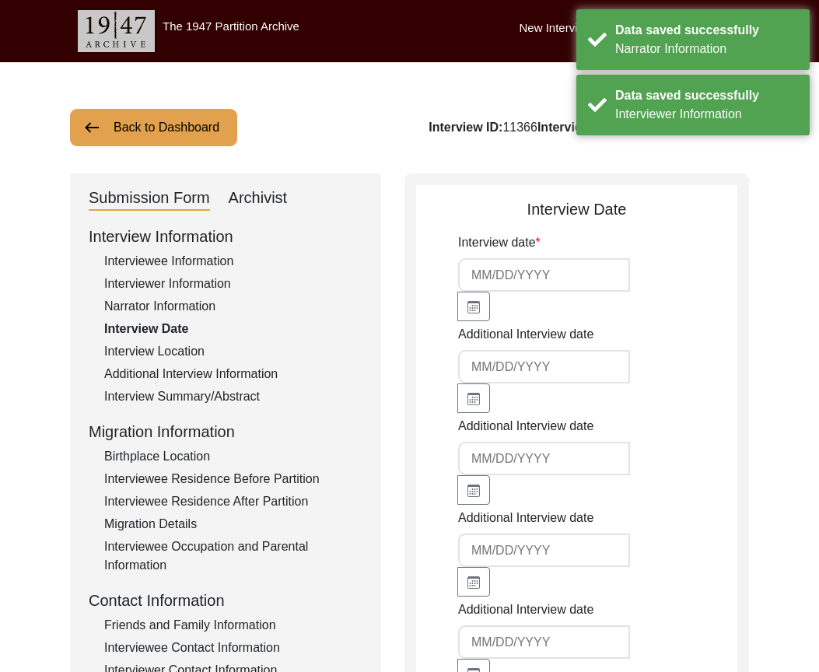
type input "[DATE]"
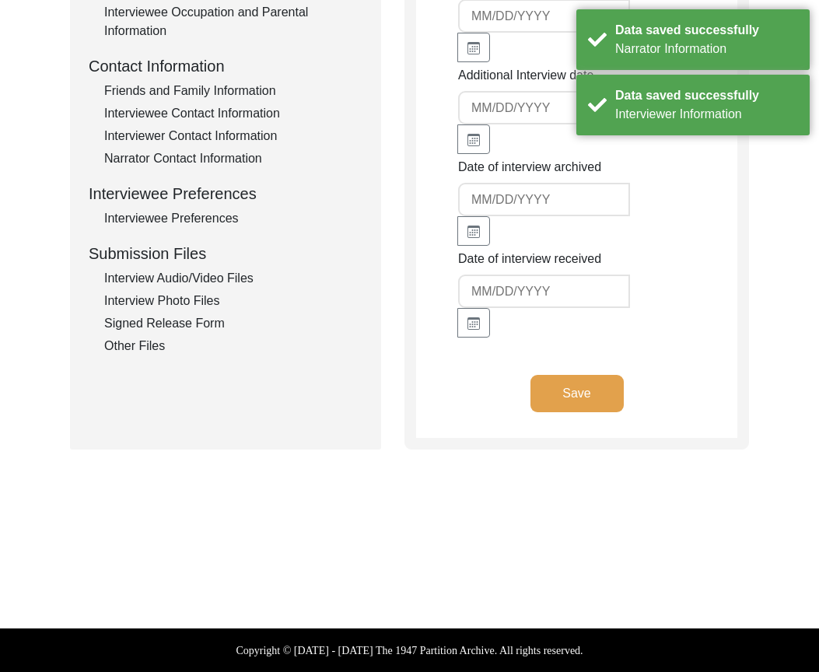
click at [580, 400] on button "Save" at bounding box center [576, 393] width 93 height 37
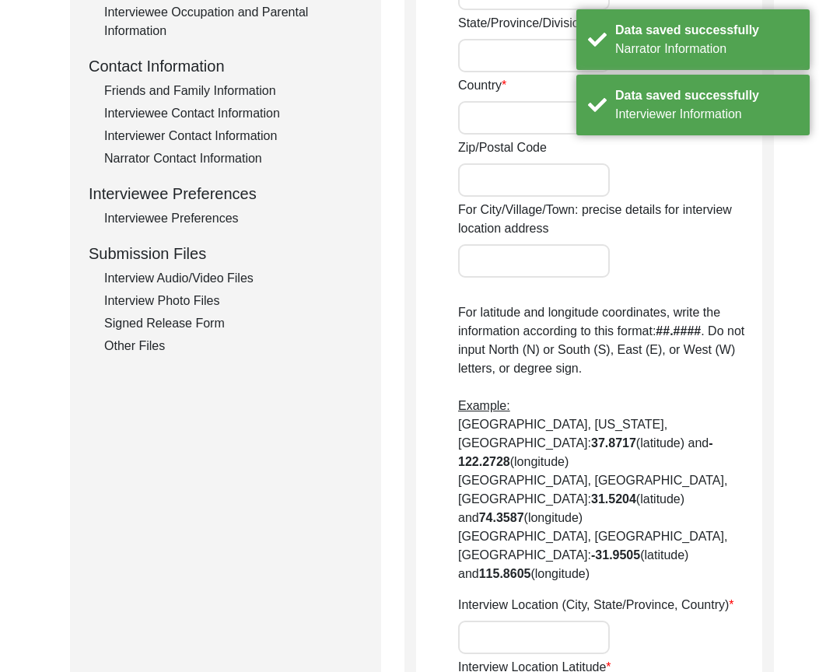
radio input "true"
type input "Chak 490 [PERSON_NAME] Wala"
type input "Jhang / [GEOGRAPHIC_DATA]"
type input "[GEOGRAPHIC_DATA]"
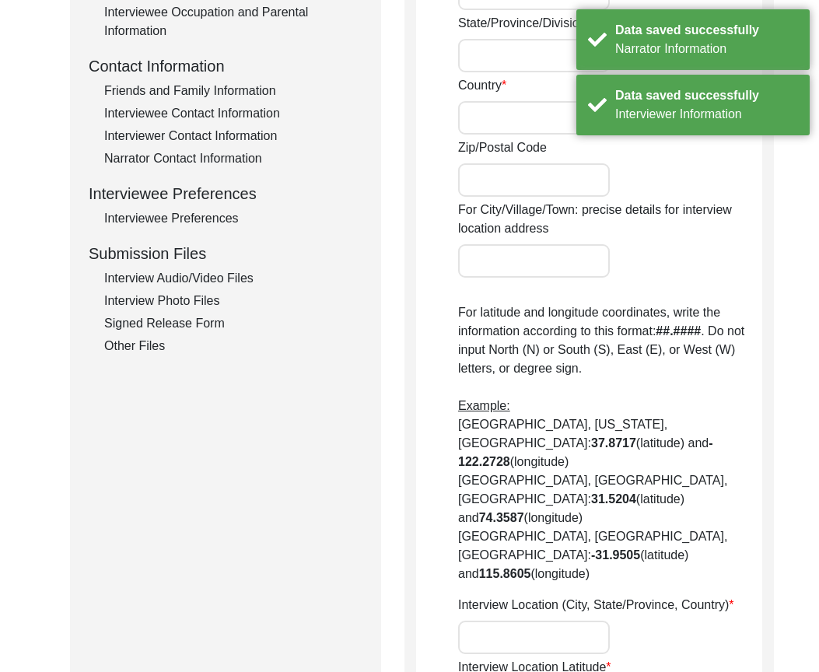
type input "35150"
type input "Chak 490 [PERSON_NAME] Wala / [PERSON_NAME] Wala Shorkot City"
type input "Chak 490 [PERSON_NAME] Wala, [GEOGRAPHIC_DATA], [GEOGRAPHIC_DATA]"
type input "30.5455"
type input "72.1539"
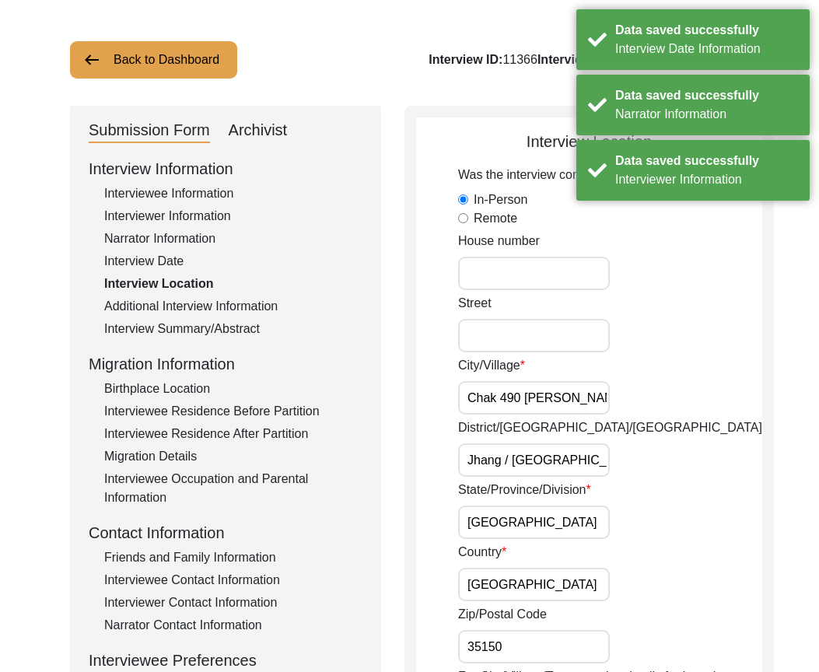
scroll to position [0, 21]
drag, startPoint x: 503, startPoint y: 393, endPoint x: 606, endPoint y: 455, distance: 119.6
click at [595, 460] on input "Jhang / [GEOGRAPHIC_DATA]" at bounding box center [534, 459] width 152 height 33
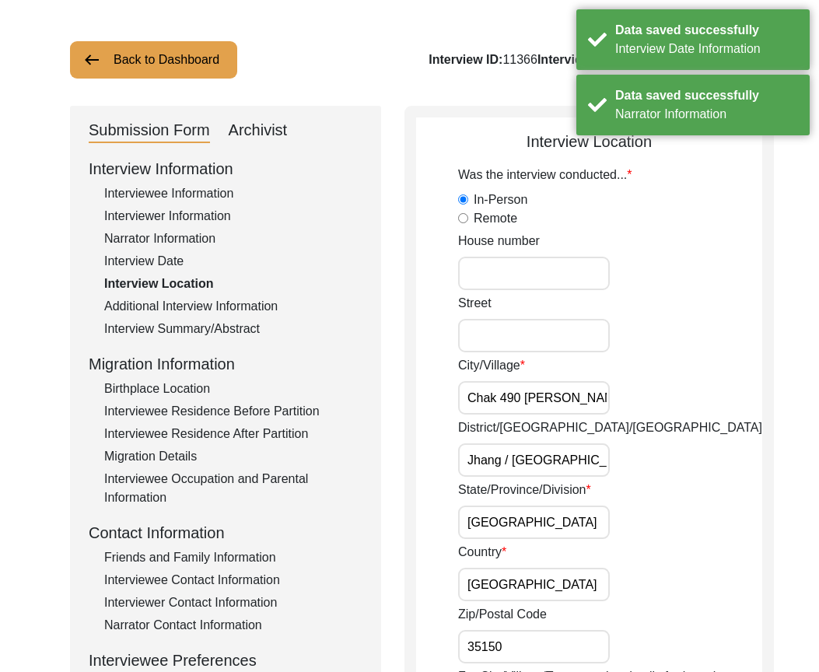
click at [557, 520] on input "[GEOGRAPHIC_DATA]" at bounding box center [534, 521] width 152 height 33
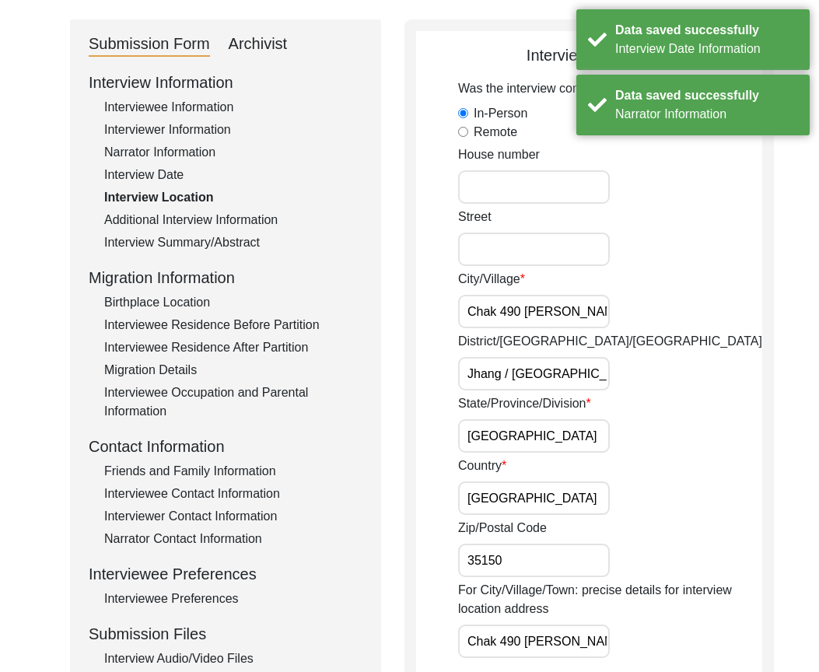
scroll to position [223, 0]
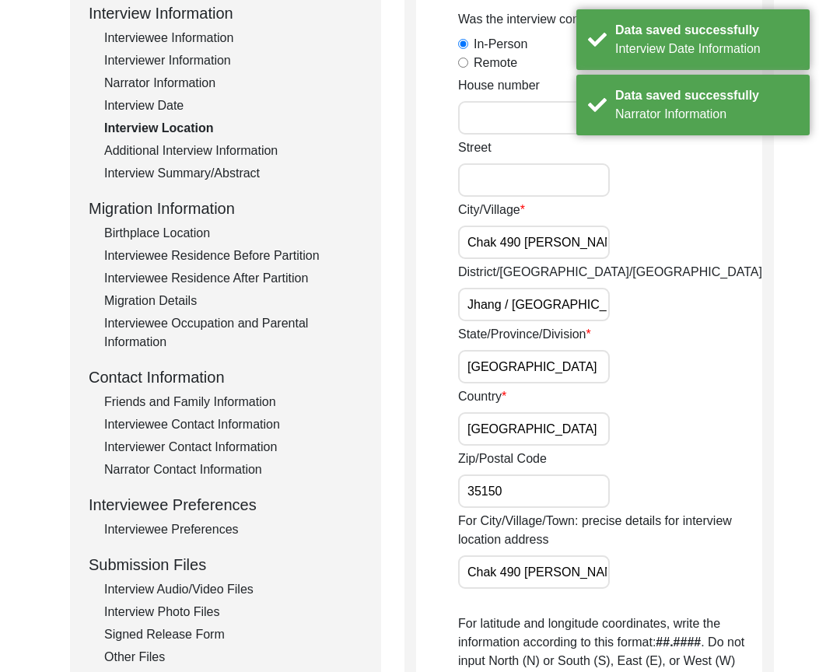
click at [530, 428] on input "[GEOGRAPHIC_DATA]" at bounding box center [534, 428] width 152 height 33
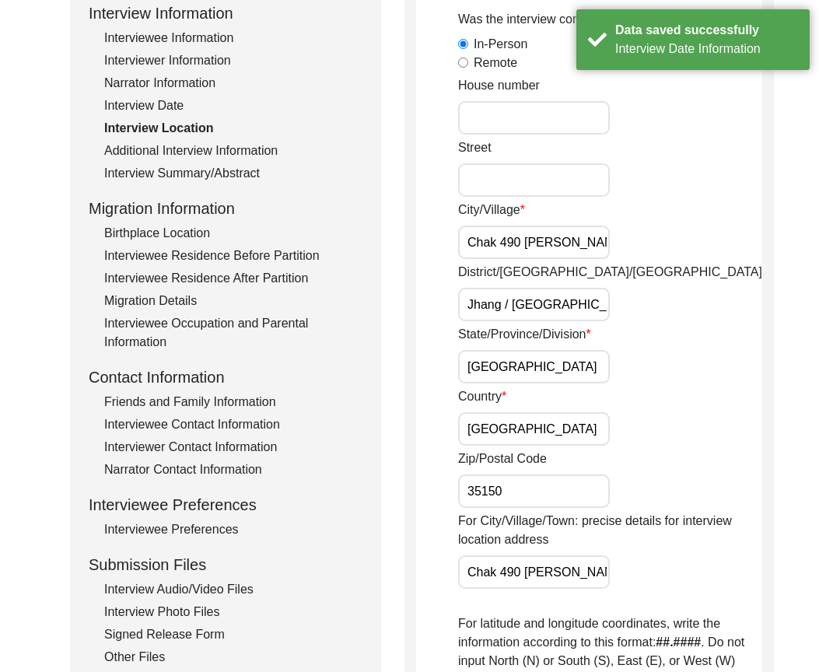
click at [525, 489] on input "35150" at bounding box center [534, 490] width 152 height 33
click at [525, 562] on input "Chak 490 [PERSON_NAME] Wala / [PERSON_NAME] Wala Shorkot City" at bounding box center [534, 571] width 152 height 33
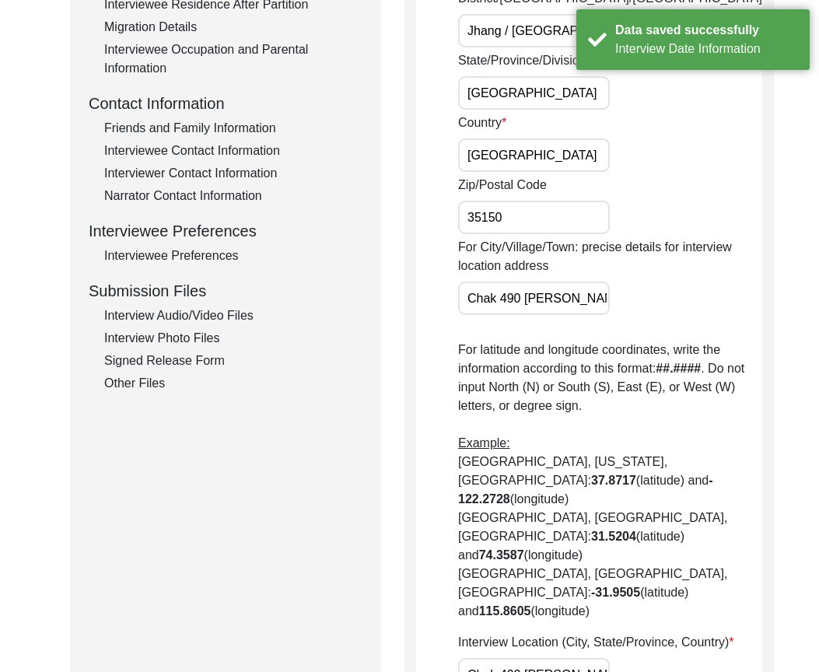
scroll to position [690, 0]
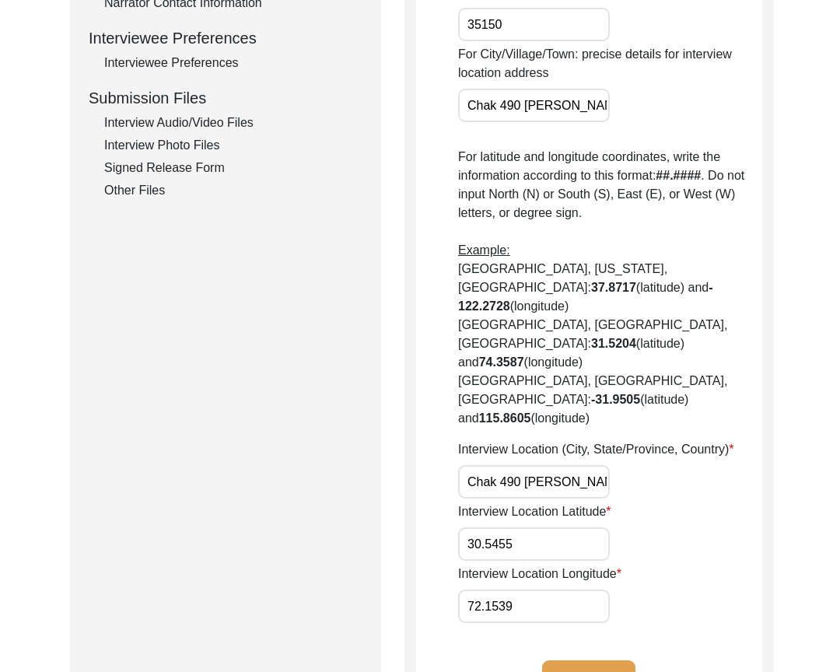
click at [558, 660] on button "Save" at bounding box center [588, 678] width 93 height 37
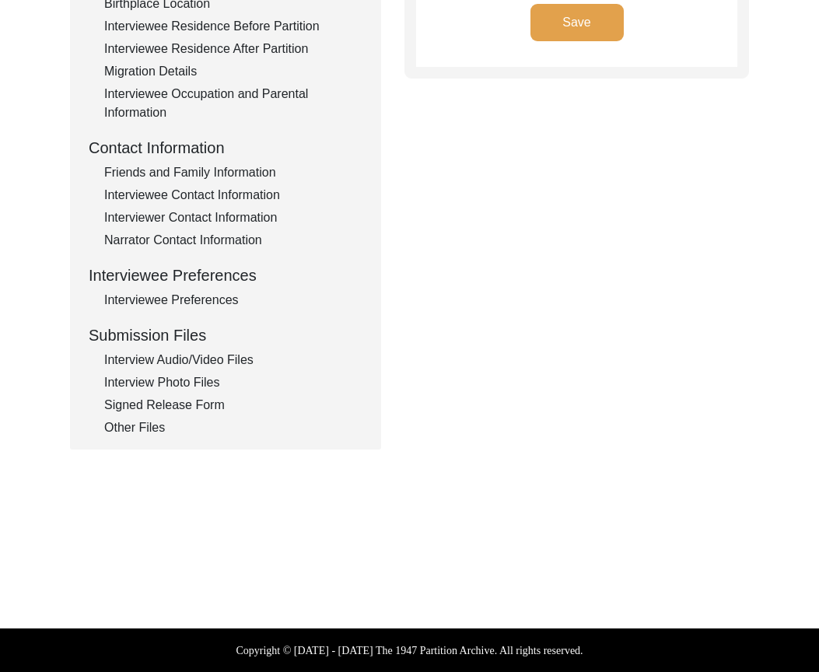
type input "Punjabi"
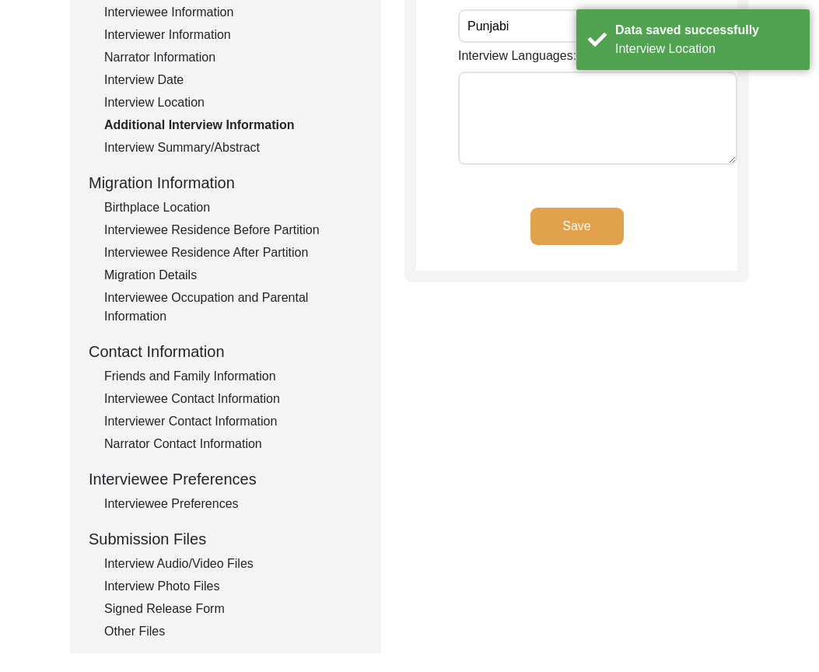
scroll to position [64, 0]
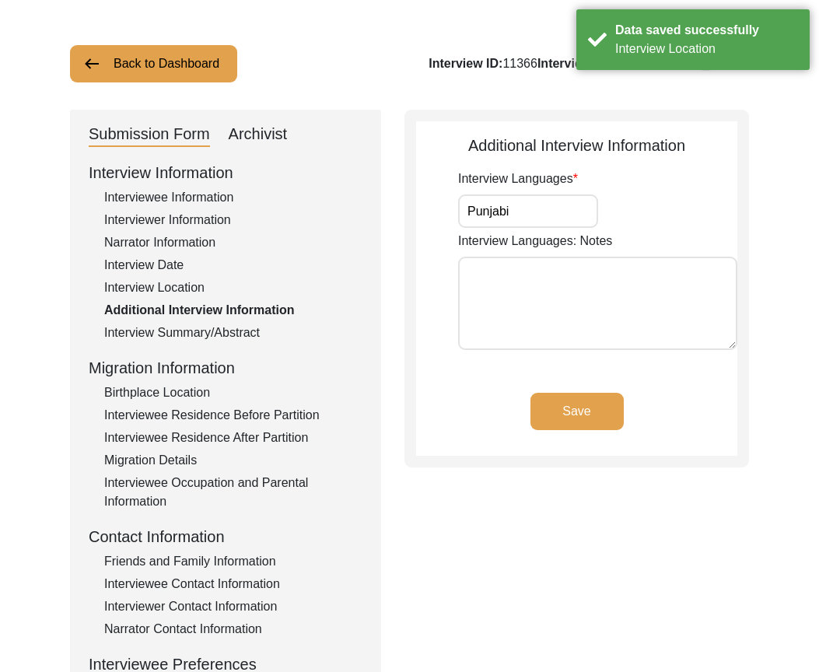
click at [547, 232] on label "Interview Languages: Notes" at bounding box center [535, 241] width 154 height 19
click at [547, 257] on textarea "Interview Languages: Notes" at bounding box center [597, 303] width 279 height 93
click at [533, 223] on input "Punjabi" at bounding box center [528, 210] width 140 height 33
click at [568, 413] on button "Save" at bounding box center [576, 411] width 93 height 37
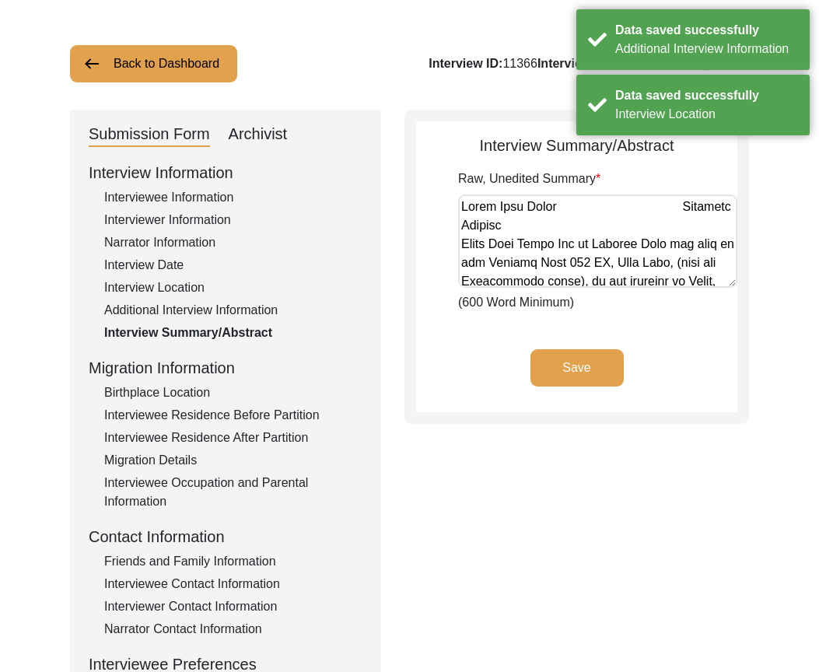
click at [217, 393] on div "Birthplace Location" at bounding box center [233, 392] width 258 height 19
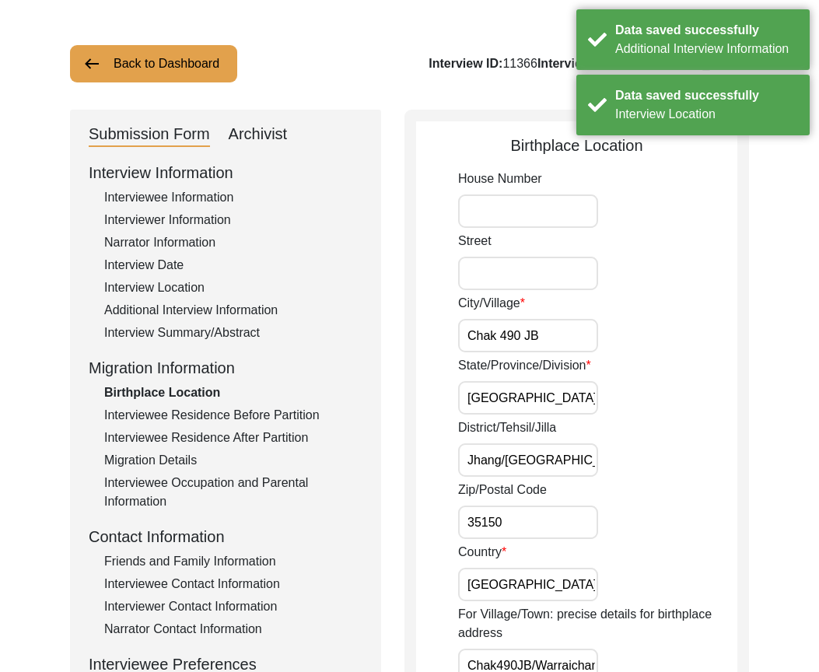
click at [566, 346] on input "Chak 490 JB" at bounding box center [528, 335] width 140 height 33
click at [547, 411] on input "[GEOGRAPHIC_DATA]" at bounding box center [528, 397] width 140 height 33
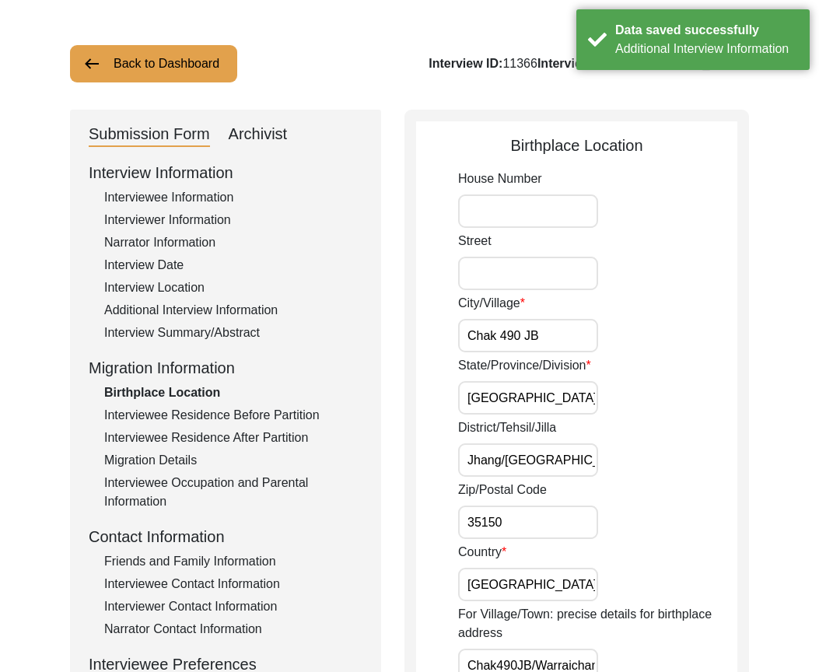
click at [581, 458] on input "Jhang/[GEOGRAPHIC_DATA]" at bounding box center [528, 459] width 140 height 33
click at [547, 519] on input "35150" at bounding box center [528, 521] width 140 height 33
click at [543, 574] on input "[GEOGRAPHIC_DATA]" at bounding box center [528, 584] width 140 height 33
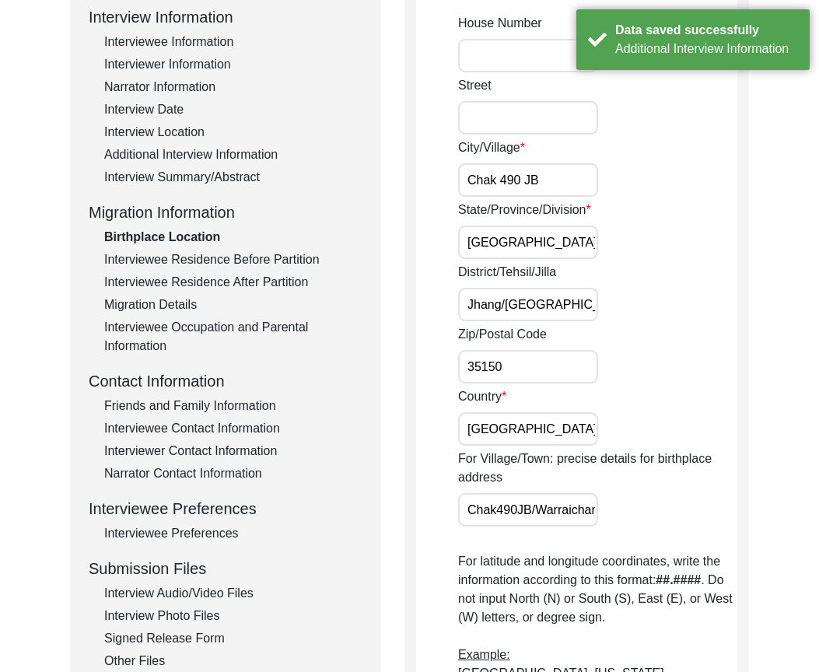
scroll to position [0, 195]
drag, startPoint x: 501, startPoint y: 505, endPoint x: 704, endPoint y: 518, distance: 203.3
click at [703, 518] on div "For Village/Town: precise details for birthplace address Chak490JB/[GEOGRAPHIC_…" at bounding box center [597, 487] width 279 height 77
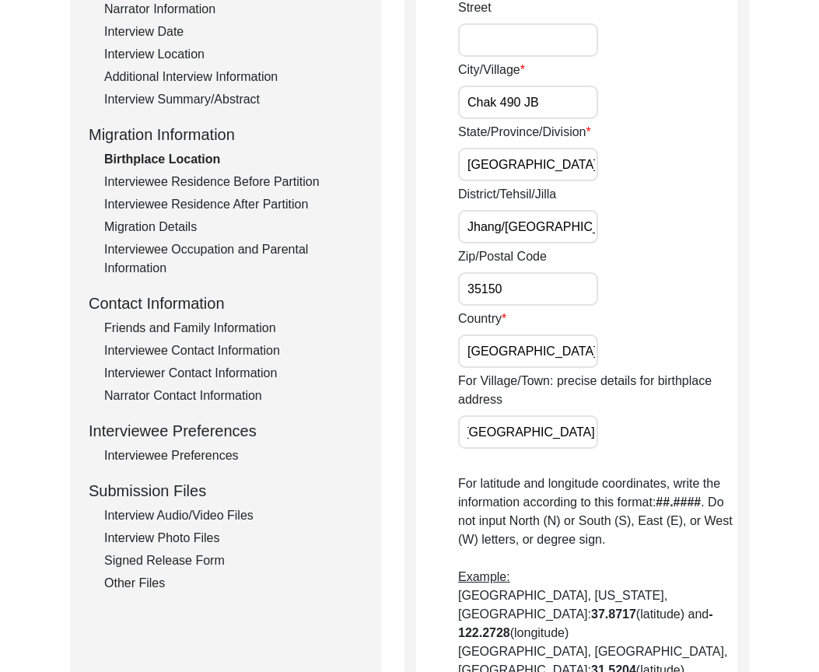
scroll to position [0, 0]
click at [182, 179] on div "Interviewee Residence Before Partition" at bounding box center [233, 182] width 258 height 19
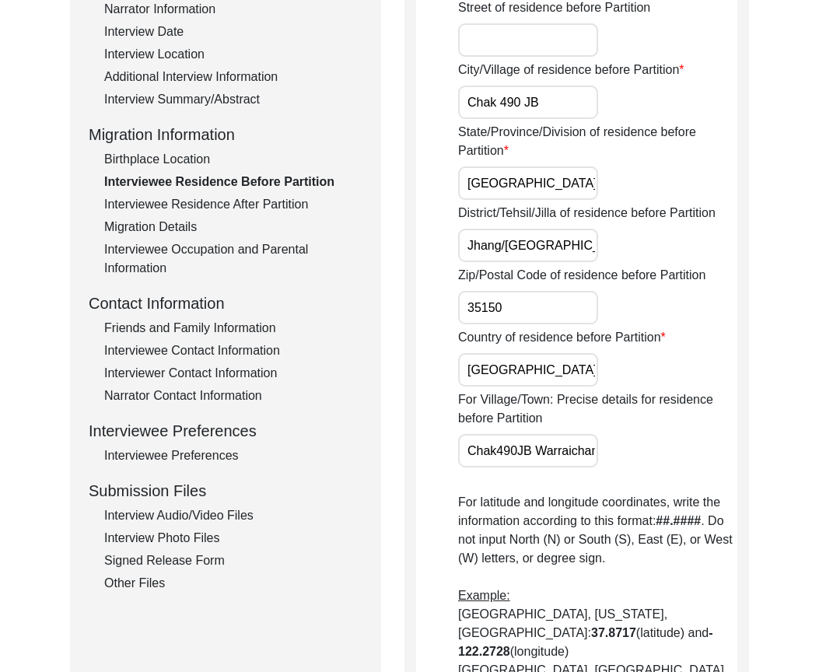
scroll to position [219, 0]
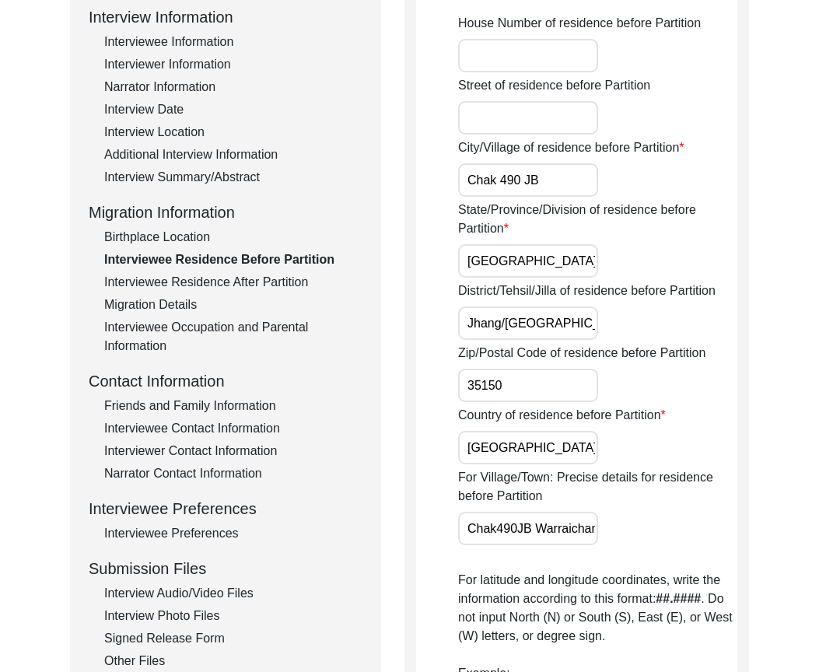
click at [279, 278] on div "Interviewee Residence After Partition" at bounding box center [233, 282] width 258 height 19
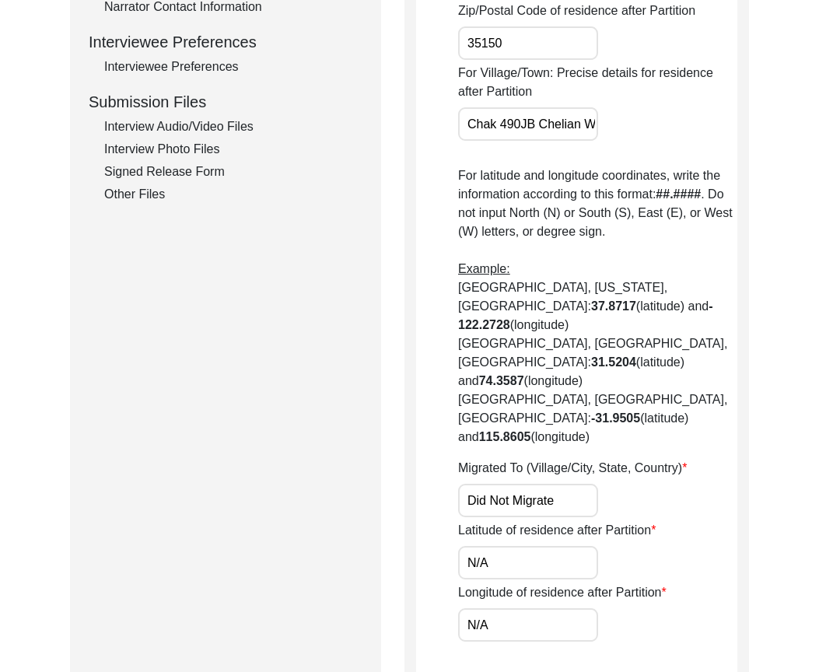
scroll to position [142, 0]
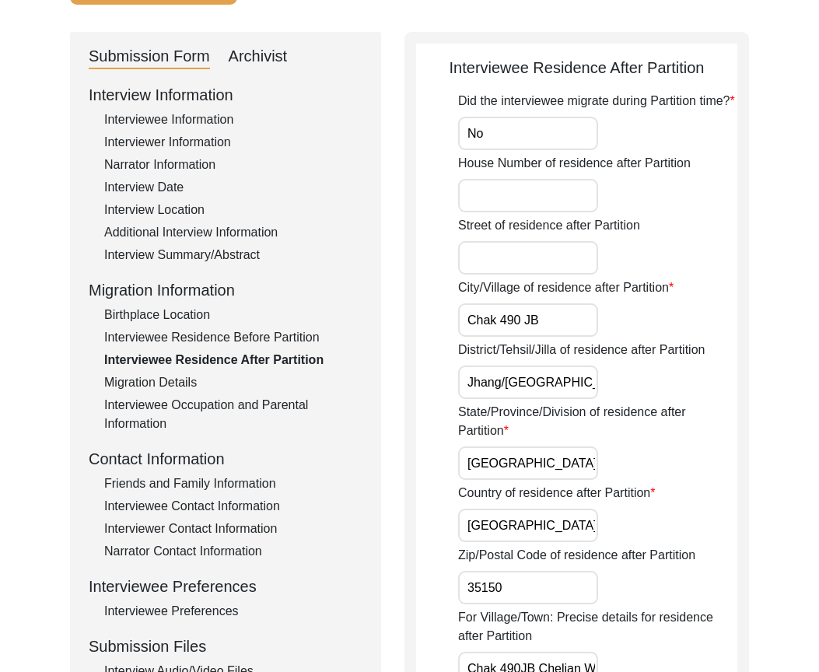
click at [205, 388] on div "Migration Details" at bounding box center [233, 382] width 258 height 19
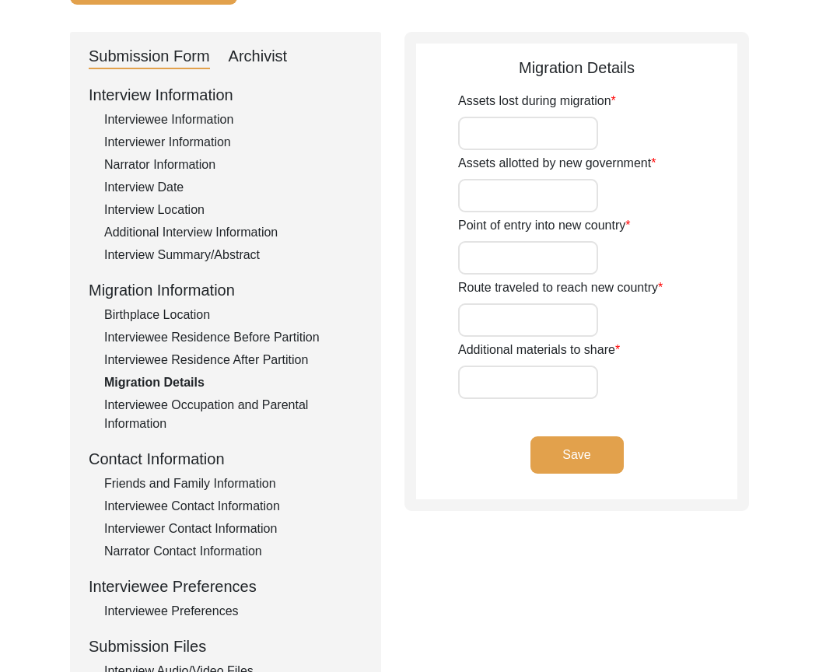
type input "N/A"
type input "Did not travel"
type input "Did Not travel"
type input "N/A"
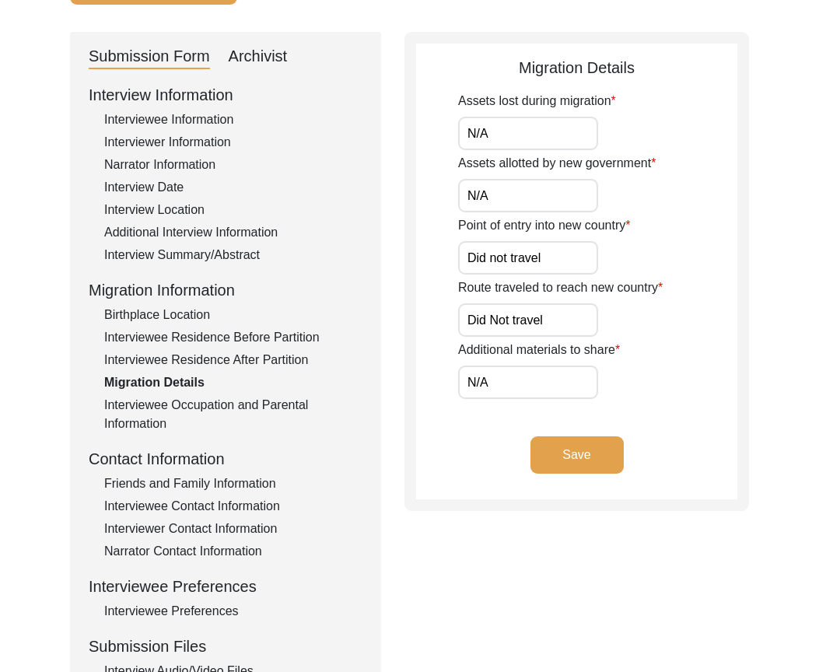
click at [217, 397] on div "Interviewee Occupation and Parental Information" at bounding box center [233, 414] width 258 height 37
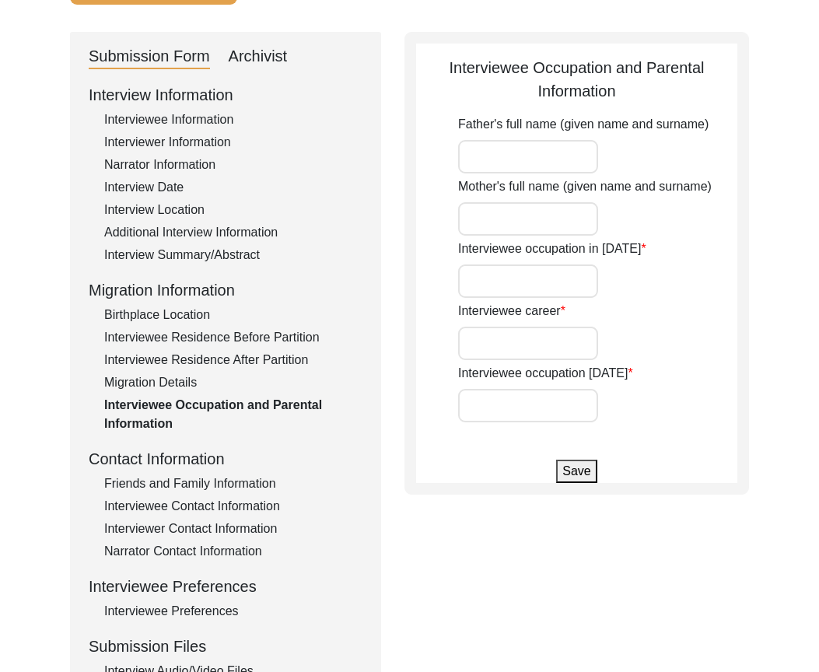
type input "Mehr [PERSON_NAME]"
type input "[PERSON_NAME]"
type input "Student"
type input "Government Servant"
type input "Pensioner"
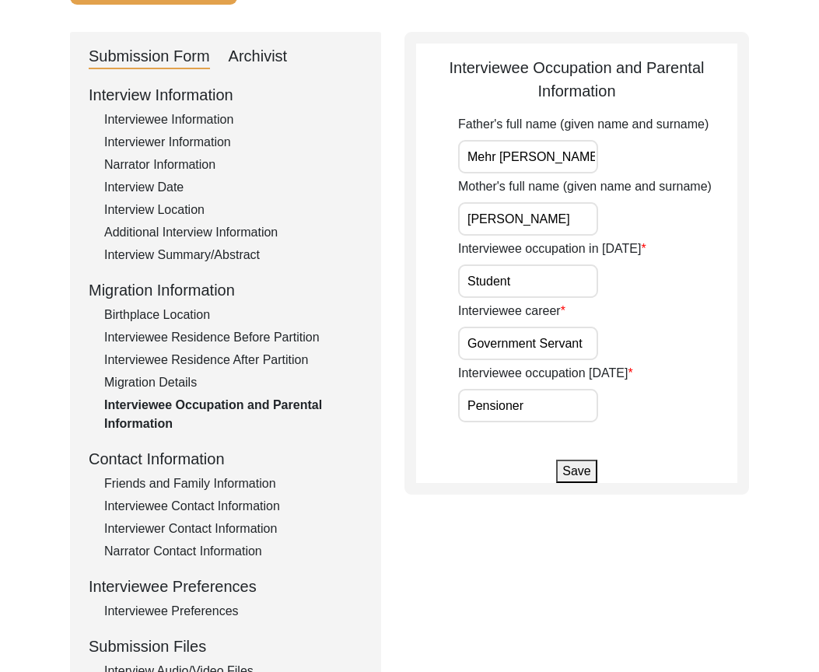
click at [145, 423] on div "Interviewee Occupation and Parental Information" at bounding box center [233, 414] width 258 height 37
click at [236, 490] on div "Friends and Family Information" at bounding box center [233, 483] width 258 height 19
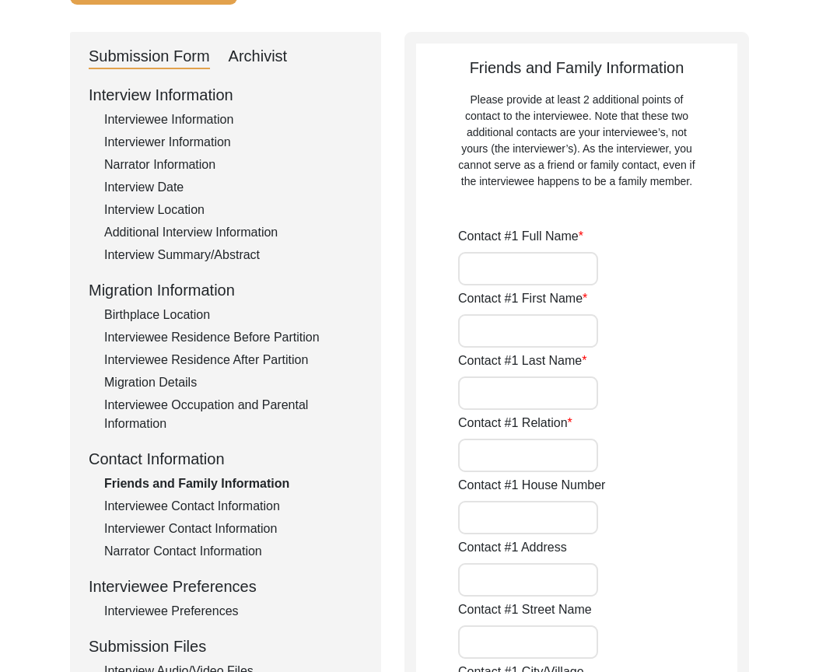
type input "[PERSON_NAME]"
type input "[DEMOGRAPHIC_DATA]"
type input "Asif"
type input "Son"
type input "Chak 490 [PERSON_NAME] Wala"
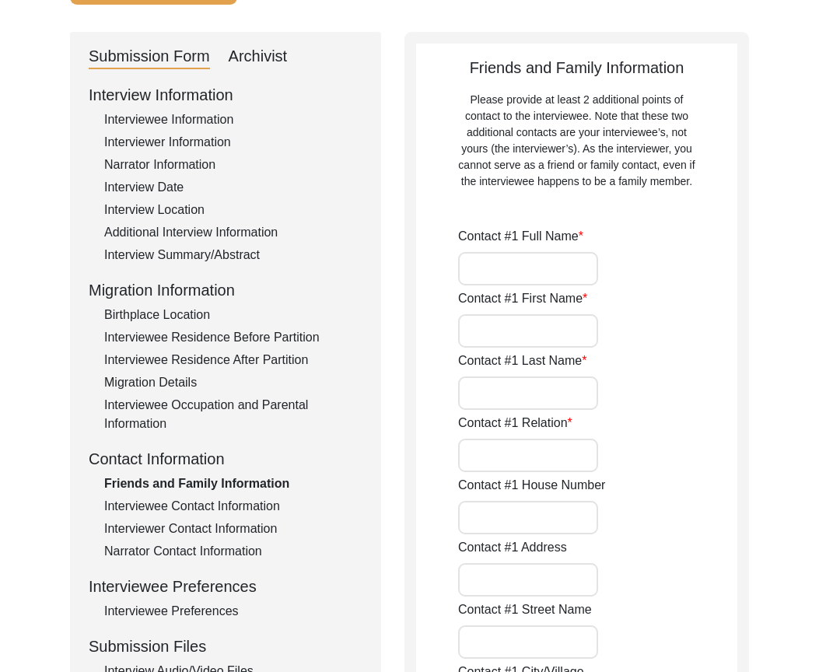
type input "N/A"
type input "Chak 490 JB"
type input "Jhang/[GEOGRAPHIC_DATA]"
type input "[GEOGRAPHIC_DATA]"
type input "35150"
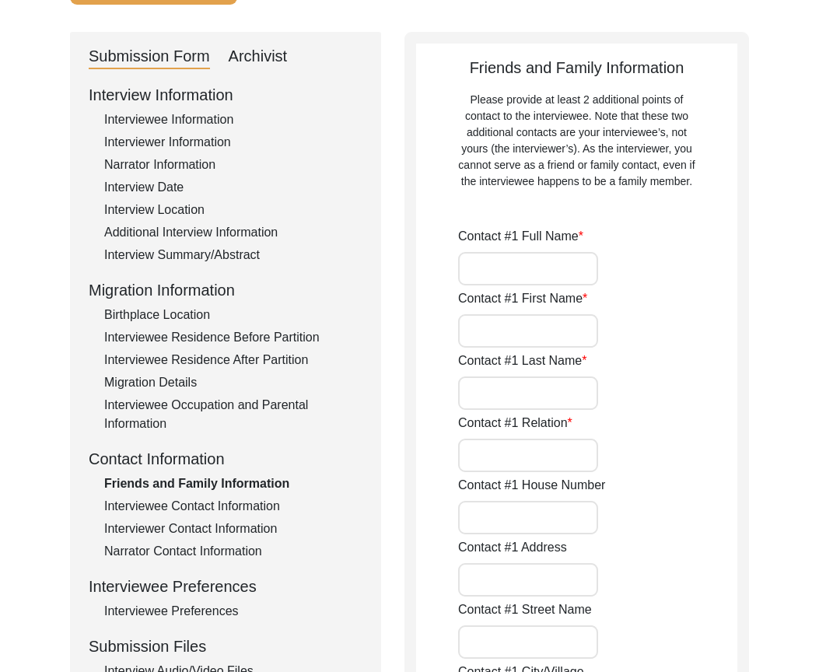
type input "[GEOGRAPHIC_DATA]"
type input "Chak 490 [PERSON_NAME] wala"
type input "03467744290"
type input "N/A"
type input "[PERSON_NAME]"
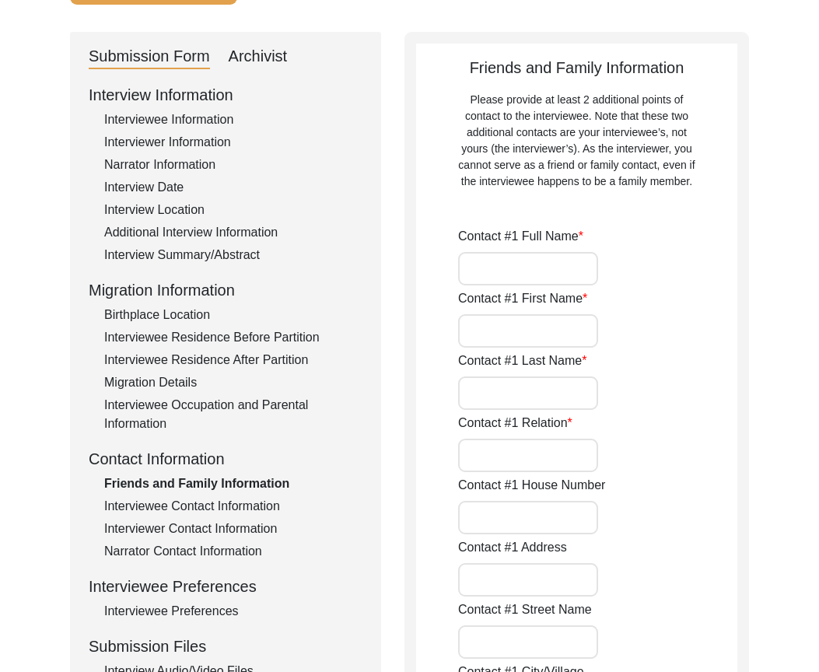
type input "[PERSON_NAME]"
type input "Son"
type input "Chak 490 JB"
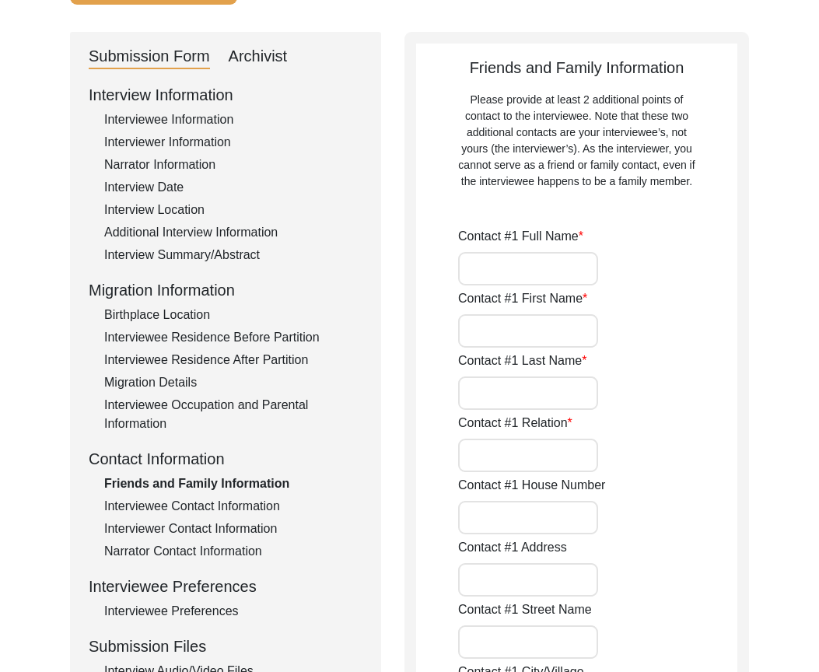
type input "Jhang/[GEOGRAPHIC_DATA]"
type input "[GEOGRAPHIC_DATA]"
type input "35150"
type input "[GEOGRAPHIC_DATA]"
type input "Chak 490 JB"
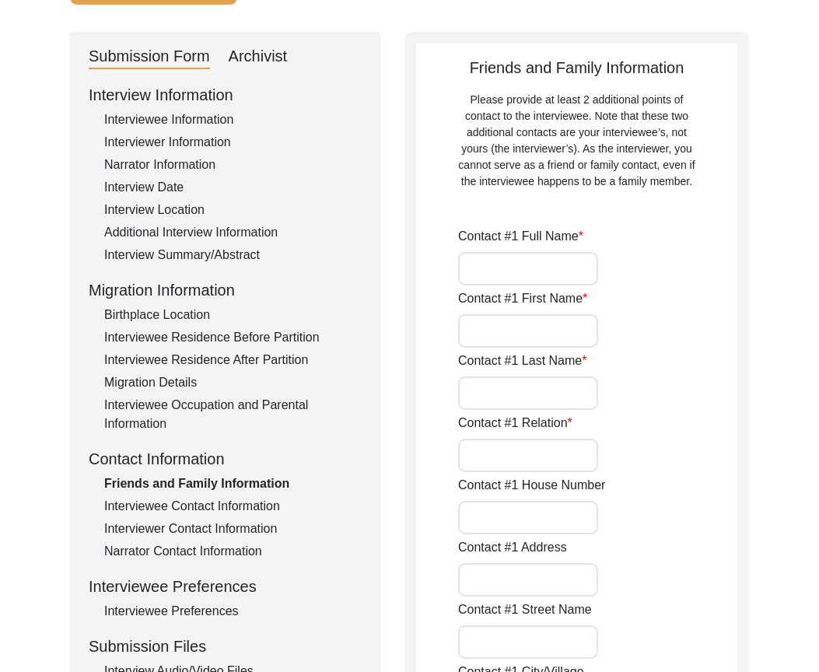
type input "03448752631"
type input "N/A"
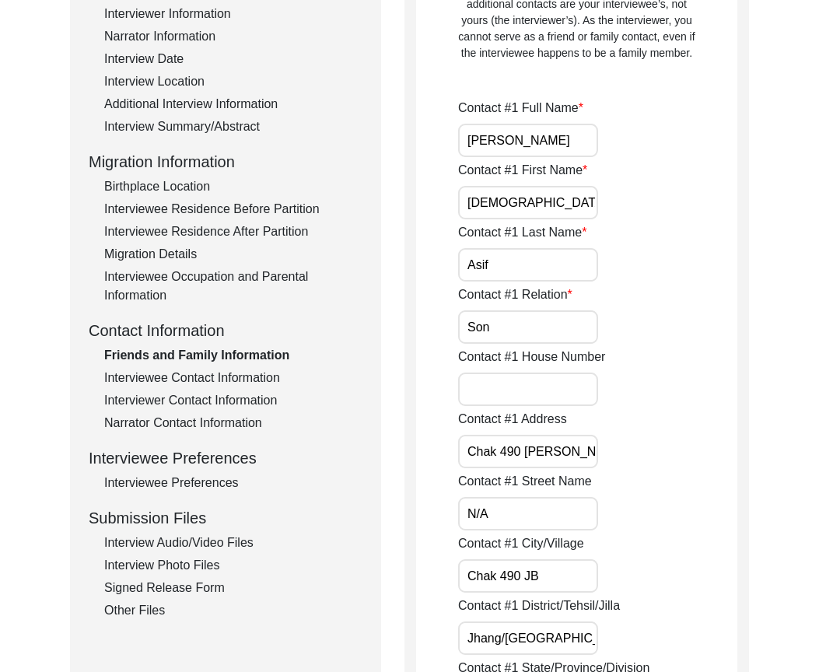
scroll to position [297, 0]
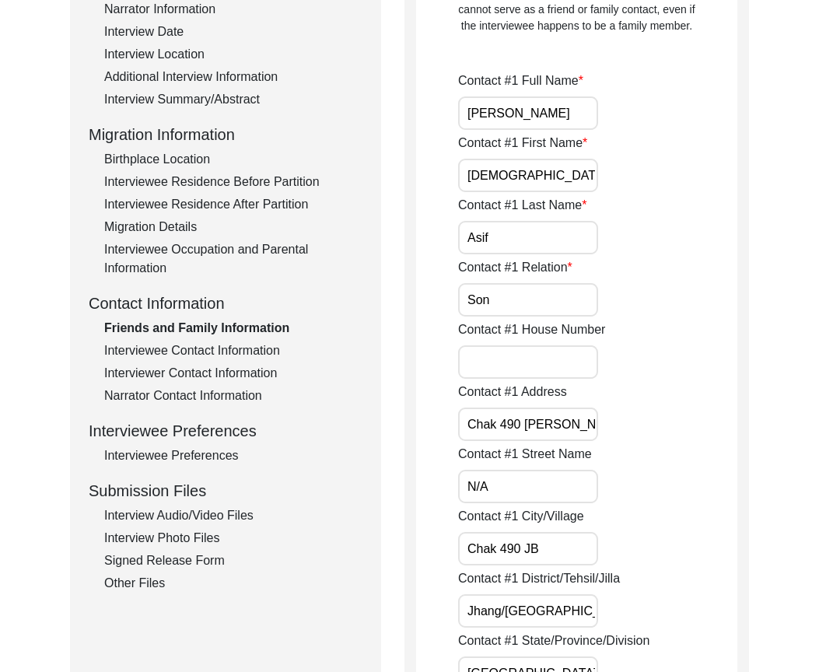
click at [568, 107] on input "[PERSON_NAME]" at bounding box center [528, 112] width 140 height 33
click at [545, 199] on label "Contact #1 Last Name" at bounding box center [522, 205] width 128 height 19
click at [545, 221] on input "Asif" at bounding box center [528, 237] width 140 height 33
click at [543, 177] on input "[DEMOGRAPHIC_DATA]" at bounding box center [528, 175] width 140 height 33
click at [520, 253] on input "Asif" at bounding box center [528, 237] width 140 height 33
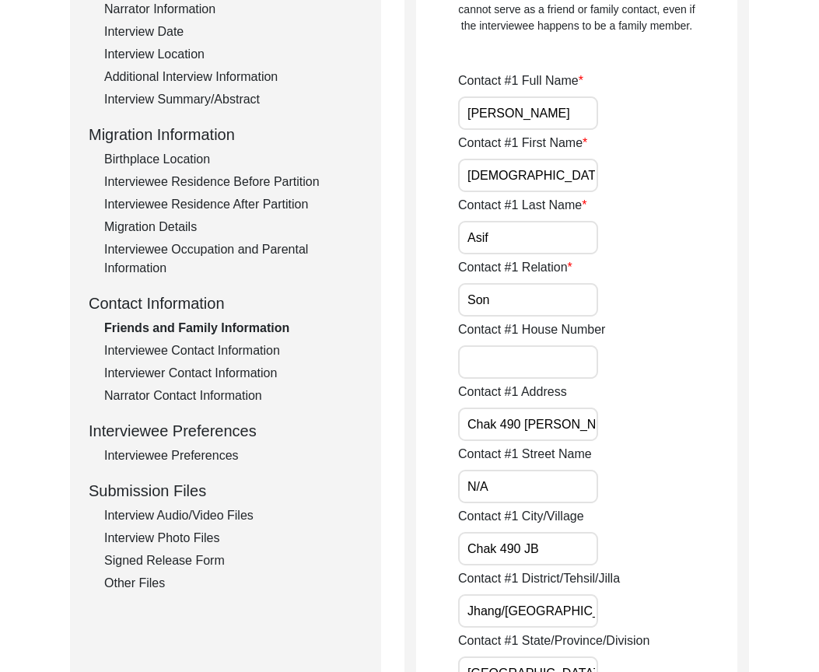
click at [519, 303] on input "Son" at bounding box center [528, 299] width 140 height 33
click at [474, 428] on input "Chak 490 [PERSON_NAME] Wala" at bounding box center [528, 423] width 140 height 33
drag, startPoint x: 491, startPoint y: 429, endPoint x: 722, endPoint y: 459, distance: 233.6
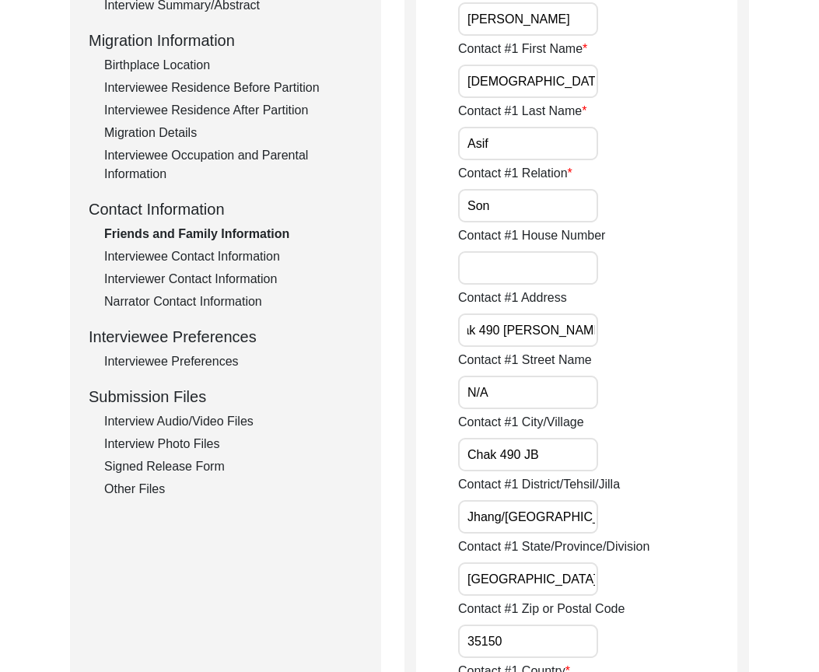
scroll to position [530, 0]
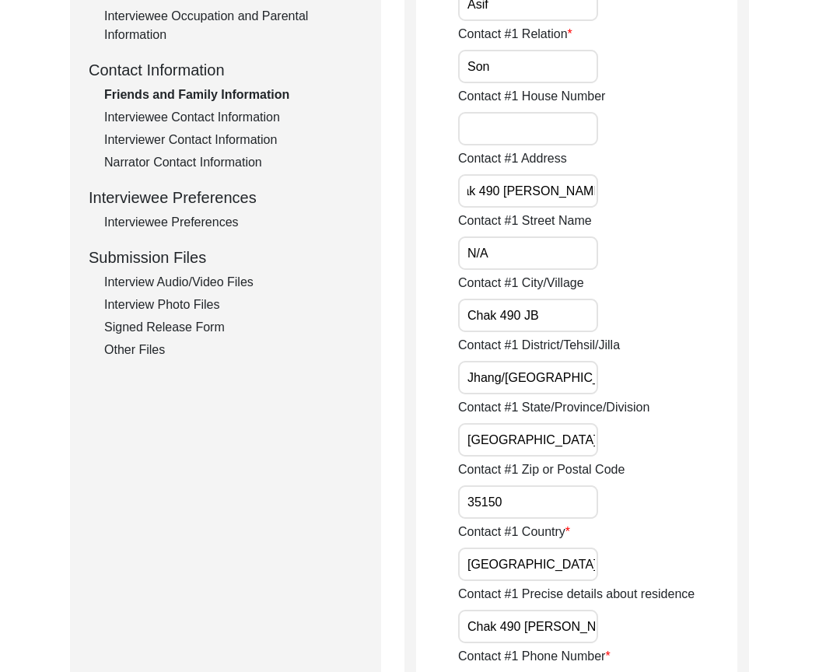
click at [528, 266] on input "N/A" at bounding box center [528, 252] width 140 height 33
click at [558, 323] on input "Chak 490 JB" at bounding box center [528, 315] width 140 height 33
click at [596, 392] on input "Jhang/[GEOGRAPHIC_DATA]" at bounding box center [528, 377] width 140 height 33
click at [559, 439] on input "[GEOGRAPHIC_DATA]" at bounding box center [528, 439] width 140 height 33
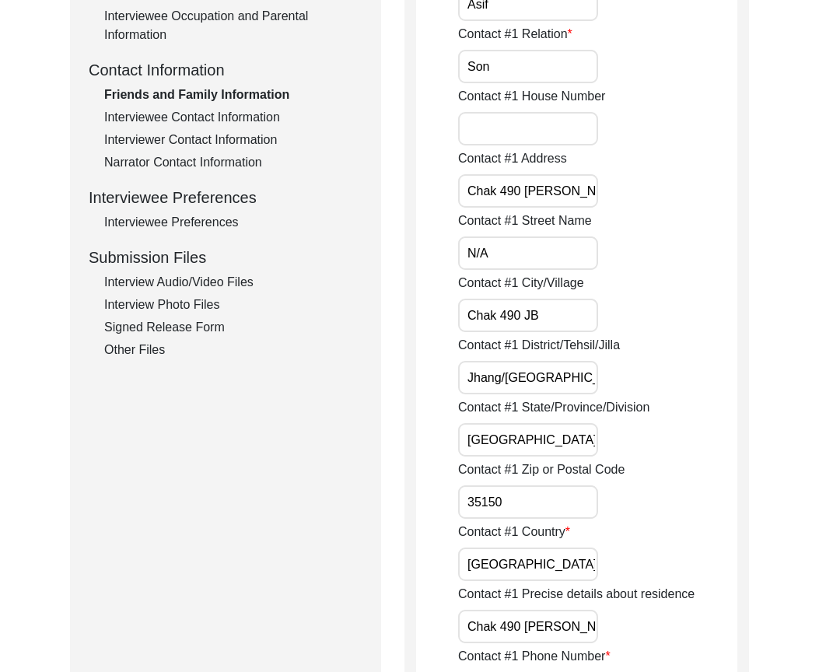
click at [556, 499] on input "35150" at bounding box center [528, 501] width 140 height 33
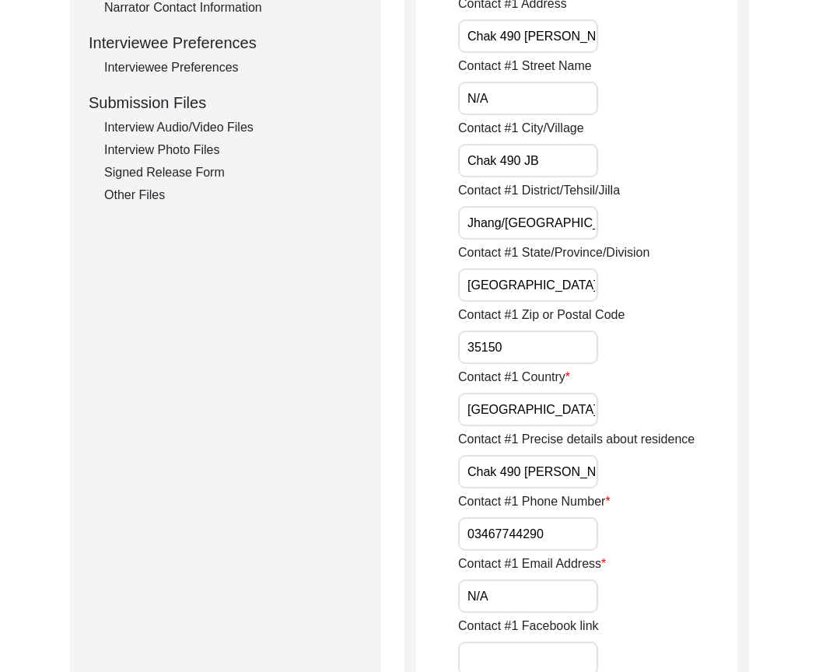
scroll to position [686, 0]
click at [554, 413] on input "[GEOGRAPHIC_DATA]" at bounding box center [528, 408] width 140 height 33
click at [552, 452] on div "Contact #1 Precise details about residence Chak 490 [PERSON_NAME] wala" at bounding box center [597, 458] width 279 height 58
drag, startPoint x: 556, startPoint y: 466, endPoint x: 746, endPoint y: 483, distance: 191.3
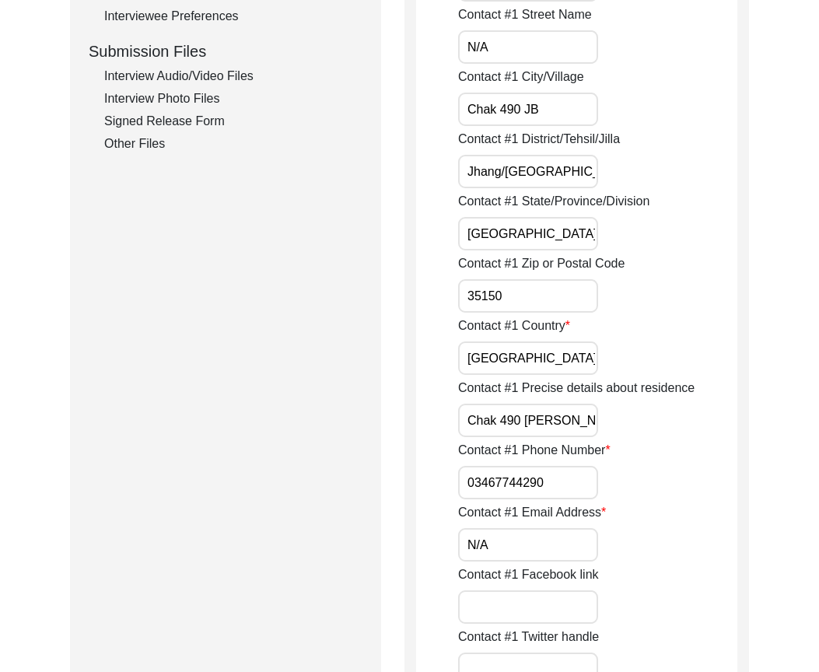
scroll to position [764, 0]
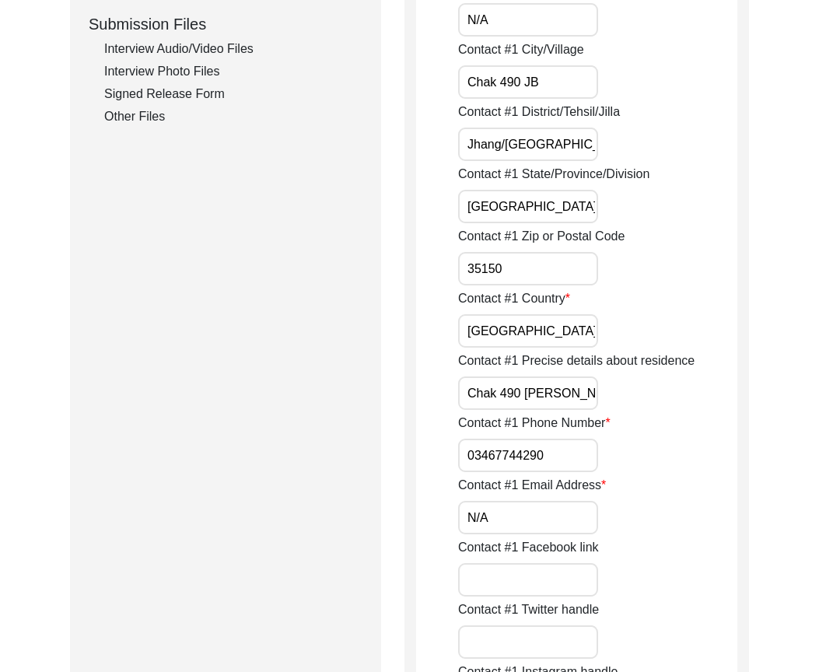
click at [464, 453] on input "03467744290" at bounding box center [528, 455] width 140 height 33
drag, startPoint x: 465, startPoint y: 450, endPoint x: 642, endPoint y: 467, distance: 178.0
click at [642, 467] on div "Contact #1 Phone Number [PHONE_NUMBER]" at bounding box center [597, 443] width 279 height 58
type input "[PHONE_NUMBER]"
click at [566, 507] on input "N/A" at bounding box center [528, 517] width 140 height 33
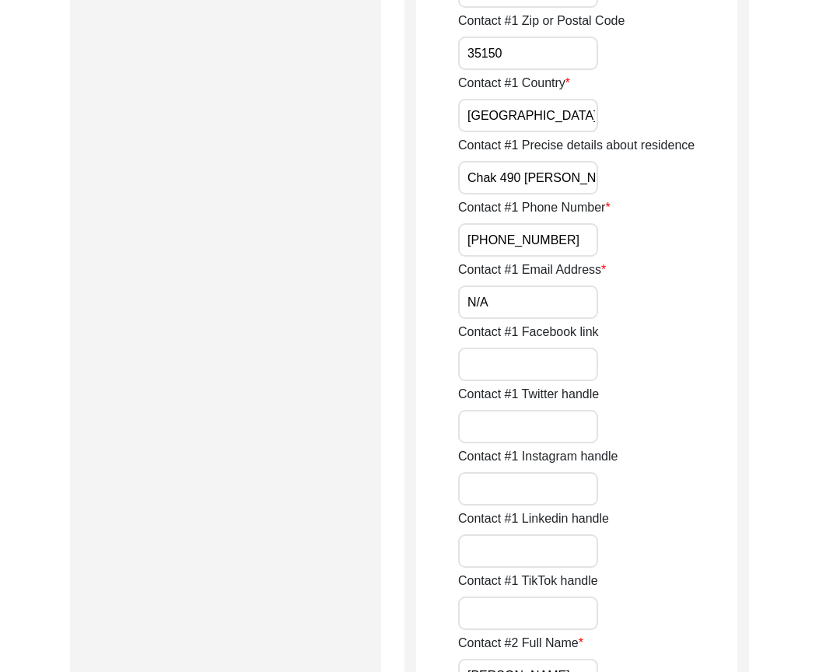
scroll to position [1230, 0]
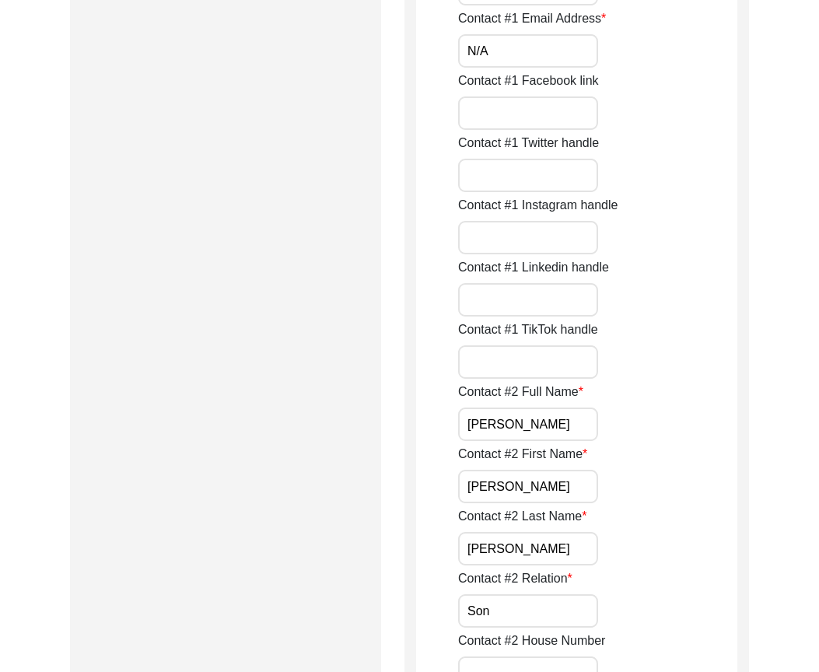
click at [561, 420] on input "[PERSON_NAME]" at bounding box center [528, 423] width 140 height 33
click at [534, 484] on input "[PERSON_NAME]" at bounding box center [528, 486] width 140 height 33
click at [532, 541] on input "[PERSON_NAME]" at bounding box center [528, 548] width 140 height 33
click at [523, 602] on input "Son" at bounding box center [528, 610] width 140 height 33
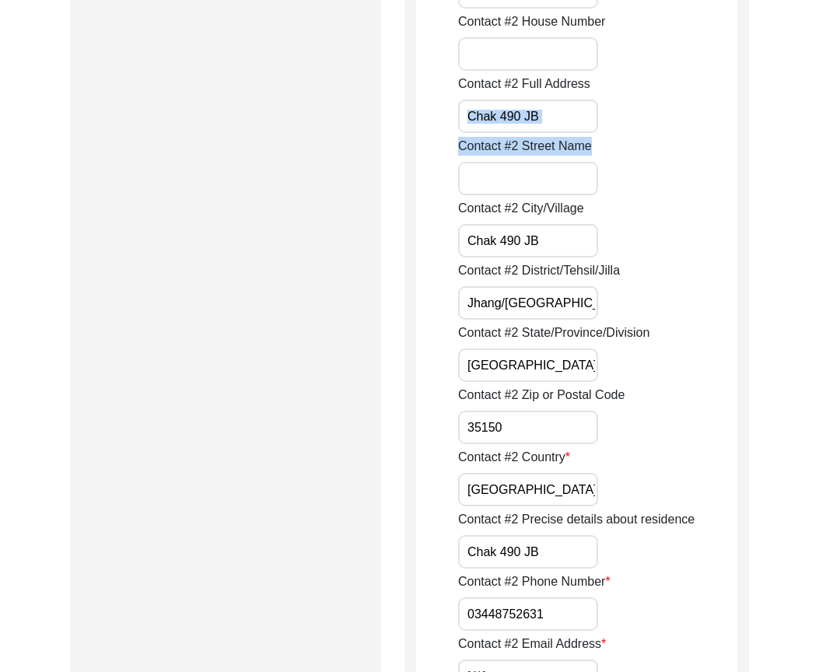
scroll to position [1852, 0]
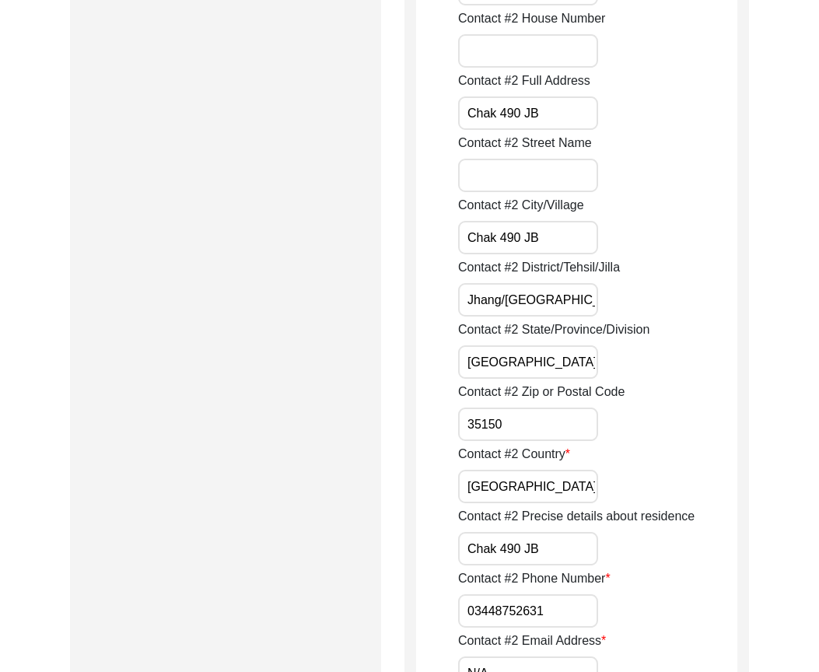
click at [567, 250] on input "Chak 490 JB" at bounding box center [528, 237] width 140 height 33
click at [587, 299] on input "Jhang/[GEOGRAPHIC_DATA]" at bounding box center [528, 299] width 140 height 33
click at [544, 386] on label "Contact #2 Zip or Postal Code" at bounding box center [541, 392] width 166 height 19
click at [544, 407] on input "35150" at bounding box center [528, 423] width 140 height 33
click at [533, 370] on input "[GEOGRAPHIC_DATA]" at bounding box center [528, 361] width 140 height 33
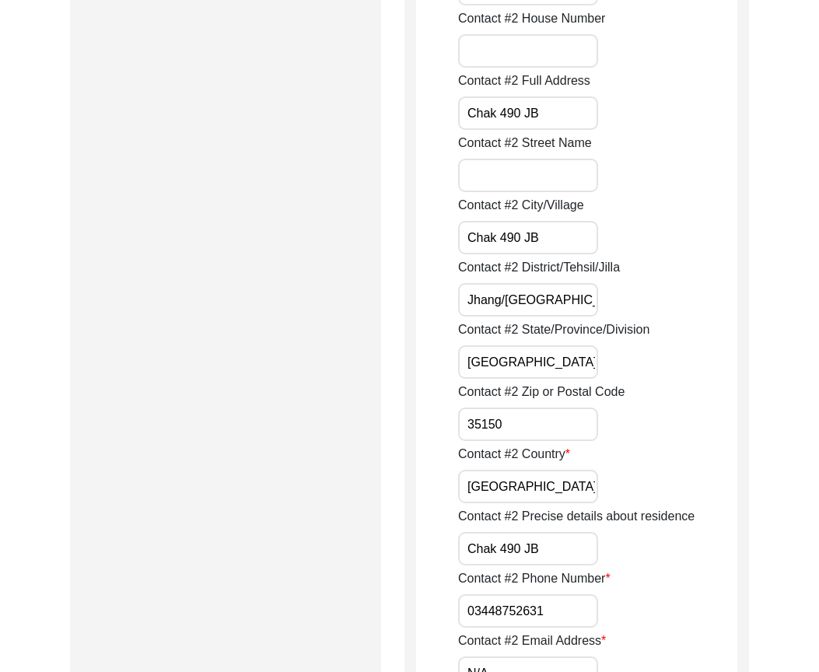
click at [528, 484] on input "[GEOGRAPHIC_DATA]" at bounding box center [528, 486] width 140 height 33
click at [536, 562] on input "Chak 490 JB" at bounding box center [528, 548] width 140 height 33
click at [558, 619] on input "03448752631" at bounding box center [528, 610] width 140 height 33
click at [468, 611] on input "03448752631" at bounding box center [528, 610] width 140 height 33
paste input "+92"
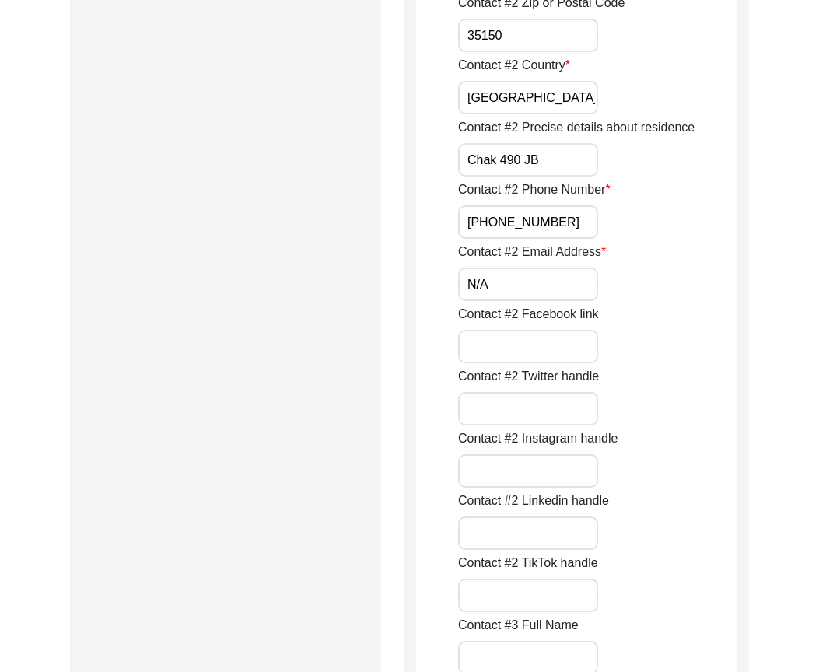
type input "[PHONE_NUMBER]"
click at [524, 284] on input "N/A" at bounding box center [528, 283] width 140 height 33
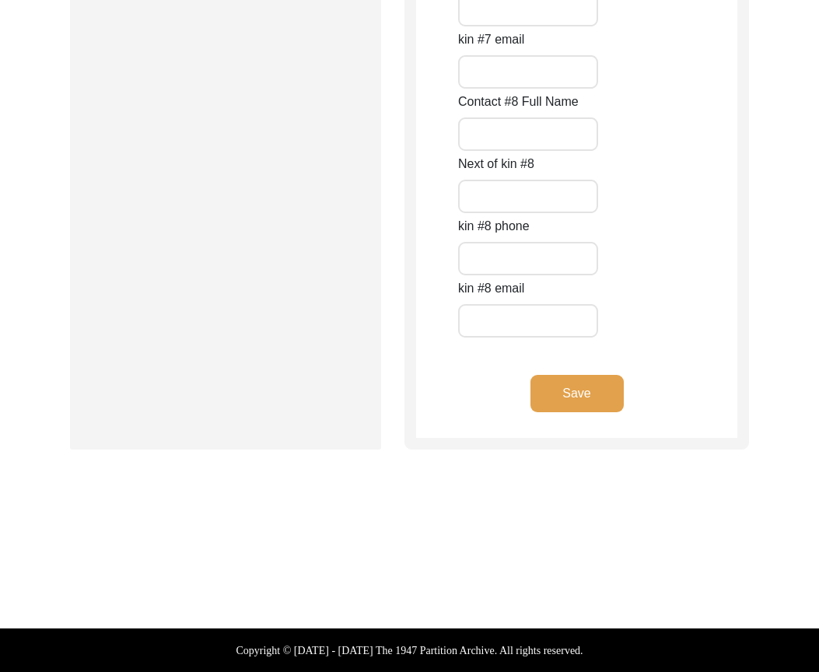
click at [556, 397] on button "Save" at bounding box center [576, 393] width 93 height 37
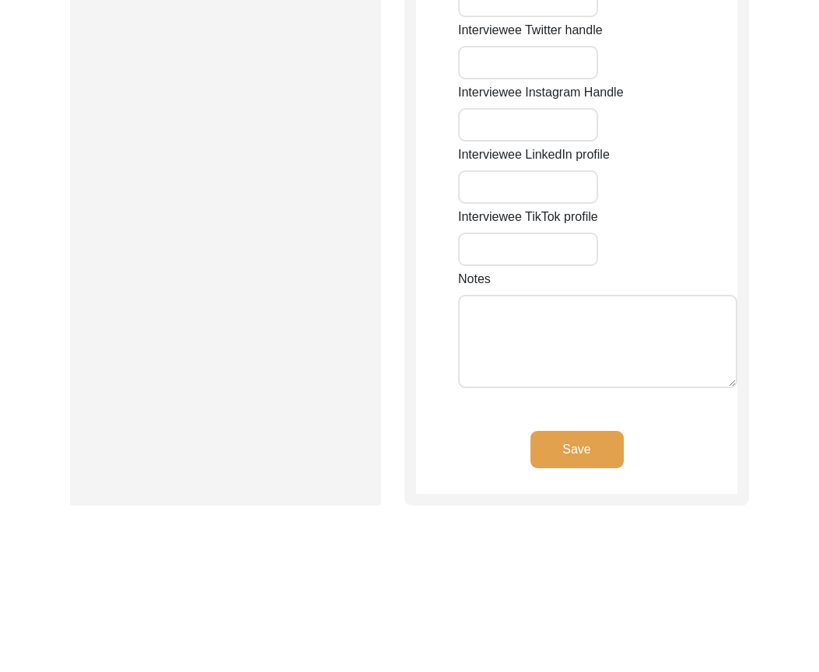
type input "N/A"
type input "Chak 490 JB"
type input "[GEOGRAPHIC_DATA]"
type input "Jhang / [GEOGRAPHIC_DATA]"
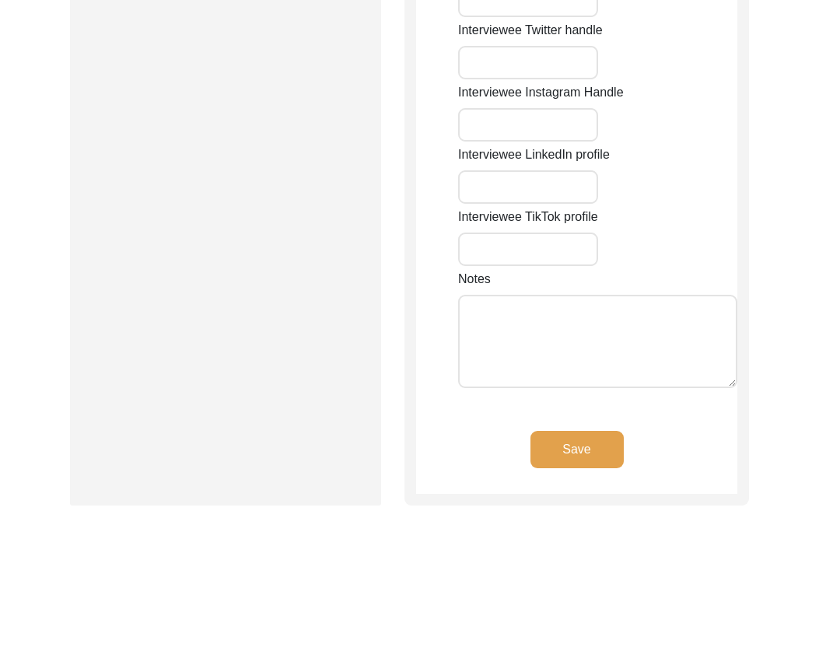
type input "35150"
type input "[GEOGRAPHIC_DATA]"
type input "Chak 490 [PERSON_NAME] Wala/ [PERSON_NAME][GEOGRAPHIC_DATA]"
type input "Chak 490 JB, [GEOGRAPHIC_DATA], [GEOGRAPHIC_DATA]"
type input "30.9359"
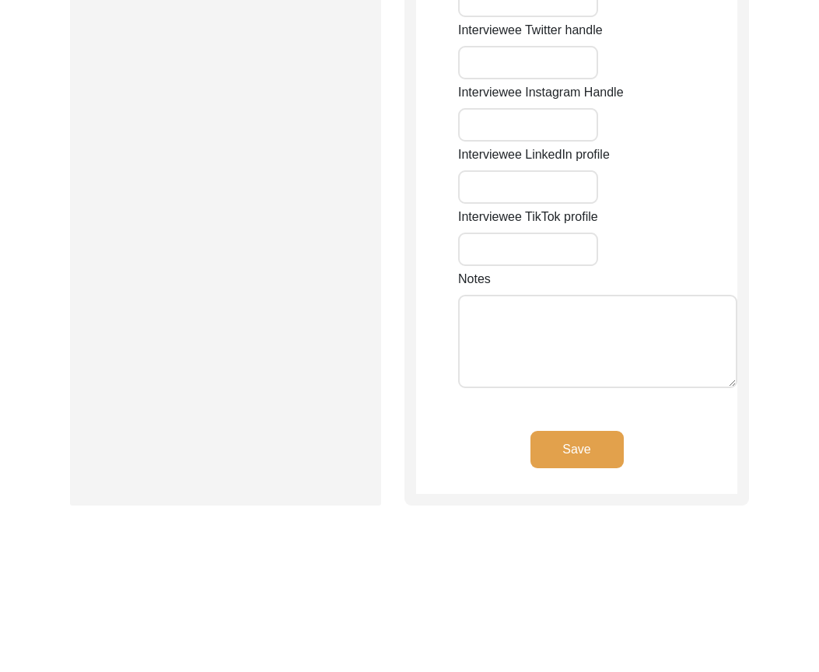
type input "72.2771"
type input "03016563409"
type input "N/A"
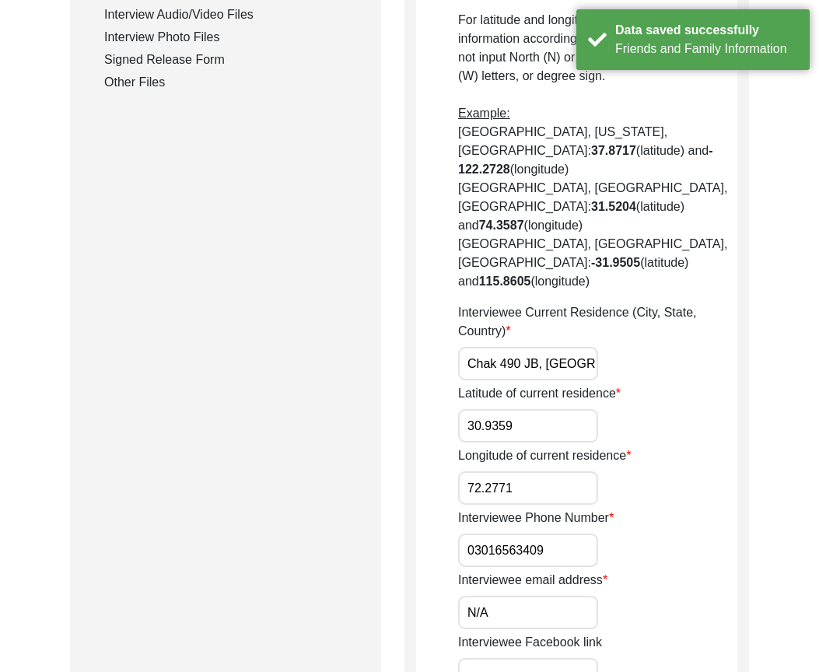
scroll to position [933, 0]
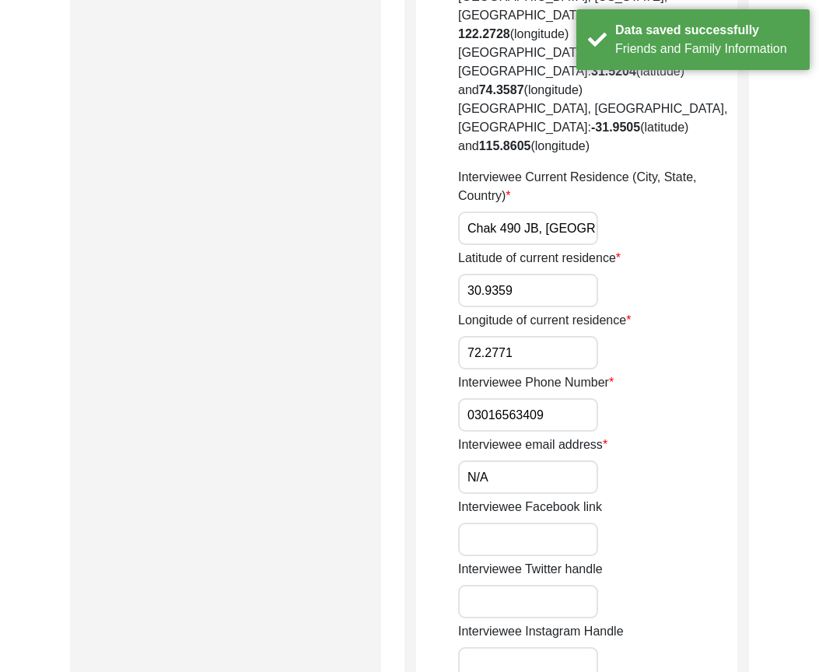
click at [463, 398] on input "03016563409" at bounding box center [528, 414] width 140 height 33
paste input "+92"
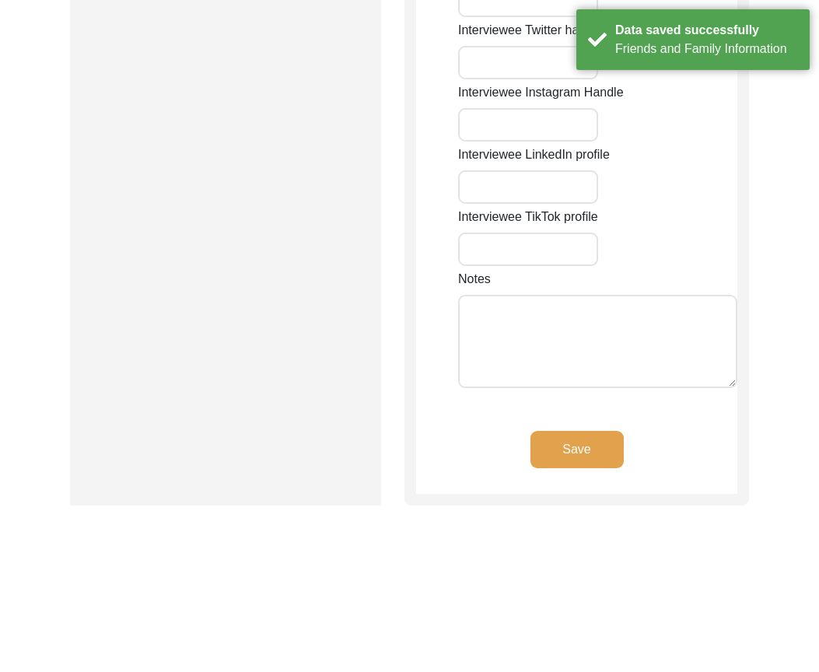
type input "[PHONE_NUMBER]"
drag, startPoint x: 578, startPoint y: 411, endPoint x: 575, endPoint y: 401, distance: 10.6
click at [577, 431] on button "Save" at bounding box center [576, 449] width 93 height 37
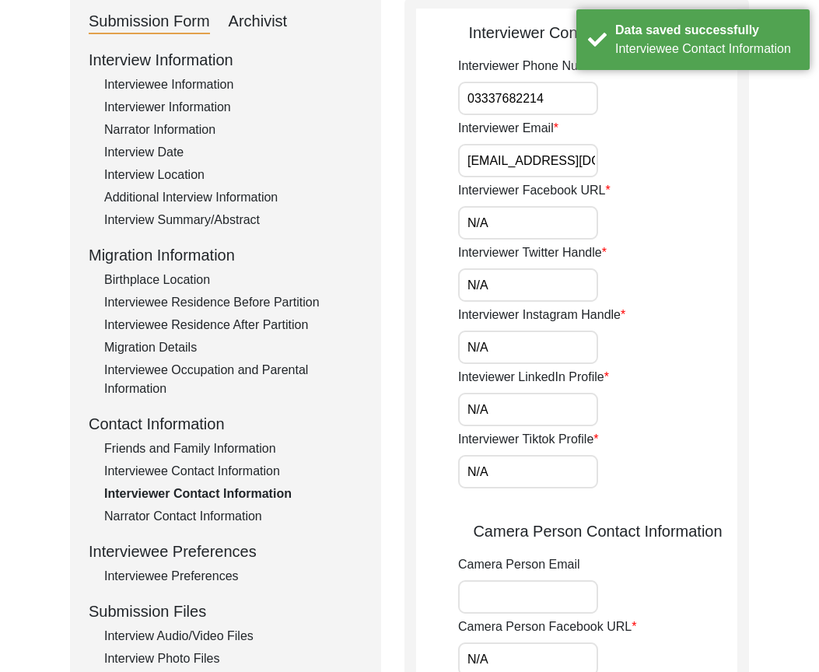
scroll to position [0, 0]
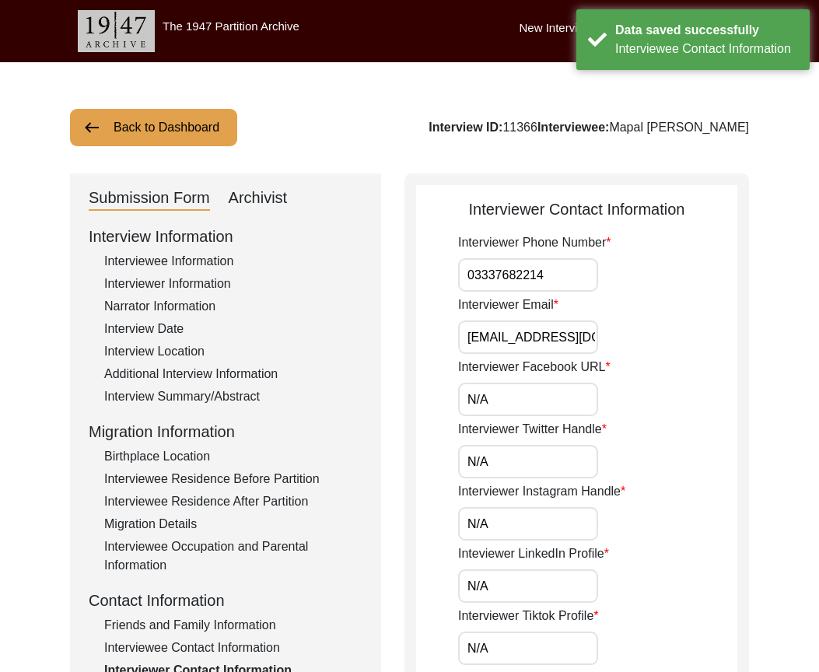
click at [467, 271] on input "03337682214" at bounding box center [528, 274] width 140 height 33
paste input "+92"
click at [536, 284] on input "[PHONE_NUMBER]" at bounding box center [528, 274] width 140 height 33
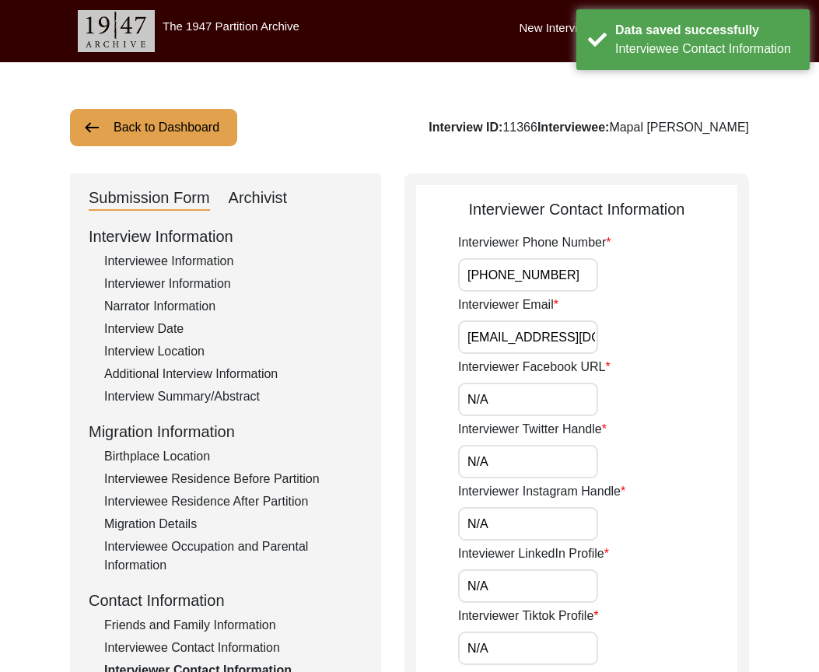
type input "]"
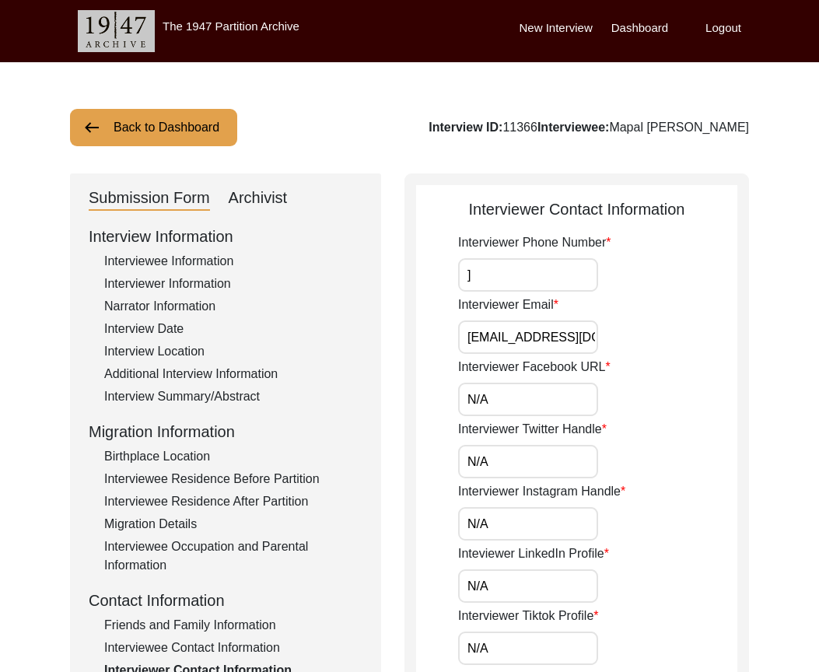
type input "[PHONE_NUMBER]"
click at [570, 279] on input "[PHONE_NUMBER]" at bounding box center [528, 274] width 140 height 33
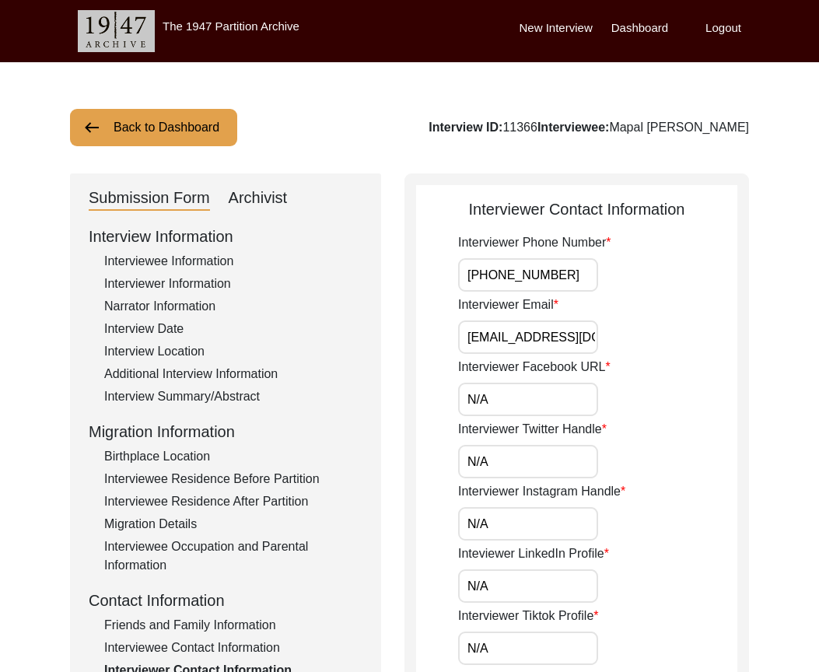
click at [470, 279] on input "[PHONE_NUMBER]" at bounding box center [528, 274] width 140 height 33
click at [606, 264] on div "Interviewer Phone Number [PHONE_NUMBER]" at bounding box center [597, 262] width 279 height 58
type input "[PHONE_NUMBER]"
click at [570, 272] on input "[PHONE_NUMBER]" at bounding box center [528, 274] width 140 height 33
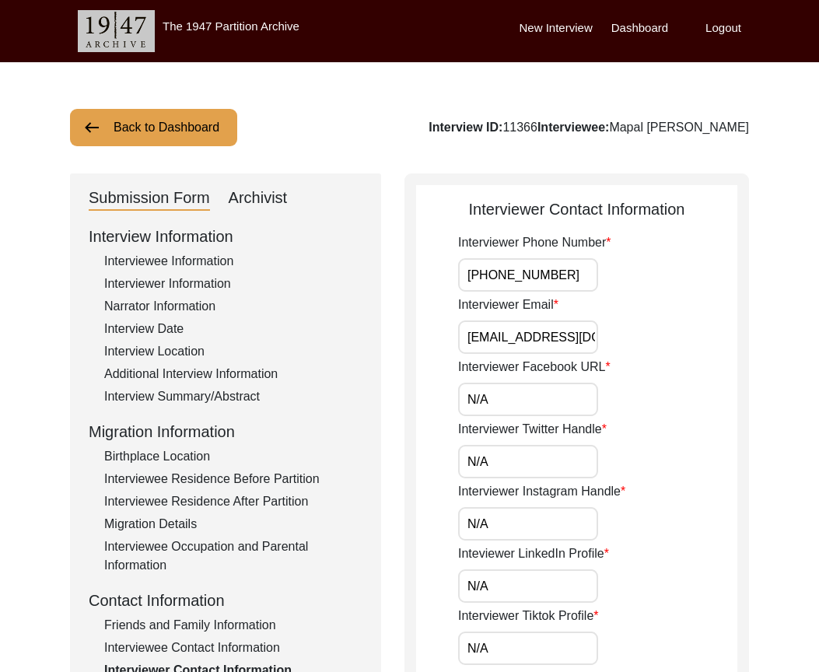
click at [570, 272] on input "[PHONE_NUMBER]" at bounding box center [528, 274] width 140 height 33
type input "[PHONE_NUMBER]"
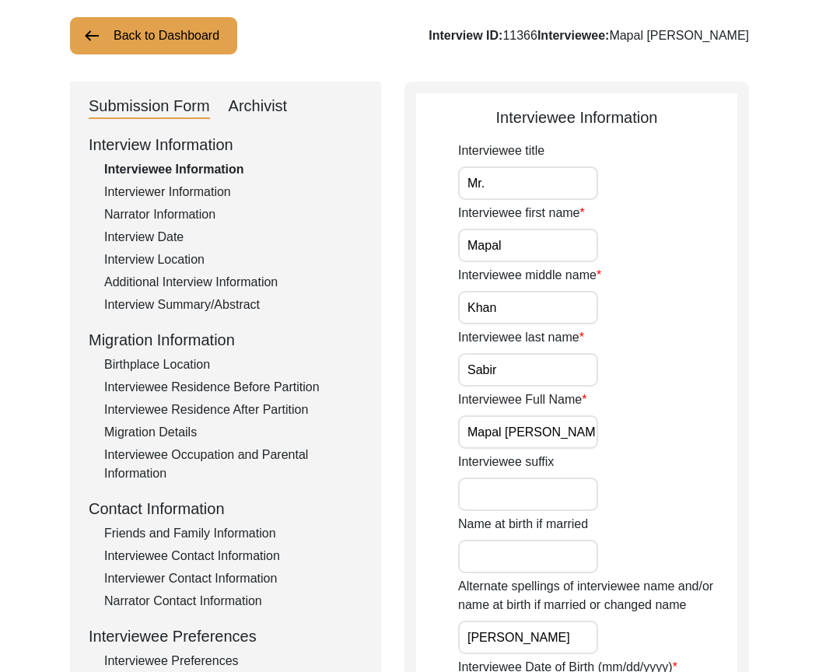
scroll to position [233, 0]
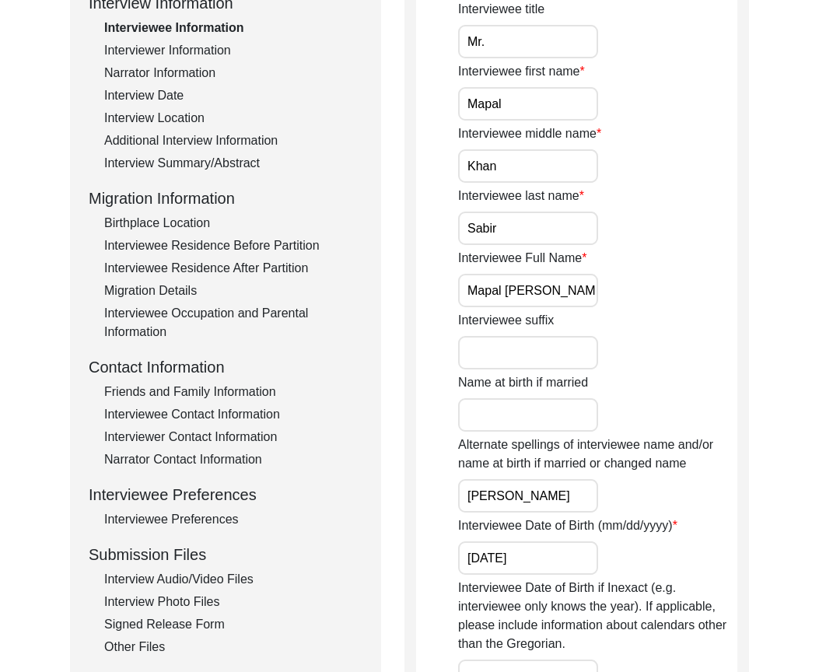
click at [164, 411] on div "Interviewee Contact Information" at bounding box center [233, 414] width 258 height 19
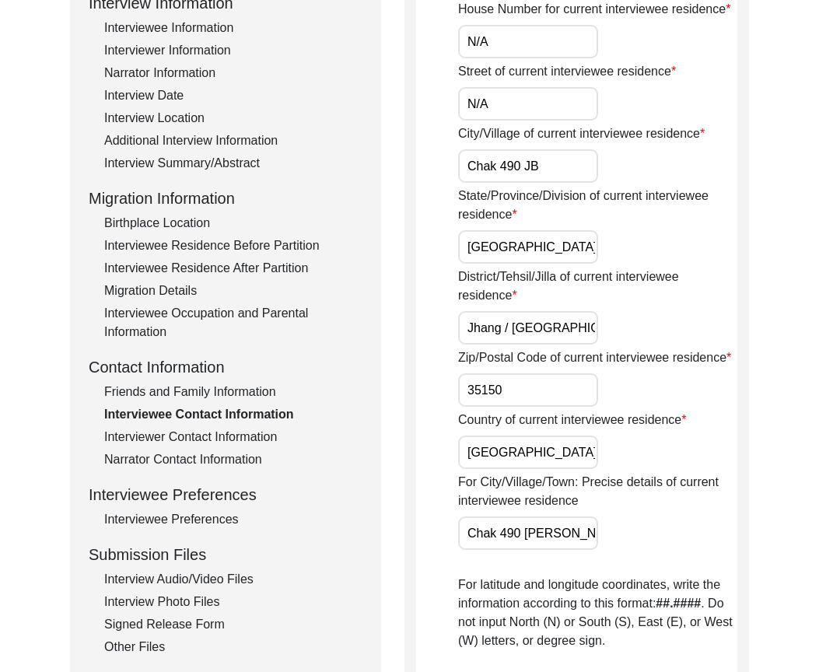
click at [192, 441] on div "Interviewer Contact Information" at bounding box center [233, 437] width 258 height 19
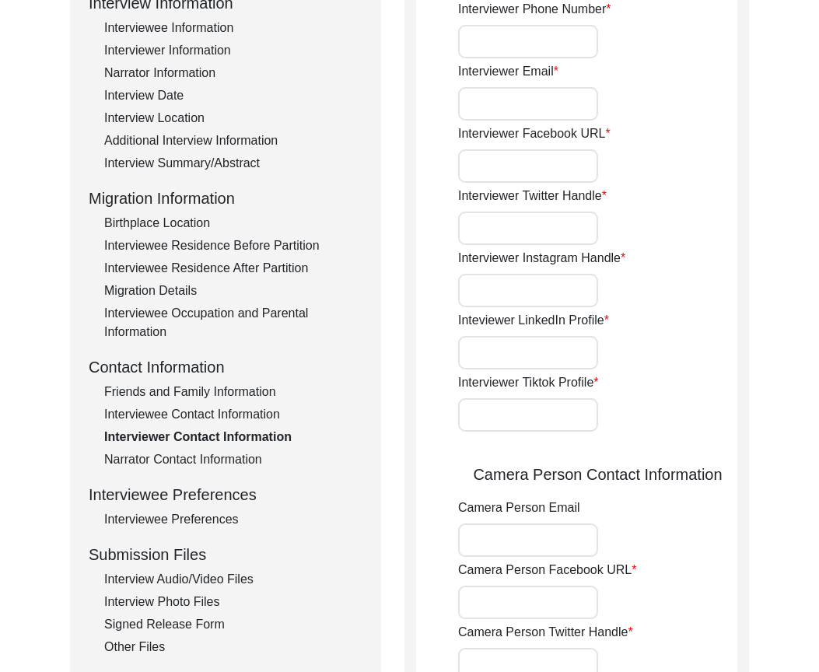
type input "03337682214"
type input "[EMAIL_ADDRESS][DOMAIN_NAME]"
type input "N/A"
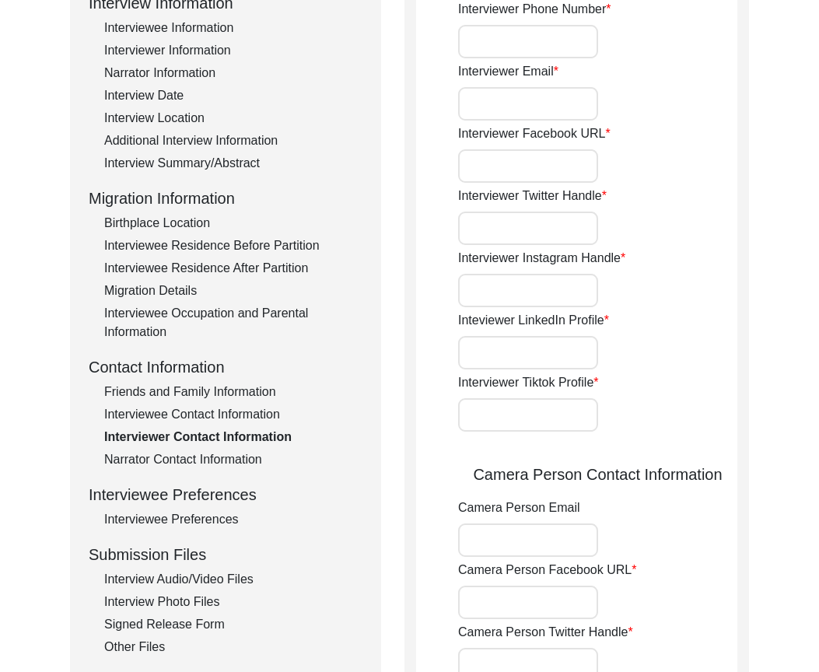
type input "N/A"
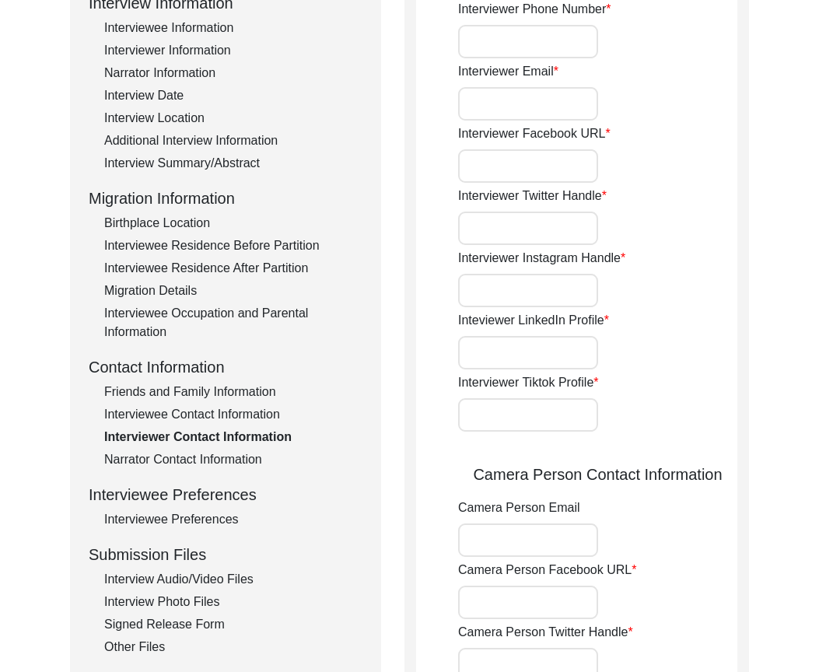
type input "N/A"
click at [474, 44] on input "03337682214" at bounding box center [528, 41] width 140 height 33
click at [470, 42] on input "03337682214" at bounding box center [528, 41] width 140 height 33
paste input "+92"
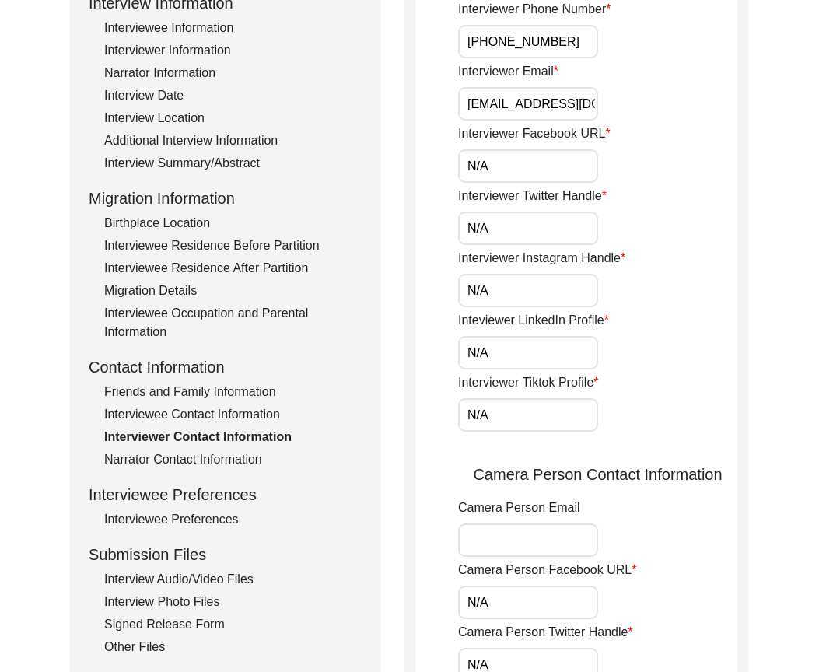
drag, startPoint x: 468, startPoint y: 39, endPoint x: 638, endPoint y: 33, distance: 169.6
click at [638, 33] on div "Interviewer Phone Number [PHONE_NUMBER]" at bounding box center [597, 29] width 279 height 58
type input "[PHONE_NUMBER]"
drag, startPoint x: 564, startPoint y: 96, endPoint x: 695, endPoint y: 97, distance: 131.4
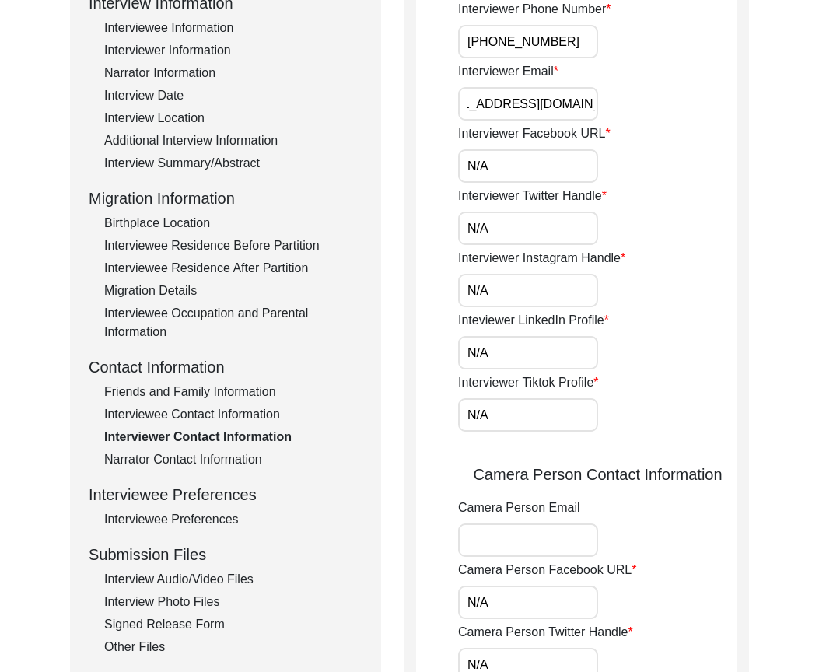
click at [695, 97] on div "Interviewer Email bhutta.sarfraz733@gmail.com" at bounding box center [597, 91] width 279 height 58
click at [555, 163] on input "N/A" at bounding box center [528, 165] width 140 height 33
click at [493, 235] on input "N/A" at bounding box center [528, 228] width 140 height 33
click at [493, 281] on input "N/A" at bounding box center [528, 290] width 140 height 33
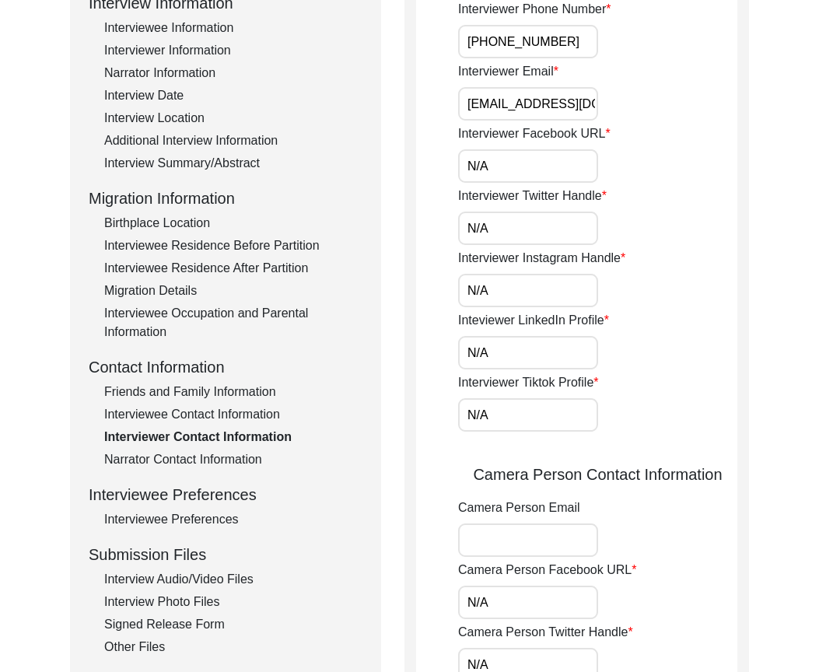
click at [492, 344] on input "N/A" at bounding box center [528, 352] width 140 height 33
drag, startPoint x: 503, startPoint y: 412, endPoint x: 461, endPoint y: 380, distance: 52.7
click at [503, 412] on input "N/A" at bounding box center [528, 414] width 140 height 33
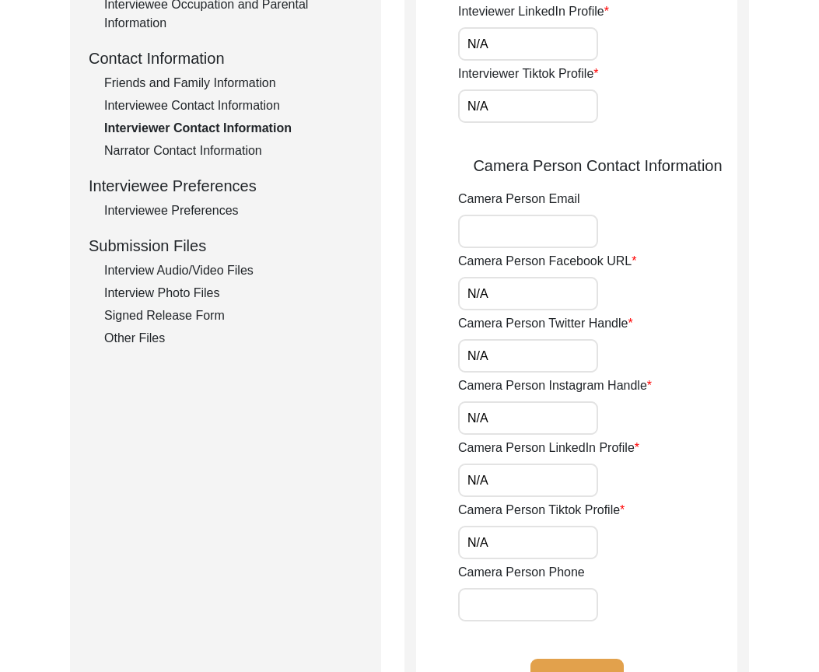
scroll to position [622, 0]
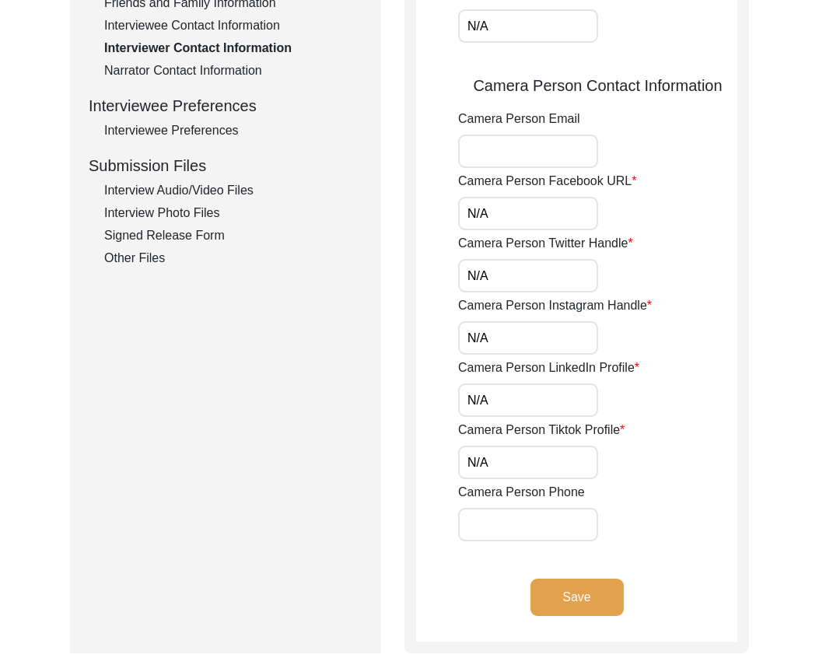
click at [516, 214] on input "N/A" at bounding box center [528, 213] width 140 height 33
drag, startPoint x: 499, startPoint y: 265, endPoint x: 498, endPoint y: 288, distance: 22.6
click at [499, 265] on input "N/A" at bounding box center [528, 275] width 140 height 33
click at [498, 332] on input "N/A" at bounding box center [528, 337] width 140 height 33
click at [490, 400] on input "N/A" at bounding box center [528, 399] width 140 height 33
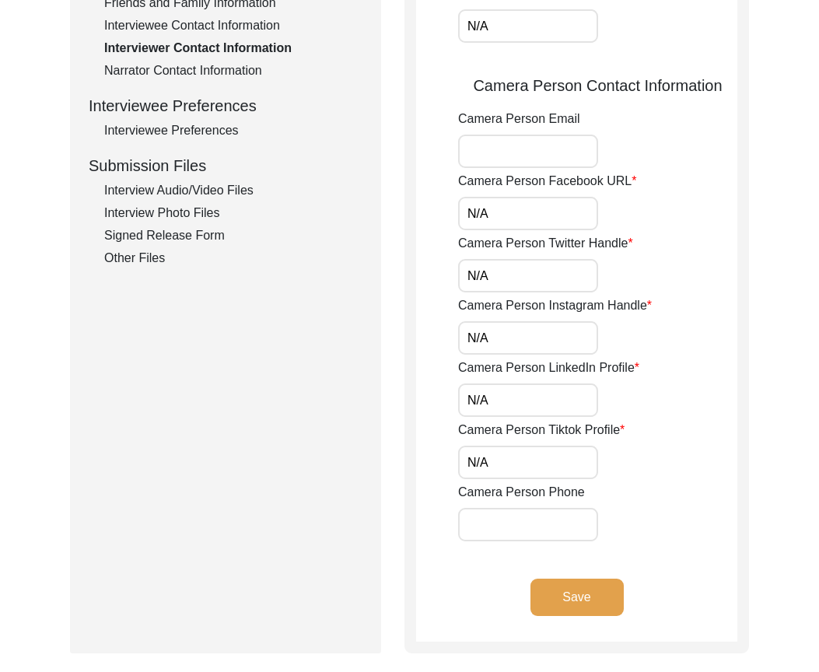
click at [497, 477] on input "N/A" at bounding box center [528, 462] width 140 height 33
click at [557, 607] on button "Save" at bounding box center [576, 597] width 93 height 37
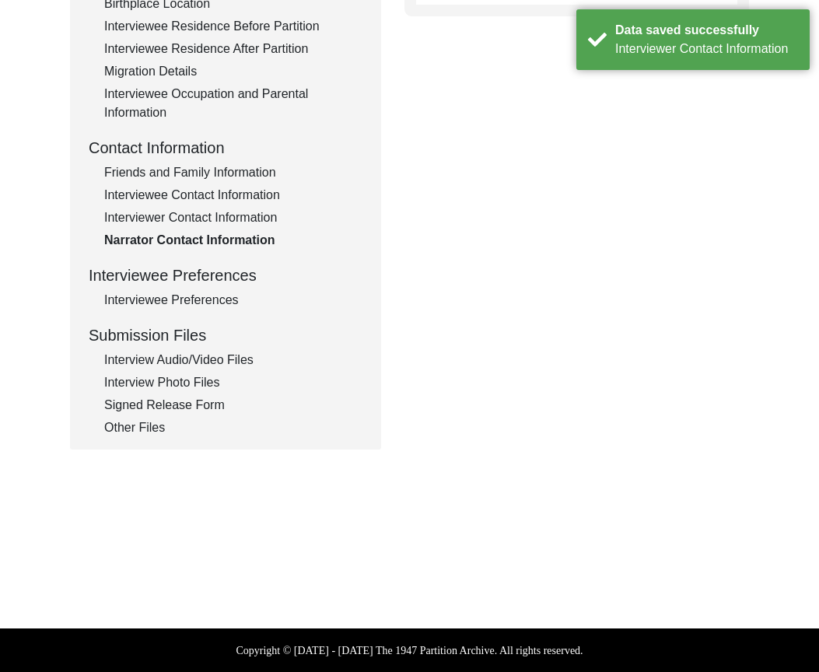
click at [182, 303] on div "Interviewee Preferences" at bounding box center [233, 300] width 258 height 19
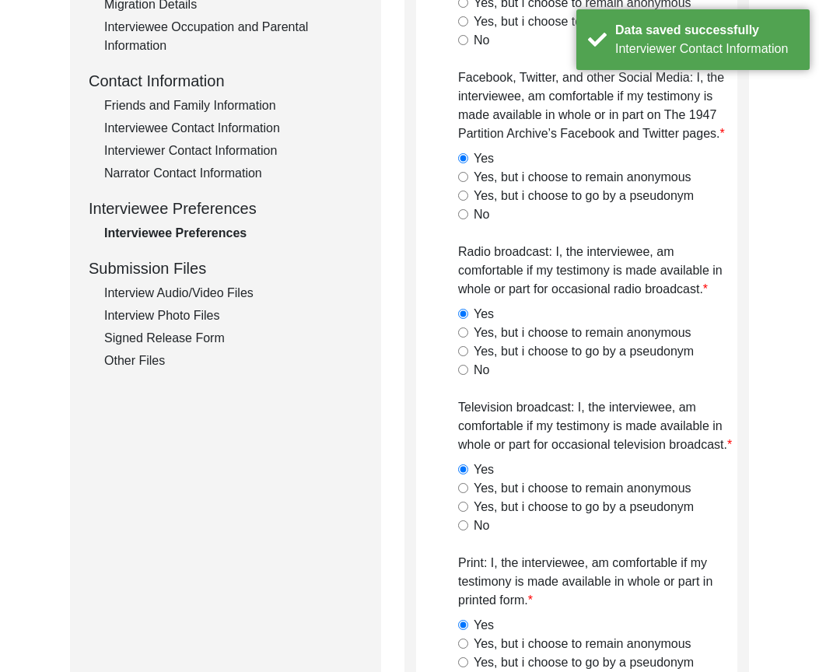
click at [199, 293] on div "Interview Audio/Video Files" at bounding box center [233, 293] width 258 height 19
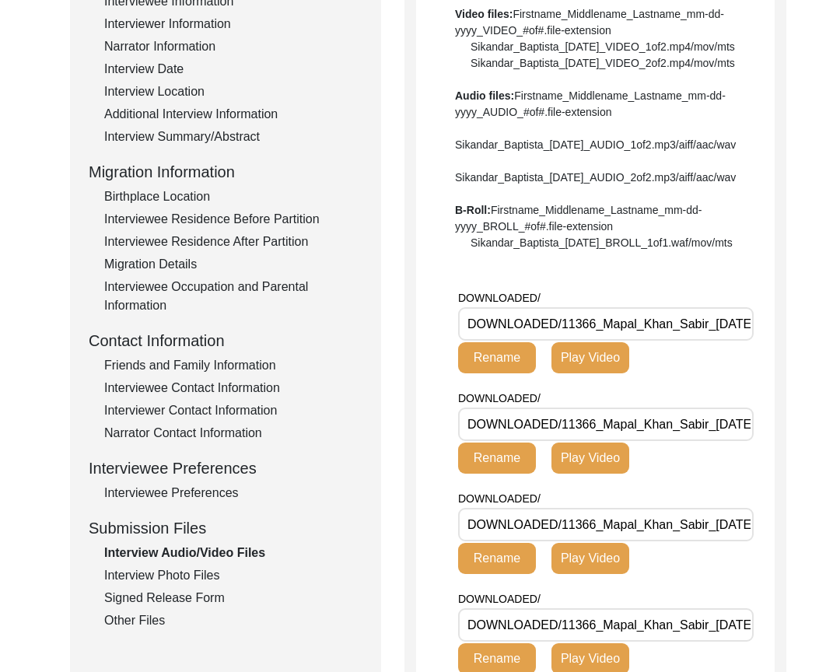
scroll to position [375, 0]
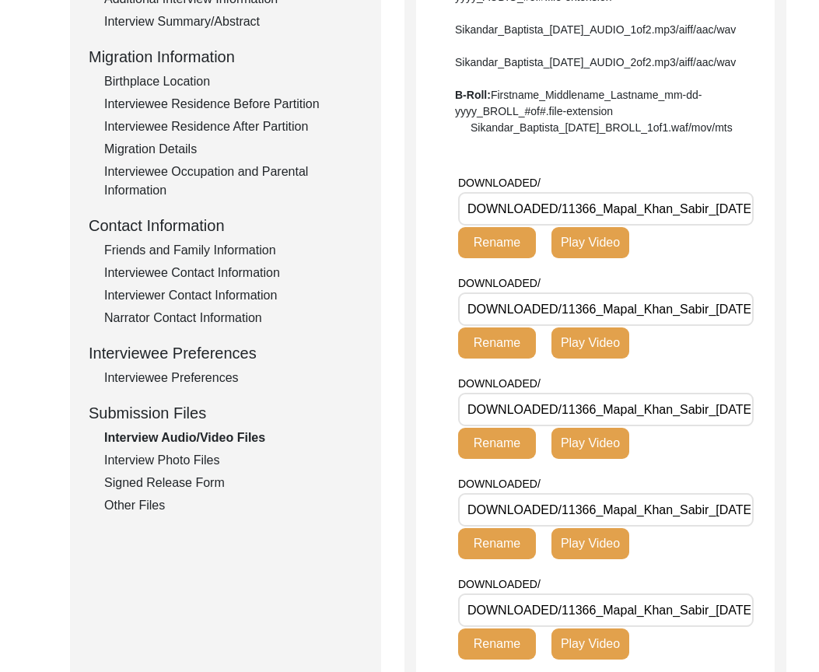
click at [185, 461] on div "Interview Photo Files" at bounding box center [233, 460] width 258 height 19
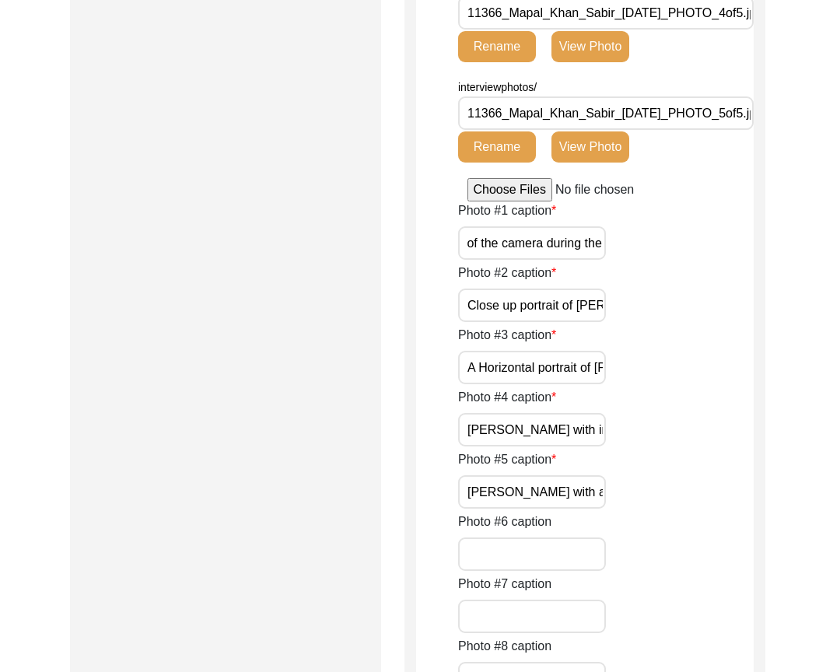
scroll to position [0, 199]
drag, startPoint x: 526, startPoint y: 242, endPoint x: 642, endPoint y: 246, distance: 115.1
click at [642, 246] on div "Photo #1 caption Mapal Khan Sabir in front of the camera during the interview." at bounding box center [605, 230] width 295 height 58
drag, startPoint x: 499, startPoint y: 296, endPoint x: 603, endPoint y: 343, distance: 114.2
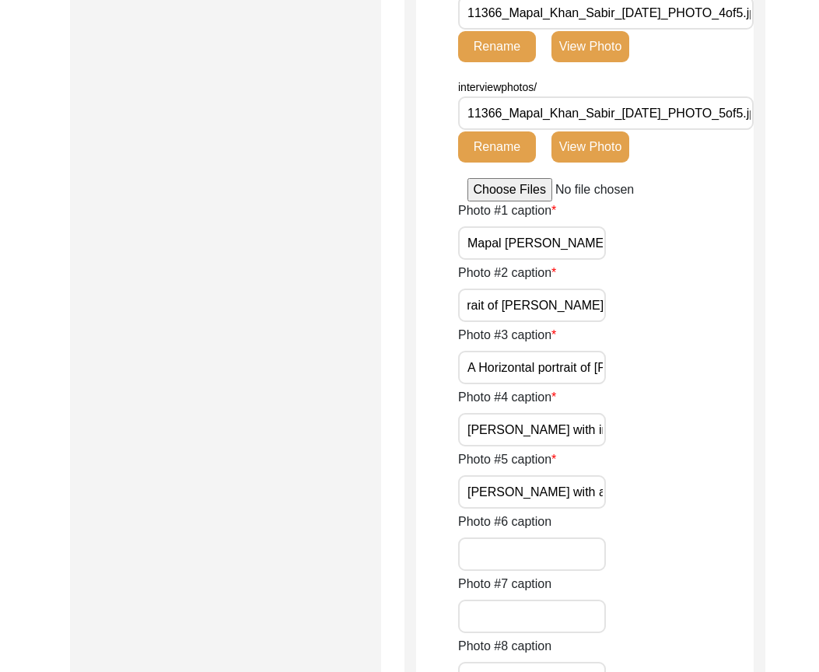
click at [685, 299] on div "Photo #2 caption Close up portrait of Mapal Khan Sabir." at bounding box center [605, 293] width 295 height 58
drag, startPoint x: 547, startPoint y: 350, endPoint x: 698, endPoint y: 365, distance: 151.6
click at [698, 365] on div "Photo #3 caption A Horizontal portrait of Mapal Khan Sabir." at bounding box center [605, 355] width 295 height 58
click at [554, 429] on input "Mapal Khan Sabir with interviewer Muhammad Sarfraz." at bounding box center [532, 429] width 148 height 33
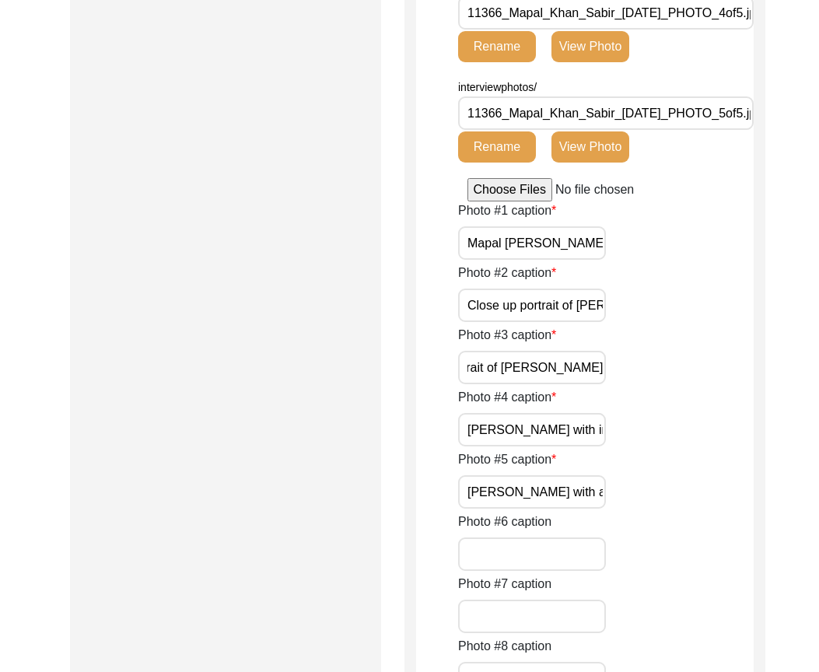
click at [506, 375] on input "A Horizontal portrait of Mapal Khan Sabir." at bounding box center [532, 367] width 148 height 33
drag, startPoint x: 527, startPoint y: 370, endPoint x: 398, endPoint y: 369, distance: 129.1
click at [398, 369] on div "Submission Form Archivist Interview Information Interviewee Information Intervi…" at bounding box center [409, 55] width 679 height 2380
click at [491, 364] on input "A Horizontal portrait of Mapal Khan Sabir." at bounding box center [532, 367] width 148 height 33
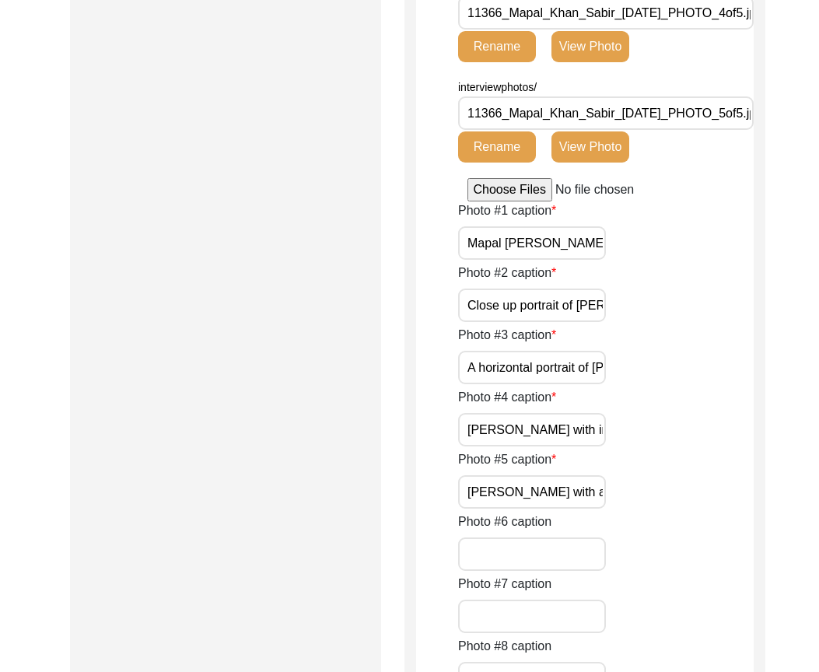
scroll to position [0, 91]
drag, startPoint x: 492, startPoint y: 365, endPoint x: 858, endPoint y: 352, distance: 366.5
click at [818, 352] on html "The 1947 Partition Archive New Interview Dashboard Logout Back to Dashboard Int…" at bounding box center [409, 80] width 819 height 2776
type input "A horizontal portrait of Mapal Khan Sabir."
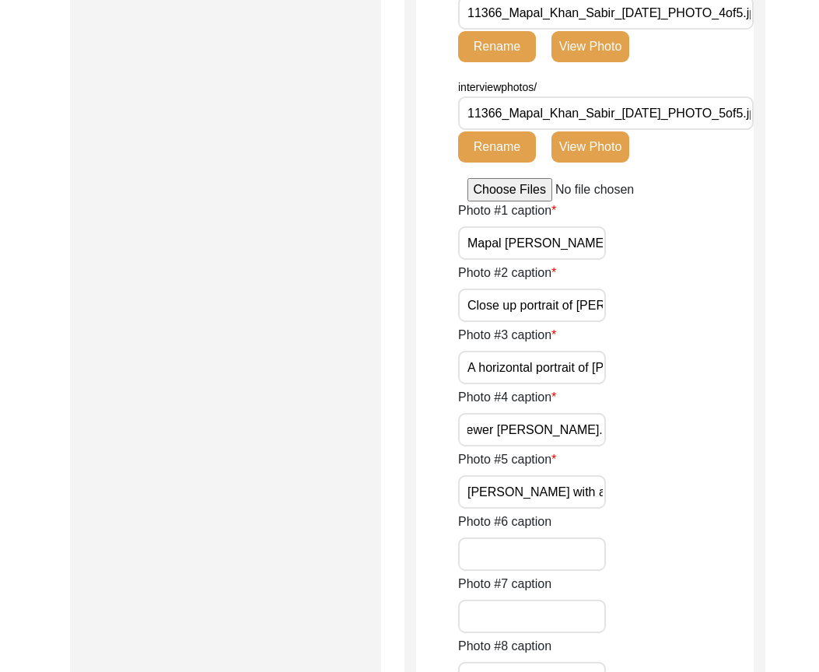
drag, startPoint x: 510, startPoint y: 432, endPoint x: 617, endPoint y: 436, distance: 107.4
click at [617, 436] on div "Photo #4 caption Mapal Khan Sabir with interviewer Muhammad Sarfraz." at bounding box center [605, 417] width 295 height 58
drag, startPoint x: 479, startPoint y: 485, endPoint x: 639, endPoint y: 492, distance: 160.3
click at [639, 492] on div "Photo #5 caption Mapal Khan Sabir with a pink pillow in his lap." at bounding box center [605, 479] width 295 height 58
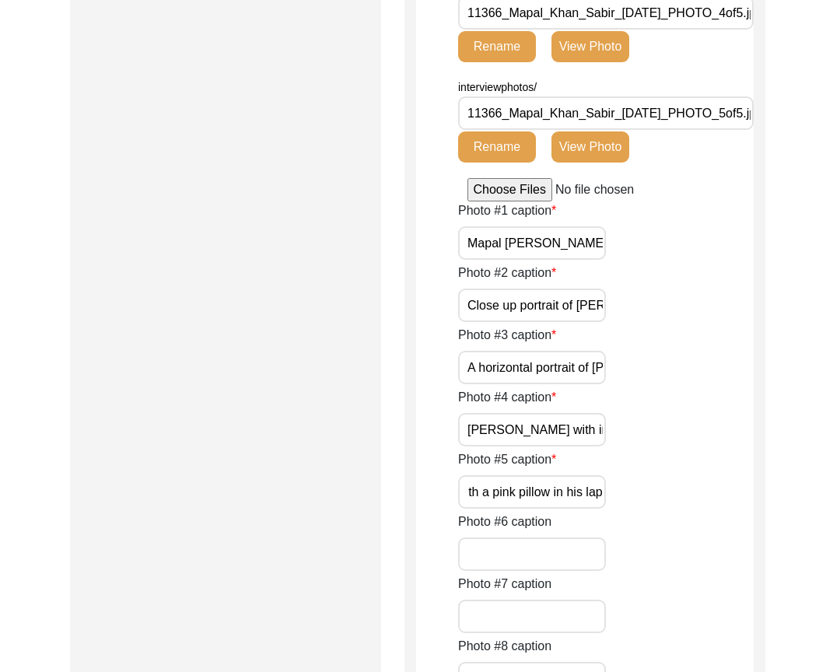
click at [639, 492] on div "Photo #5 caption Mapal Khan Sabir with a pink pillow in his lap." at bounding box center [605, 479] width 295 height 58
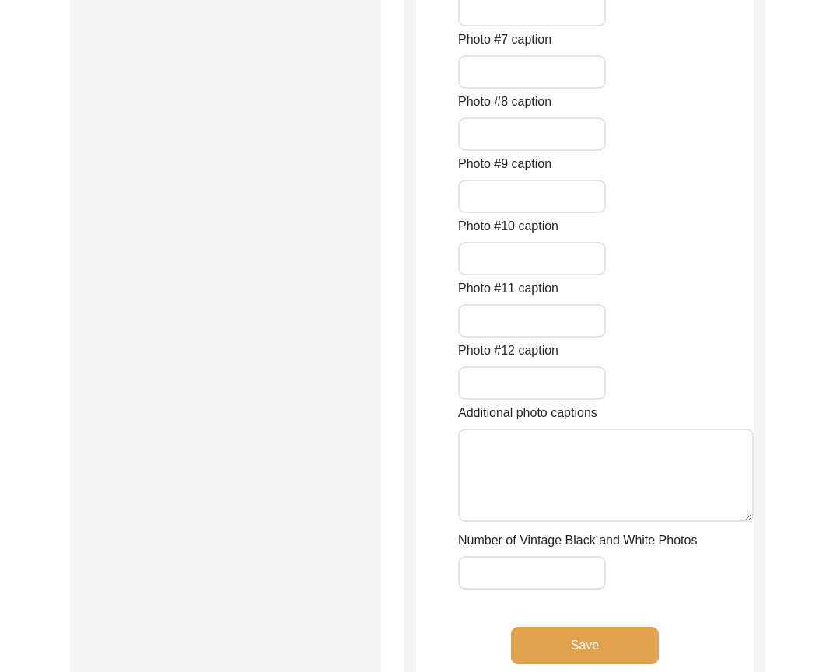
click at [577, 654] on button "Save" at bounding box center [585, 645] width 148 height 37
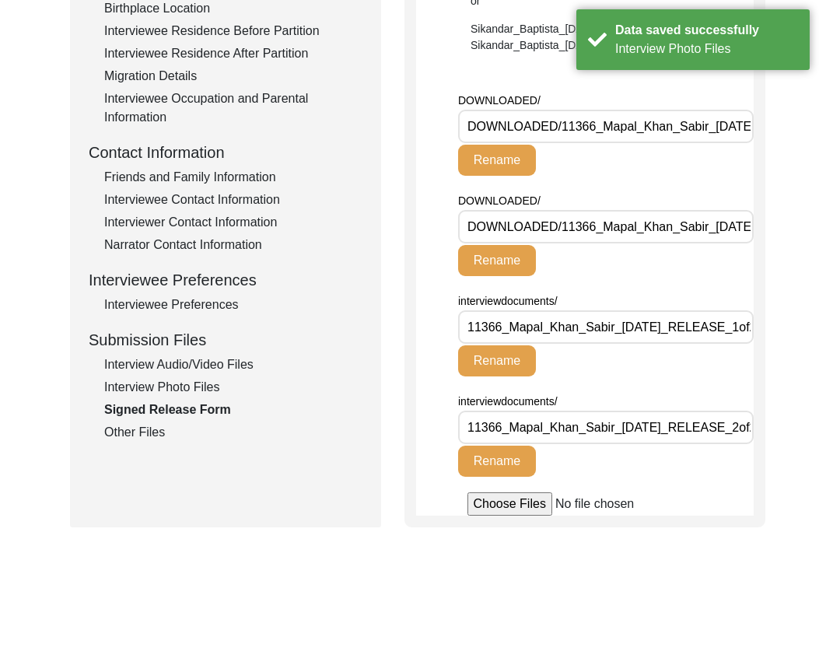
click at [170, 438] on div "Other Files" at bounding box center [233, 432] width 258 height 19
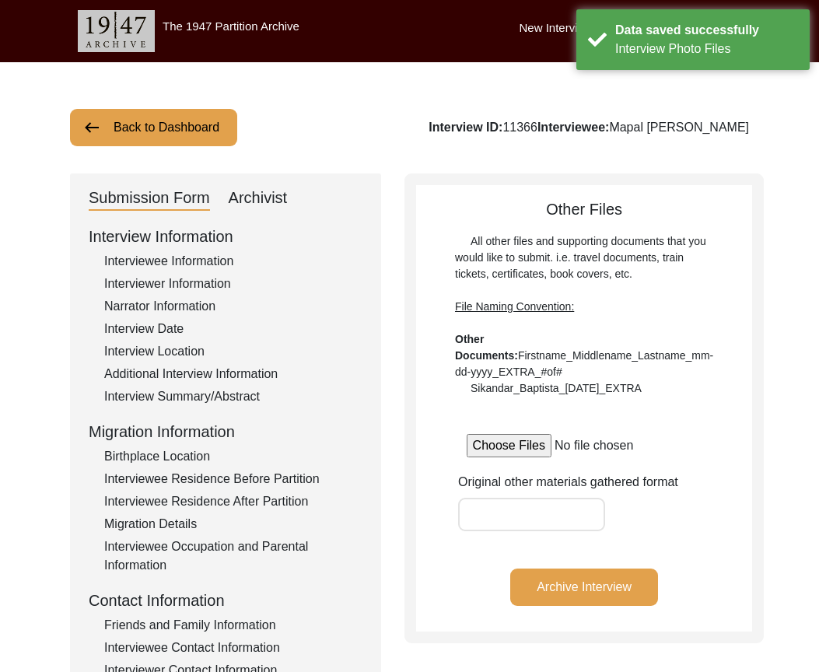
click at [248, 192] on div "Archivist" at bounding box center [258, 198] width 59 height 25
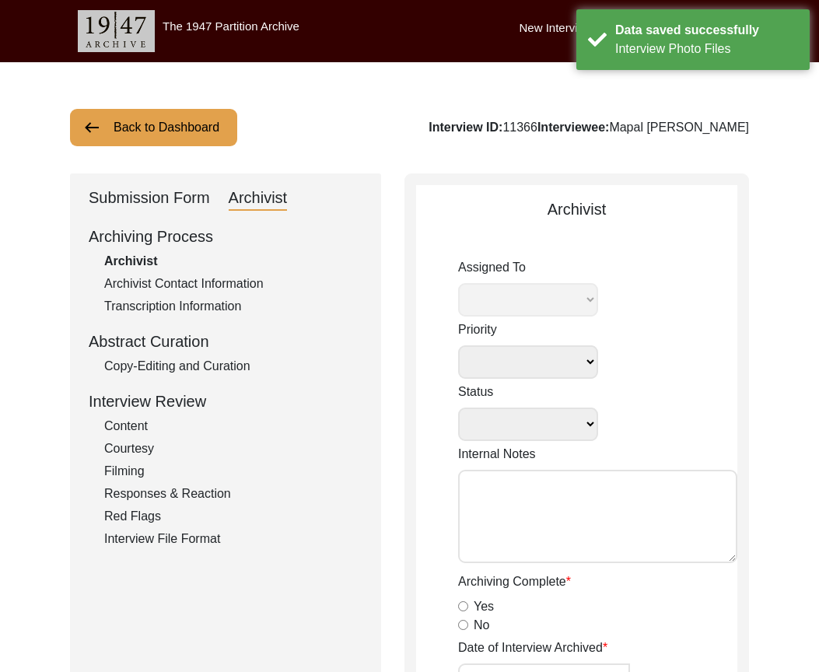
select select
select select "Auditing In Progress"
type textarea "August 07, 2025 Tori: Assigned to Brianna to audit. Due 08/17/2025 January 06, …"
radio input "true"
type input "1/12/25"
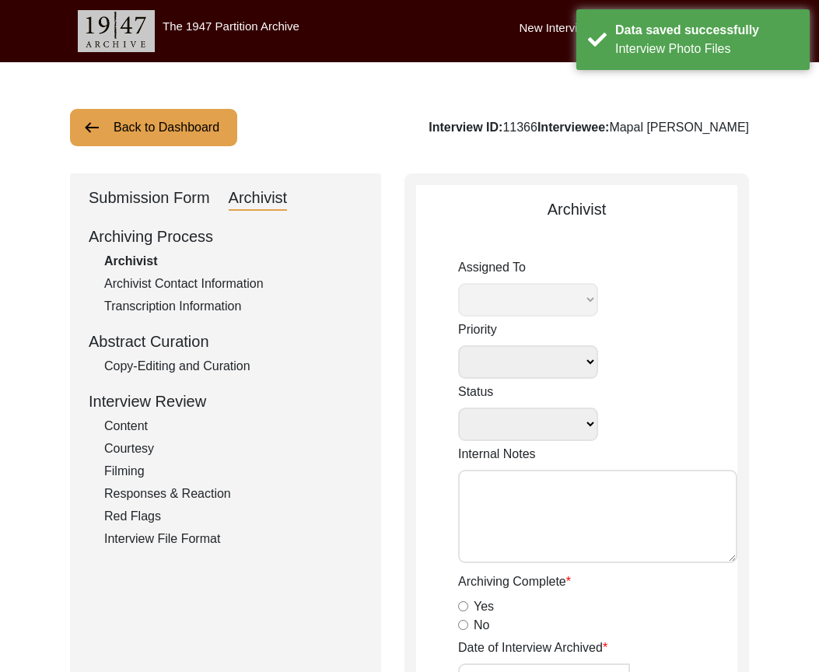
type textarea "Removed any “N/A” from any inputs that did not have a red asterisk across the e…"
radio input "true"
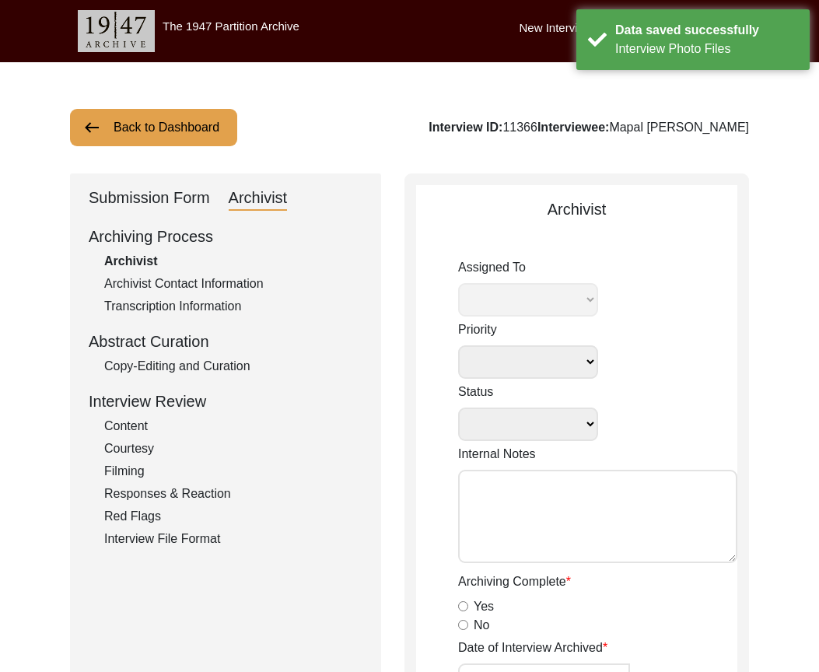
type textarea "-"
radio input "true"
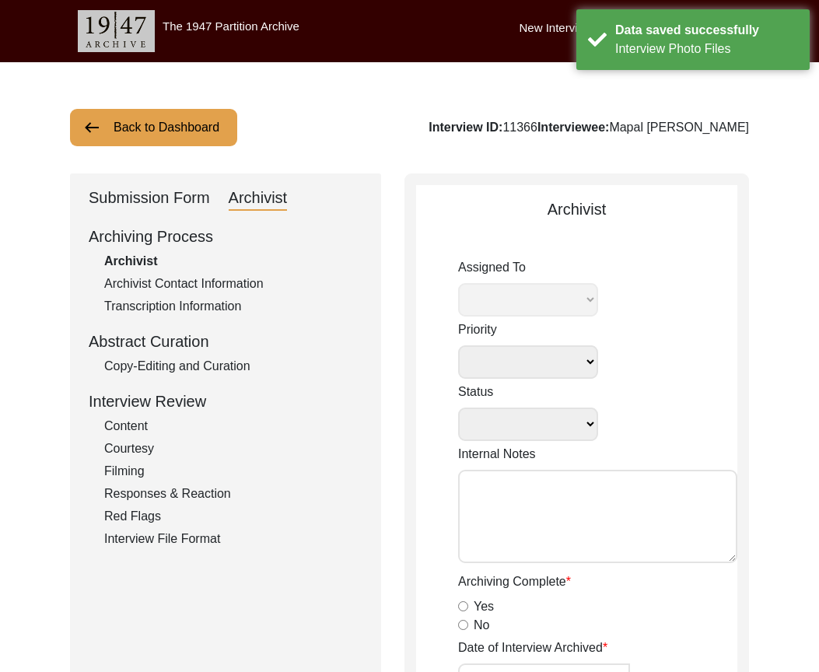
type input "1:10:51"
radio input "true"
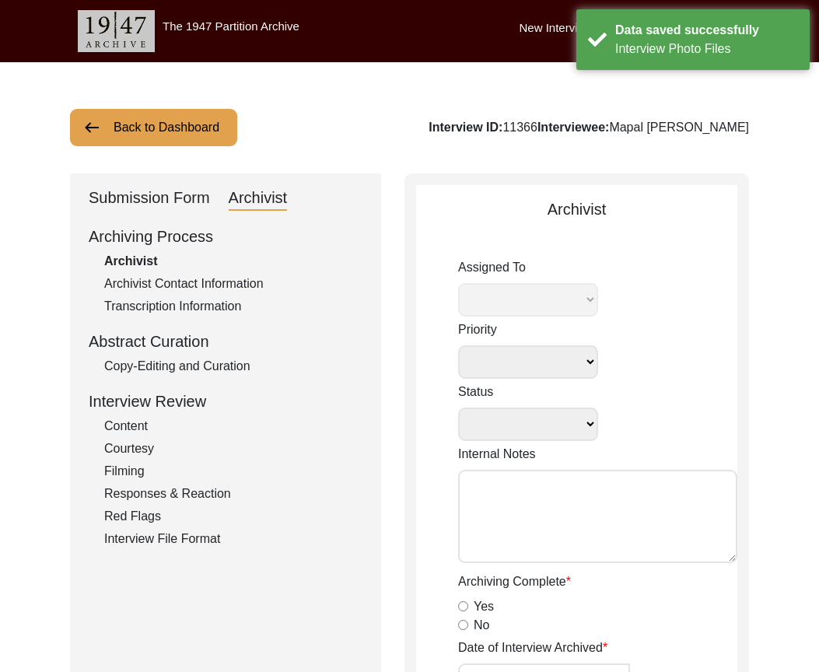
radio input "true"
type input "22"
radio input "true"
type textarea "B-roll length: 0:03:12"
type input "MTS"
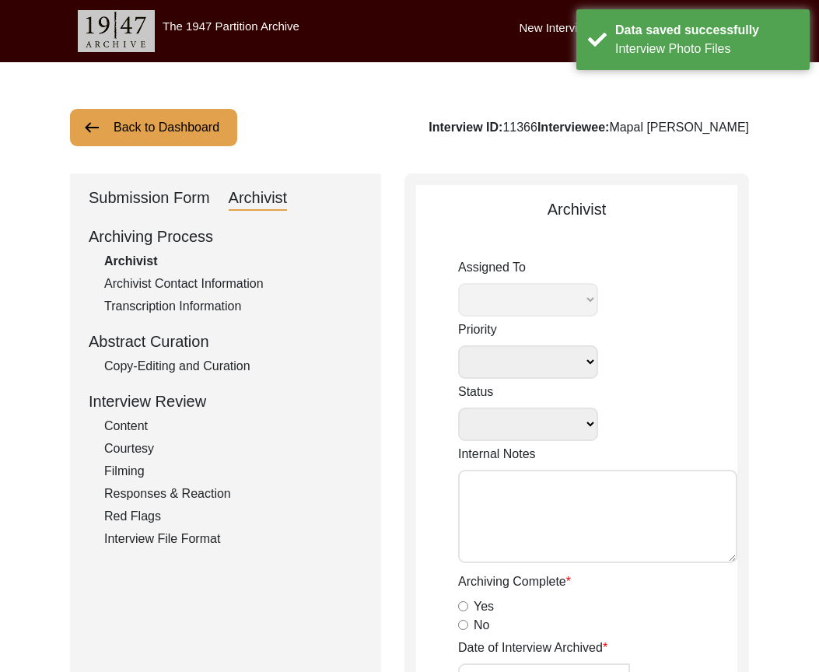
type input "MTS"
type input "9.53 GB"
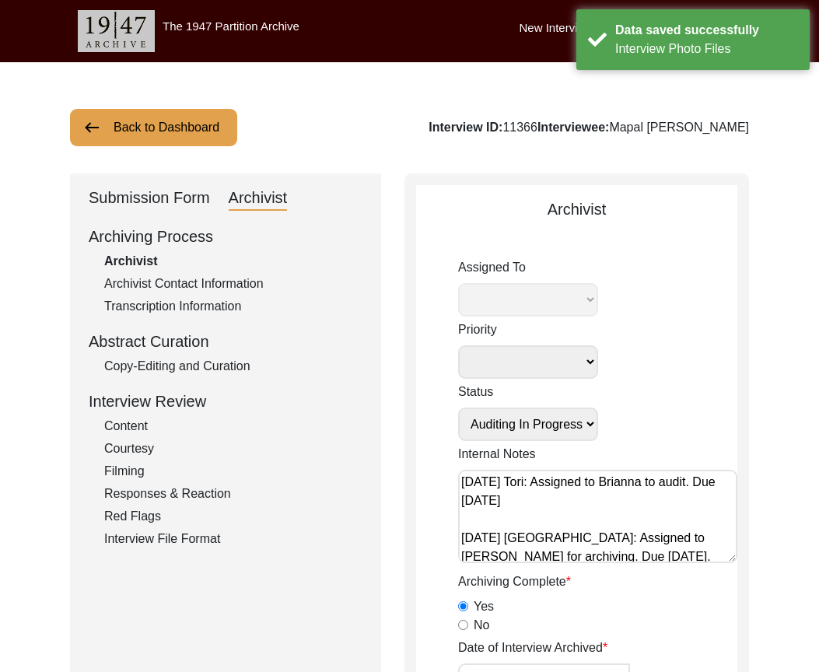
select select "442"
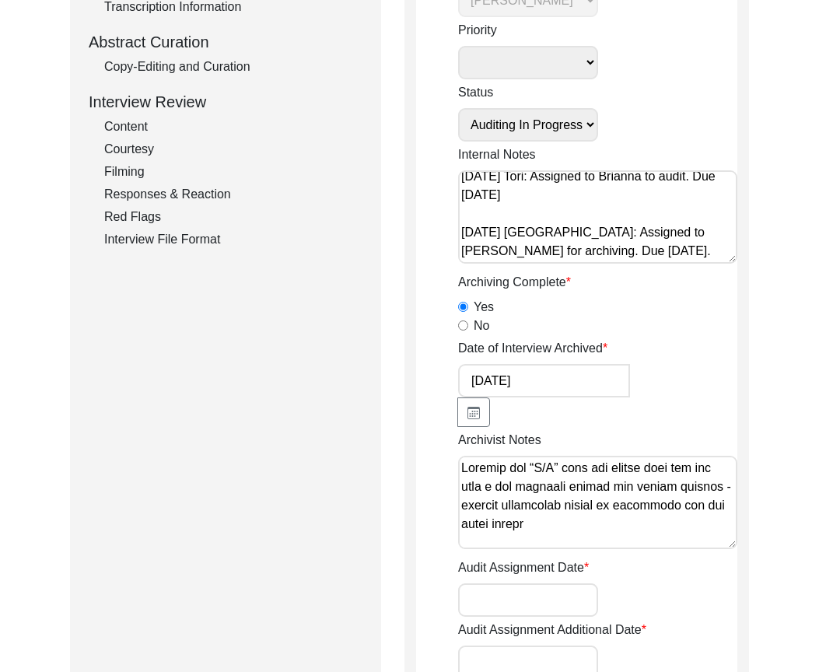
scroll to position [78, 0]
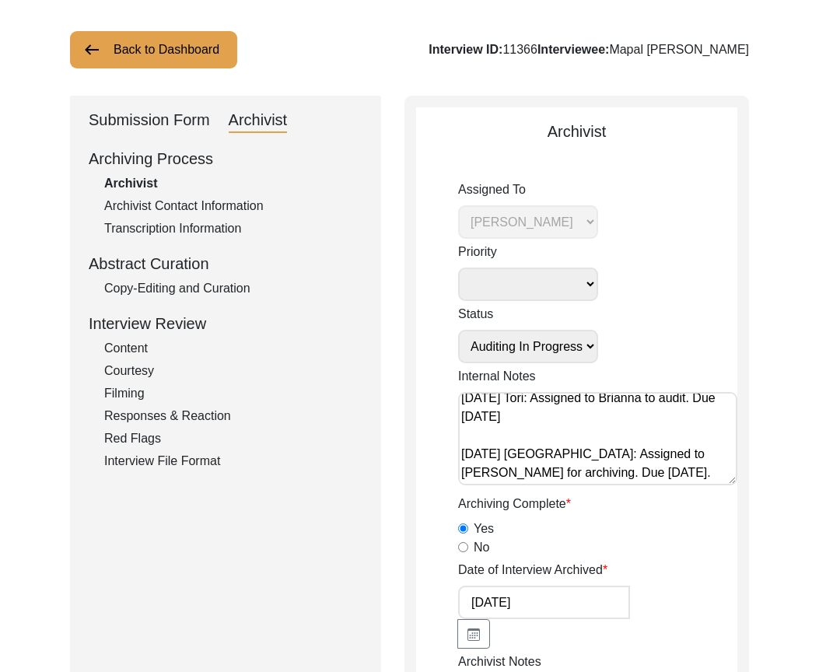
click at [529, 355] on select "Submission In Progress Submitted/Received Archiving In Progress Archiving Compl…" at bounding box center [528, 346] width 140 height 33
select select "Auditing Completed"
click at [458, 330] on select "Submission In Progress Submitted/Received Archiving In Progress Archiving Compl…" at bounding box center [528, 346] width 140 height 33
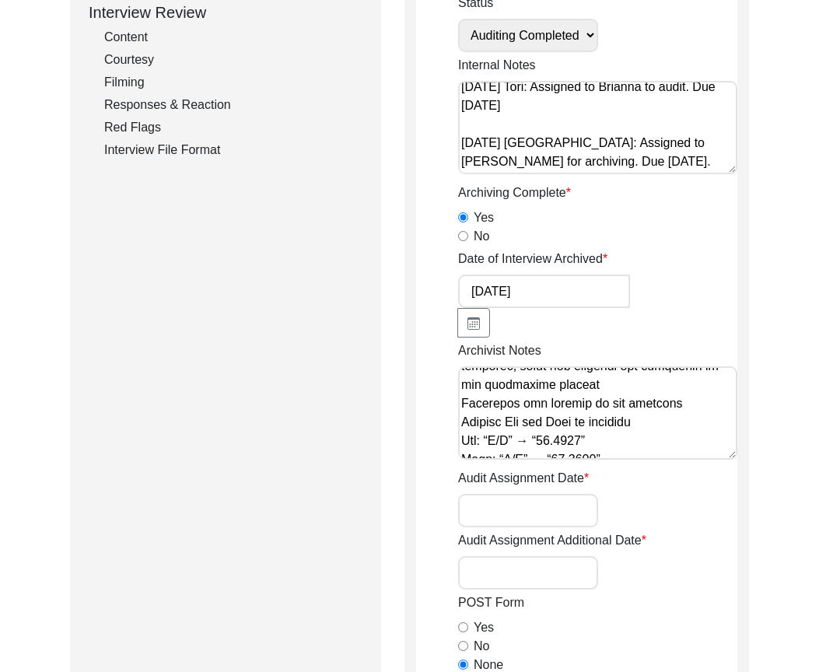
scroll to position [1350, 0]
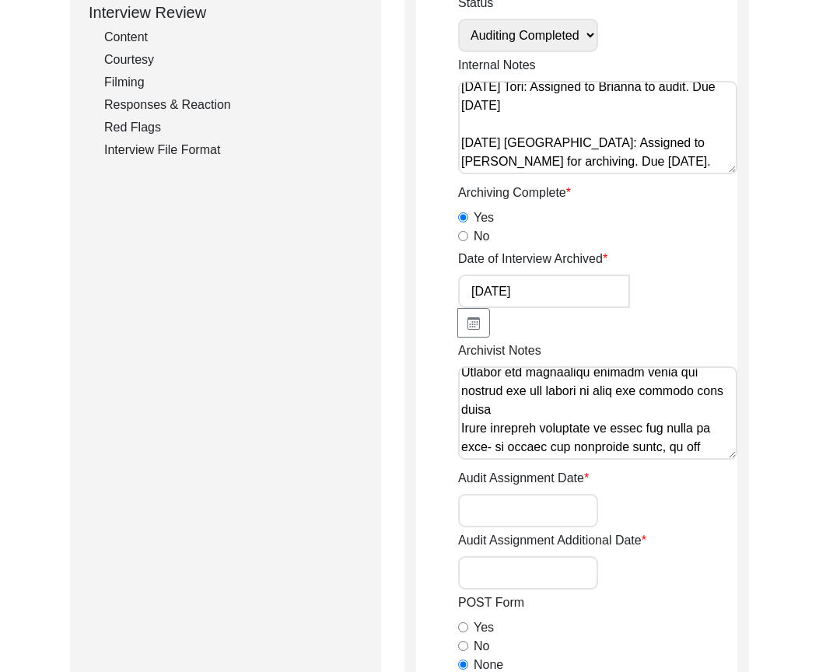
click at [673, 448] on textarea "Archivist Notes" at bounding box center [597, 412] width 279 height 93
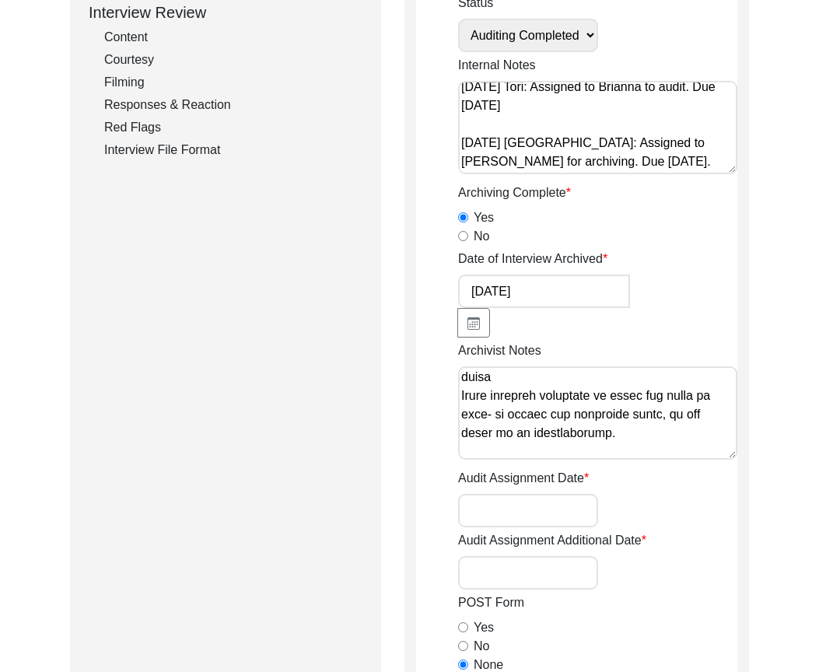
scroll to position [1401, 0]
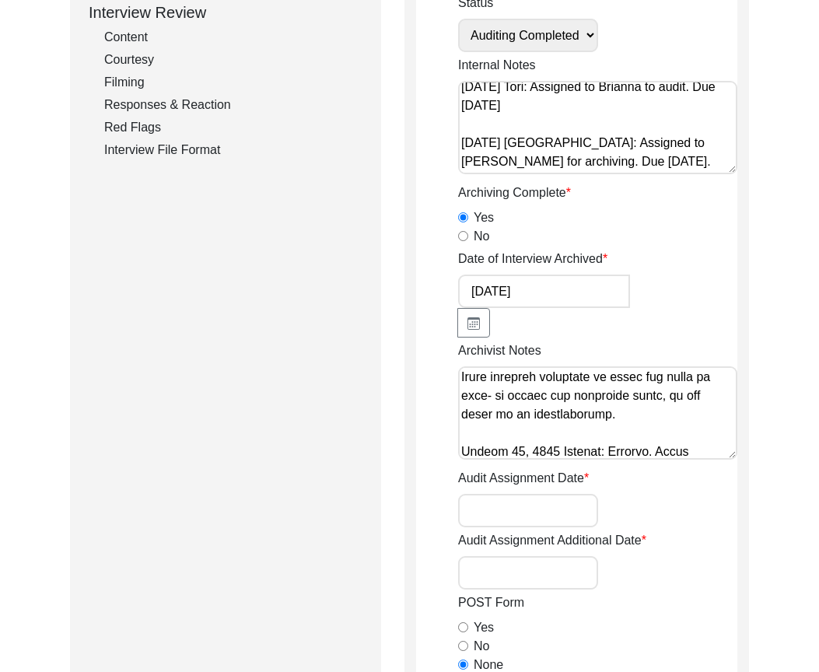
type textarea "Removed any “N/A” from any inputs that did not have a red asterisk across the e…"
click at [554, 509] on input "Audit Assignment Date" at bounding box center [528, 510] width 140 height 33
type input "[DATE]"
click at [535, 568] on input "Audit Assignment Additional Date" at bounding box center [528, 572] width 140 height 33
type input "N/A"
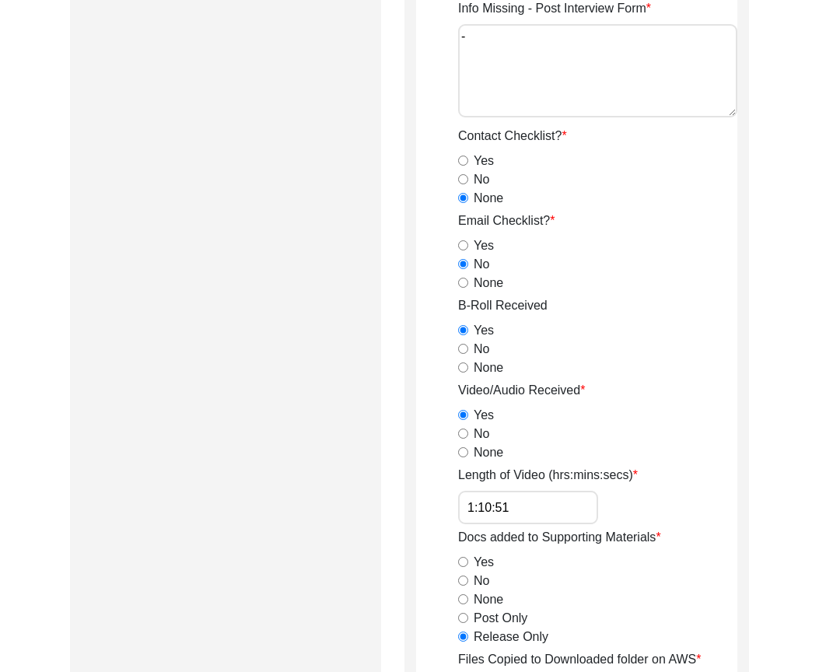
scroll to position [1400, 0]
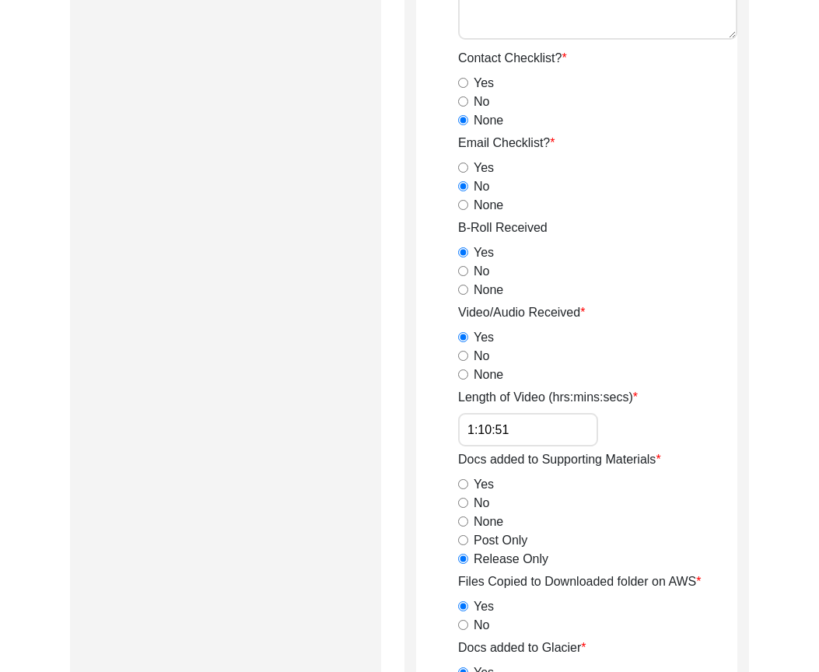
drag, startPoint x: 544, startPoint y: 425, endPoint x: 435, endPoint y: 429, distance: 109.7
click at [435, 429] on app-archivist-form "Archivist Assigned To Simran Subramaniam Brianna Pollock archivist Lillianne Qu…" at bounding box center [576, 133] width 321 height 2671
click at [393, 439] on div "Submission Form Archivist Archiving Process Archivist Archivist Contact Informa…" at bounding box center [409, 127] width 679 height 2707
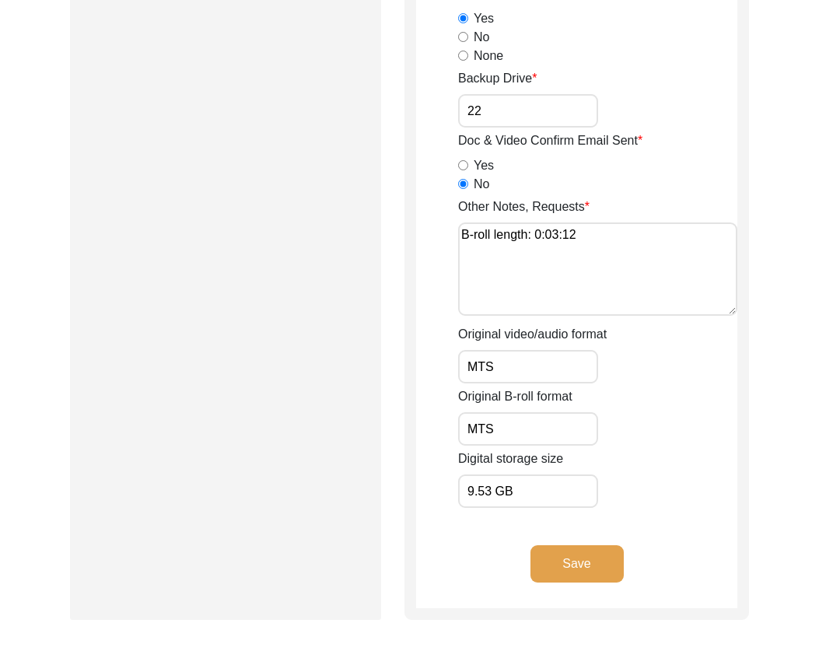
scroll to position [2431, 0]
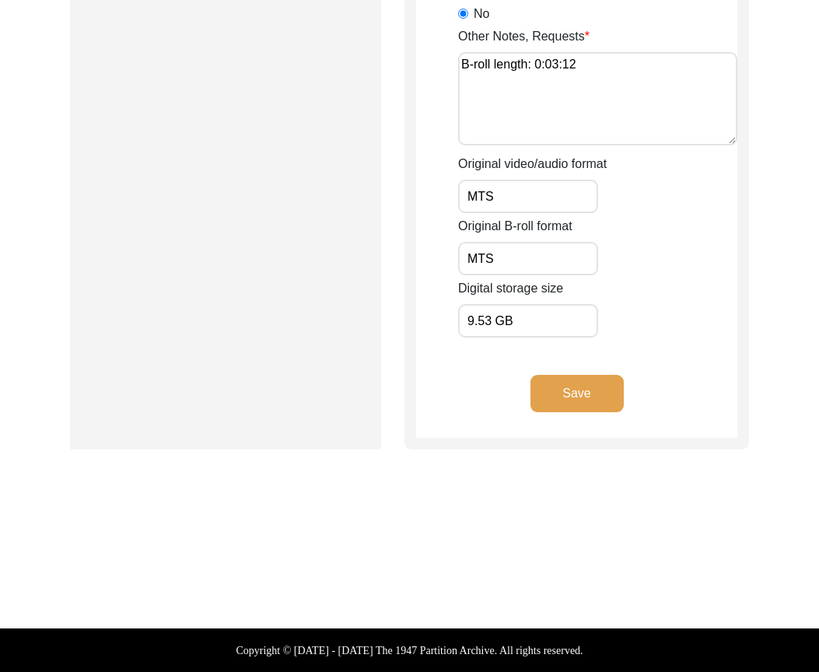
click at [614, 408] on button "Save" at bounding box center [576, 393] width 93 height 37
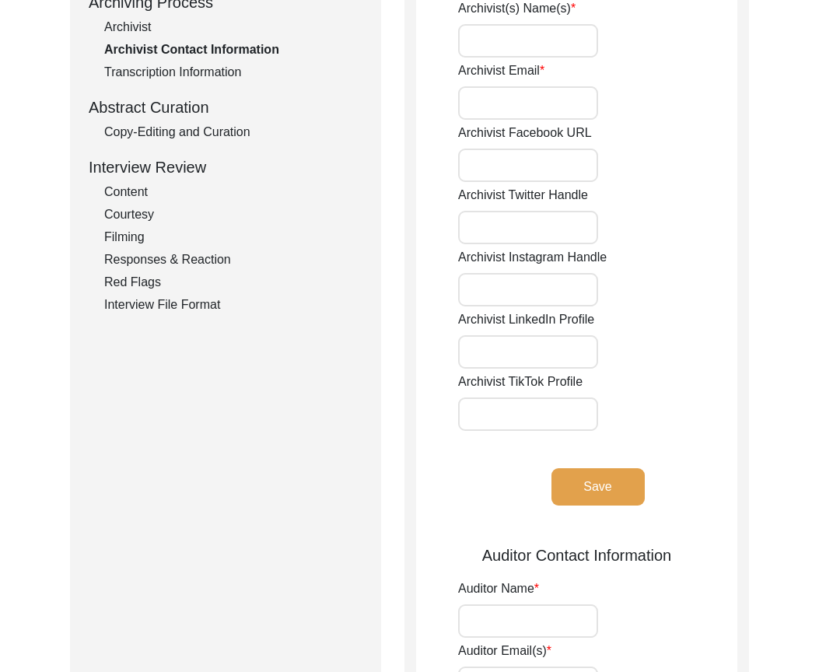
type input "Andrew Schulte"
type input "aschb@umsystem.edu"
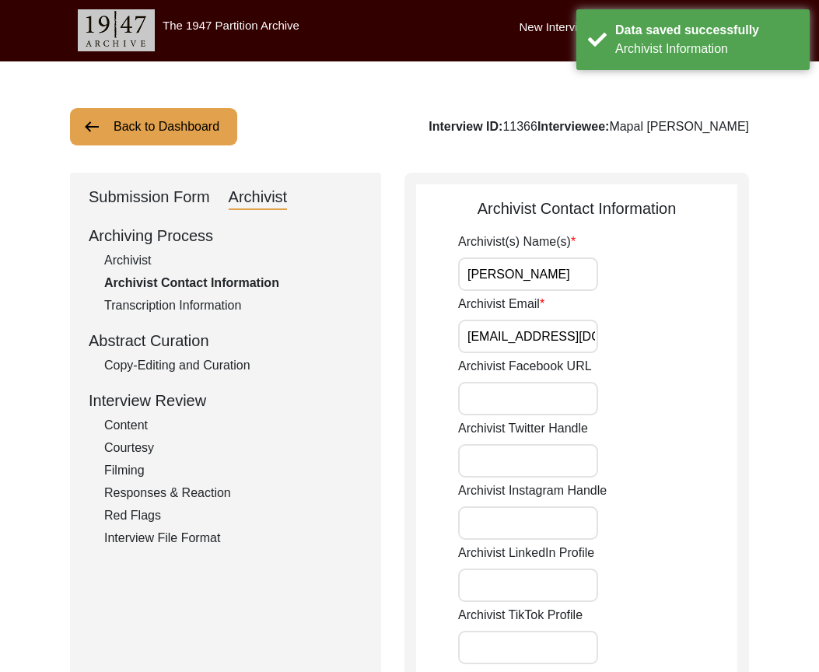
scroll to position [0, 0]
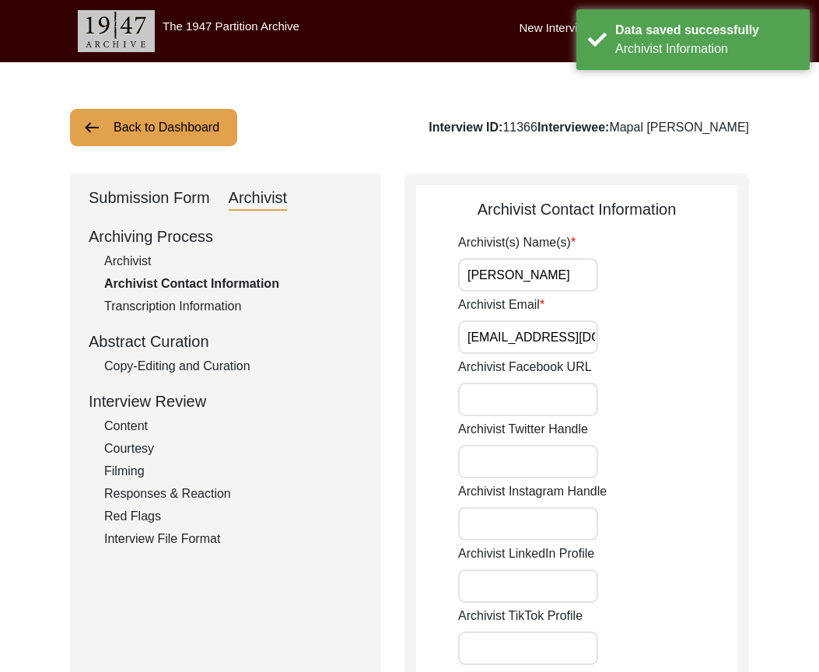
click at [196, 373] on div "Copy-Editing and Curation" at bounding box center [233, 366] width 258 height 19
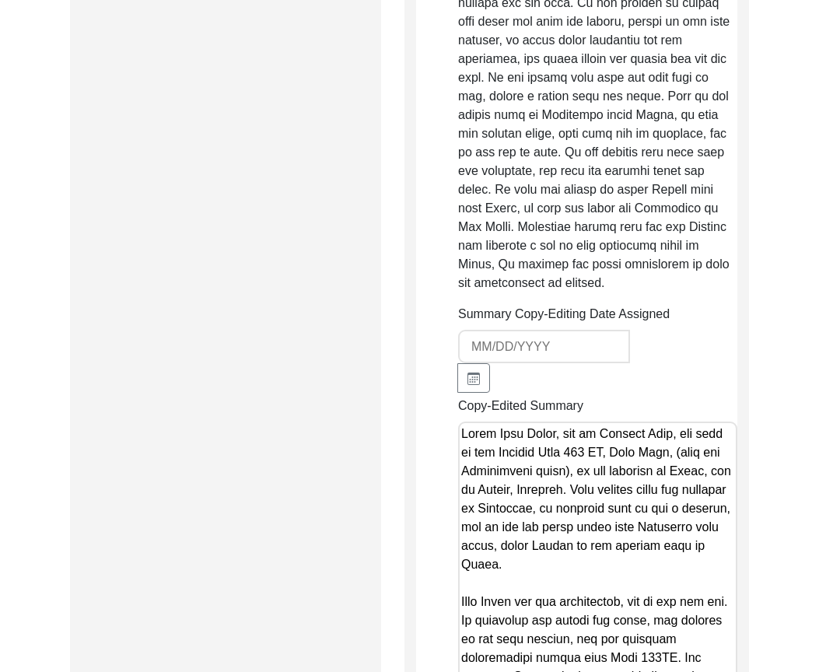
scroll to position [2722, 0]
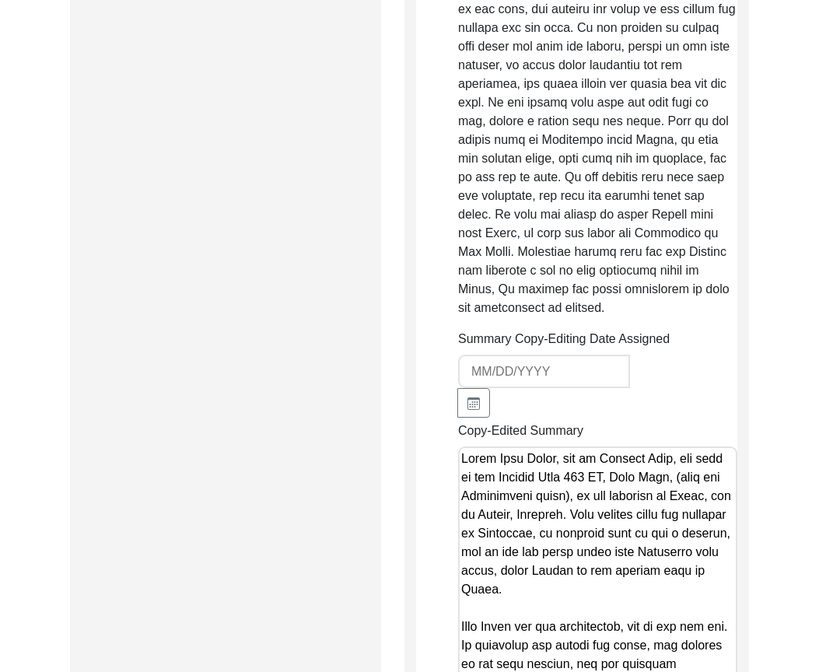
click at [716, 386] on div "Summary Copy-Editing Date Assigned" at bounding box center [597, 374] width 279 height 88
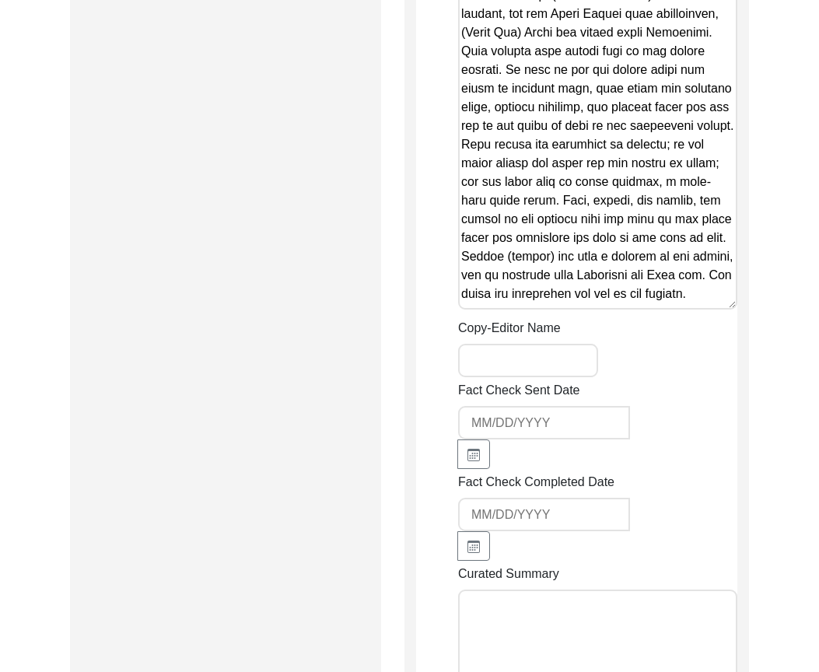
scroll to position [4354, 0]
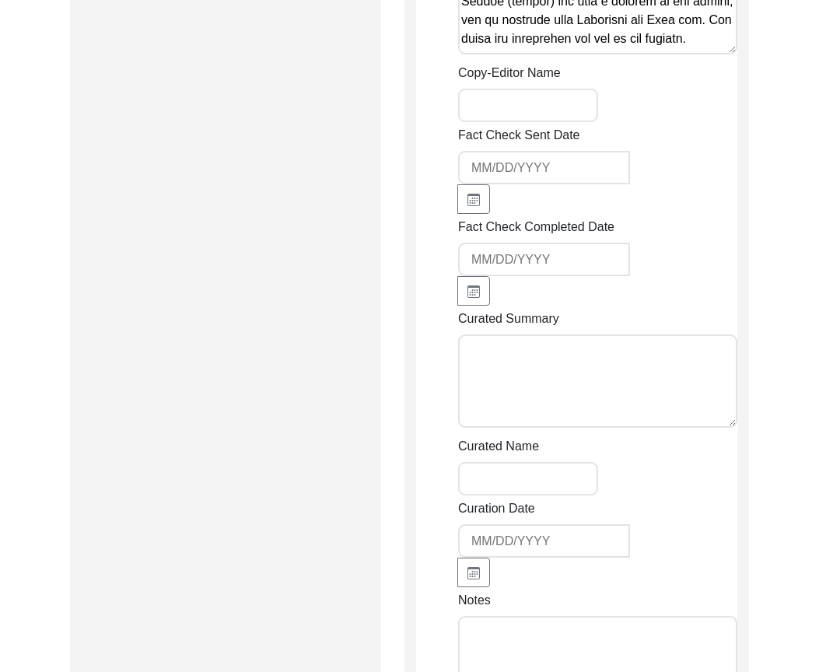
click at [531, 122] on input "Copy-Editor Name" at bounding box center [528, 105] width 140 height 33
click at [571, 184] on input "Fact Check Sent Date" at bounding box center [544, 167] width 172 height 33
drag, startPoint x: 551, startPoint y: 129, endPoint x: 552, endPoint y: 139, distance: 10.2
click at [551, 122] on input "Andrew" at bounding box center [528, 105] width 140 height 33
type input "Andrew Schulte"
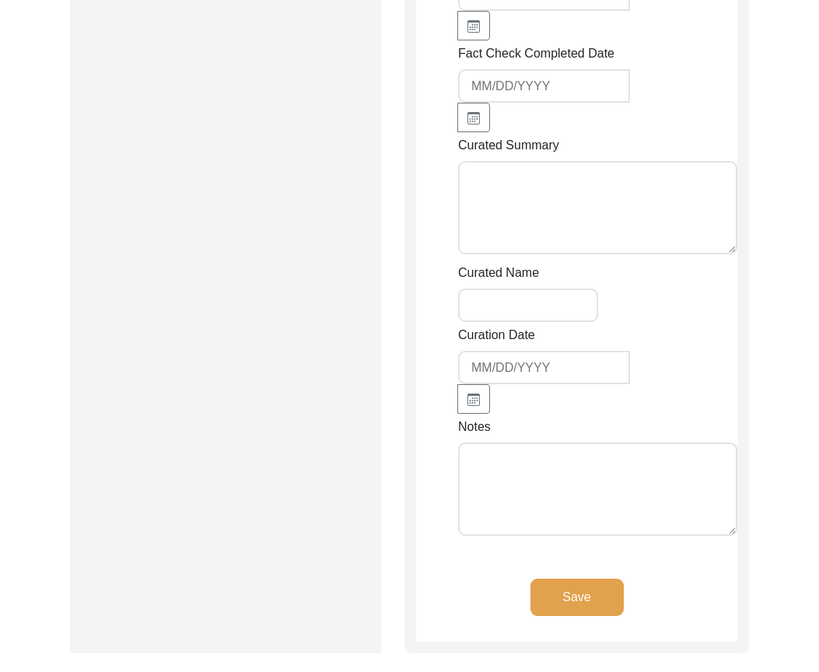
scroll to position [4588, 0]
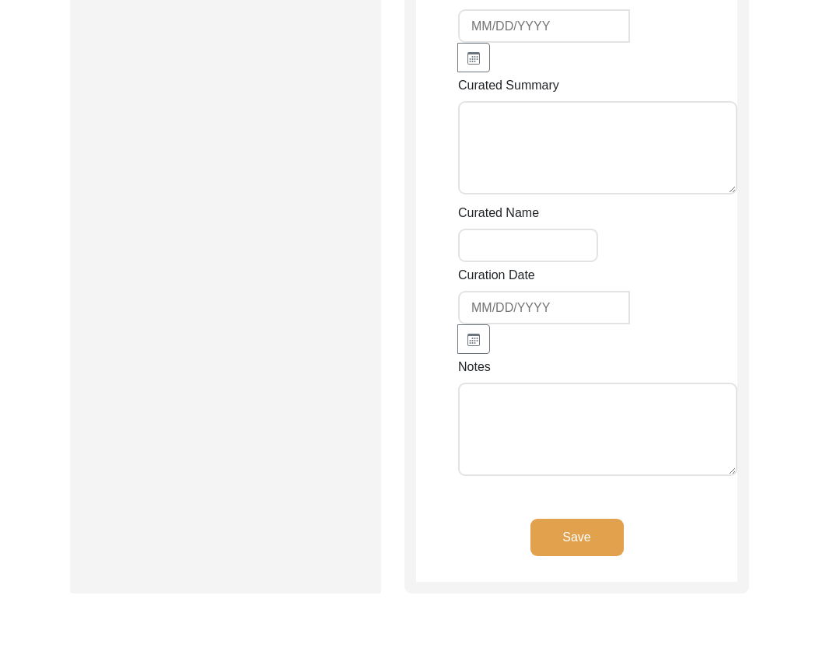
click at [642, 435] on textarea "Notes" at bounding box center [597, 429] width 279 height 93
type textarea "[DATE] [PERSON_NAME]: Audited. Added copy-editor's name"
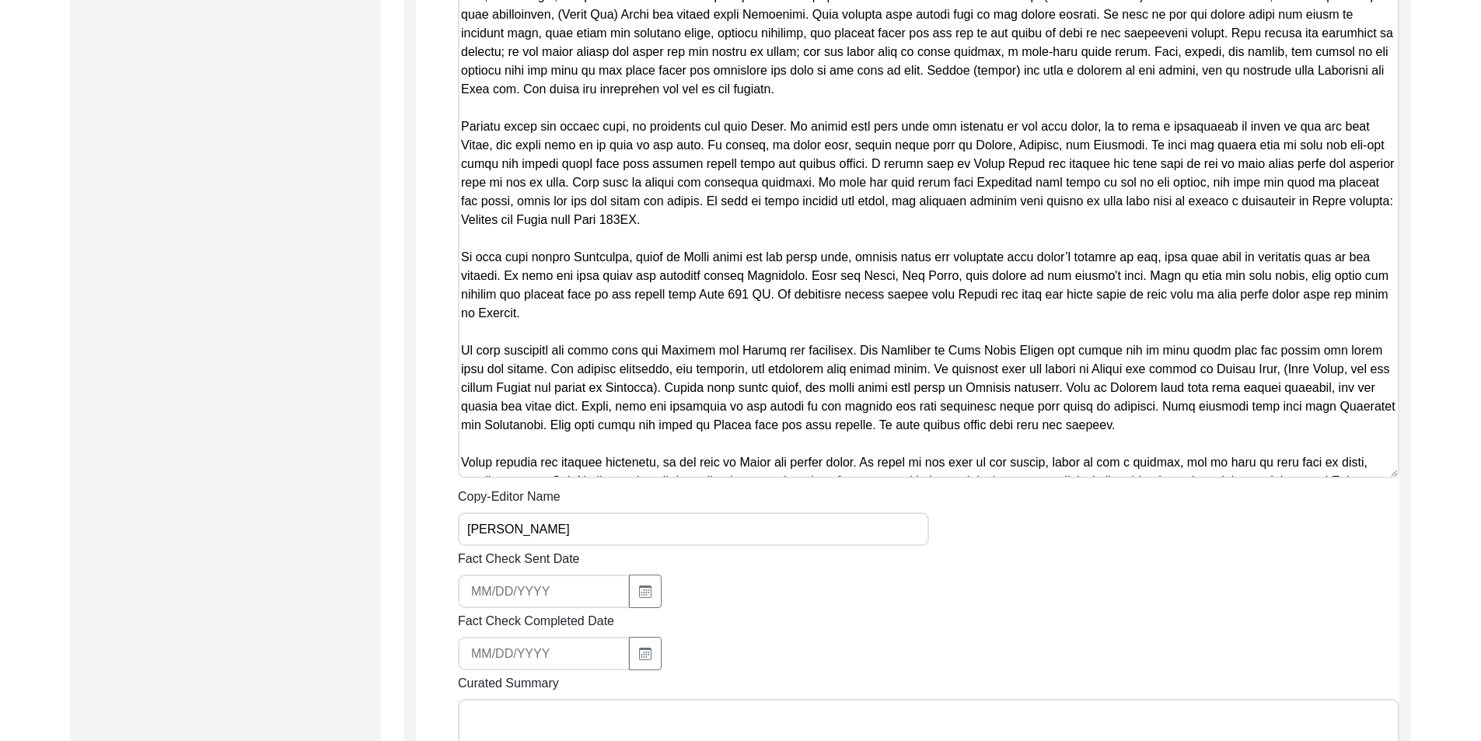
scroll to position [1378, 0]
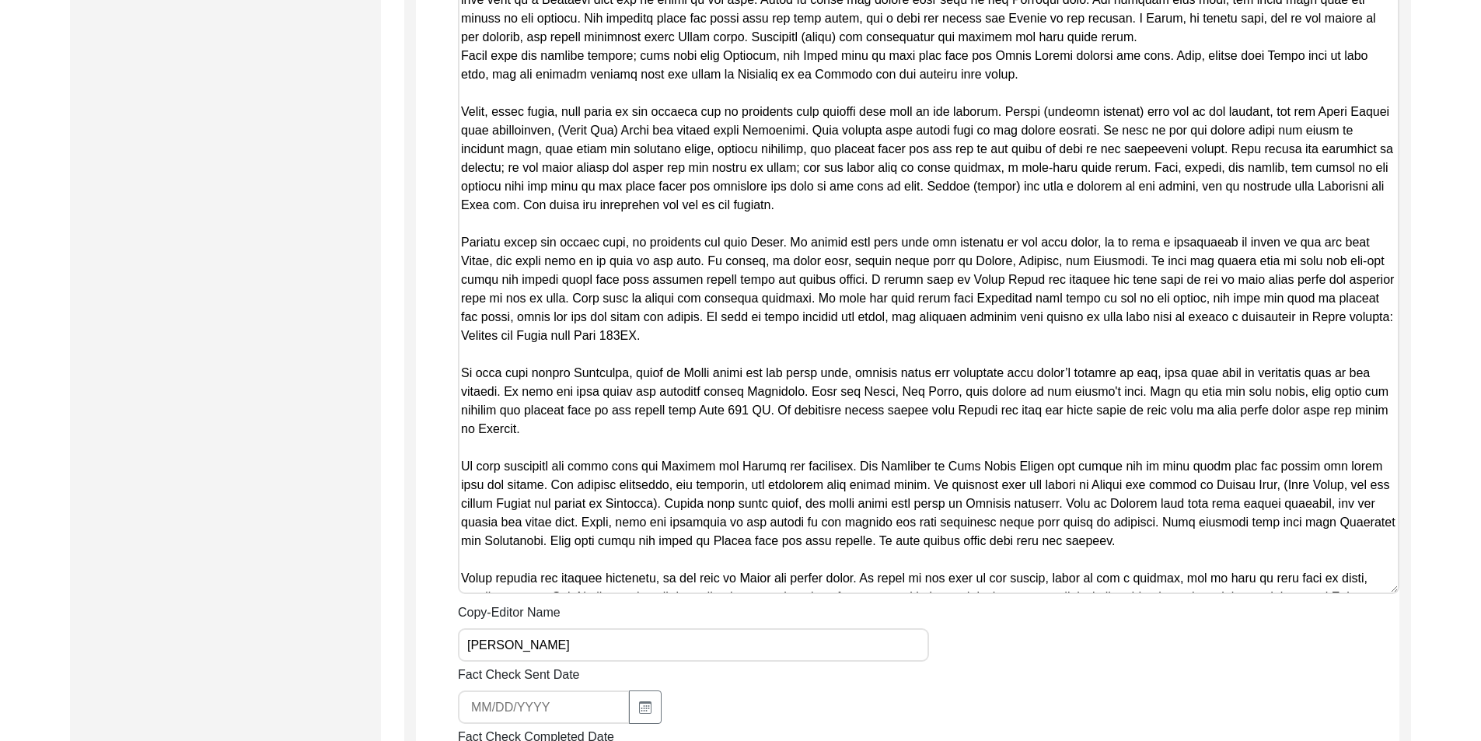
click at [715, 443] on textarea "Copy-Edited Summary" at bounding box center [929, 188] width 942 height 812
paste textarea "s he was a first year student when Partition took place and Hindus from his vil…"
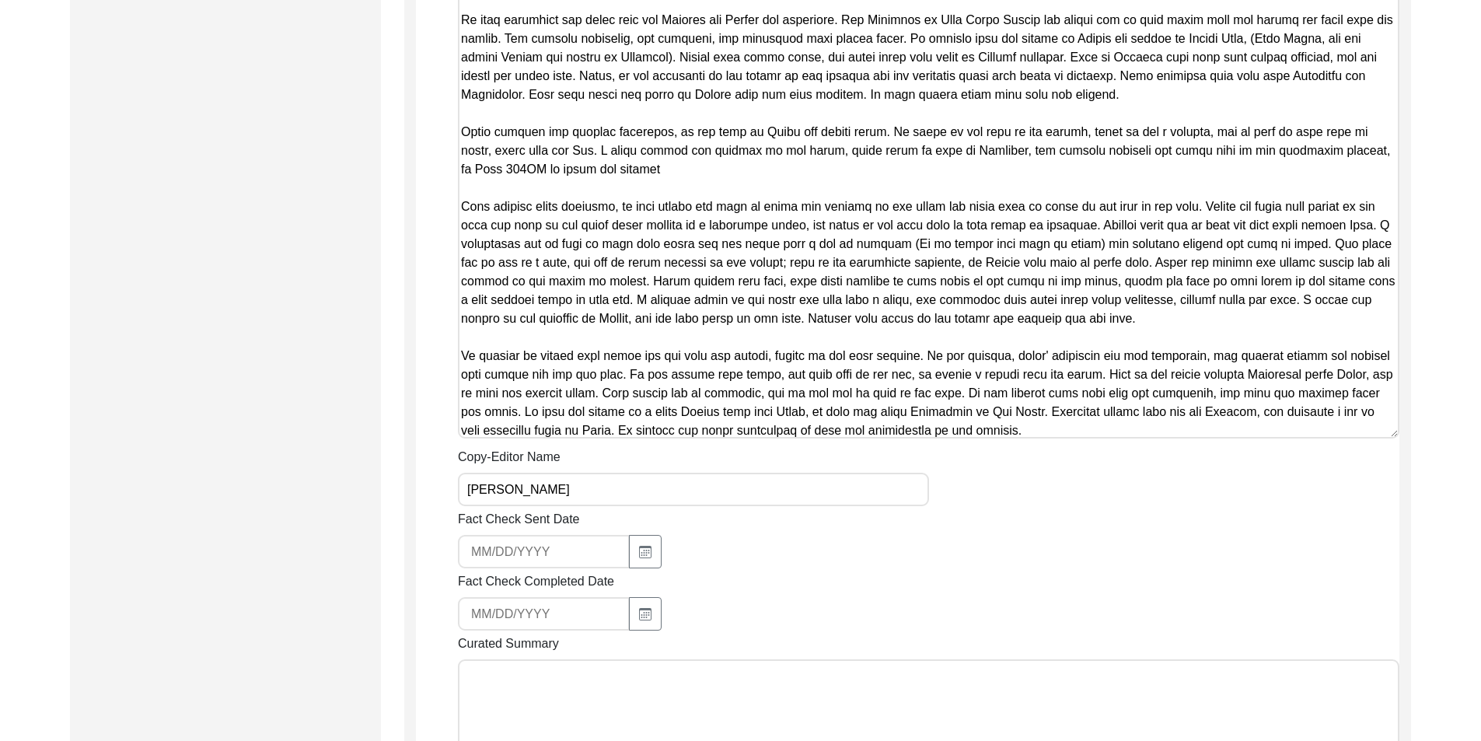
scroll to position [1222, 0]
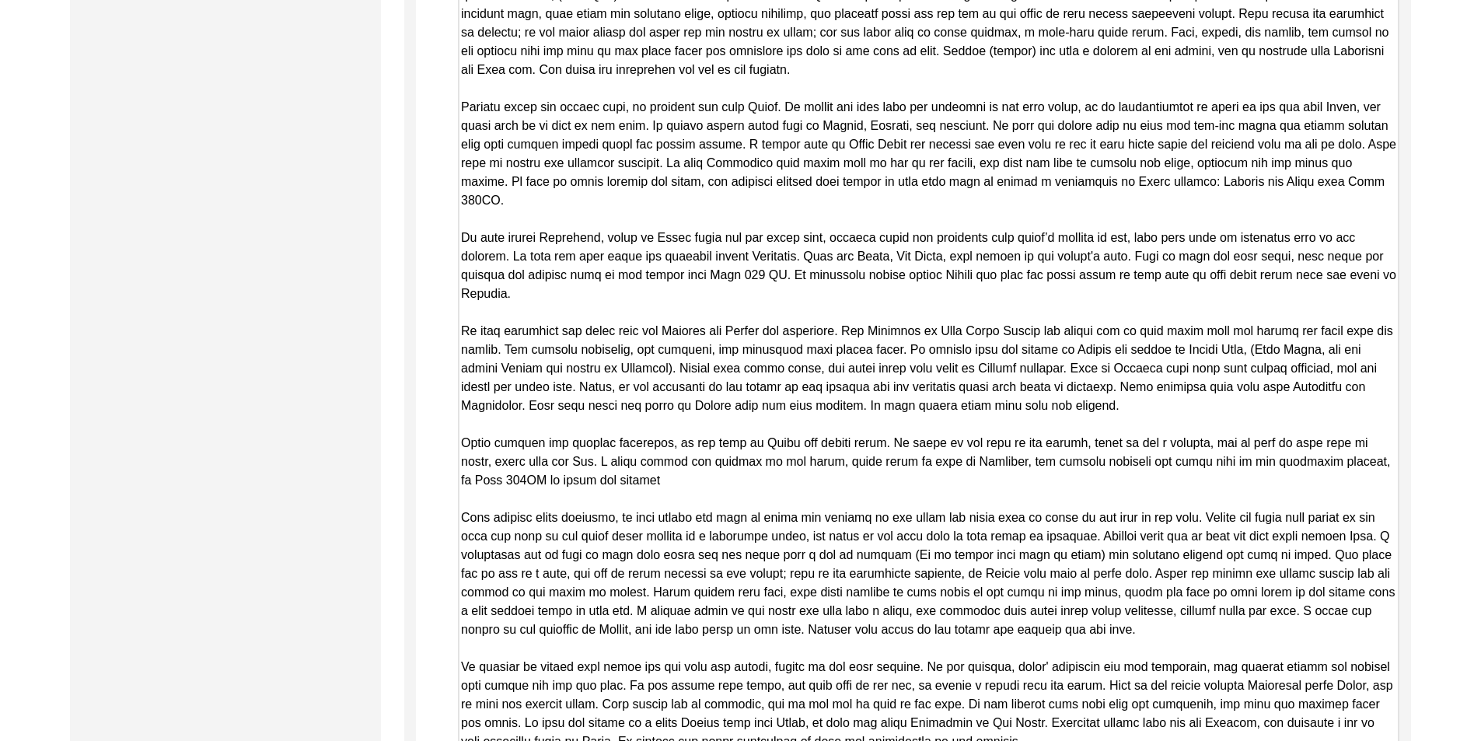
click at [690, 494] on textarea "Copy-Edited Summary" at bounding box center [929, 344] width 942 height 812
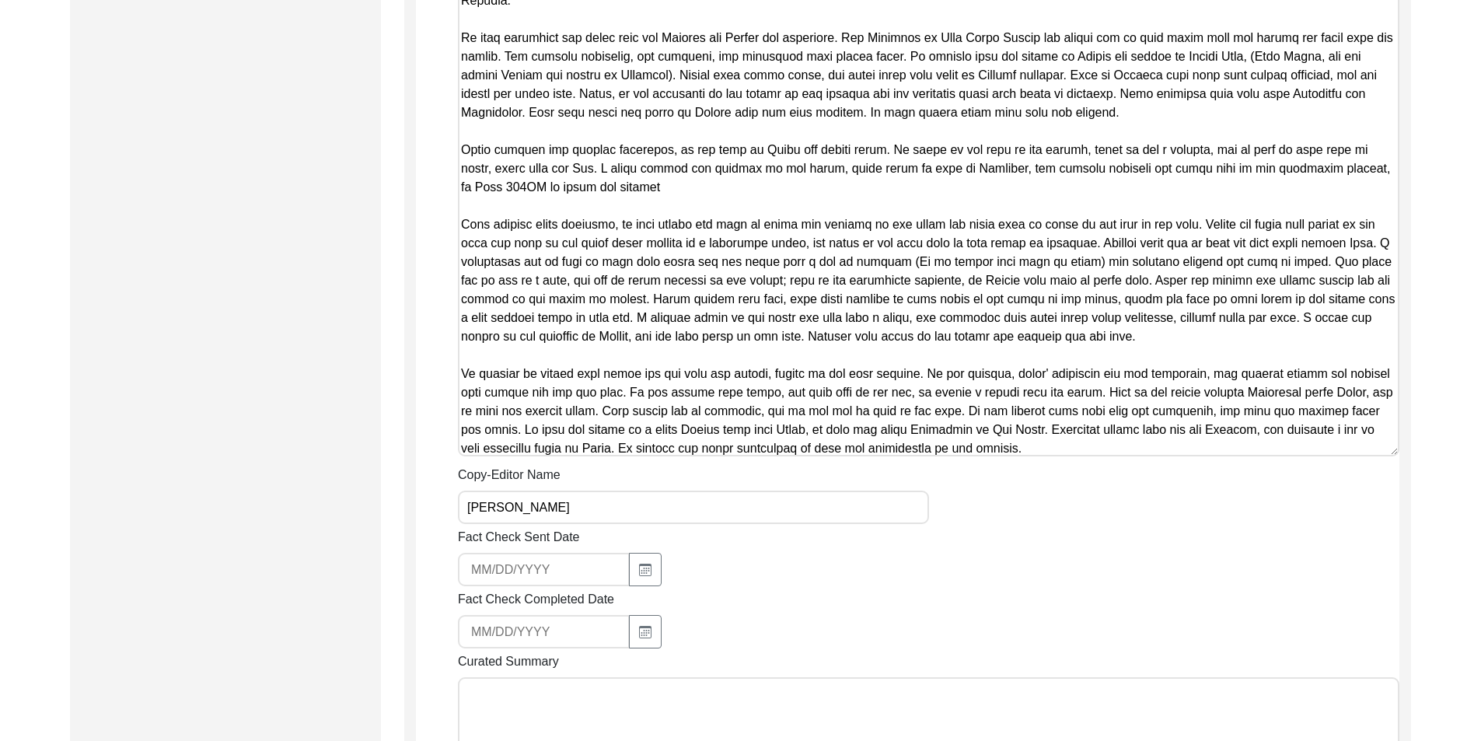
scroll to position [1767, 0]
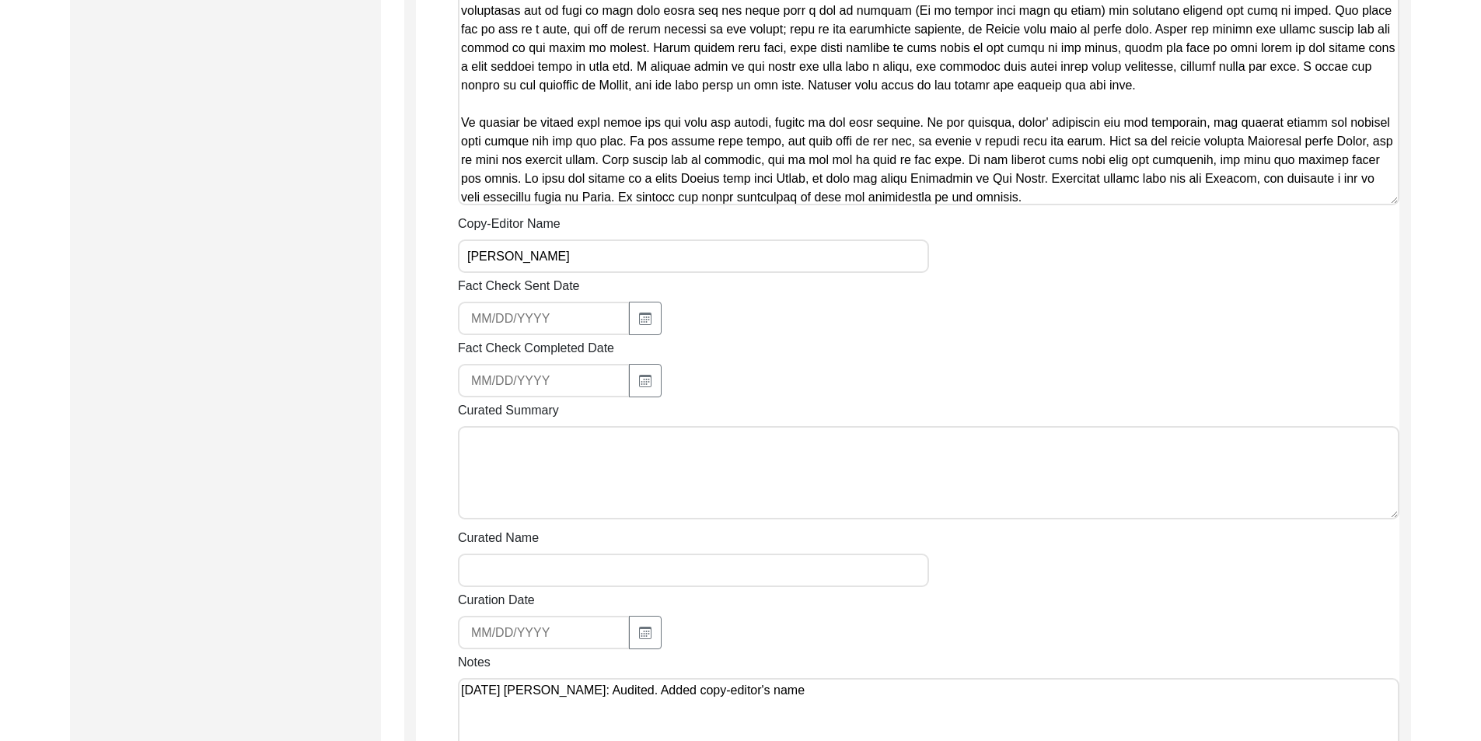
type textarea "Mapal Khan Sabir, son of Bahadar Khan, was born at the Village Chak 490 JB, Har…"
click at [818, 671] on textarea "[DATE] [PERSON_NAME]: Audited. Added copy-editor's name" at bounding box center [929, 724] width 942 height 93
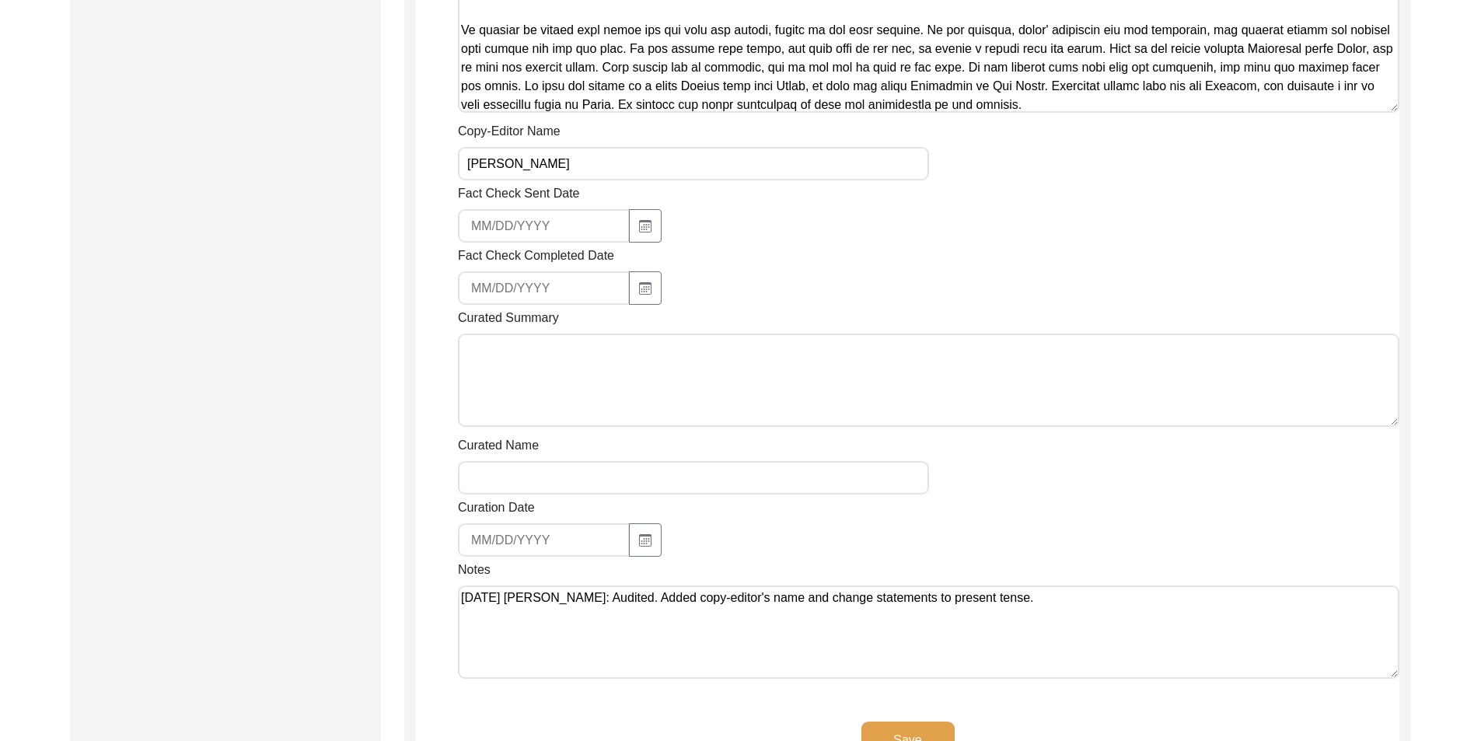
scroll to position [2000, 0]
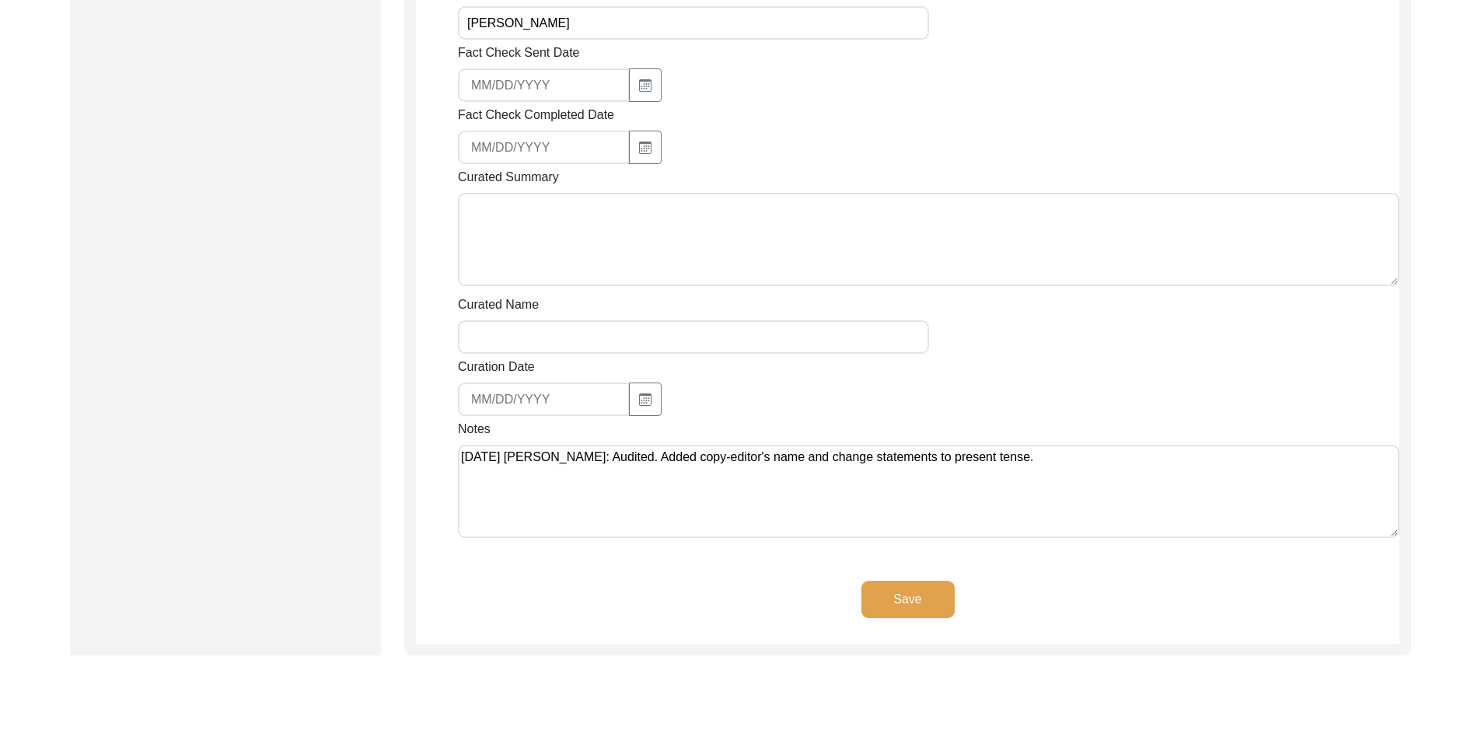
type textarea "August 13, 2025 Brianna: Audited. Added copy-editor's name and change statement…"
click at [818, 616] on button "Save" at bounding box center [908, 599] width 93 height 37
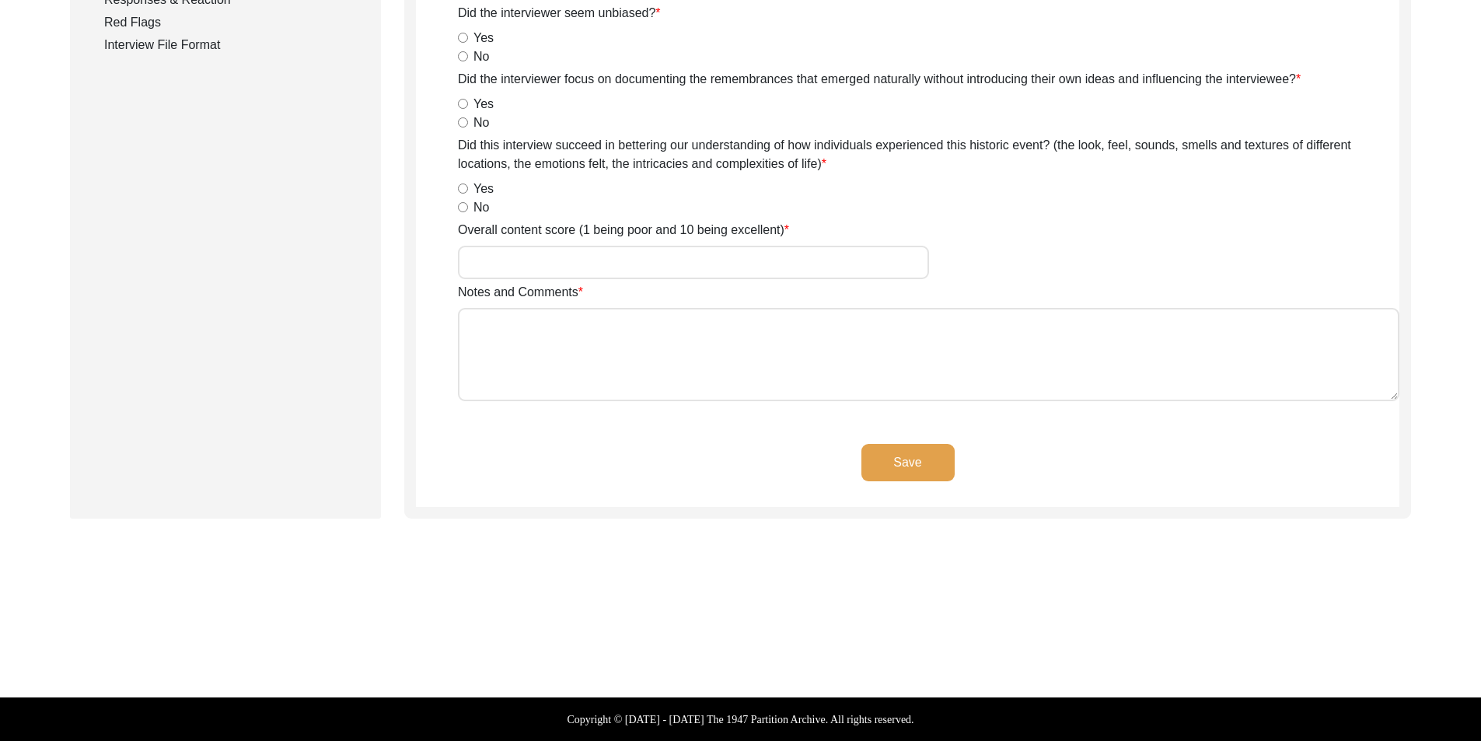
scroll to position [0, 0]
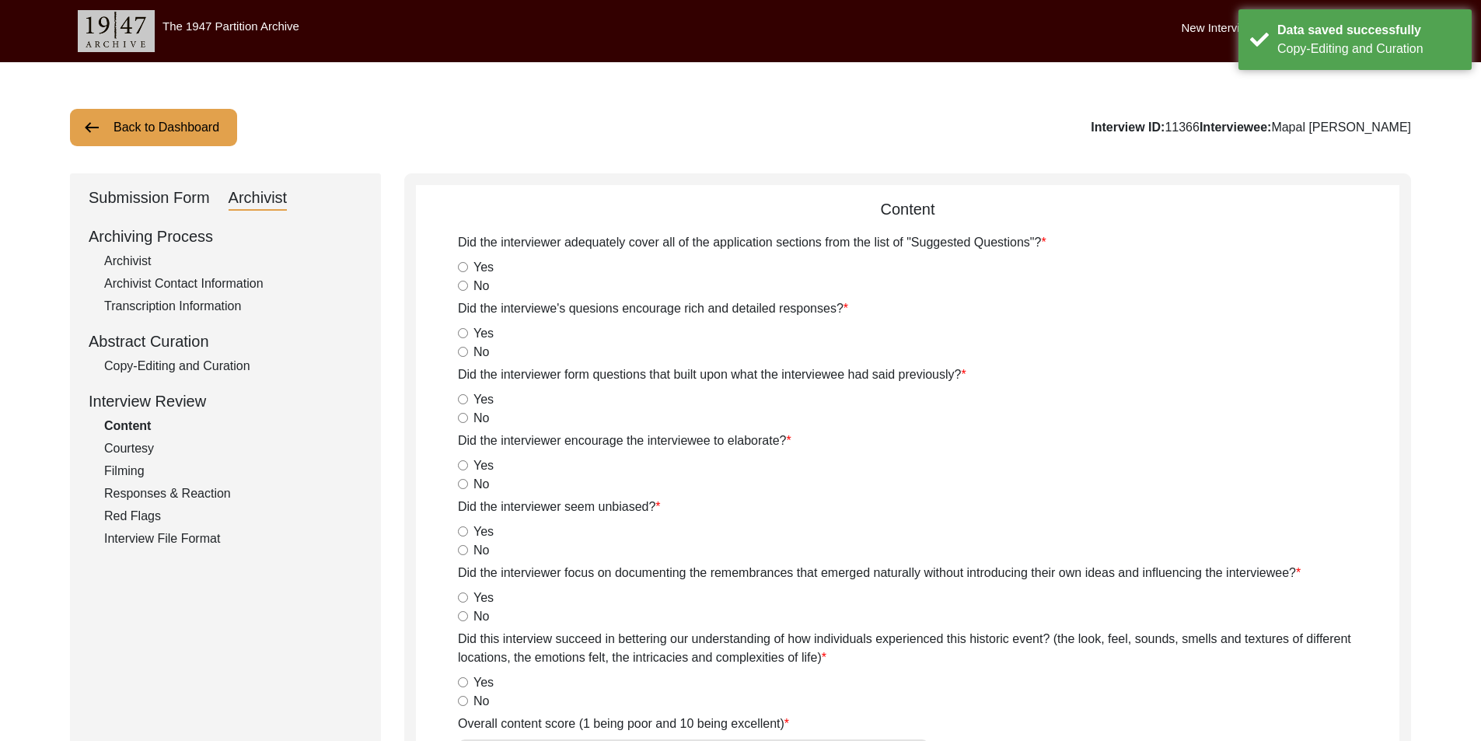
click at [147, 198] on div "Submission Form" at bounding box center [149, 198] width 121 height 25
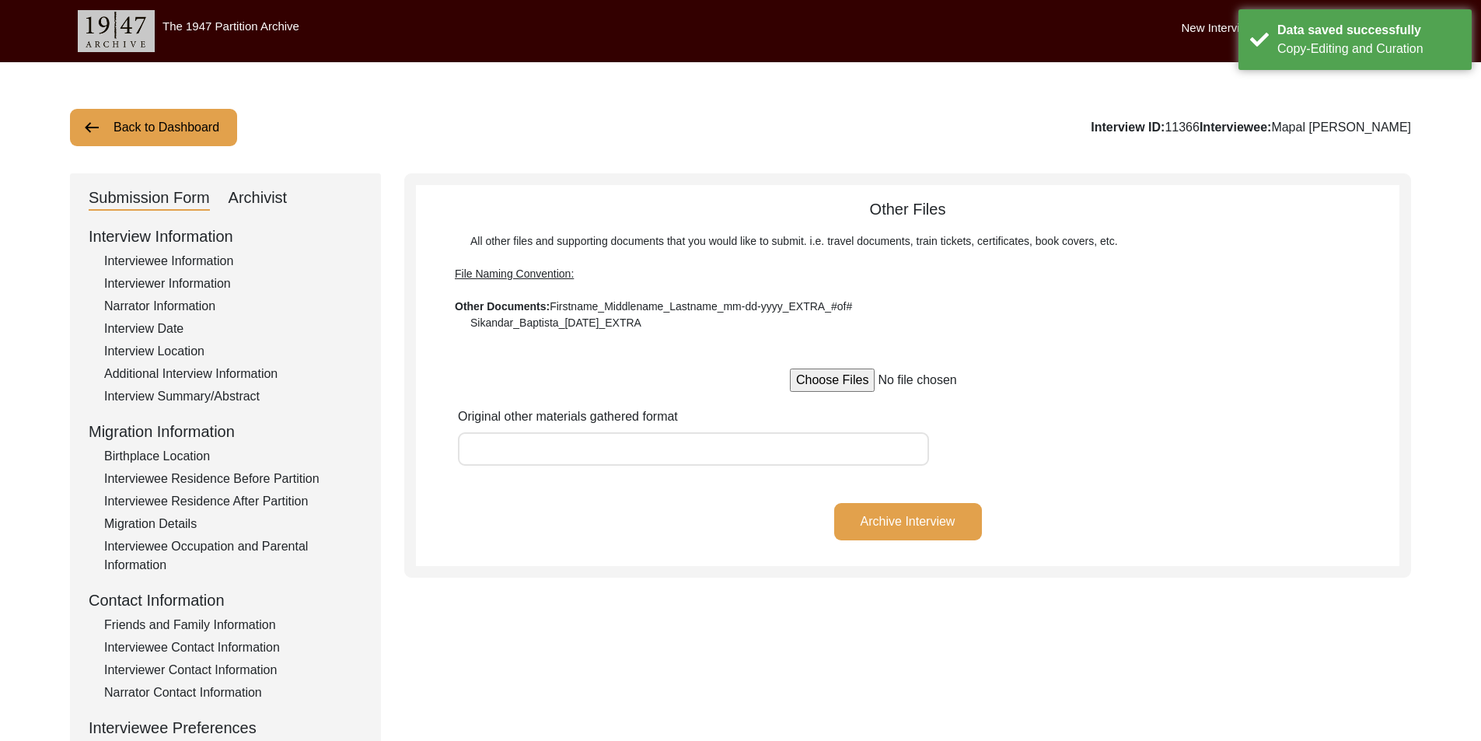
click at [134, 144] on button "Back to Dashboard" at bounding box center [153, 127] width 167 height 37
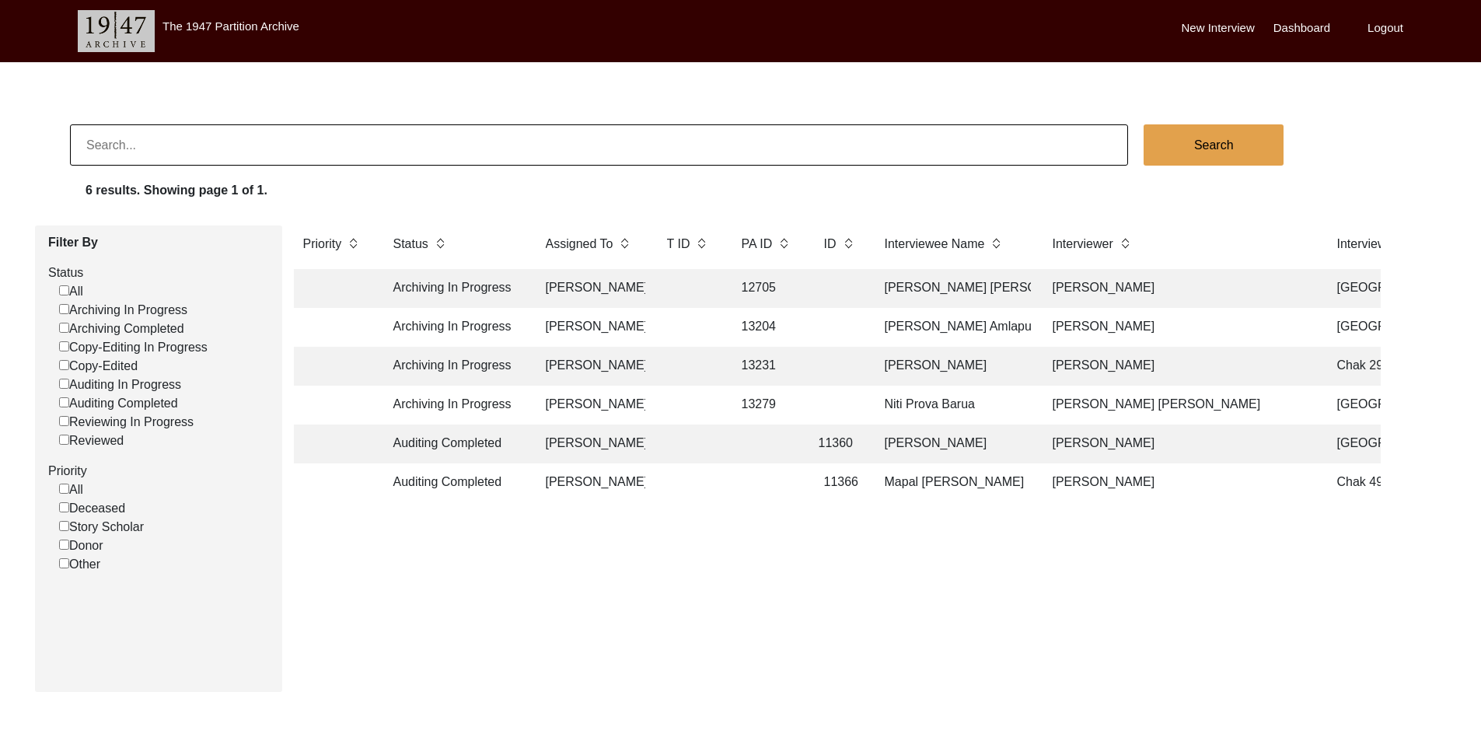
scroll to position [0, 16]
